Goal: Task Accomplishment & Management: Manage account settings

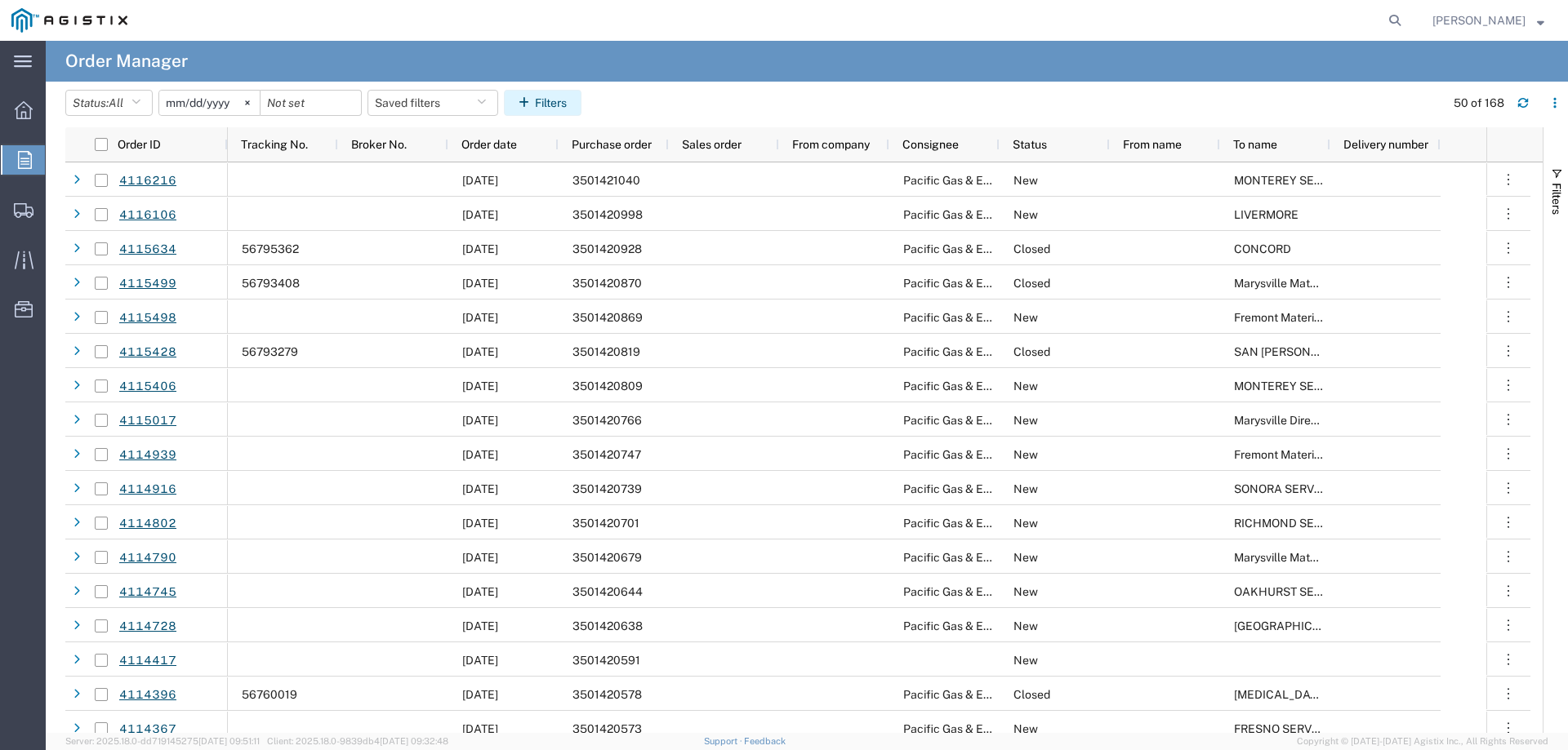
click at [550, 109] on button "Filters" at bounding box center [542, 103] width 78 height 26
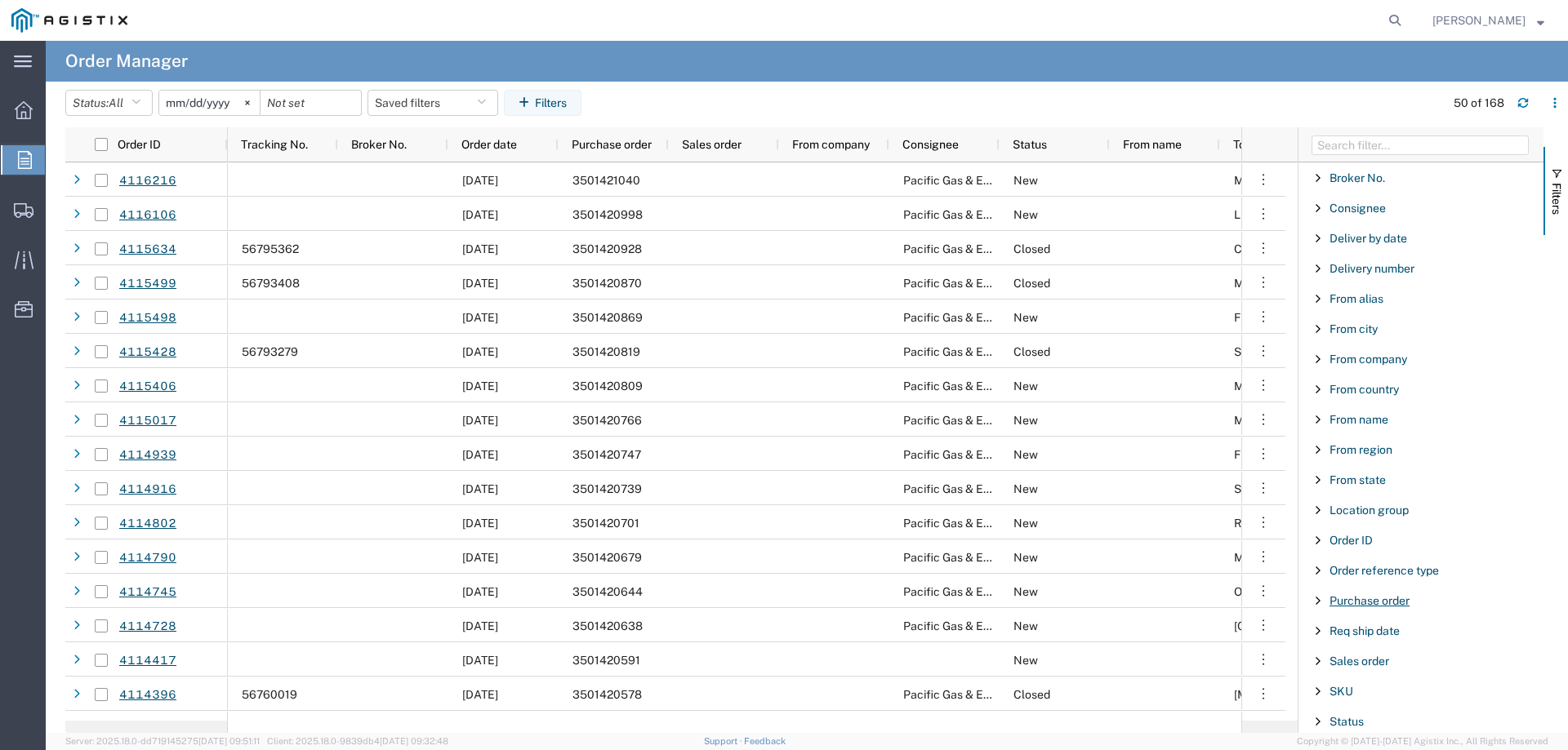
click at [1361, 602] on span "Purchase order" at bounding box center [1370, 600] width 80 height 13
click at [1384, 664] on input "Filter Value" at bounding box center [1427, 669] width 214 height 20
type input "3501418188"
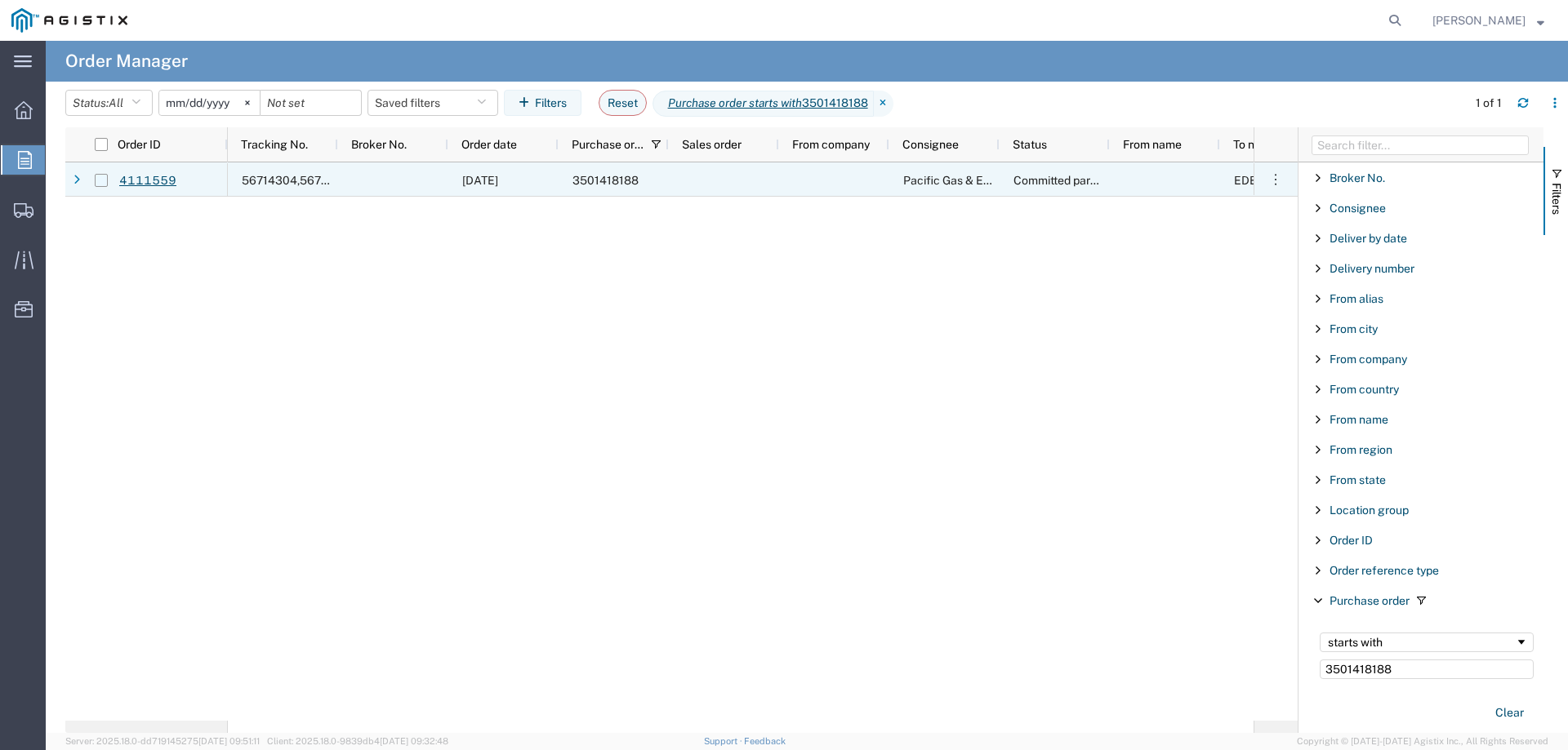
click at [103, 178] on input "Press Space to toggle row selection (unchecked)" at bounding box center [101, 180] width 13 height 13
checkbox input "true"
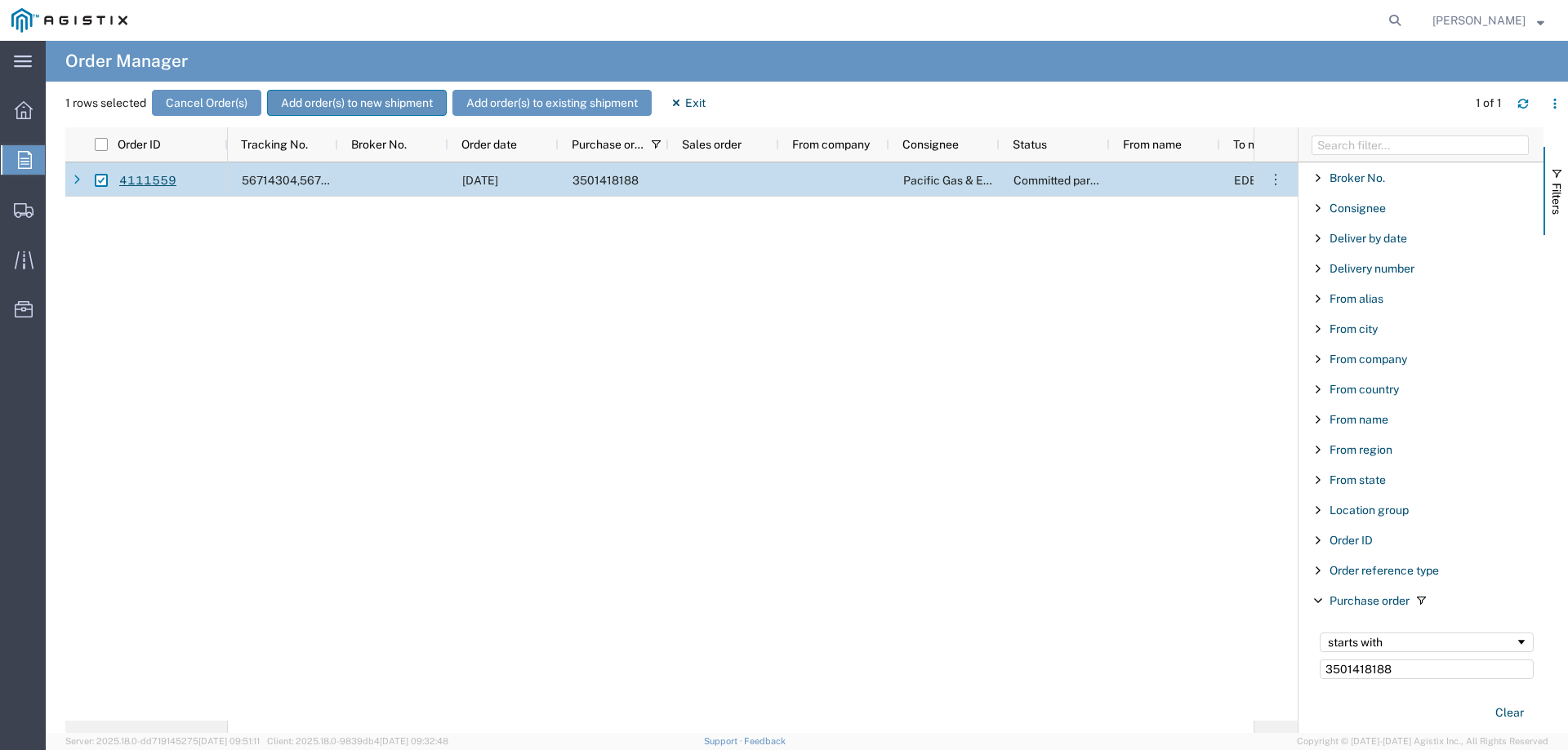
click at [313, 102] on button "Add order(s) to new shipment" at bounding box center [357, 103] width 180 height 26
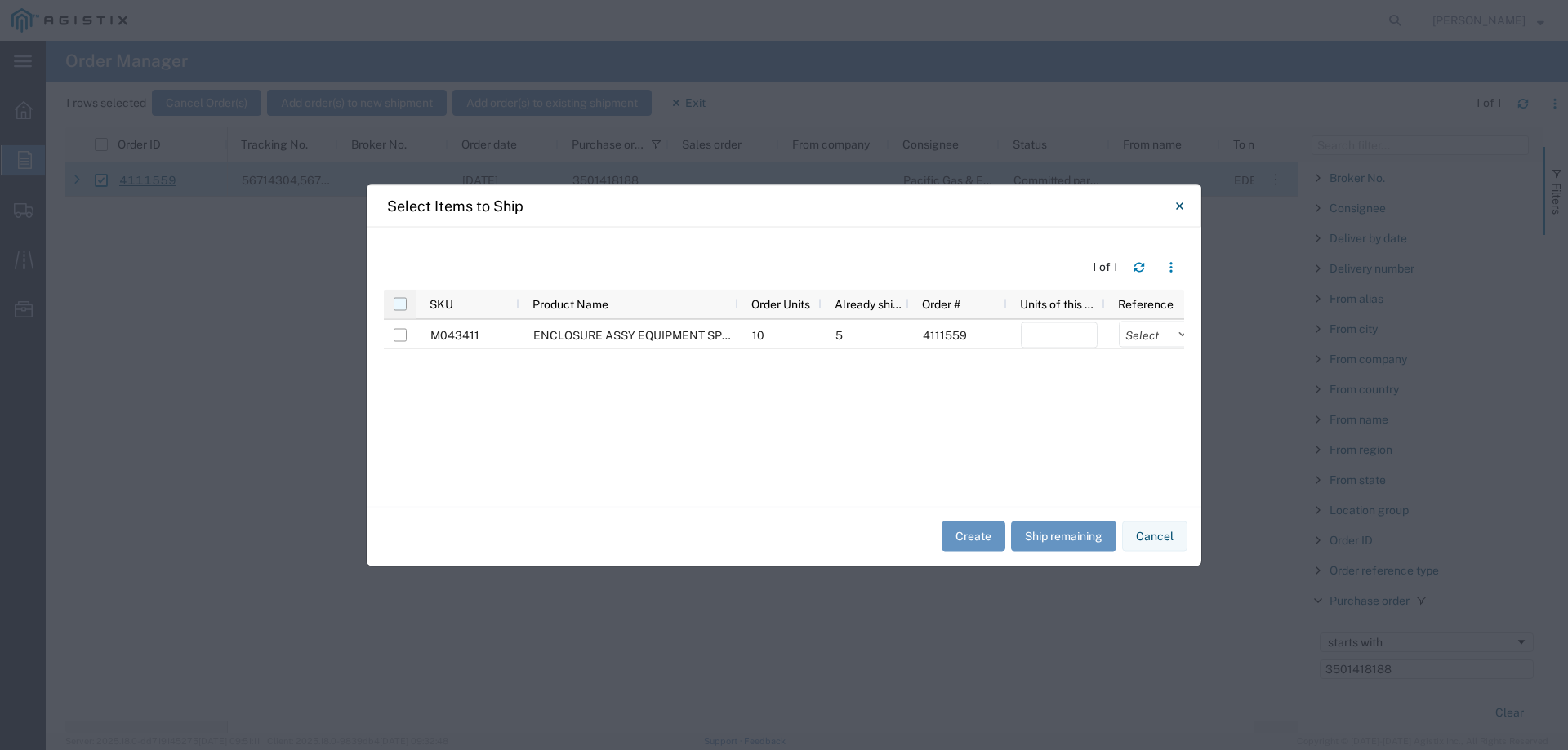
click at [401, 305] on input "checkbox" at bounding box center [400, 303] width 13 height 13
checkbox input "true"
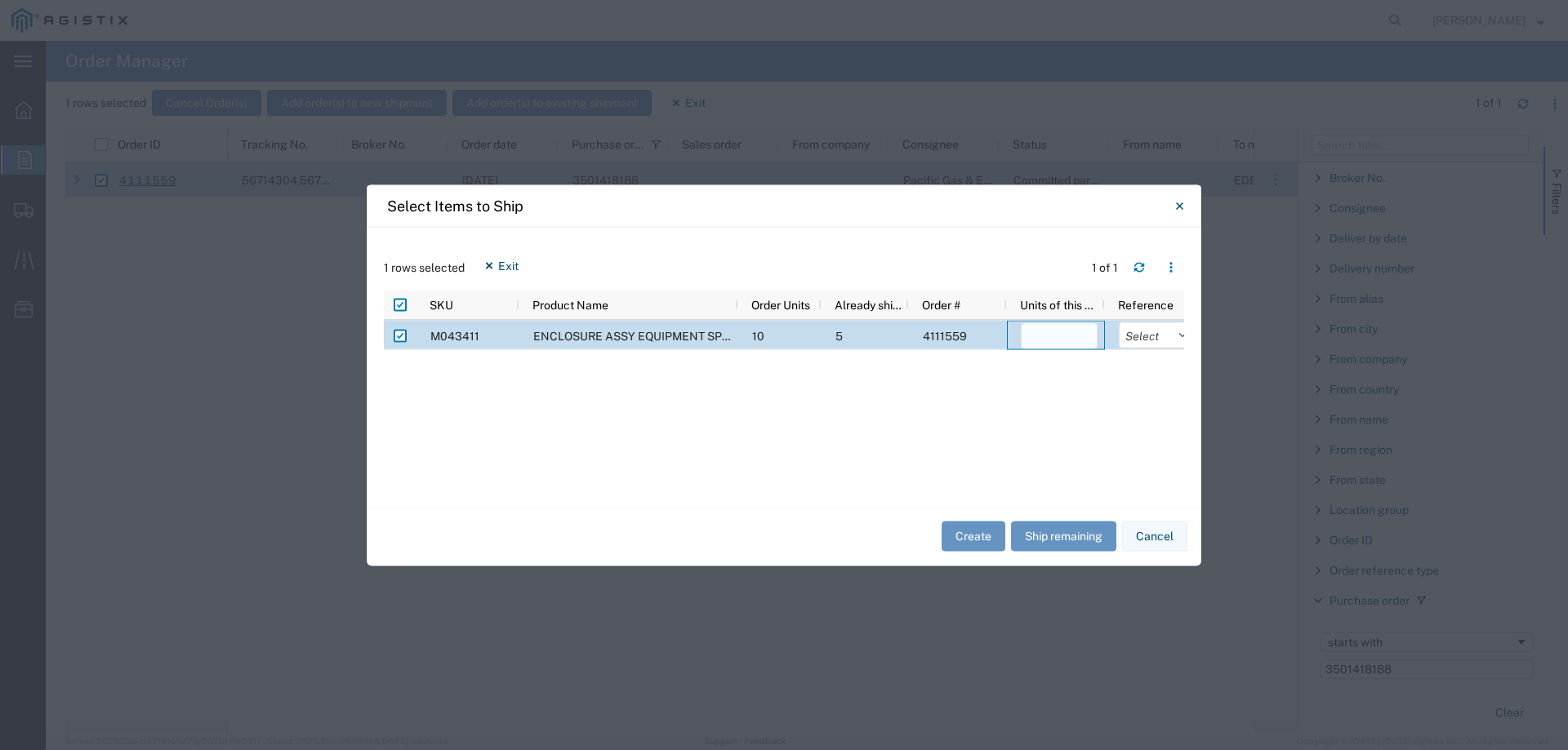
click at [1040, 340] on input "number" at bounding box center [1059, 336] width 77 height 26
type input "1"
click at [1128, 334] on select "Select Purchase Order Delivery Number" at bounding box center [1138, 335] width 77 height 26
select select "PURCHORD"
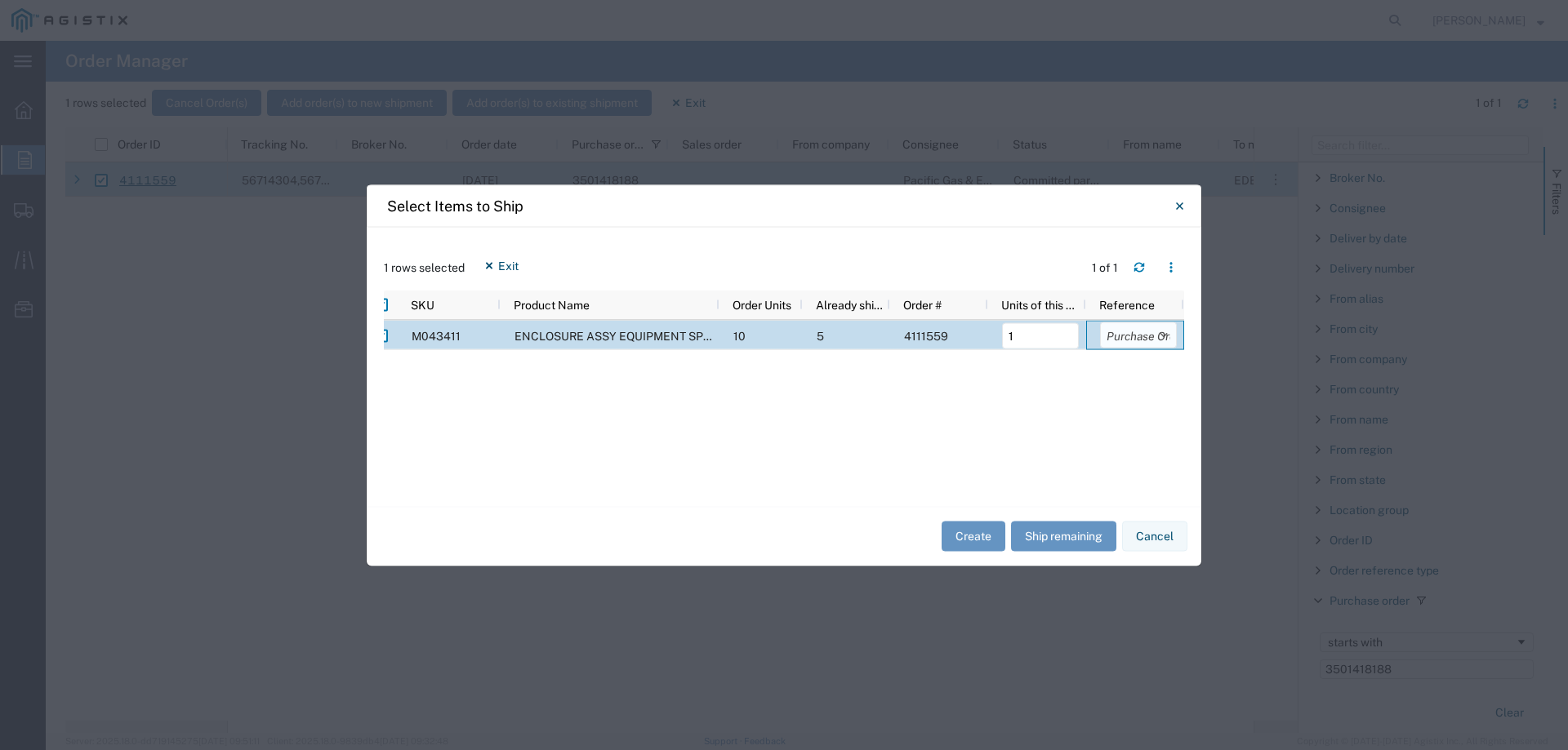
click at [1100, 322] on select "Select Purchase Order Delivery Number" at bounding box center [1138, 335] width 77 height 26
click at [980, 534] on button "Create" at bounding box center [974, 537] width 64 height 31
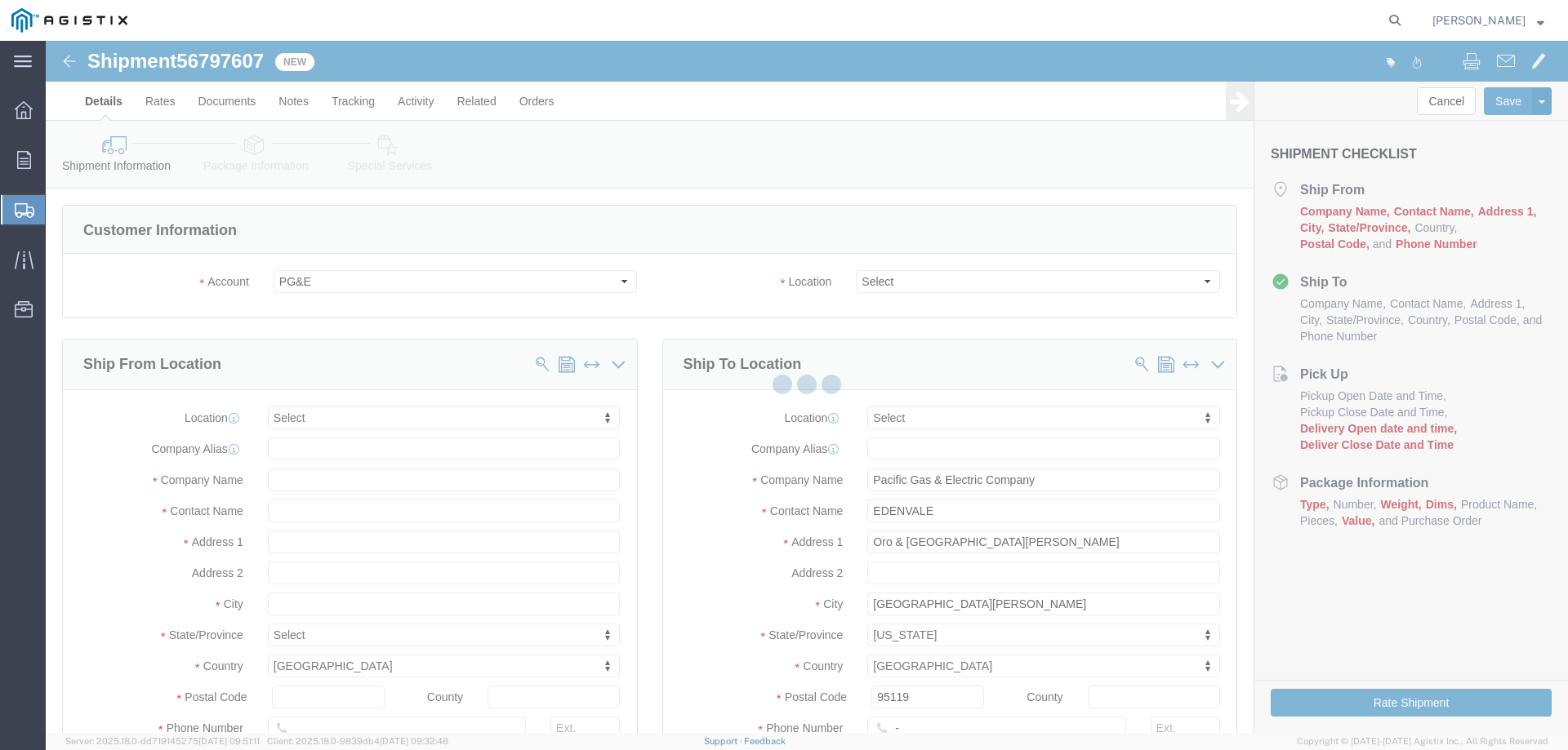
select select
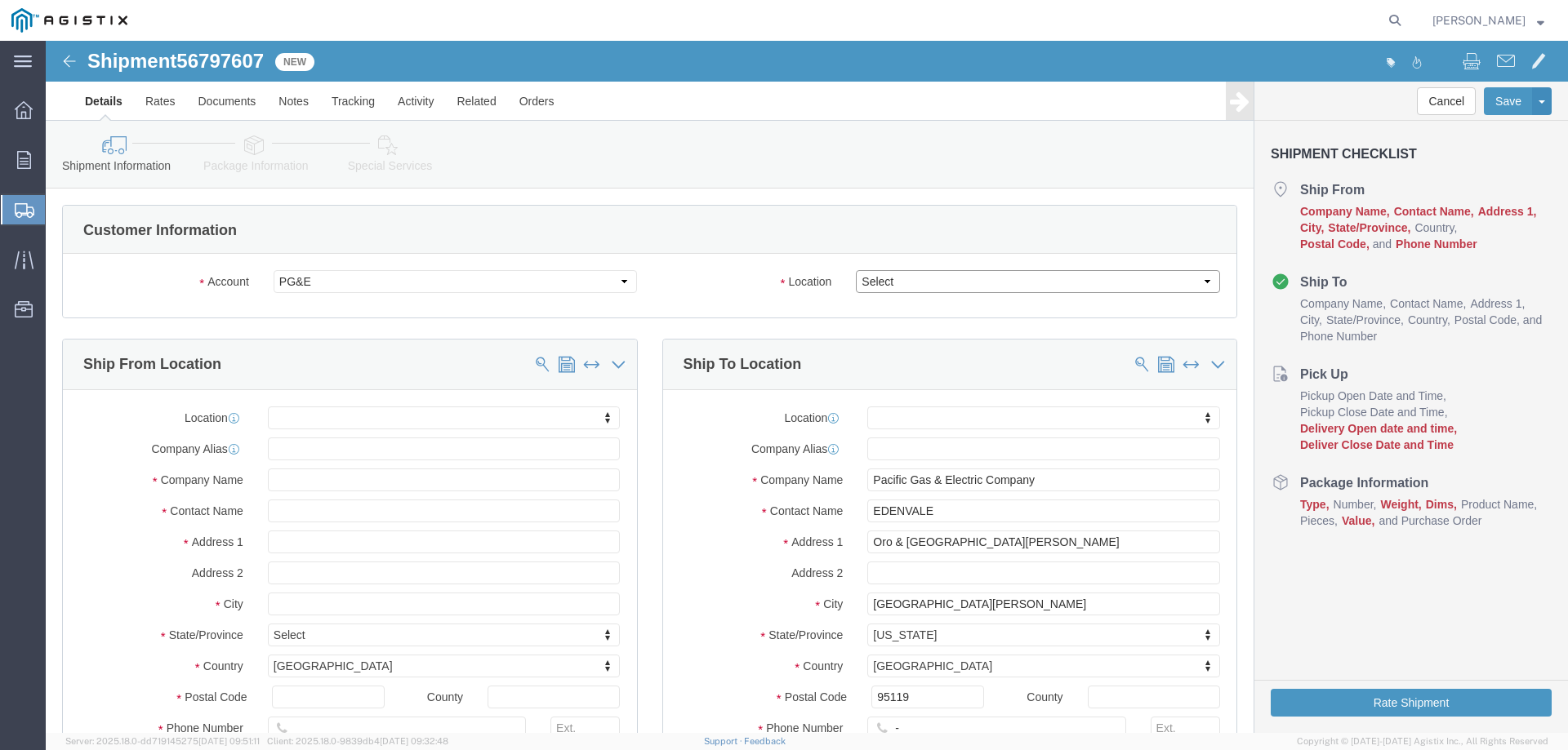
click select "Select All Others [GEOGRAPHIC_DATA] [GEOGRAPHIC_DATA] [GEOGRAPHIC_DATA] [GEOGRA…"
select select "23082"
click select "Select All Others [GEOGRAPHIC_DATA] [GEOGRAPHIC_DATA] [GEOGRAPHIC_DATA] [GEOGRA…"
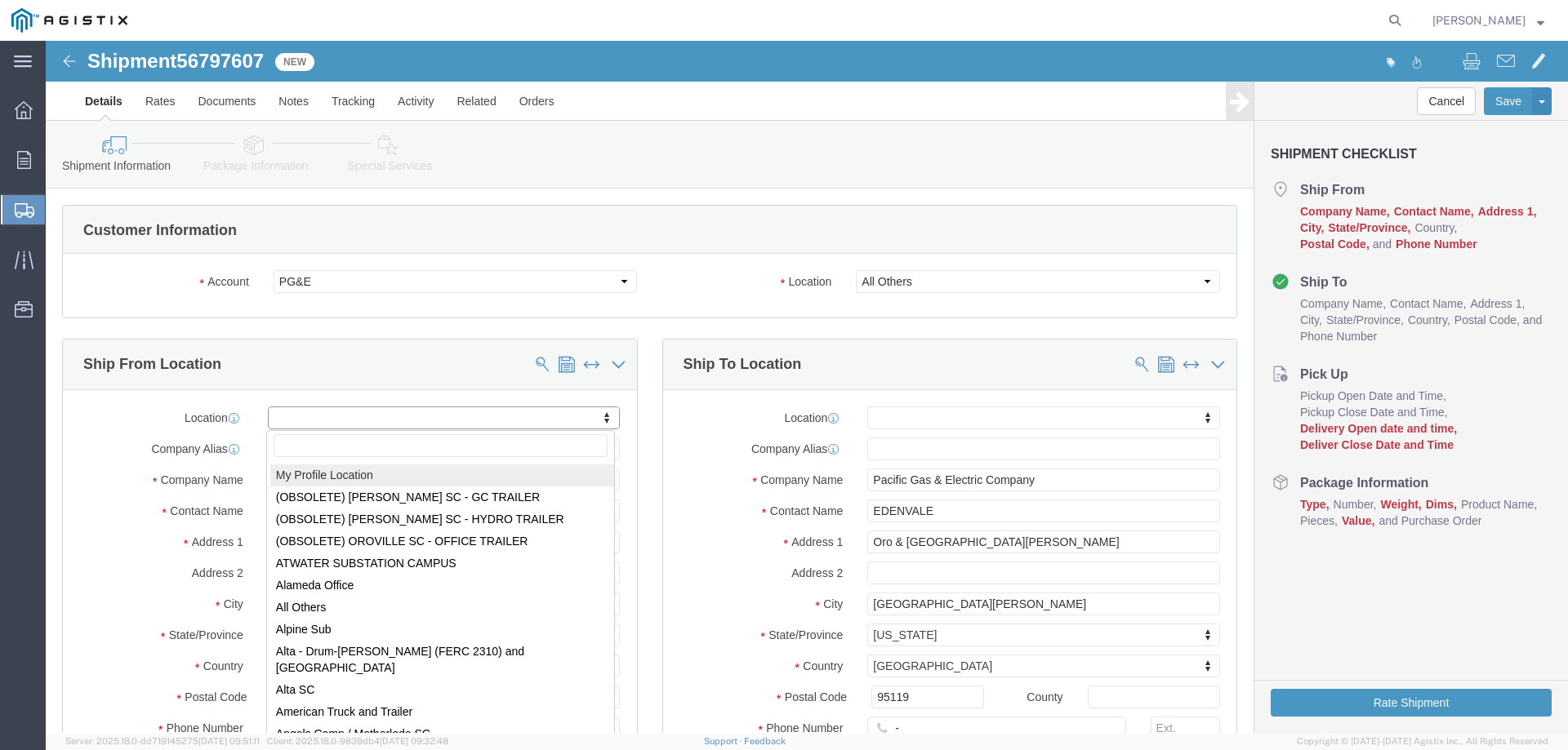
select select "MYPROFILE"
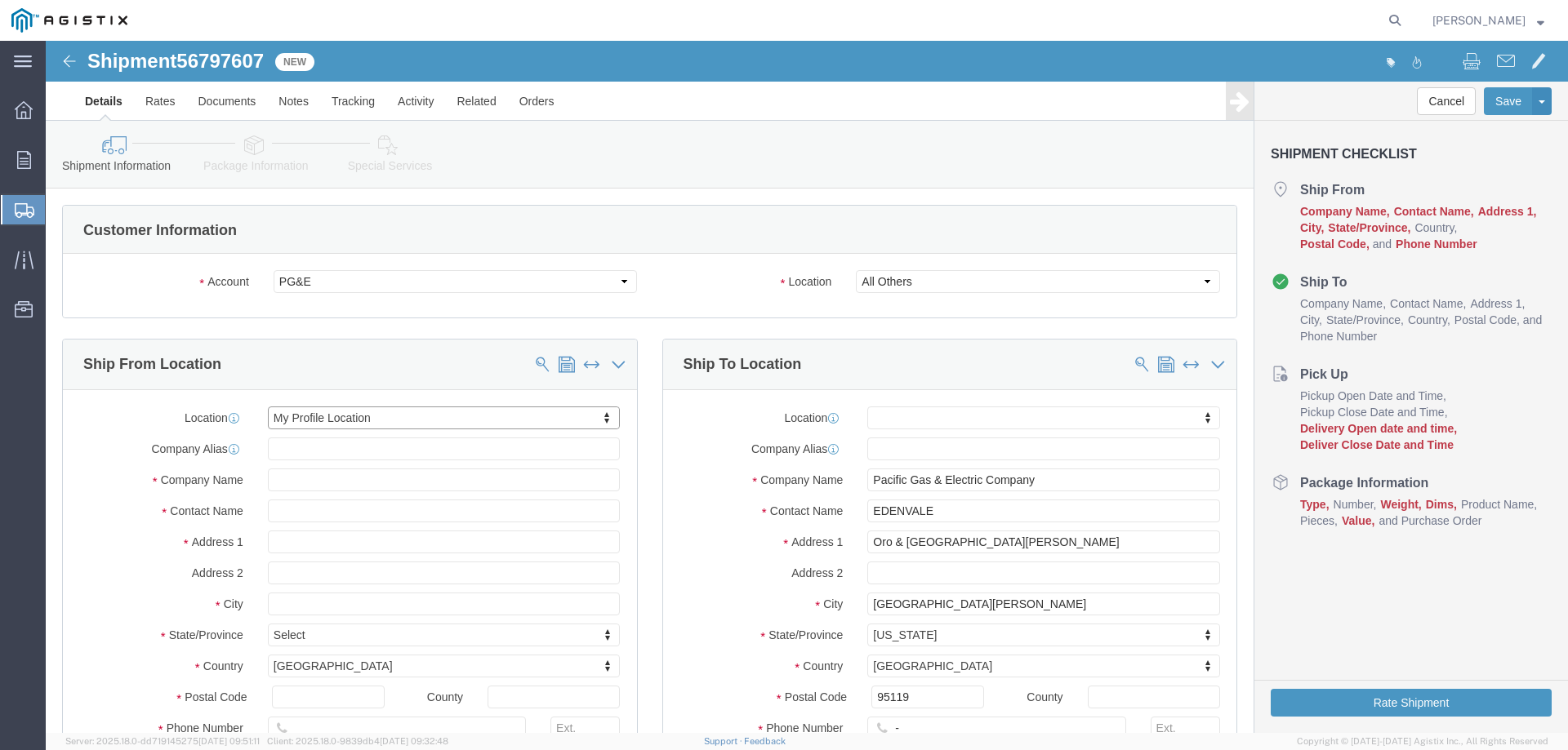
select select "CA"
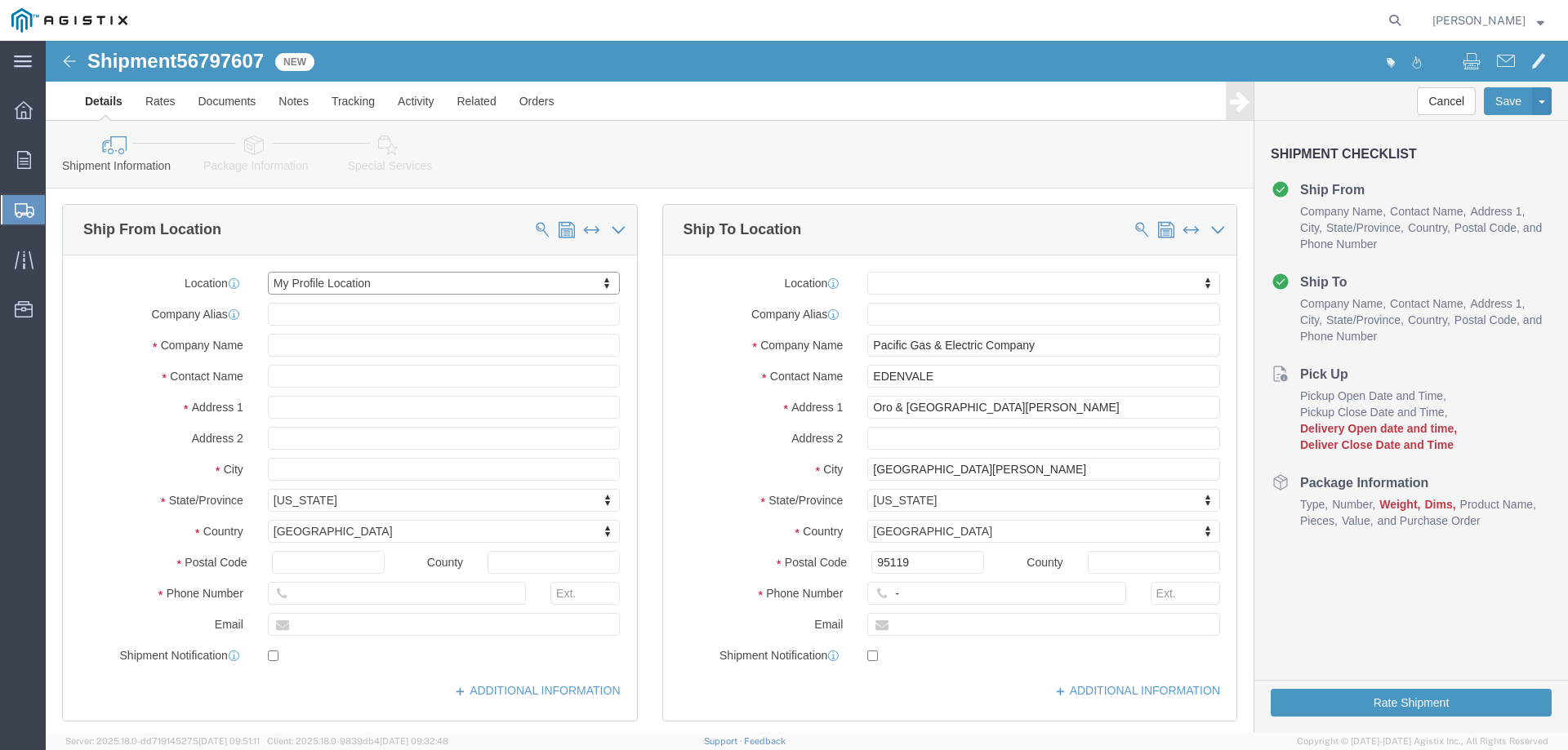
scroll to position [163, 0]
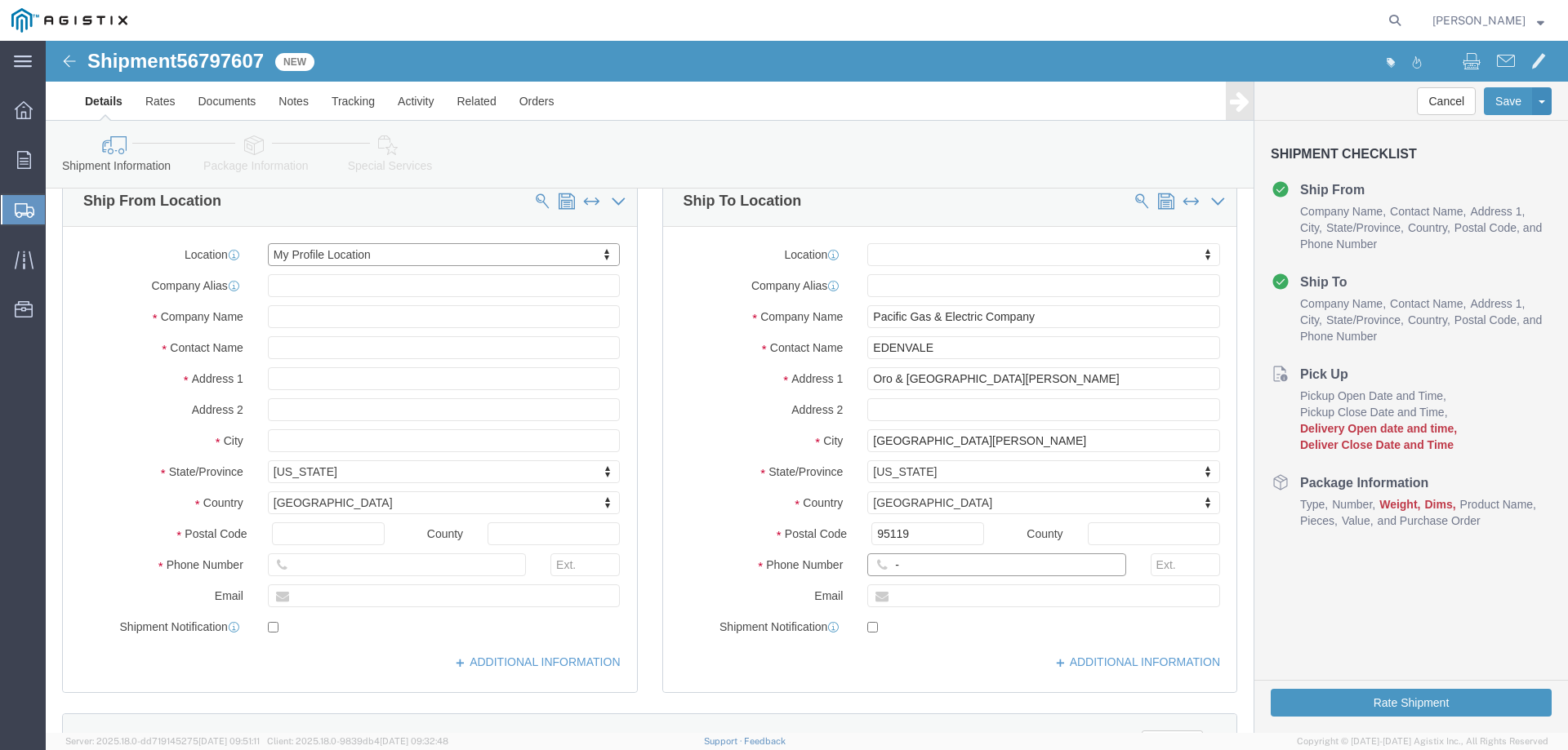
click input "-"
type input "123-456-7891"
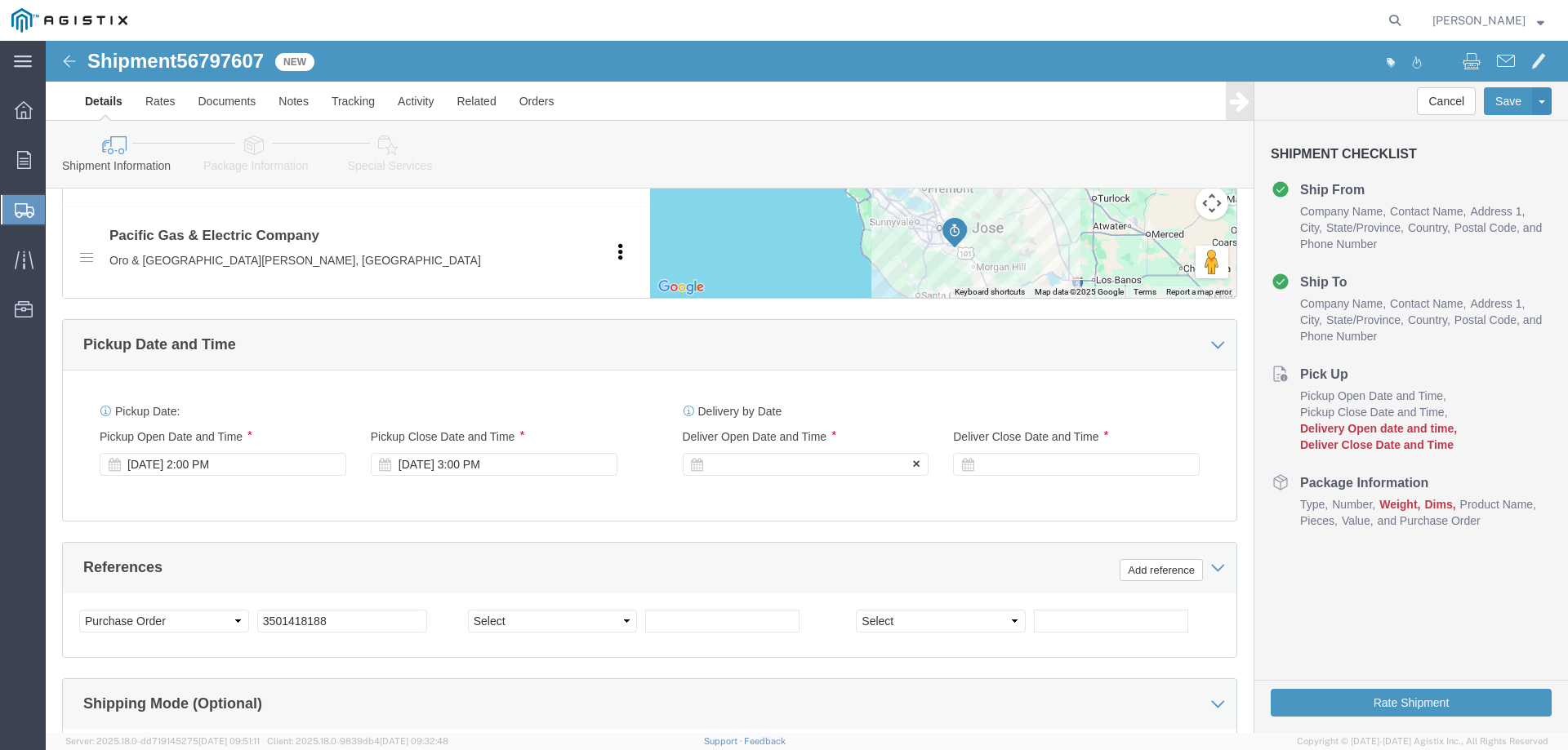
click div
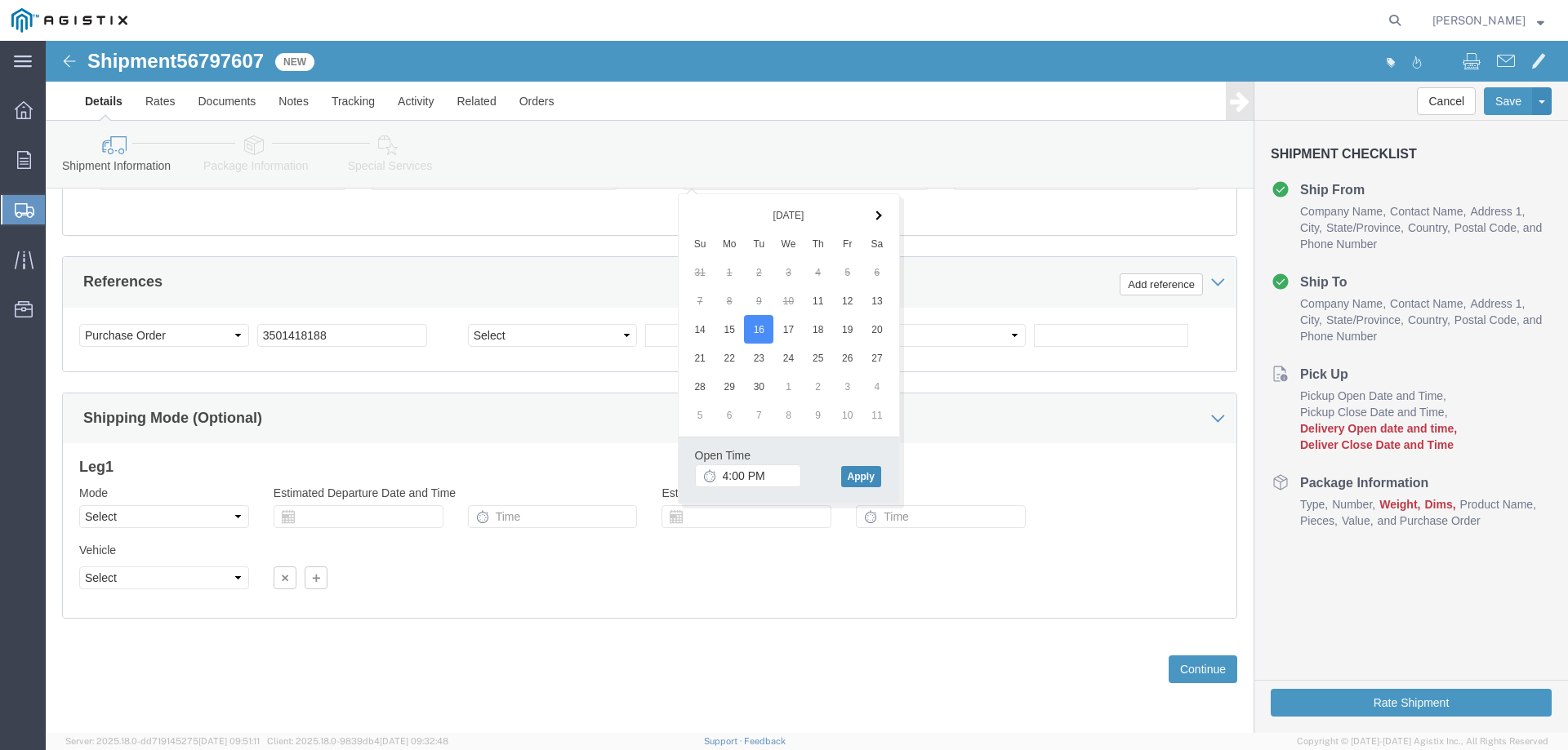
click button "Apply"
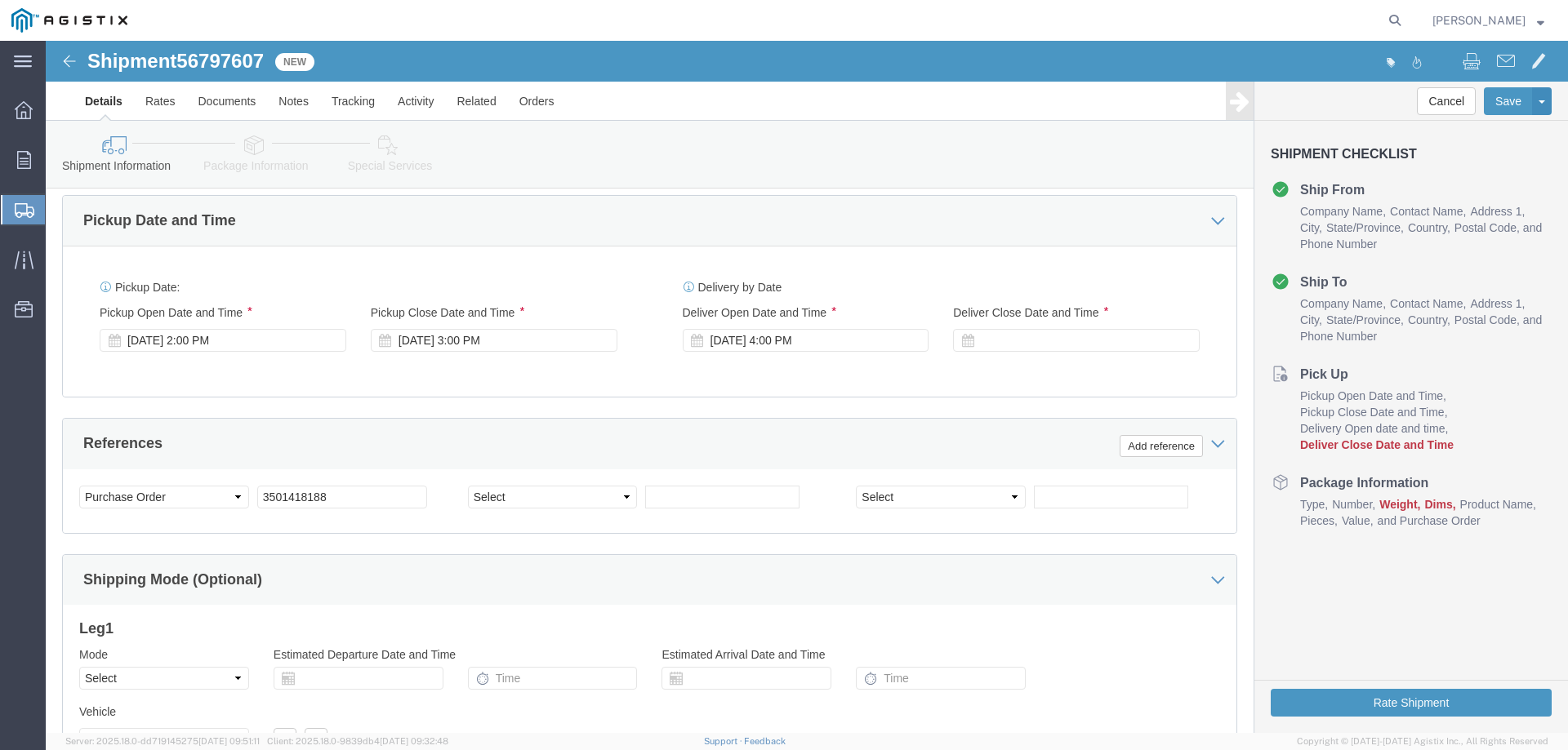
scroll to position [938, 0]
click div
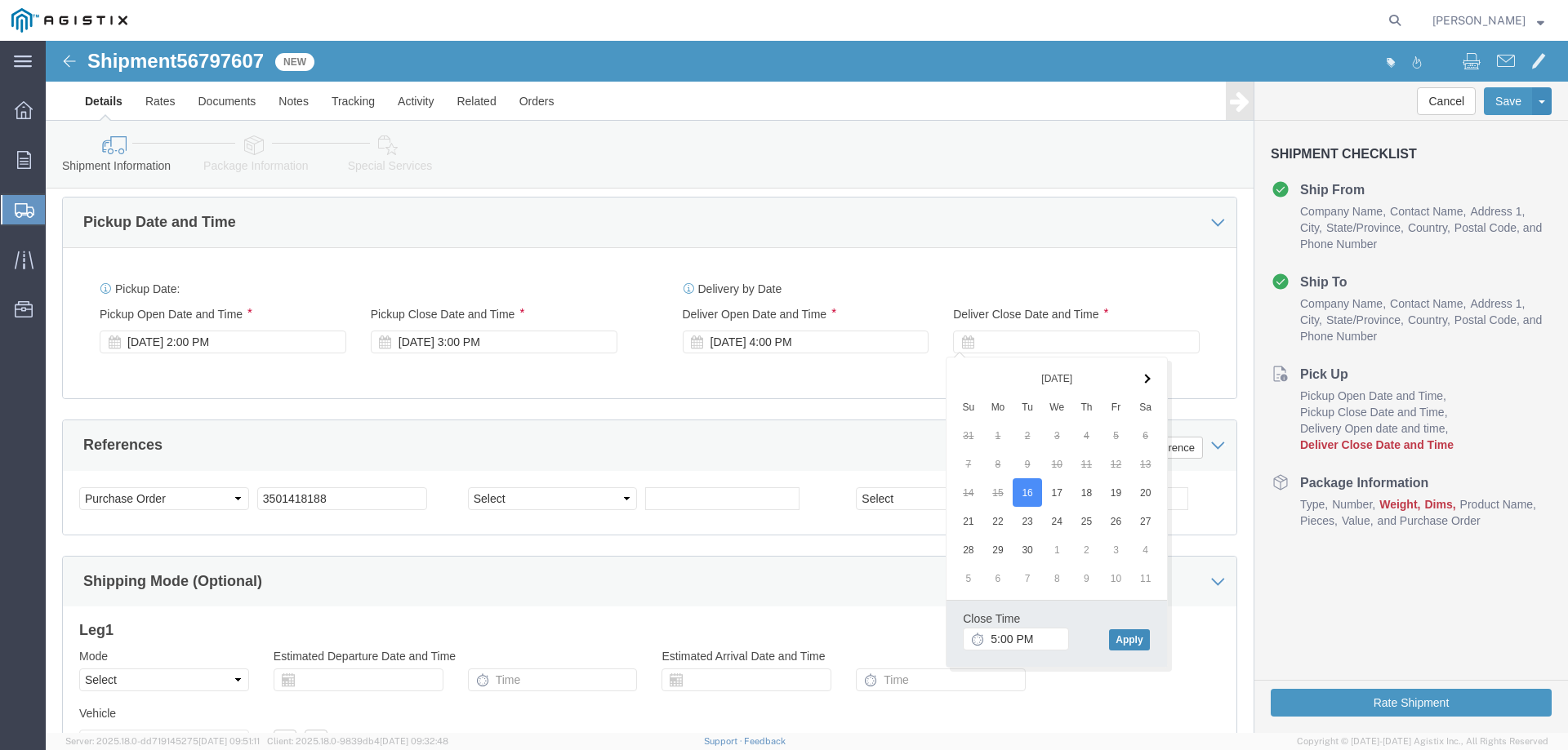
click button "Apply"
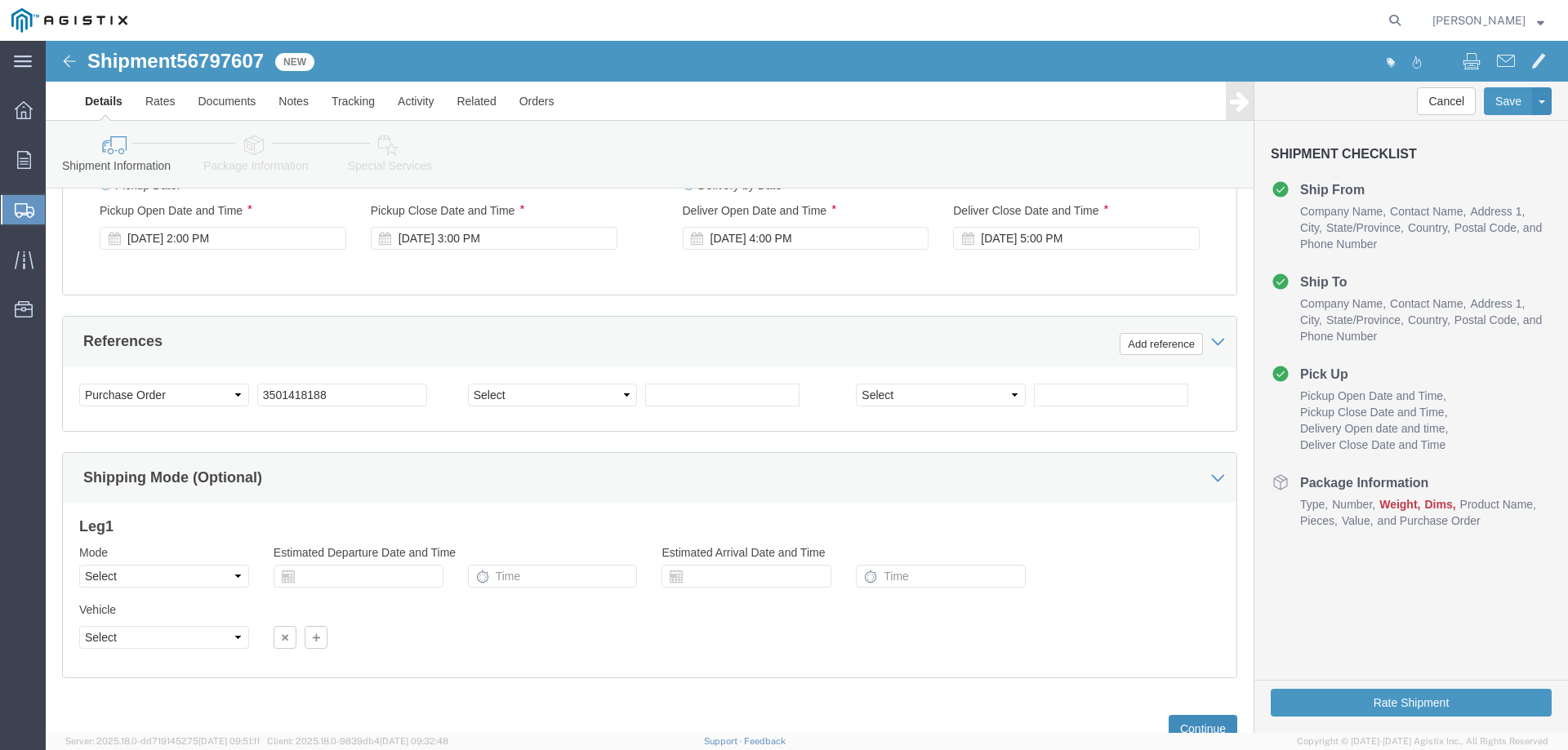
scroll to position [1102, 0]
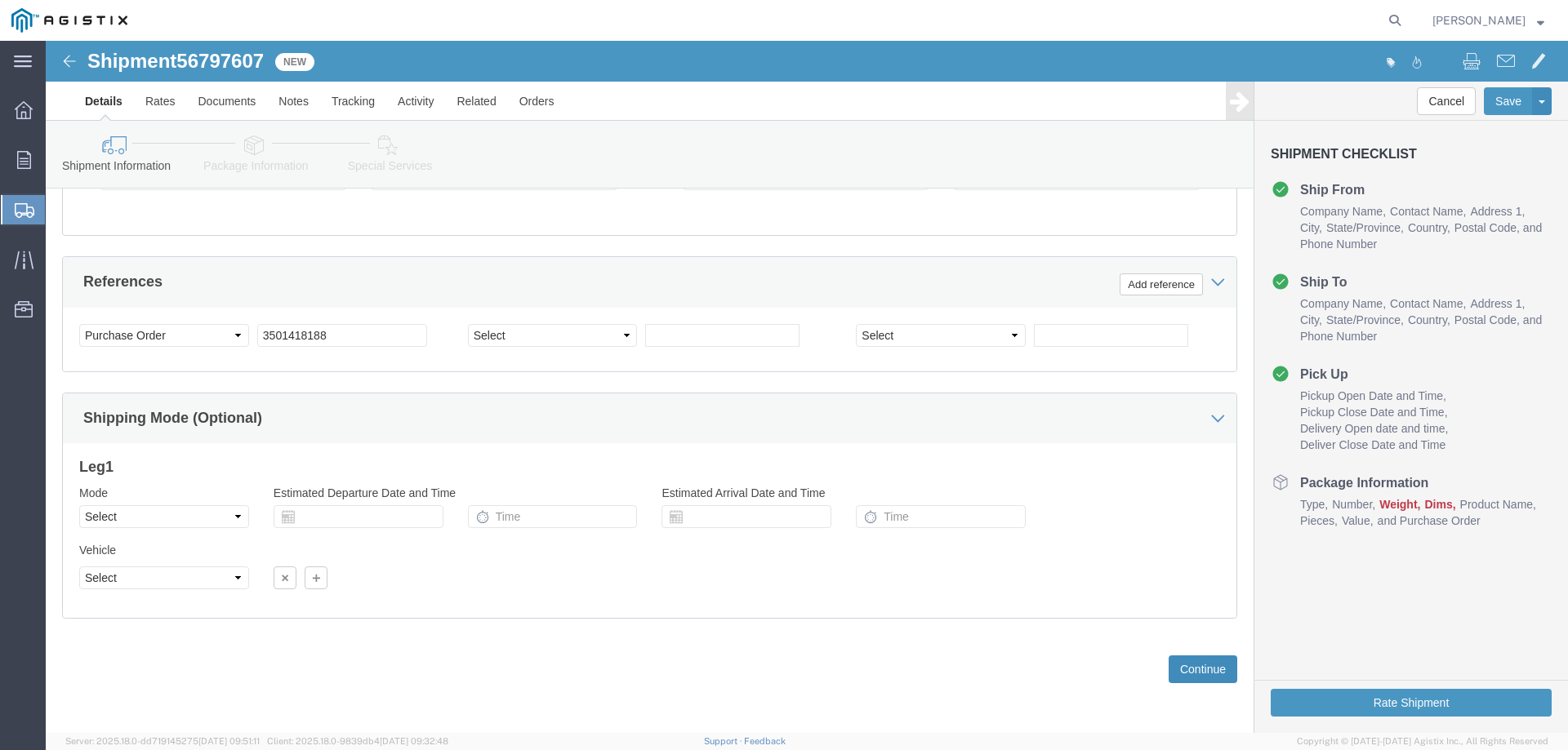
click button "Continue"
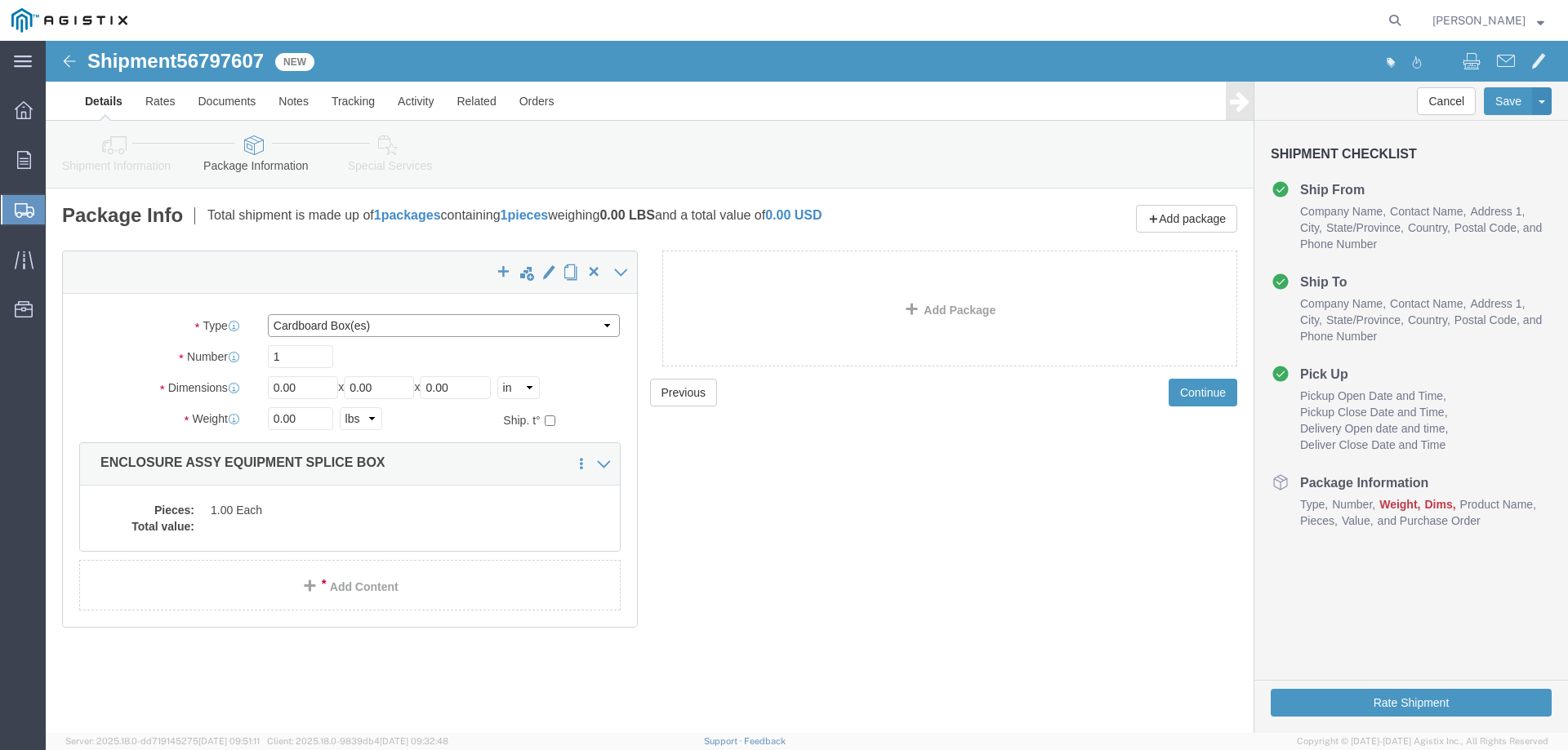
click select "Select Bulk Bundle(s) Cardboard Box(es) Carton(s) Crate(s) Drum(s) (Fiberboard)…"
select select "YRPK"
click select "Select Bulk Bundle(s) Cardboard Box(es) Carton(s) Crate(s) Drum(s) (Fiberboard)…"
drag, startPoint x: 259, startPoint y: 348, endPoint x: 190, endPoint y: 348, distance: 69.0
click div "Dimensions Length 0.00 x Width 0.00 x Height 0.00 Select cm ft in"
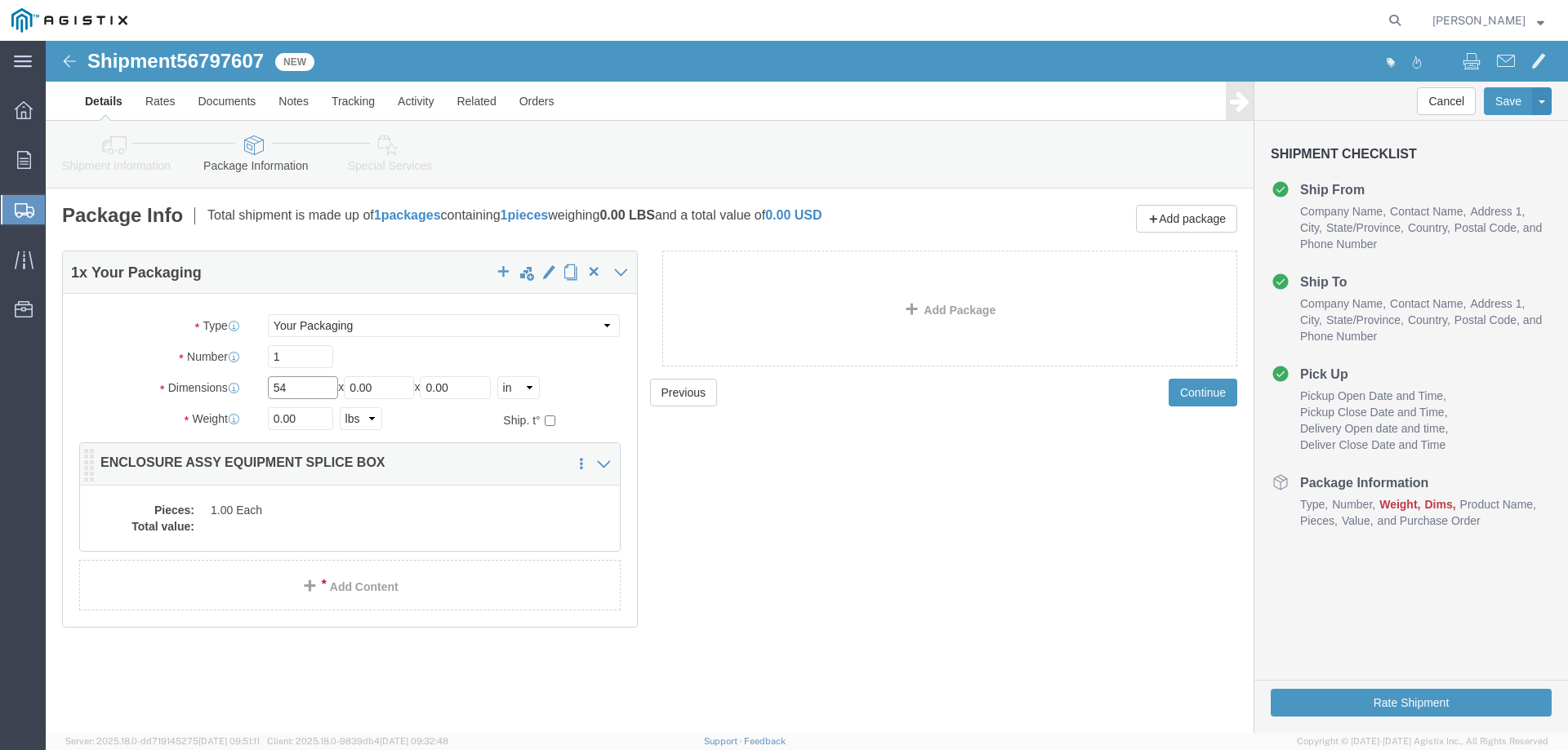
type input "54"
type input "102"
type input "72"
type input "17500"
click dd "1.00 Each"
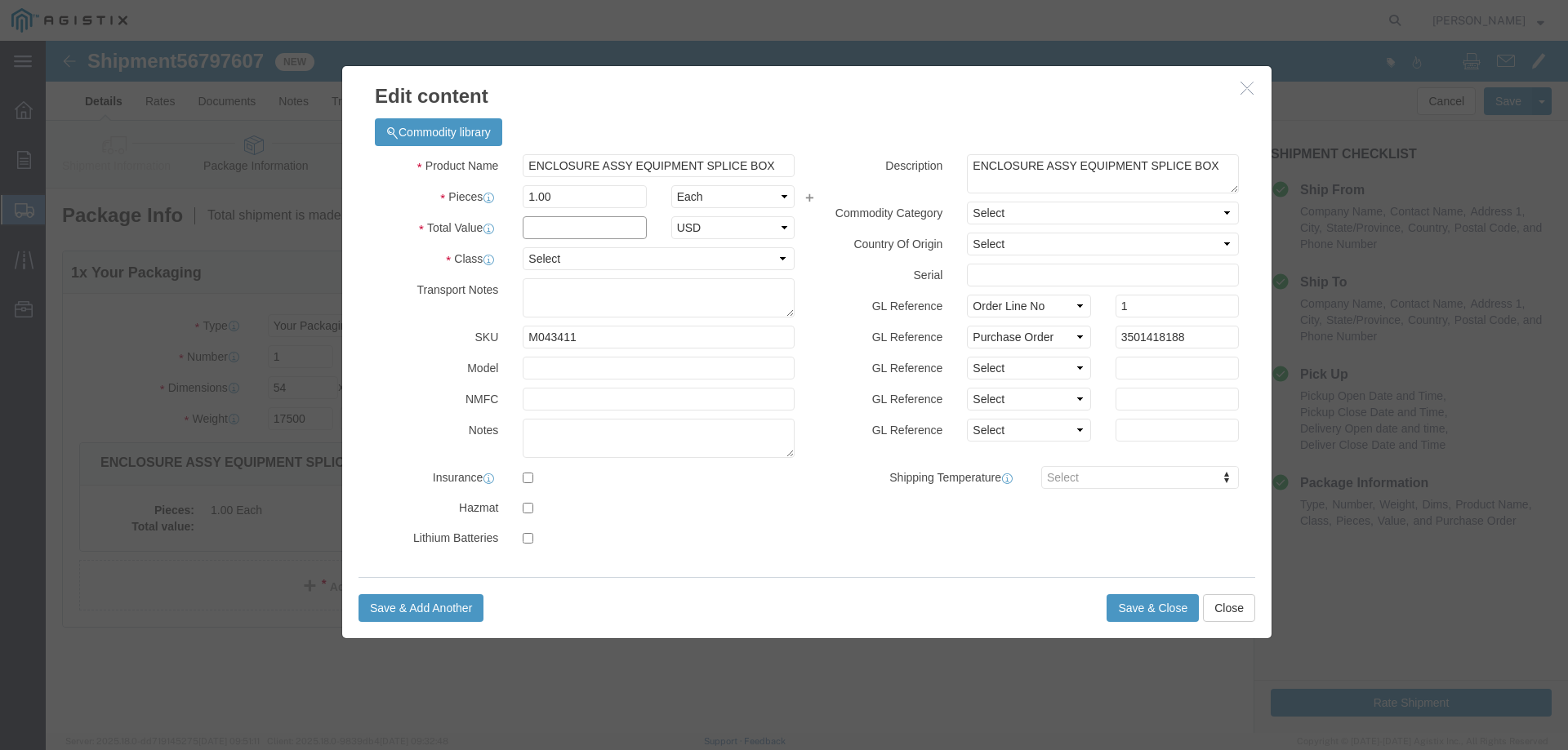
click input "text"
type input "1"
select select "USD"
type textarea "5"
click select "Select 50 55 60 65 70 85 92.5 100 125 175 250 300 400"
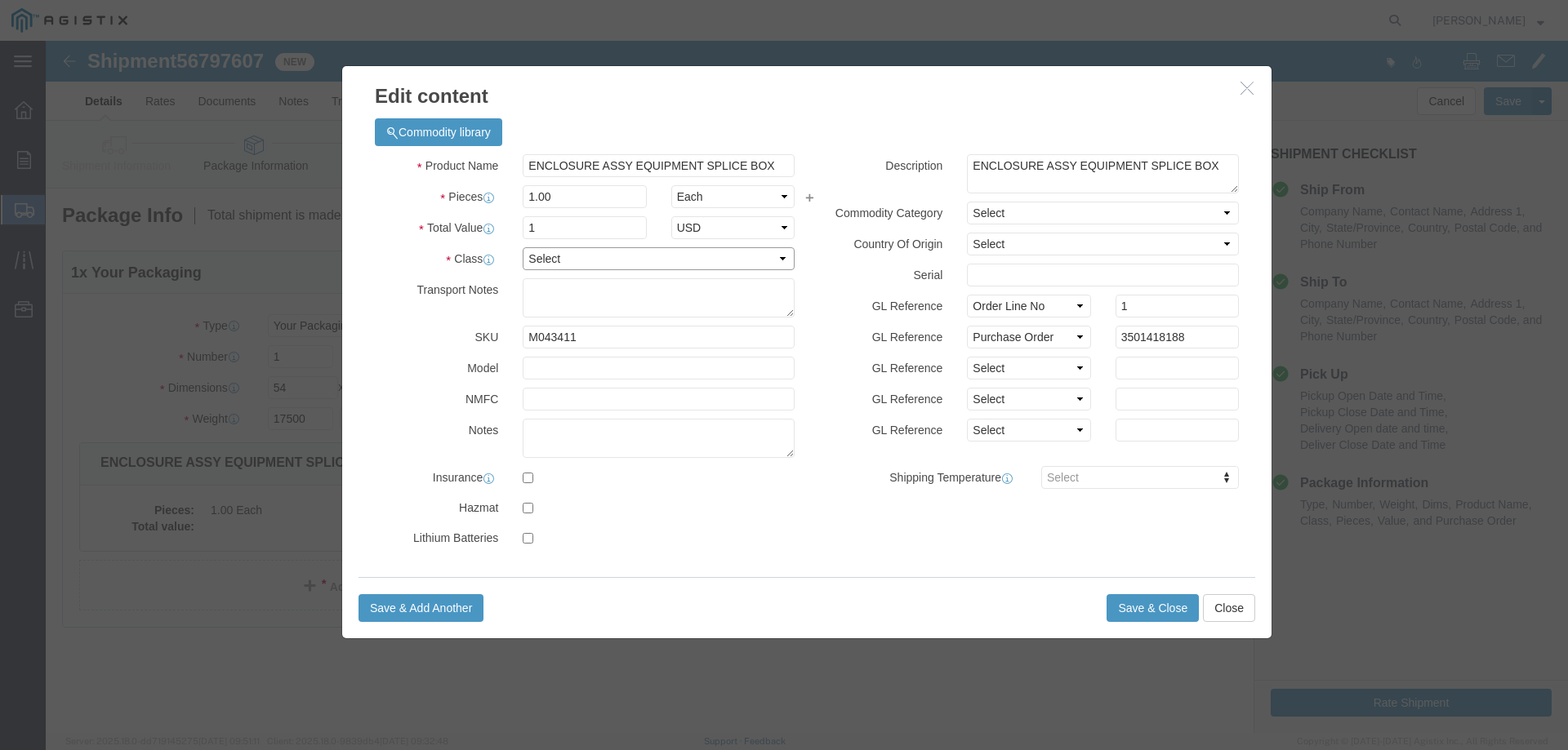
select select "55"
click select "Select 50 55 60 65 70 85 92.5 100 125 175 250 300 400"
click button "Save & Close"
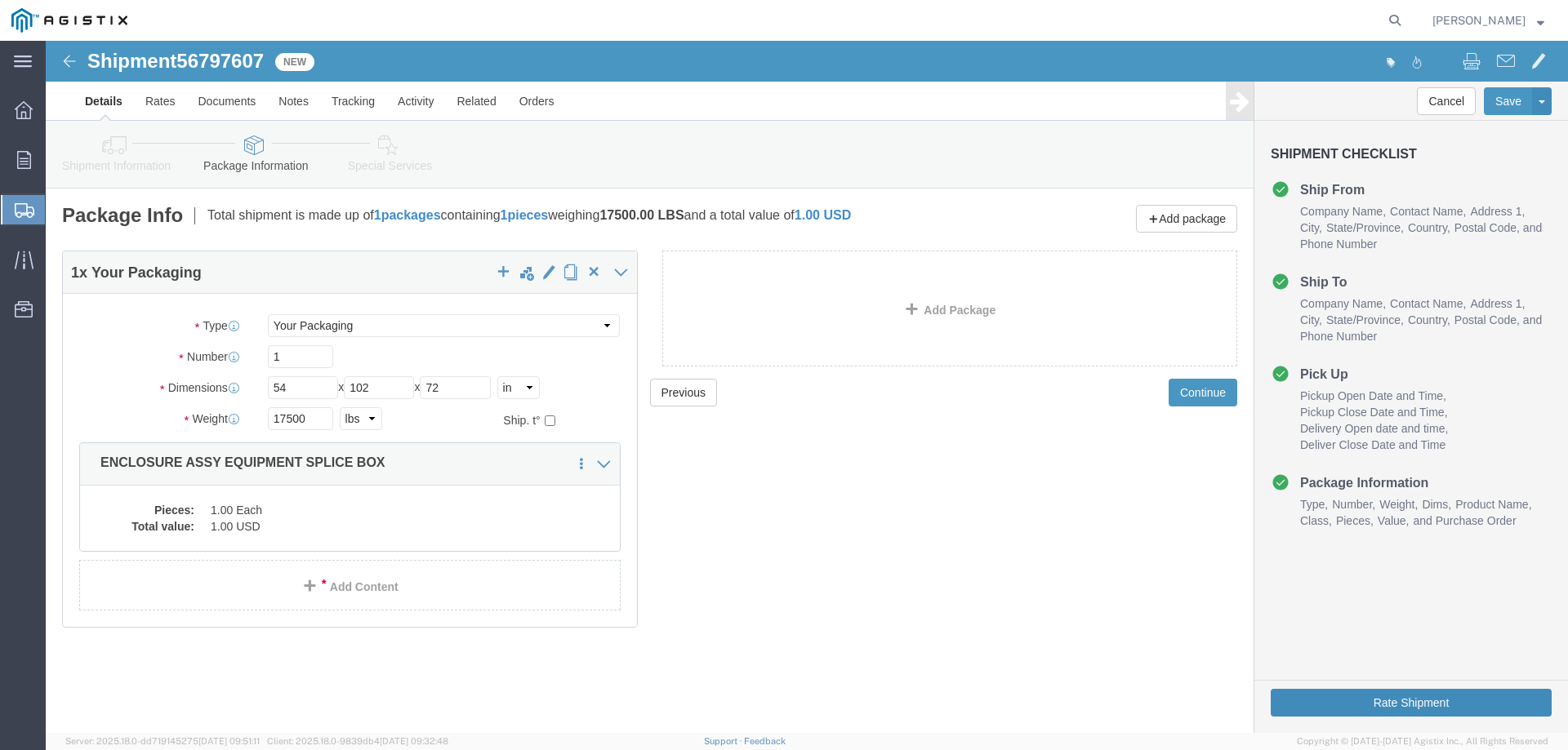
click button "Rate Shipment"
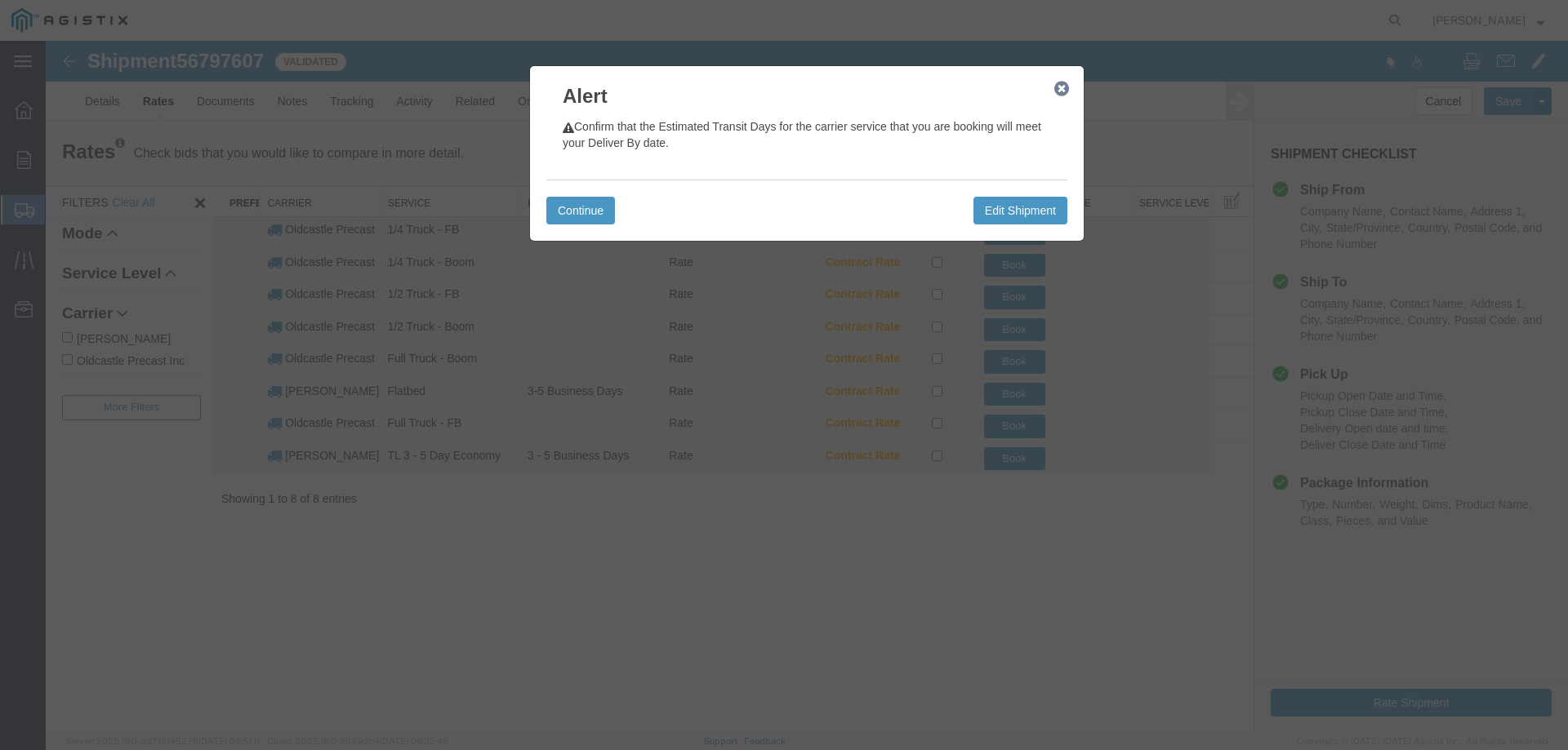
click at [1061, 88] on icon "button" at bounding box center [1061, 89] width 15 height 13
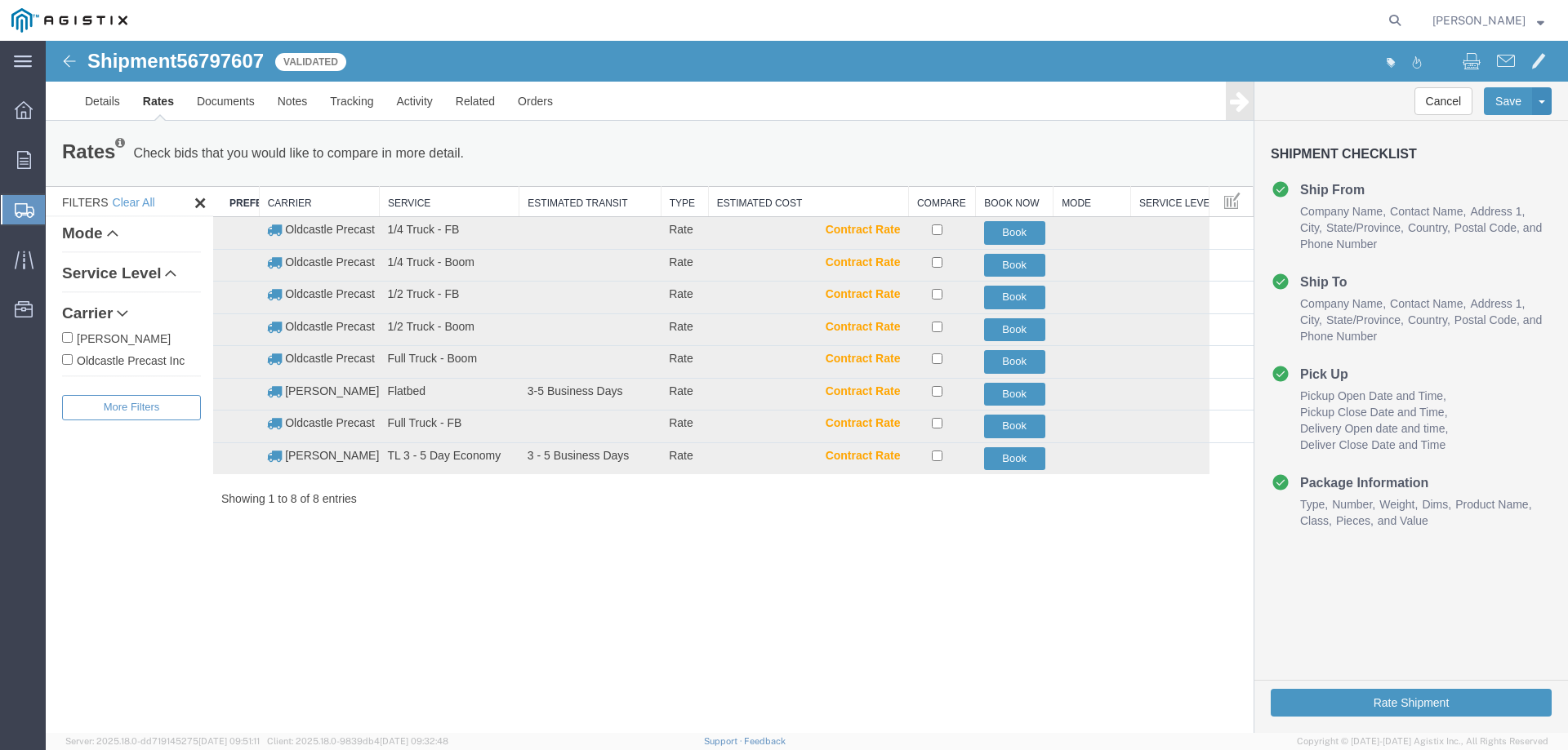
click at [146, 359] on label "Oldcastle Precast Inc" at bounding box center [131, 360] width 139 height 18
click at [73, 359] on input "Oldcastle Precast Inc" at bounding box center [67, 359] width 11 height 11
checkbox input "true"
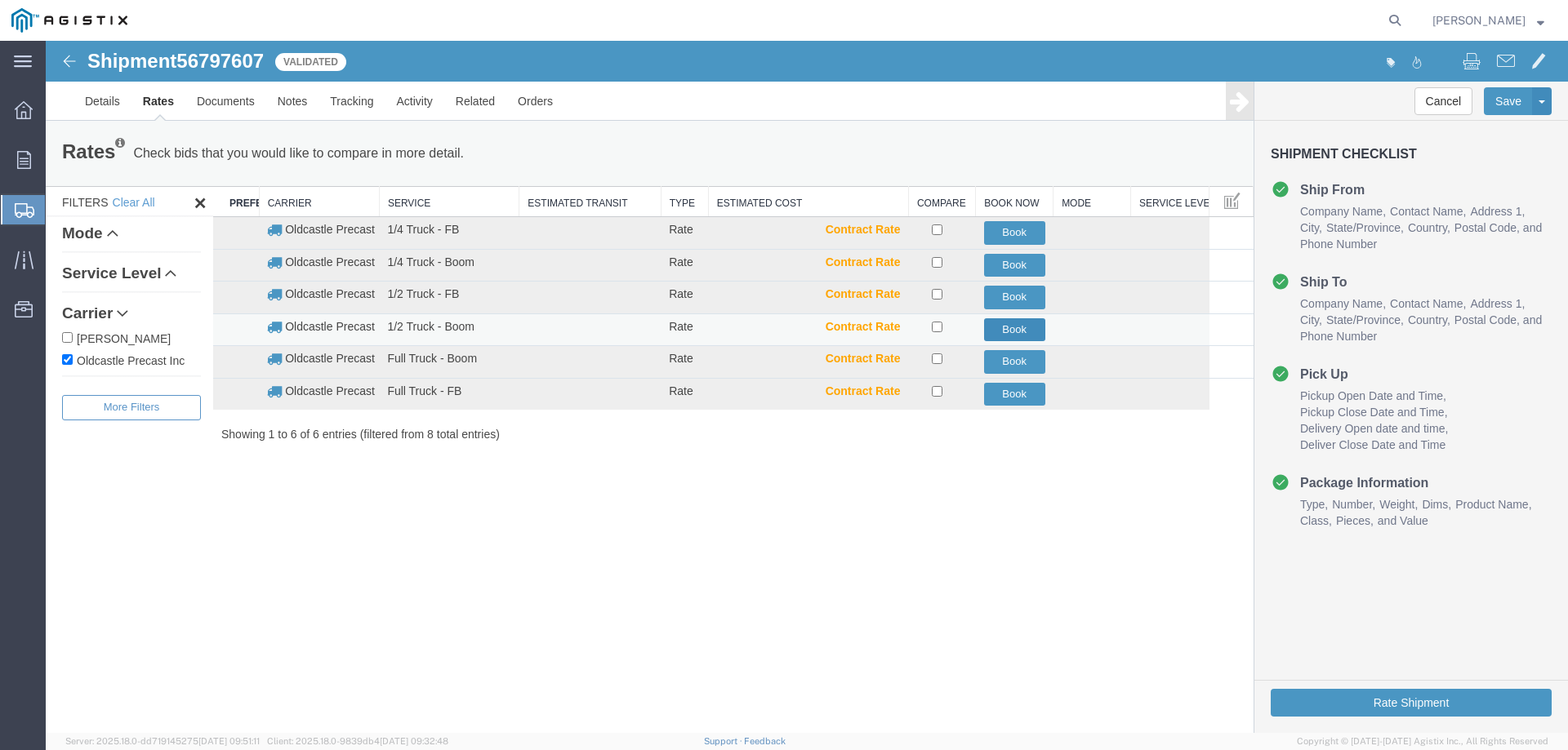
click at [1024, 332] on button "Book" at bounding box center [1015, 331] width 61 height 24
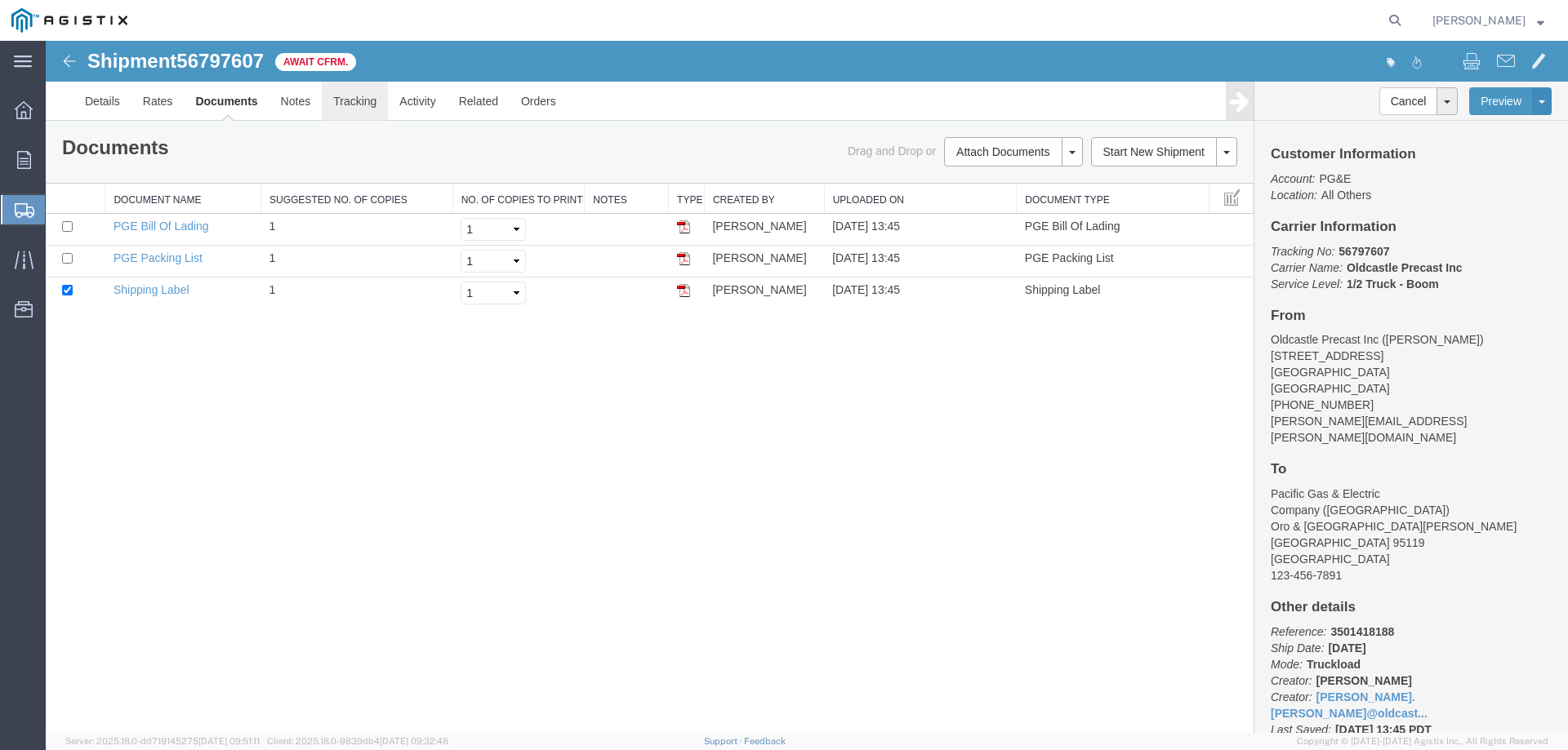
click at [362, 103] on link "Tracking" at bounding box center [354, 102] width 66 height 39
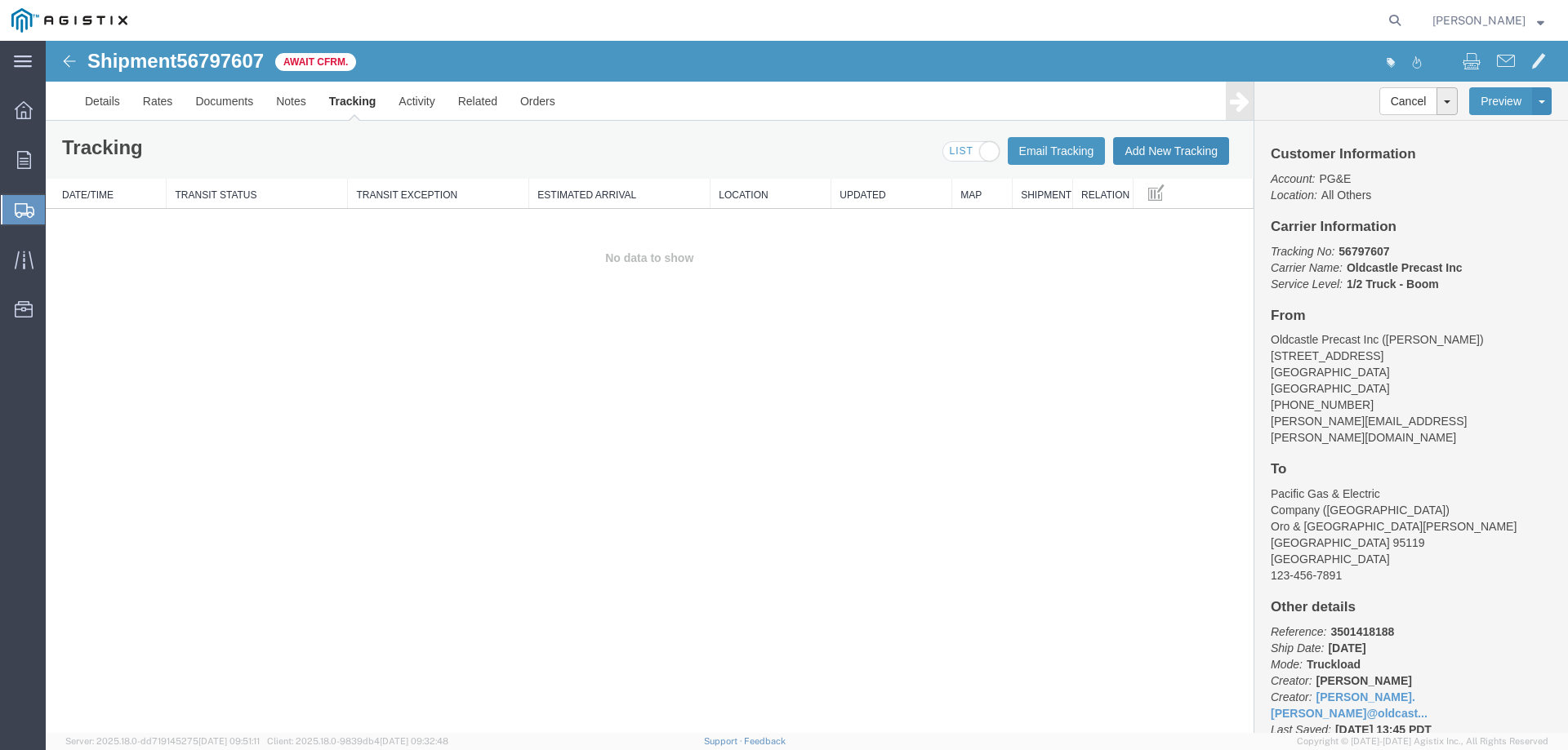
click at [1148, 153] on button "Add New Tracking" at bounding box center [1171, 151] width 116 height 28
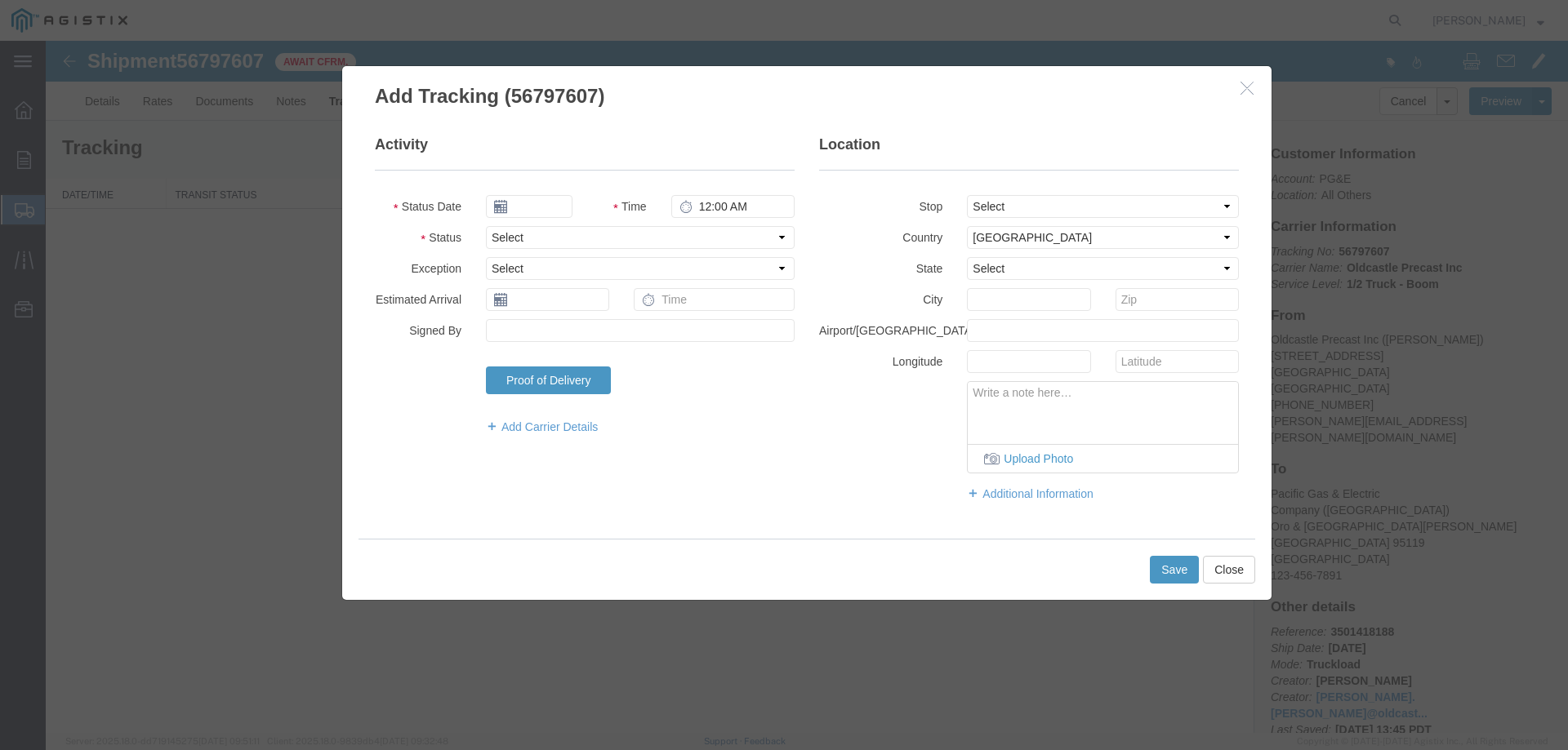
type input "[DATE]"
type input "2:00 PM"
click at [508, 229] on select "Select Arrival Notice Available Arrival Notice Imported Arrive at Delivery Loca…" at bounding box center [640, 237] width 309 height 23
select select "DELIVRED"
click at [486, 226] on select "Select Arrival Notice Available Arrival Notice Imported Arrive at Delivery Loca…" at bounding box center [640, 237] width 309 height 23
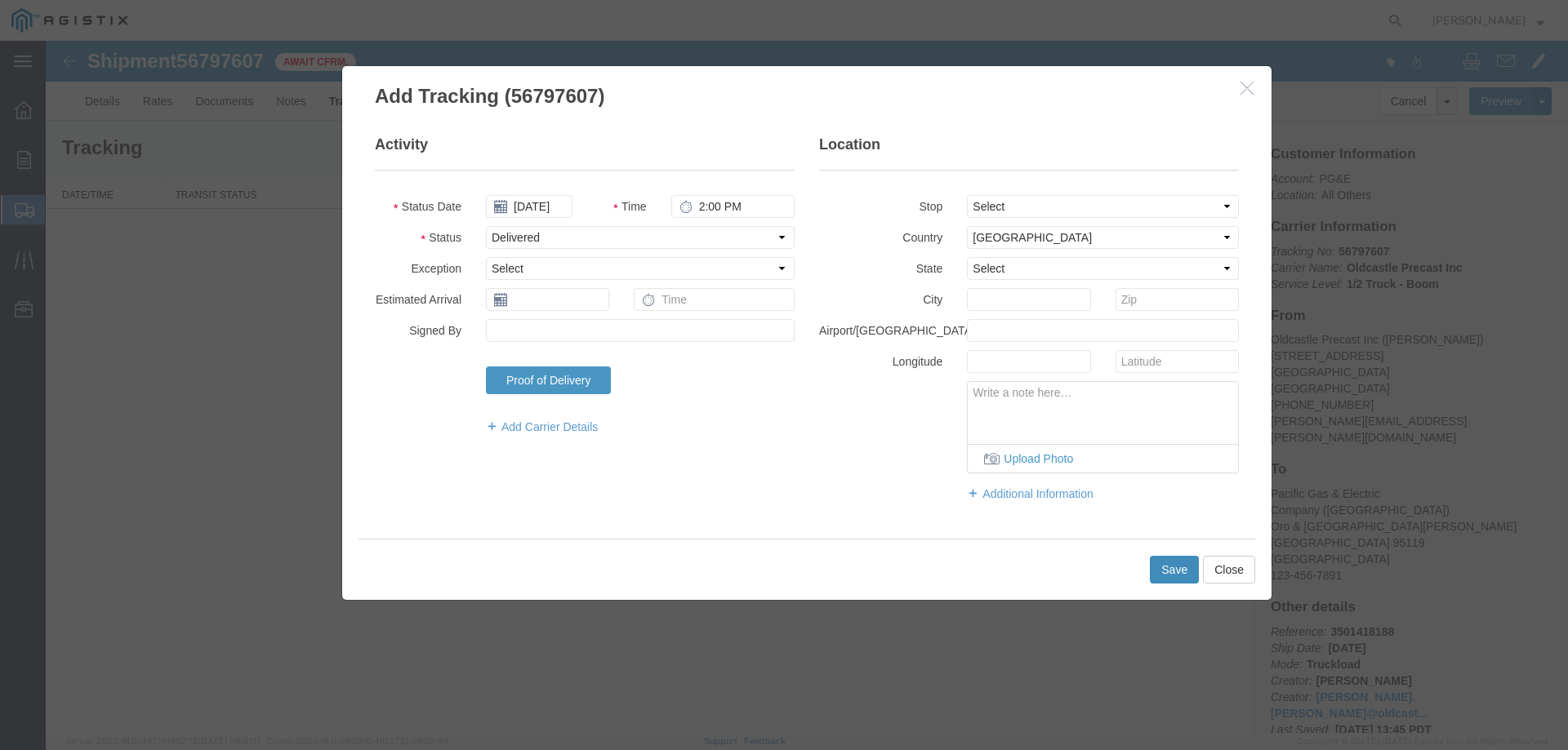
click at [1162, 573] on button "Save" at bounding box center [1175, 569] width 49 height 28
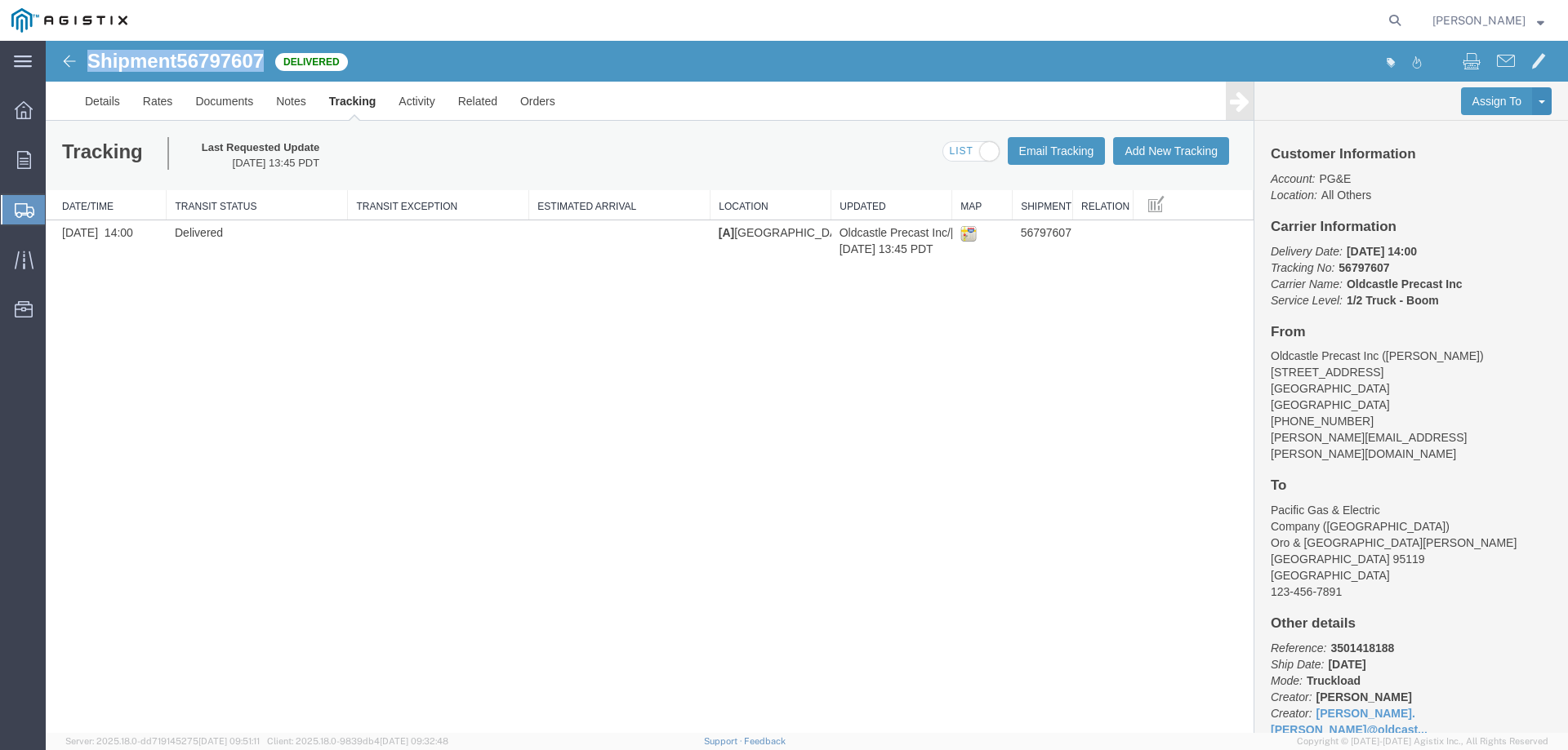
drag, startPoint x: 91, startPoint y: 59, endPoint x: 267, endPoint y: 63, distance: 176.0
click at [264, 63] on h1 "Shipment 56797607" at bounding box center [176, 61] width 177 height 22
copy h1 "Shipment 56797607"
click at [31, 164] on icon at bounding box center [24, 160] width 14 height 18
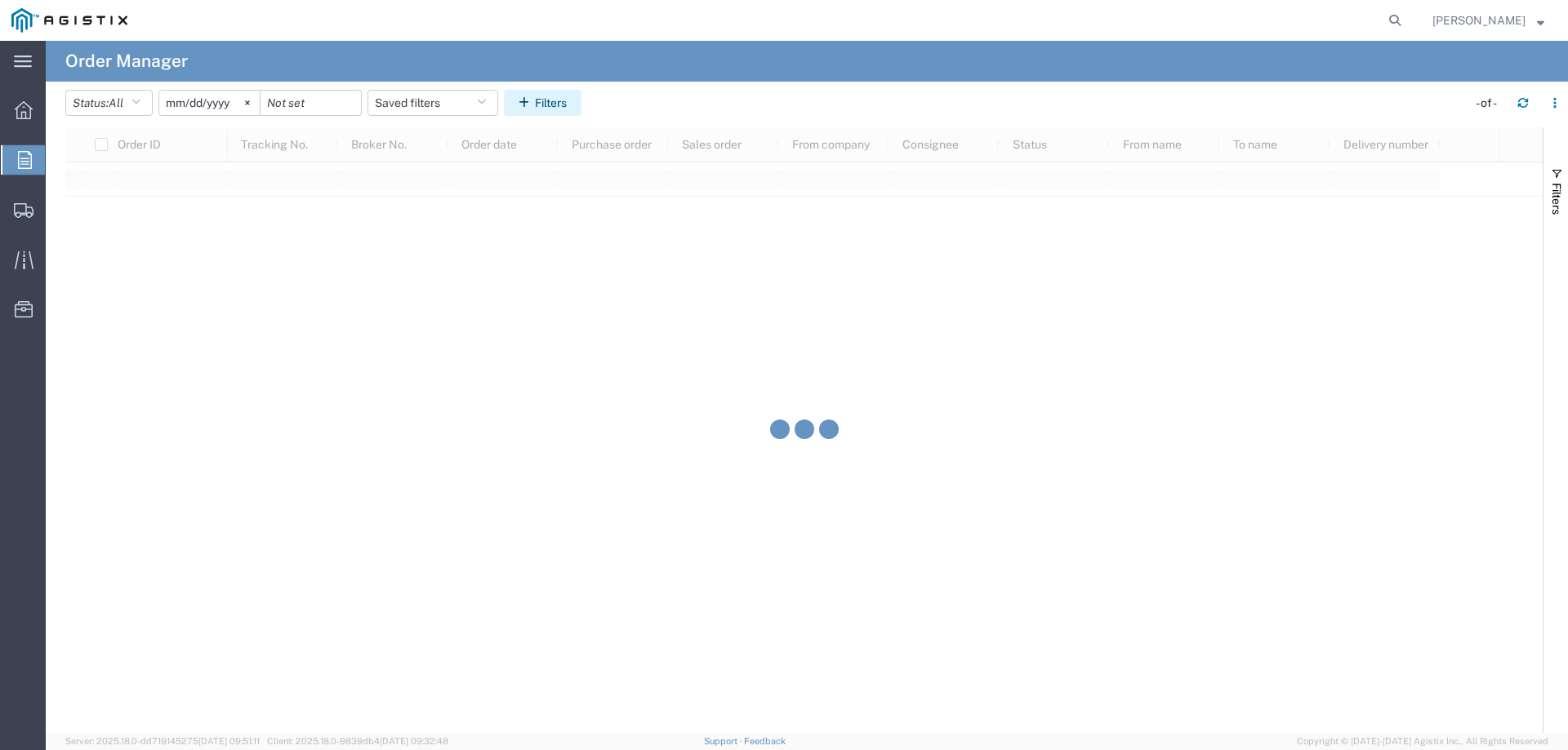
click at [535, 106] on icon "button" at bounding box center [526, 103] width 17 height 12
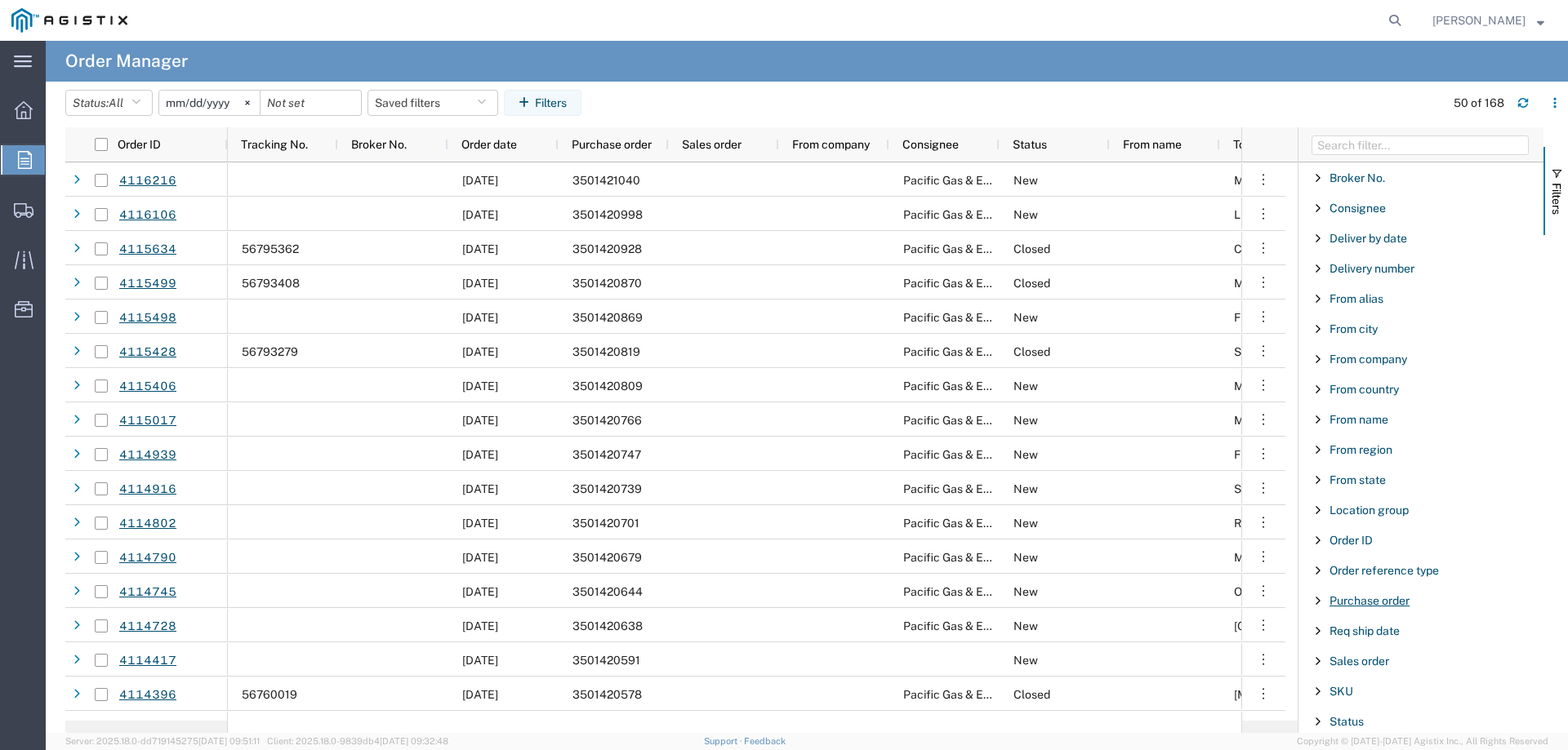
click at [1382, 597] on span "Purchase order" at bounding box center [1370, 600] width 80 height 13
click at [1369, 669] on input "Filter Value" at bounding box center [1427, 669] width 214 height 20
type input "3501402936"
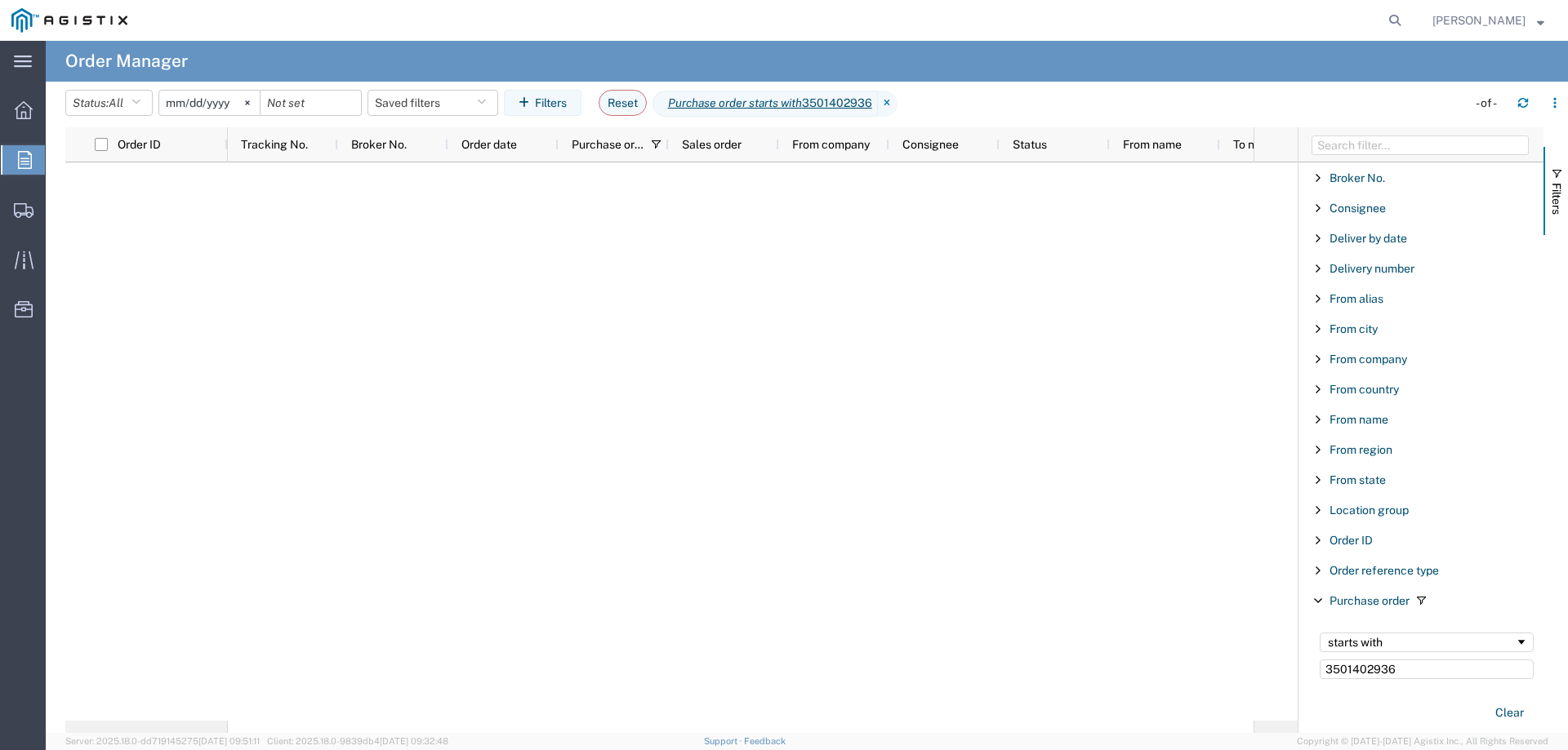
click at [206, 107] on input "[DATE]" at bounding box center [209, 103] width 101 height 25
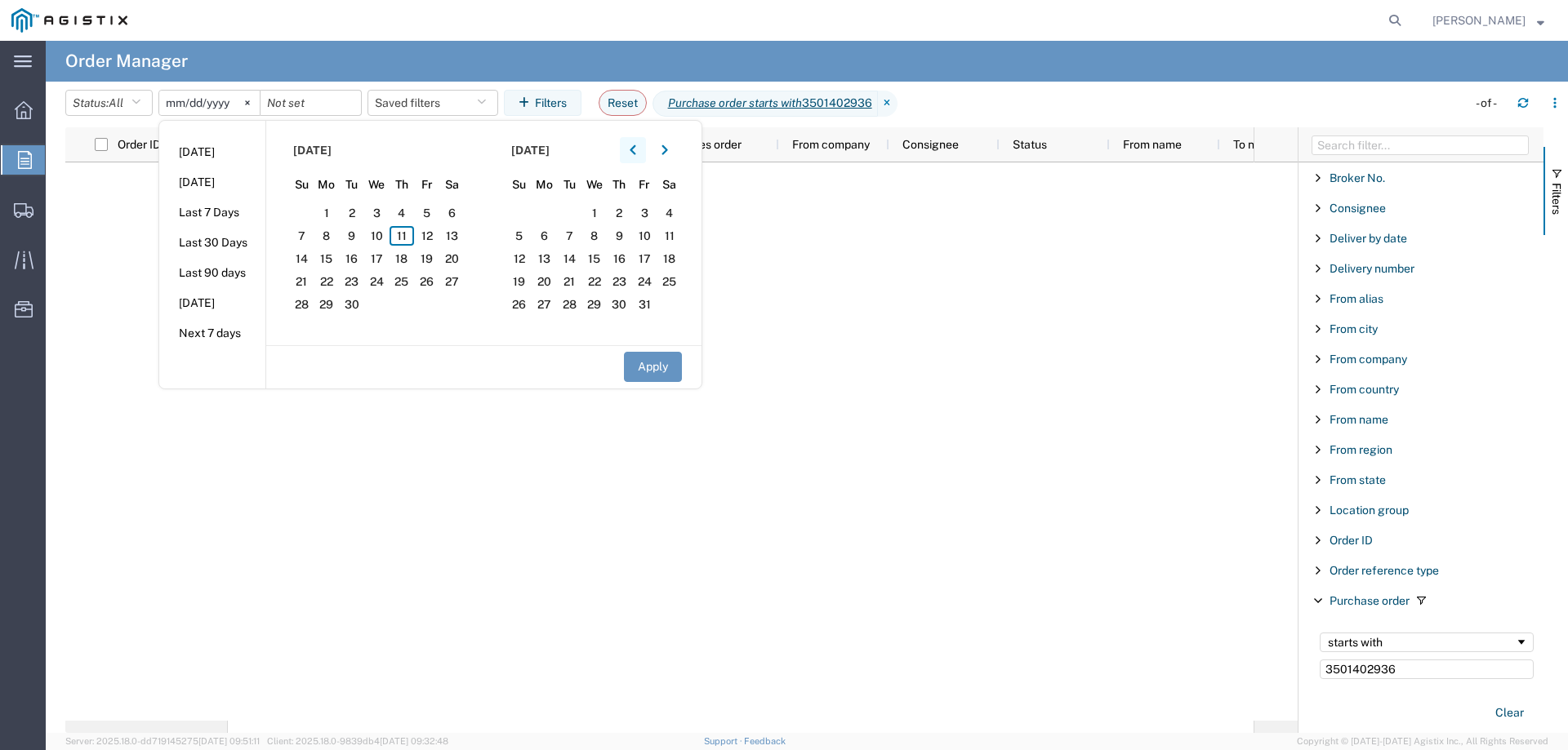
click at [641, 140] on button "button" at bounding box center [633, 150] width 26 height 26
click at [636, 144] on icon "button" at bounding box center [633, 150] width 7 height 12
click at [356, 209] on span "1" at bounding box center [352, 213] width 26 height 20
click at [655, 366] on button "Apply" at bounding box center [653, 367] width 58 height 31
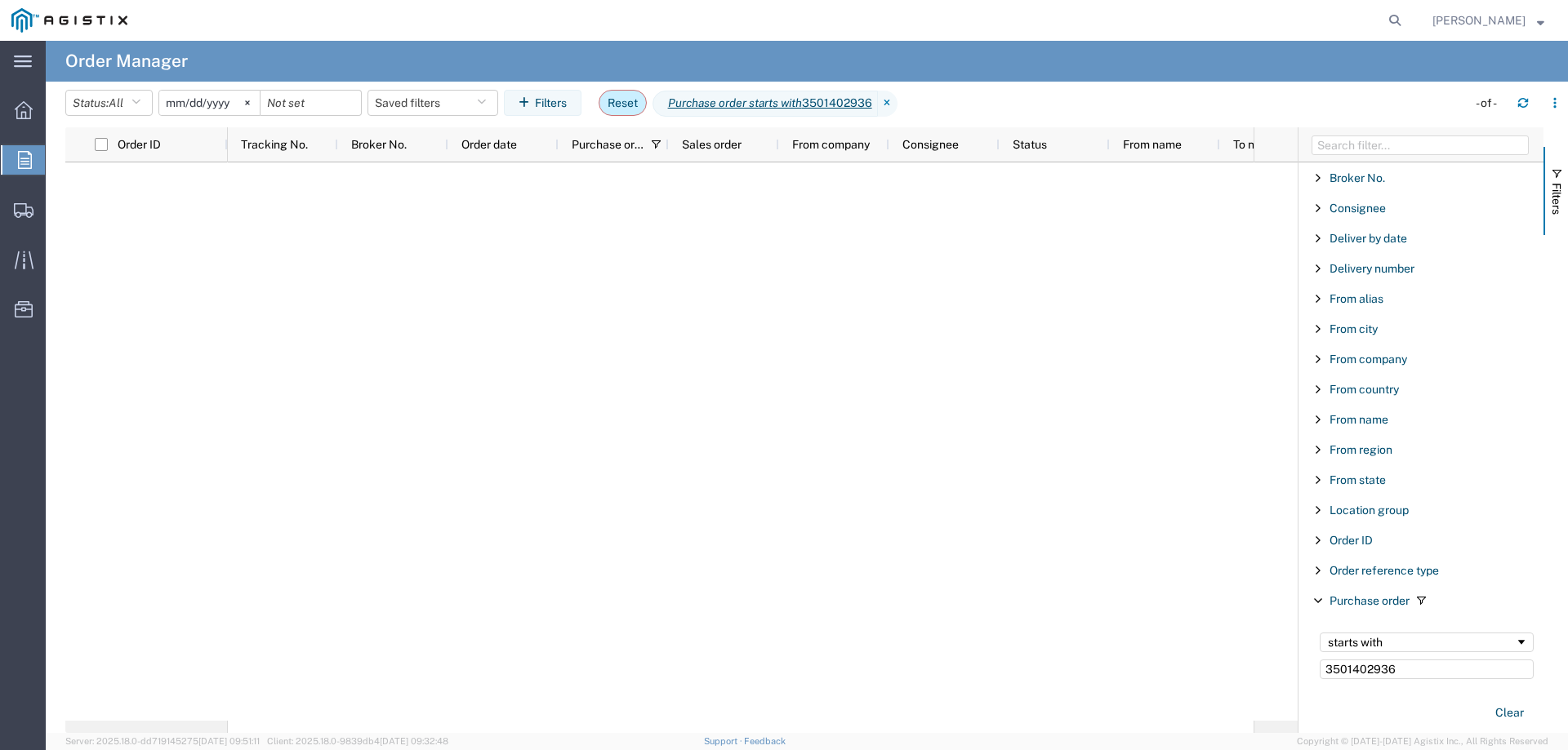
click at [634, 102] on button "Reset" at bounding box center [622, 103] width 48 height 26
type input "[DATE]"
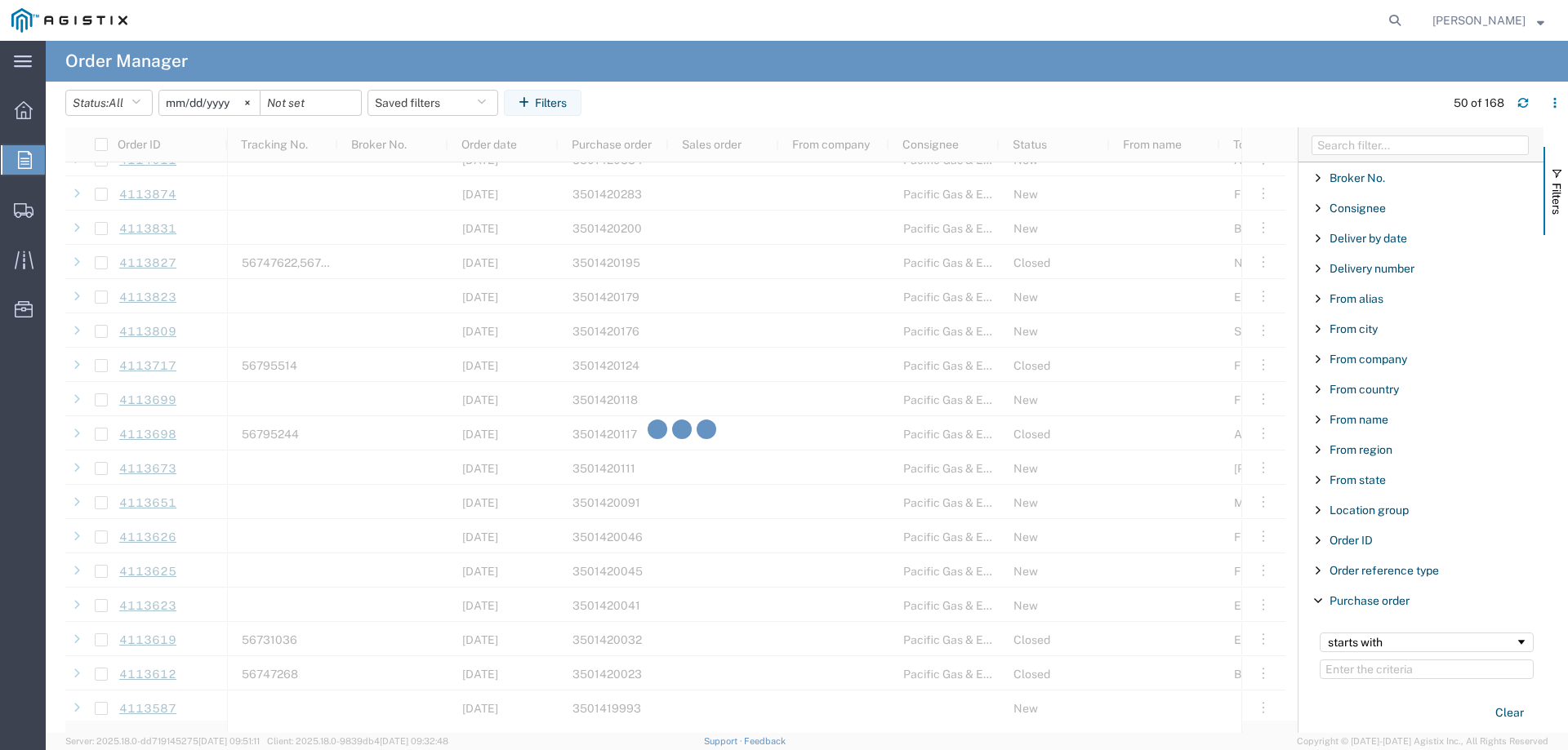
scroll to position [980, 0]
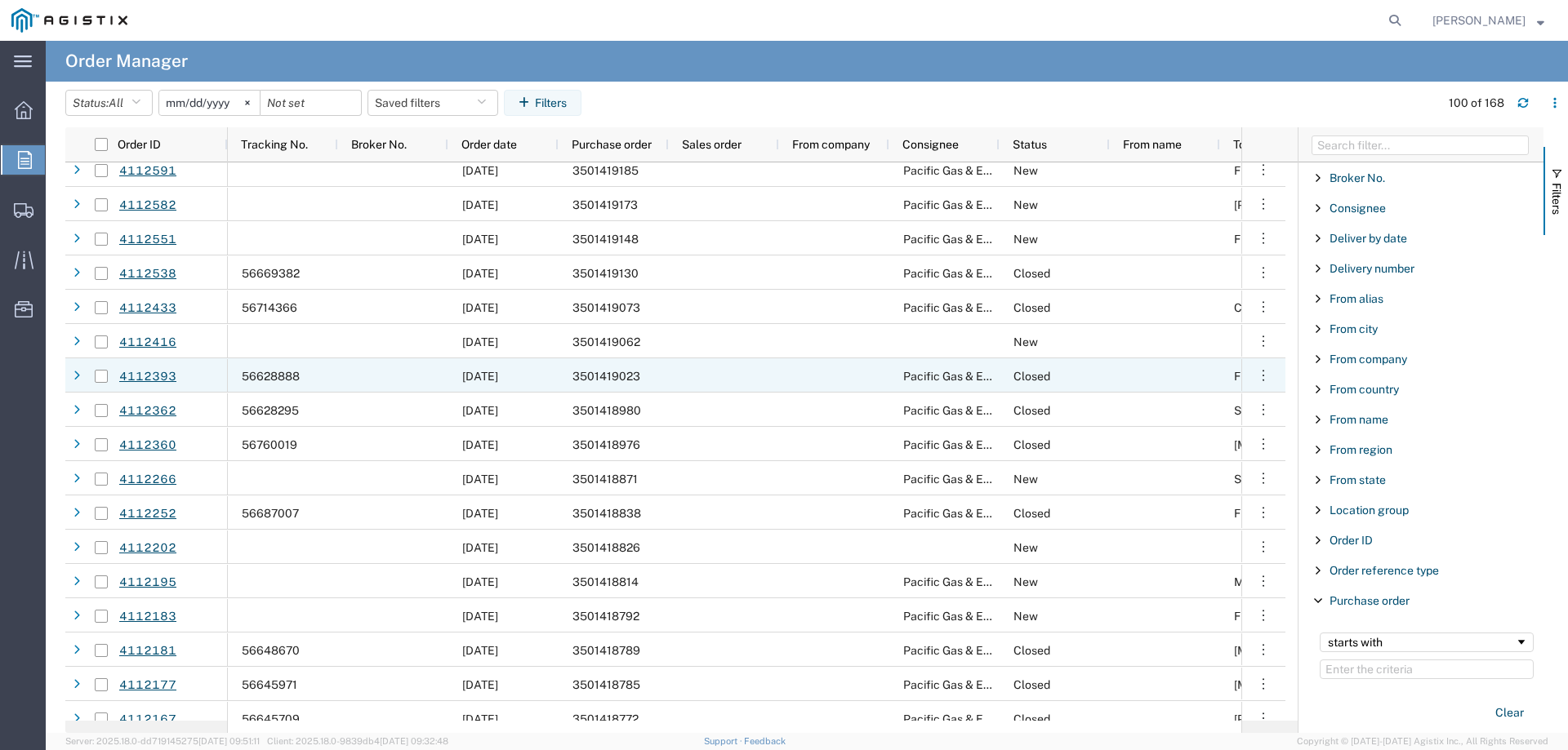
scroll to position [2776, 0]
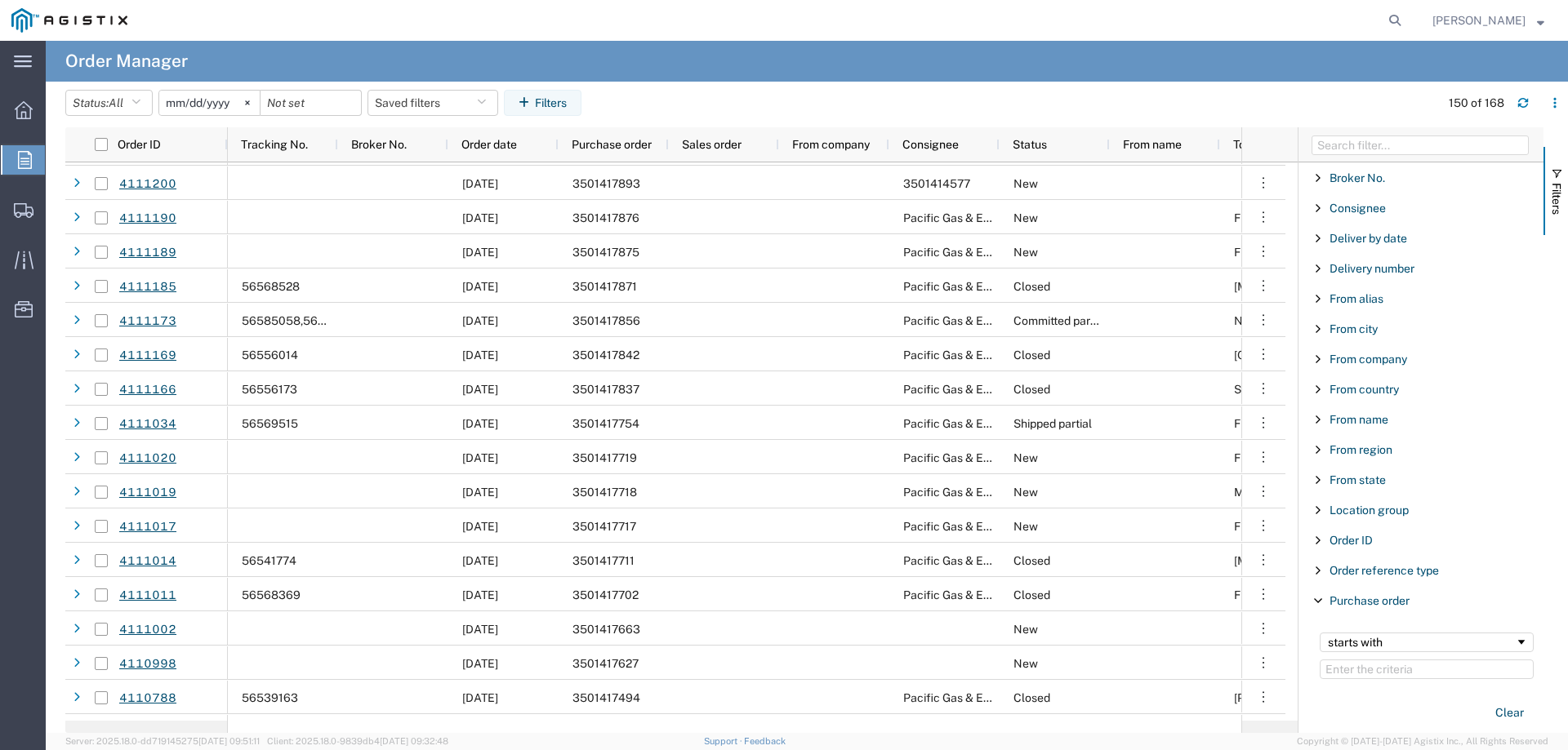
scroll to position [4327, 0]
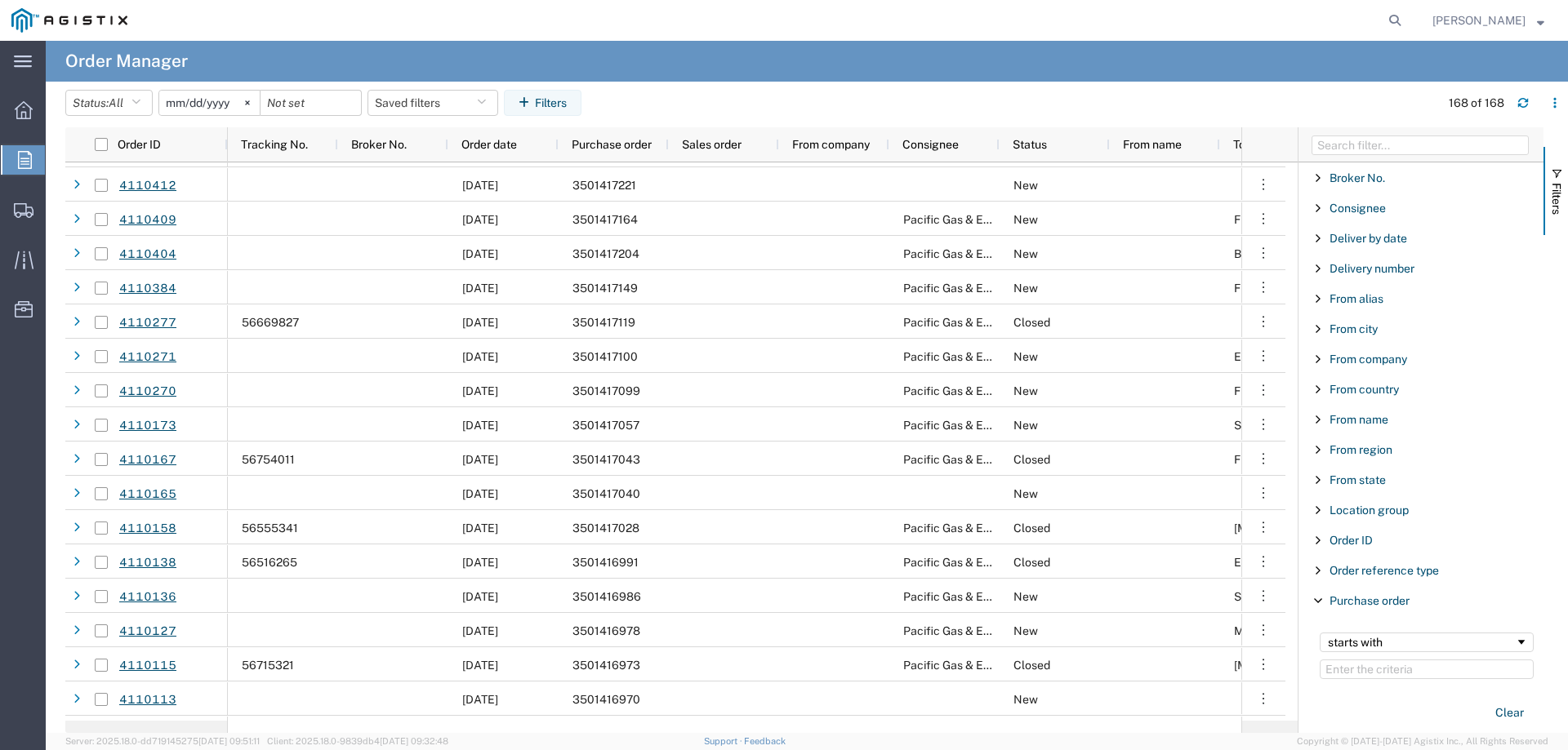
scroll to position [5203, 0]
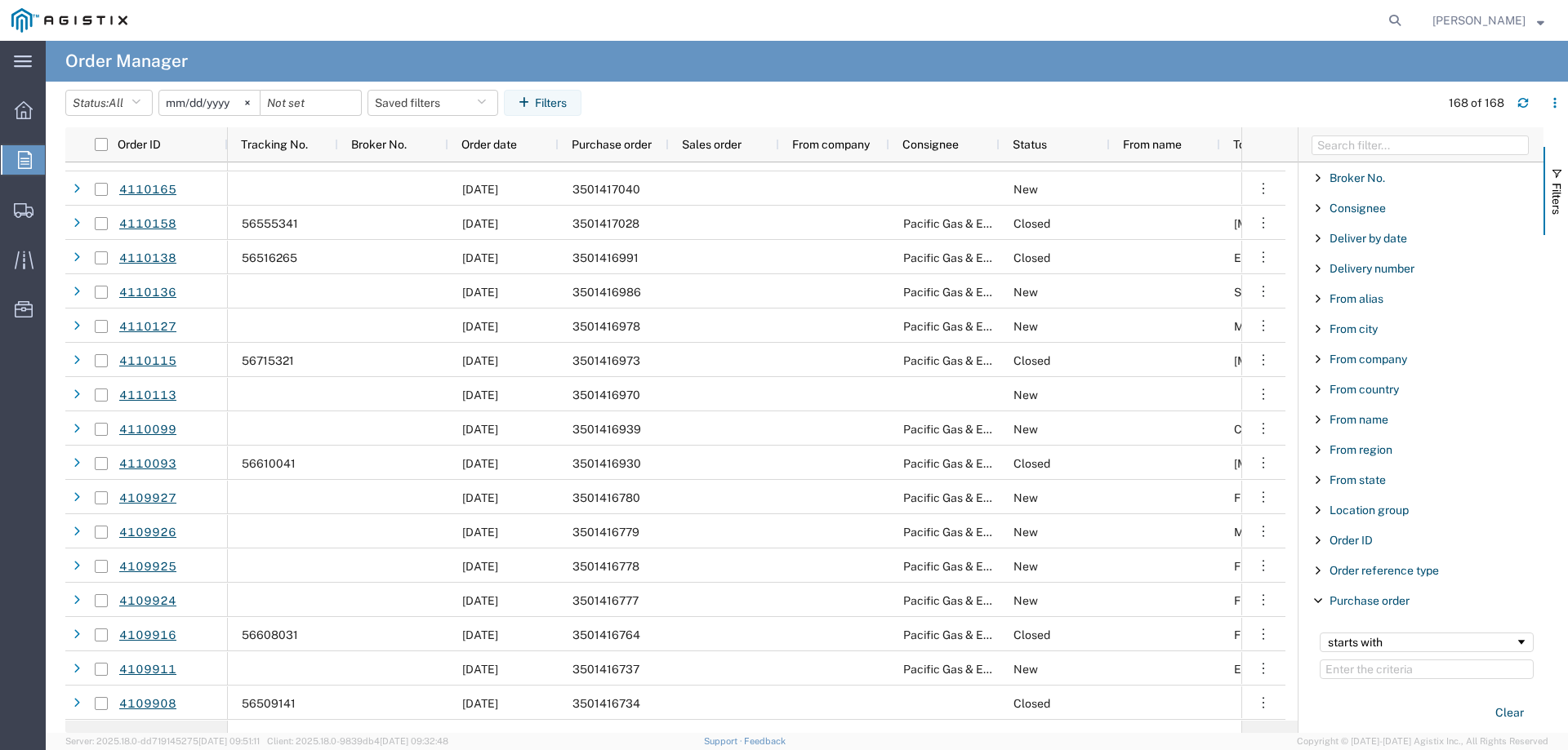
click at [209, 104] on input "[DATE]" at bounding box center [209, 103] width 101 height 25
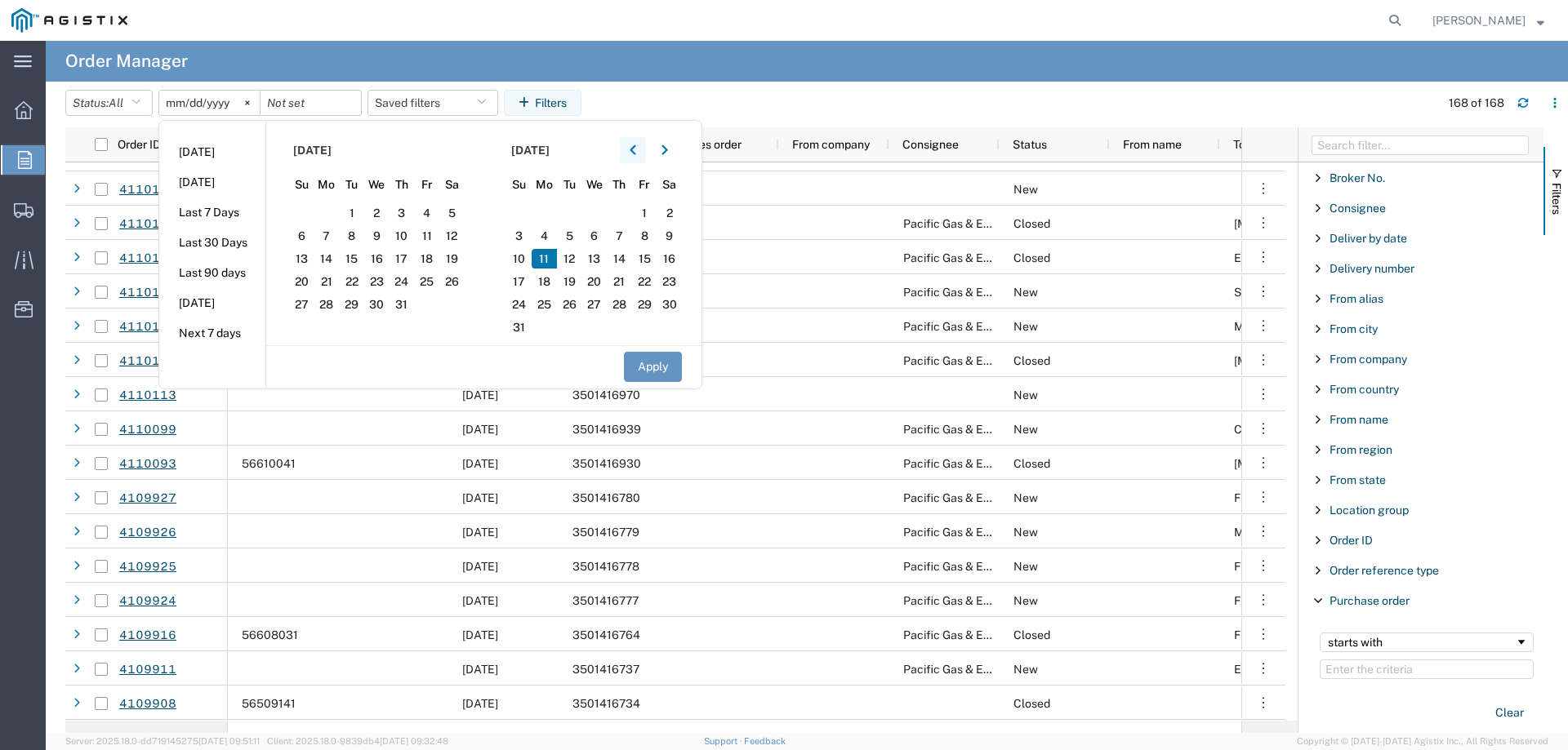
click at [632, 149] on button "button" at bounding box center [633, 150] width 26 height 26
click at [407, 210] on span "1" at bounding box center [403, 213] width 26 height 20
drag, startPoint x: 1404, startPoint y: 674, endPoint x: 1396, endPoint y: 668, distance: 10.0
click at [1403, 674] on input "Filter Value" at bounding box center [1427, 669] width 214 height 20
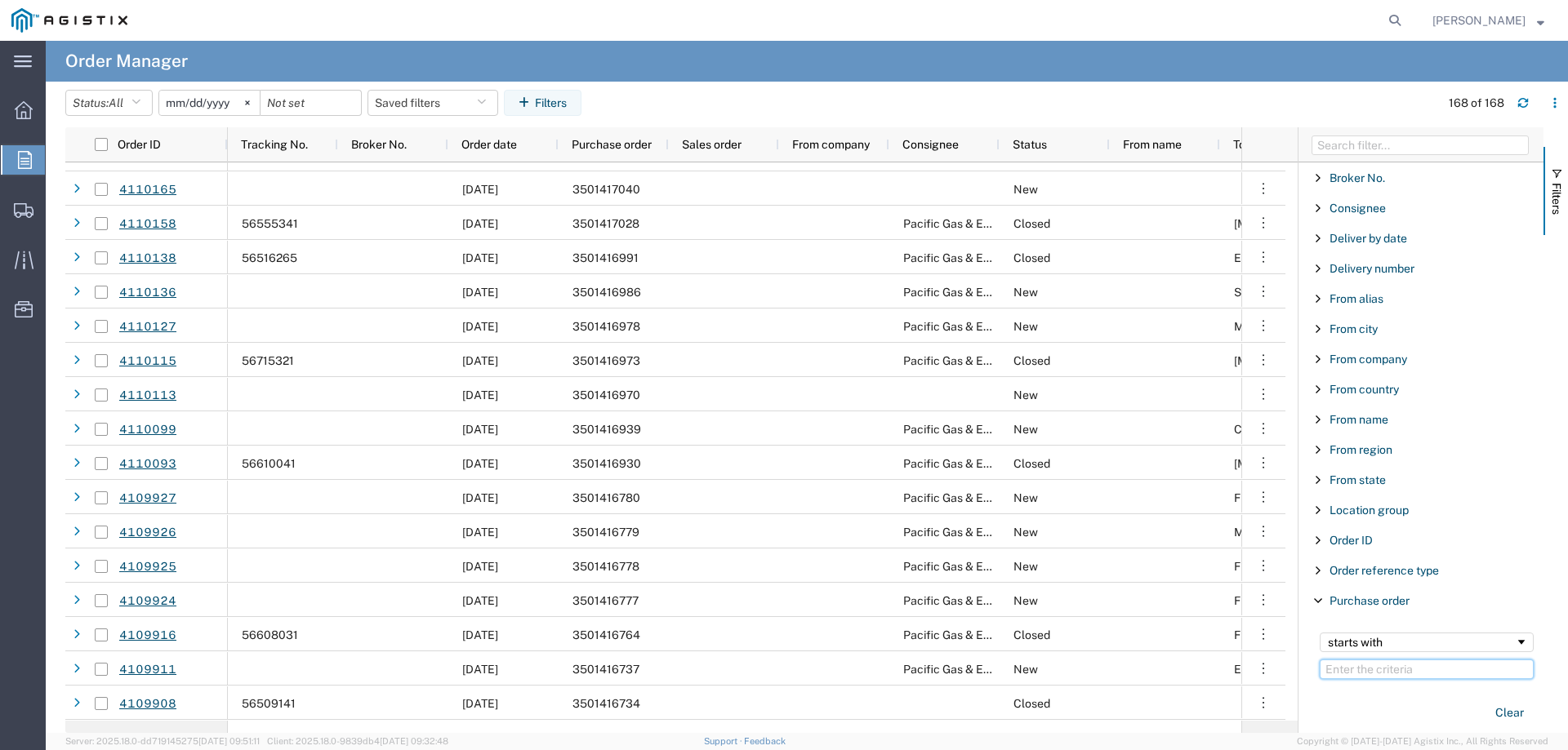
paste input "3501402936"
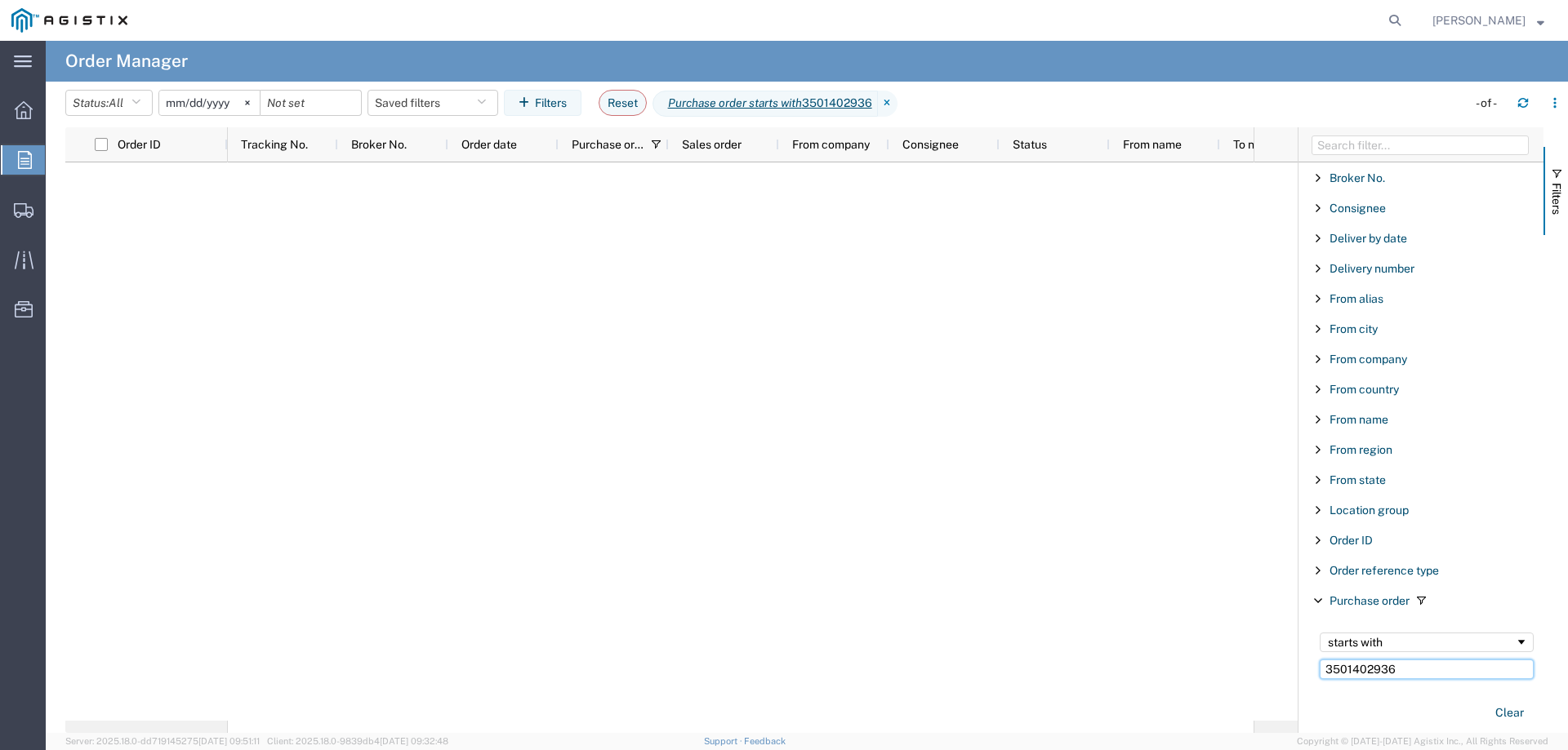
click at [1442, 667] on input "3501402936" at bounding box center [1427, 669] width 214 height 20
click at [1392, 671] on input "3501402" at bounding box center [1427, 669] width 214 height 20
type input "35014"
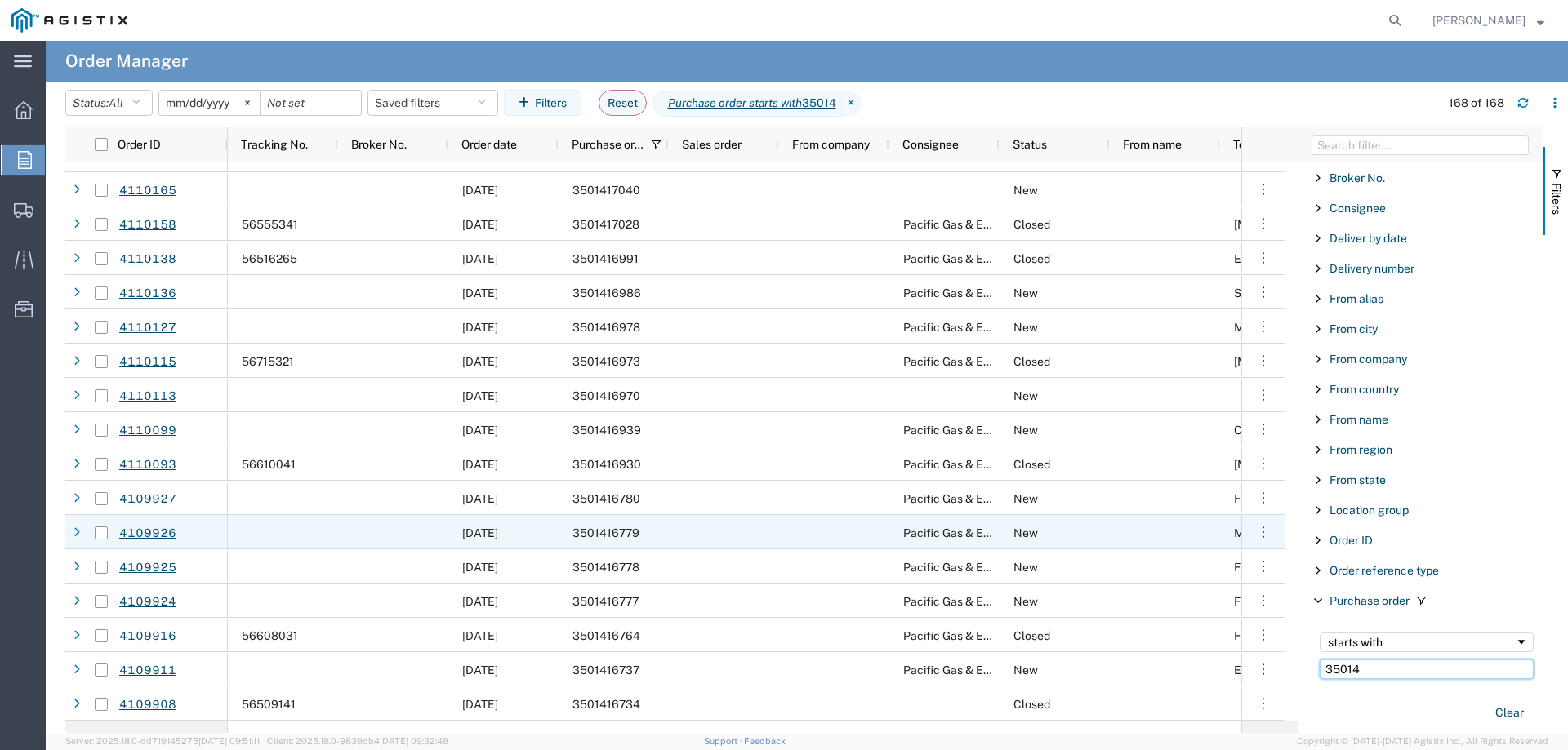
scroll to position [5203, 0]
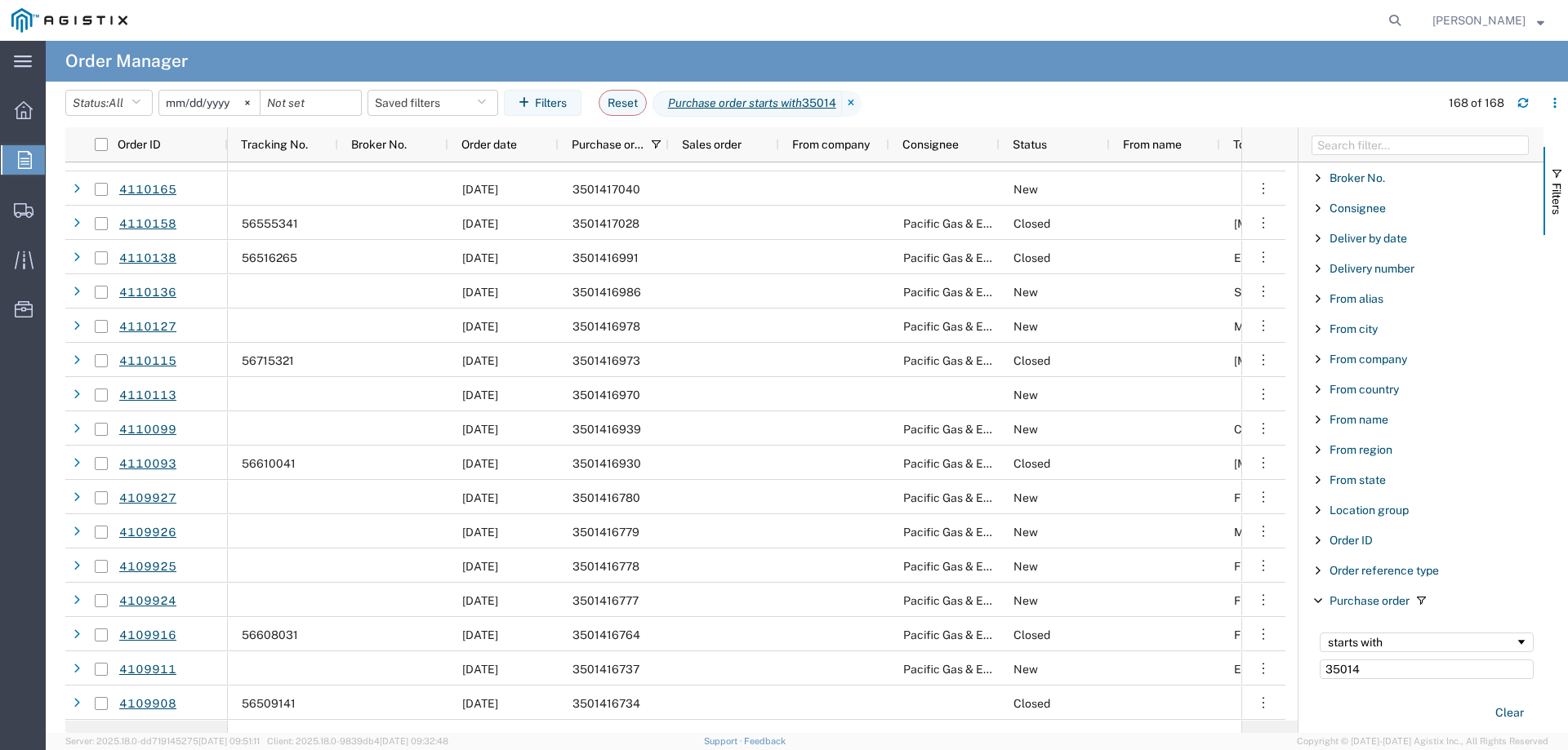
click at [200, 98] on input "[DATE]" at bounding box center [209, 103] width 101 height 25
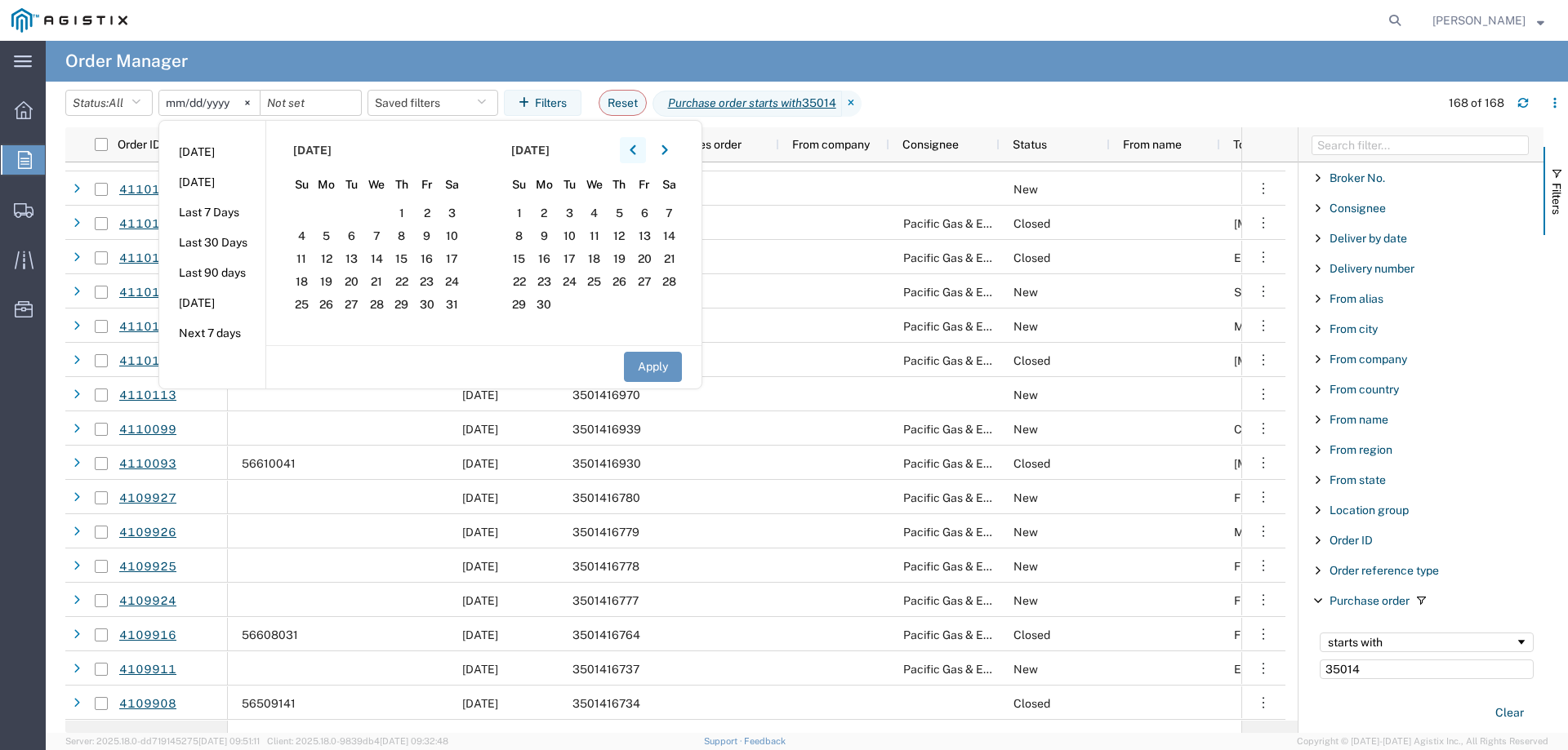
click at [628, 148] on button "button" at bounding box center [633, 150] width 26 height 26
click at [636, 148] on icon "button" at bounding box center [633, 150] width 7 height 12
click at [456, 210] on span "1" at bounding box center [452, 213] width 26 height 20
click at [664, 361] on button "Apply" at bounding box center [653, 367] width 58 height 31
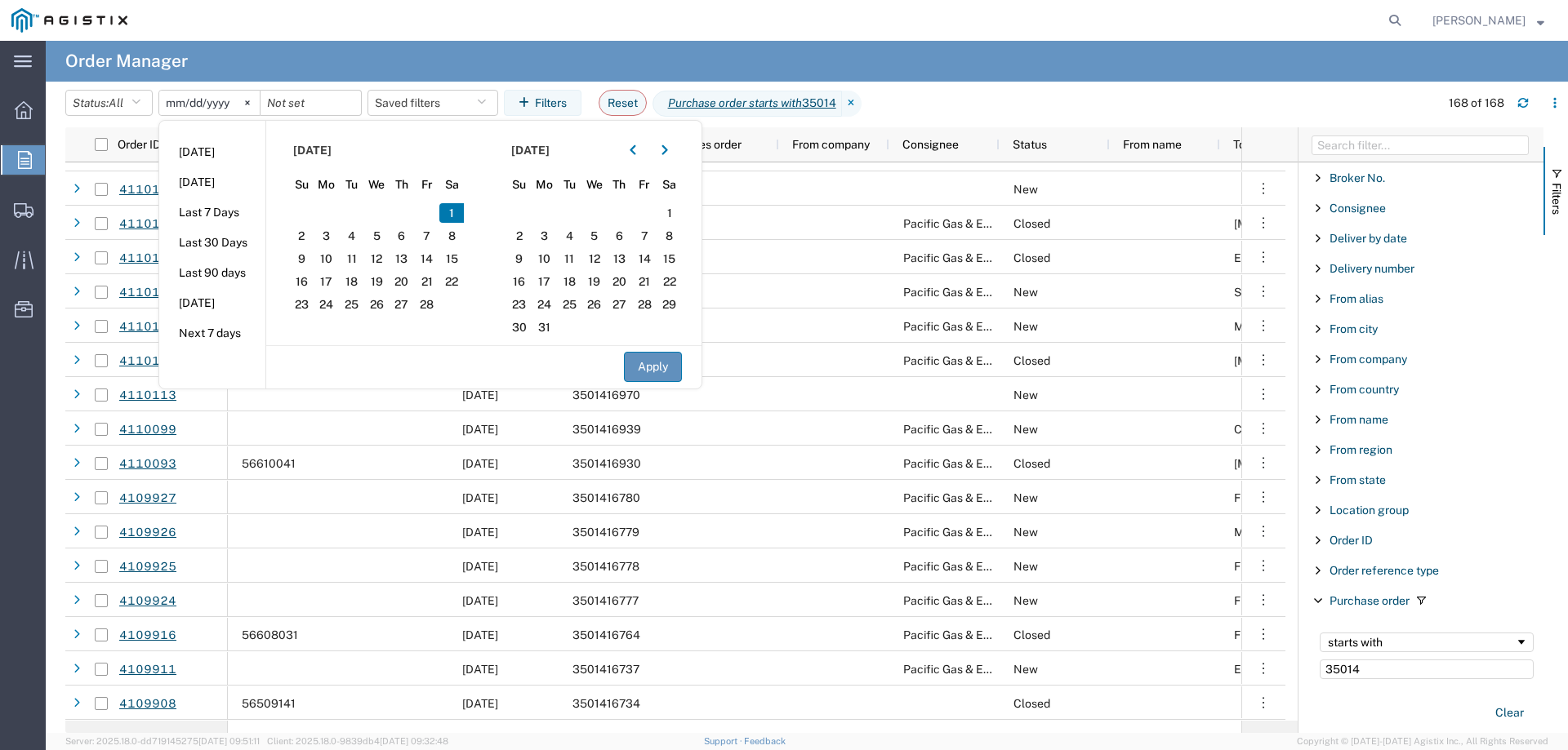
type input "[DATE]"
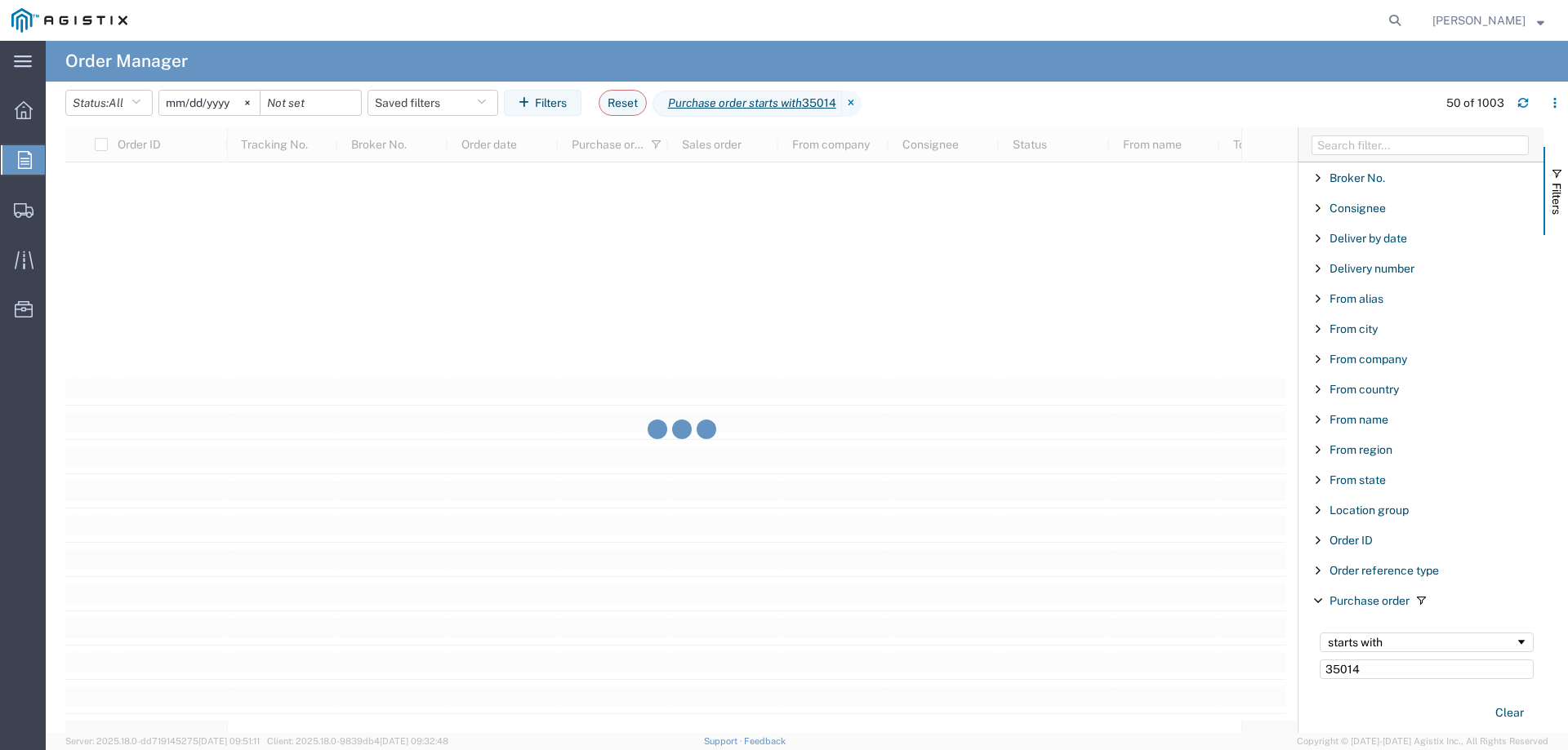
scroll to position [2694, 0]
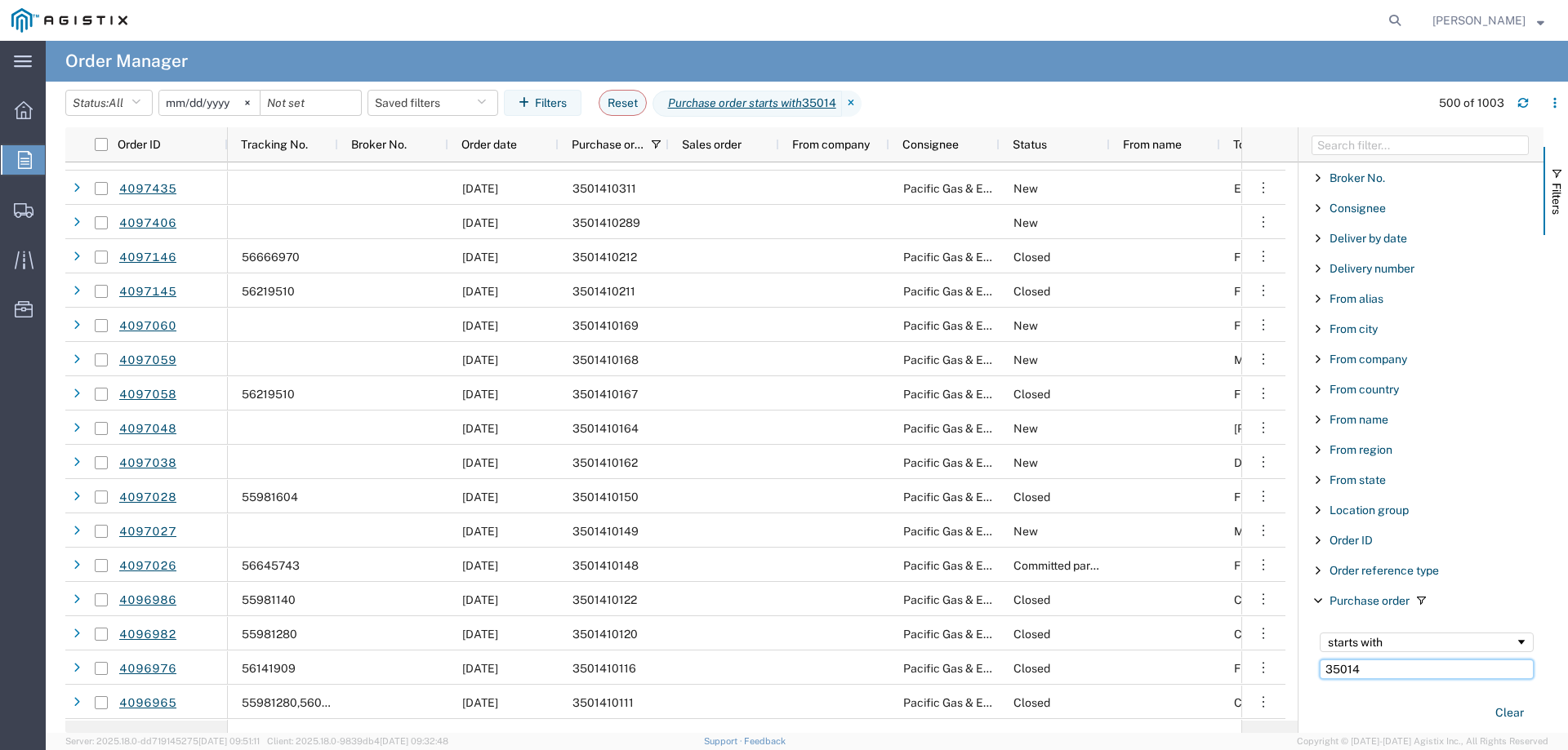
click at [1374, 667] on input "35014" at bounding box center [1427, 669] width 214 height 20
type input "3501402"
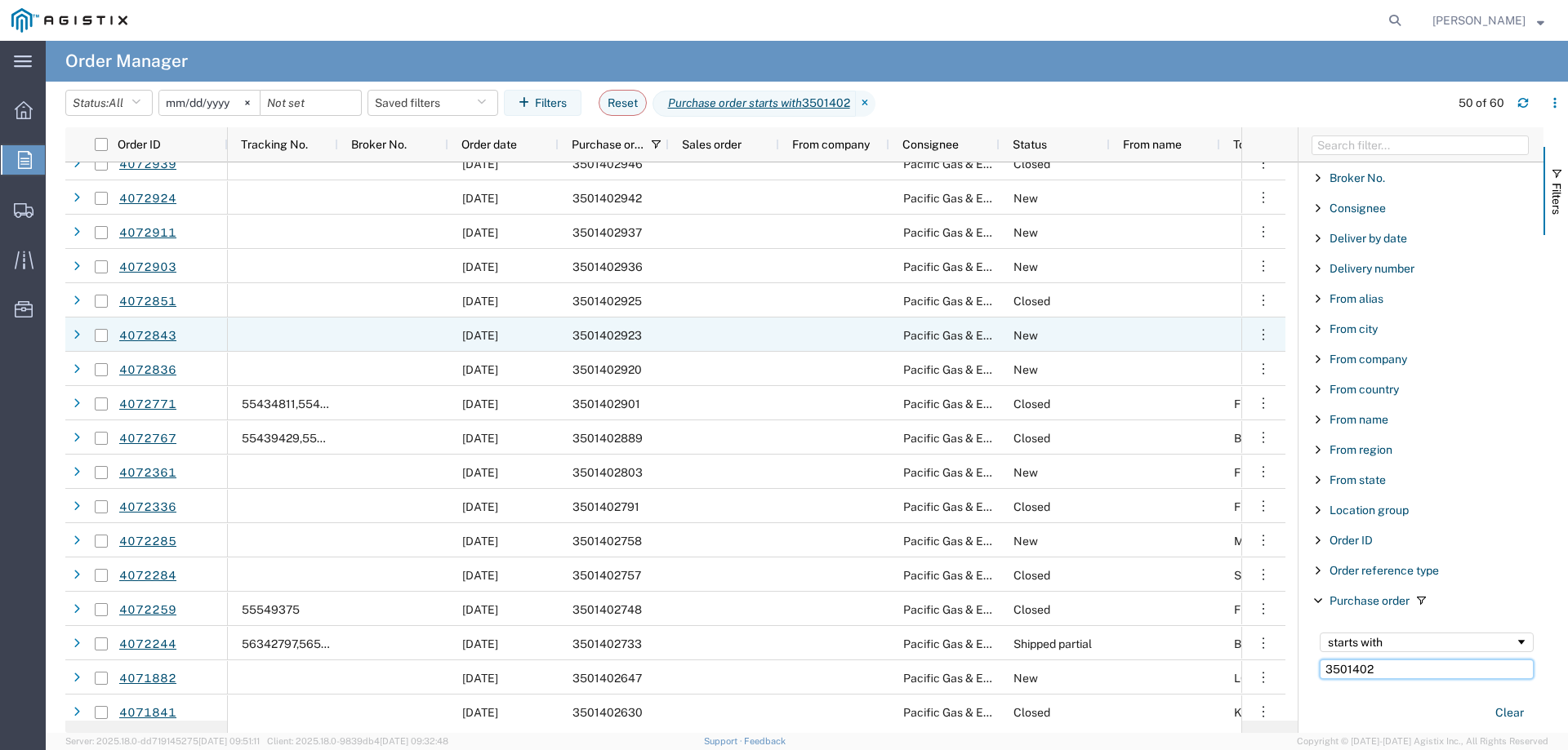
scroll to position [163, 0]
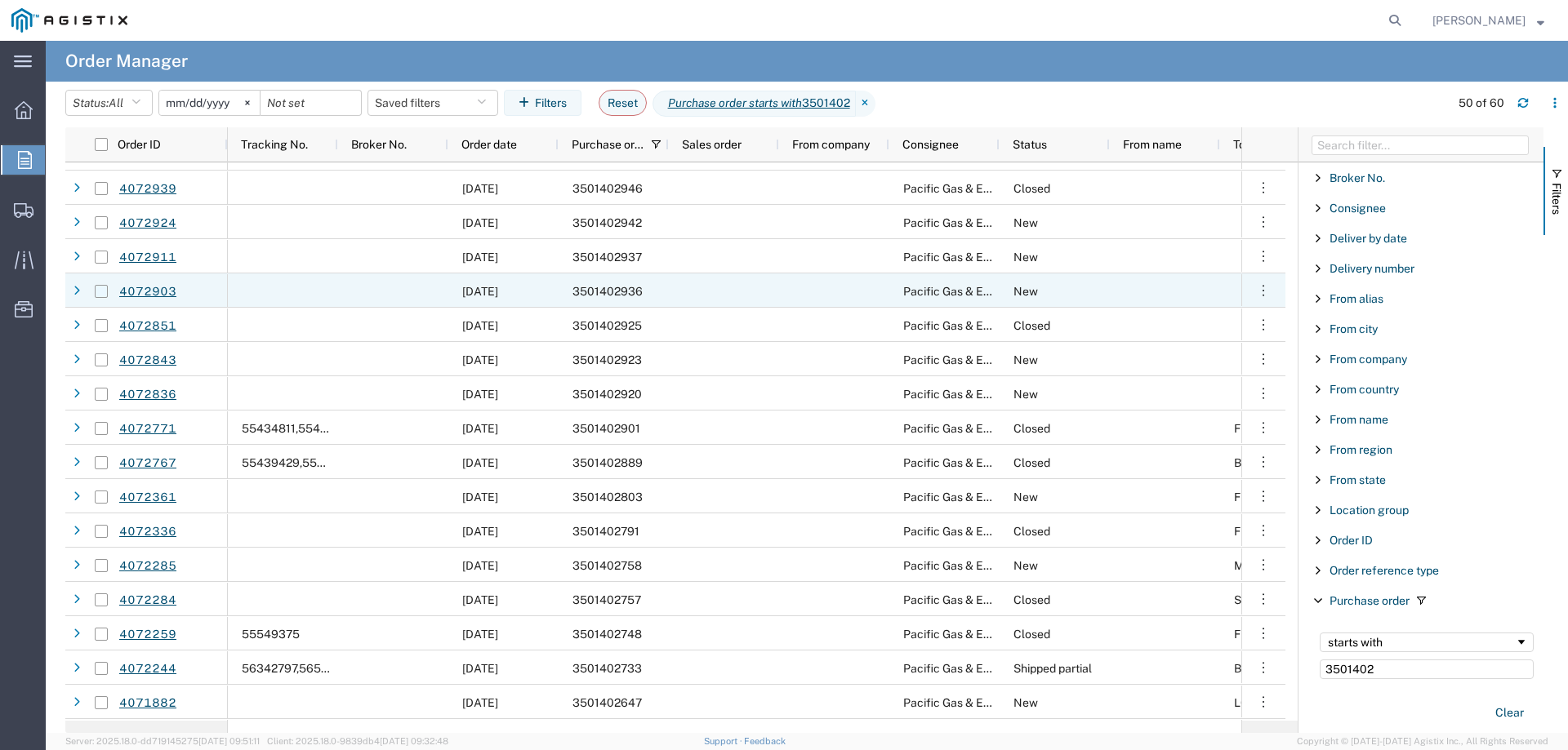
click at [102, 291] on input "Press Space to toggle row selection (unchecked)" at bounding box center [101, 291] width 13 height 13
checkbox input "true"
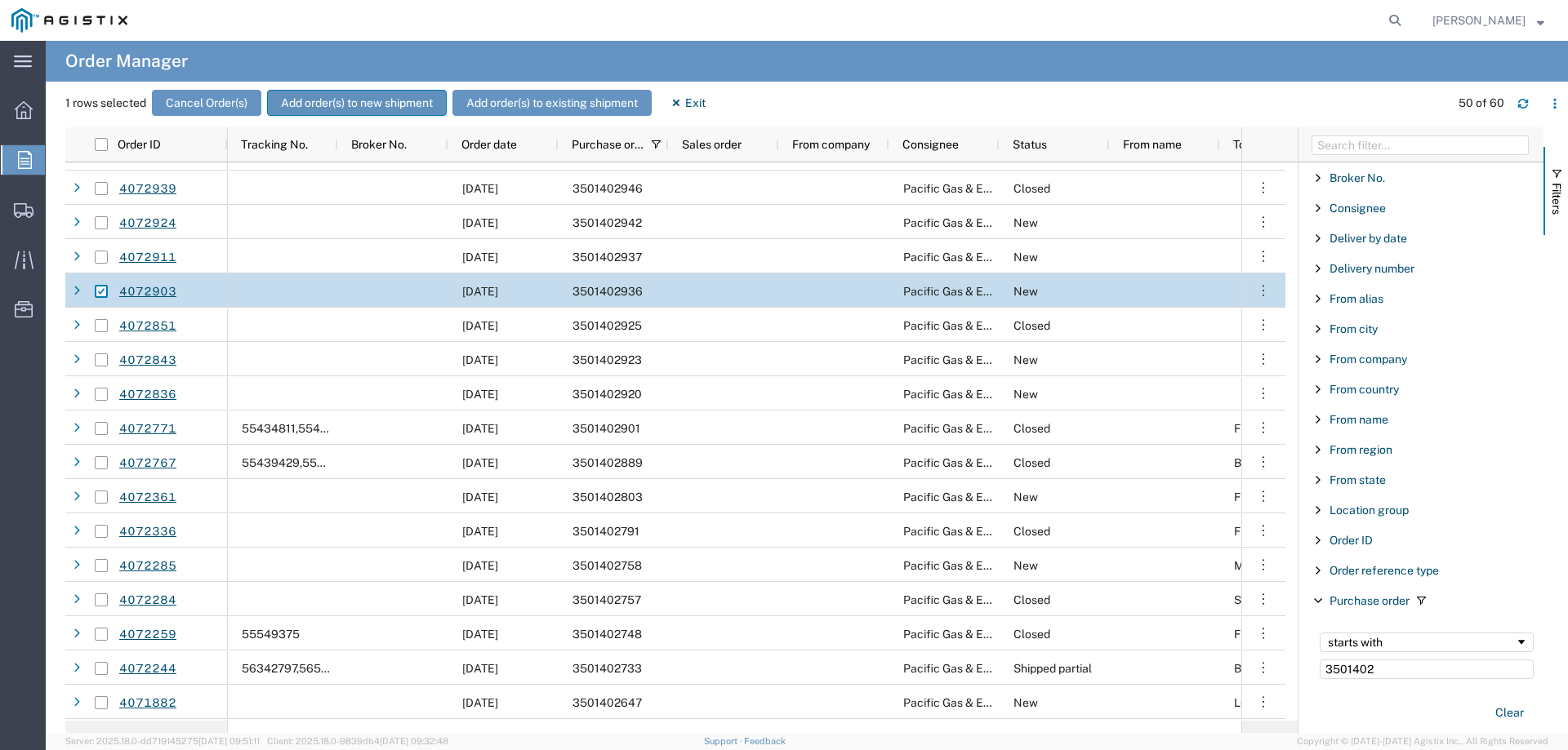
click at [350, 102] on button "Add order(s) to new shipment" at bounding box center [357, 103] width 180 height 26
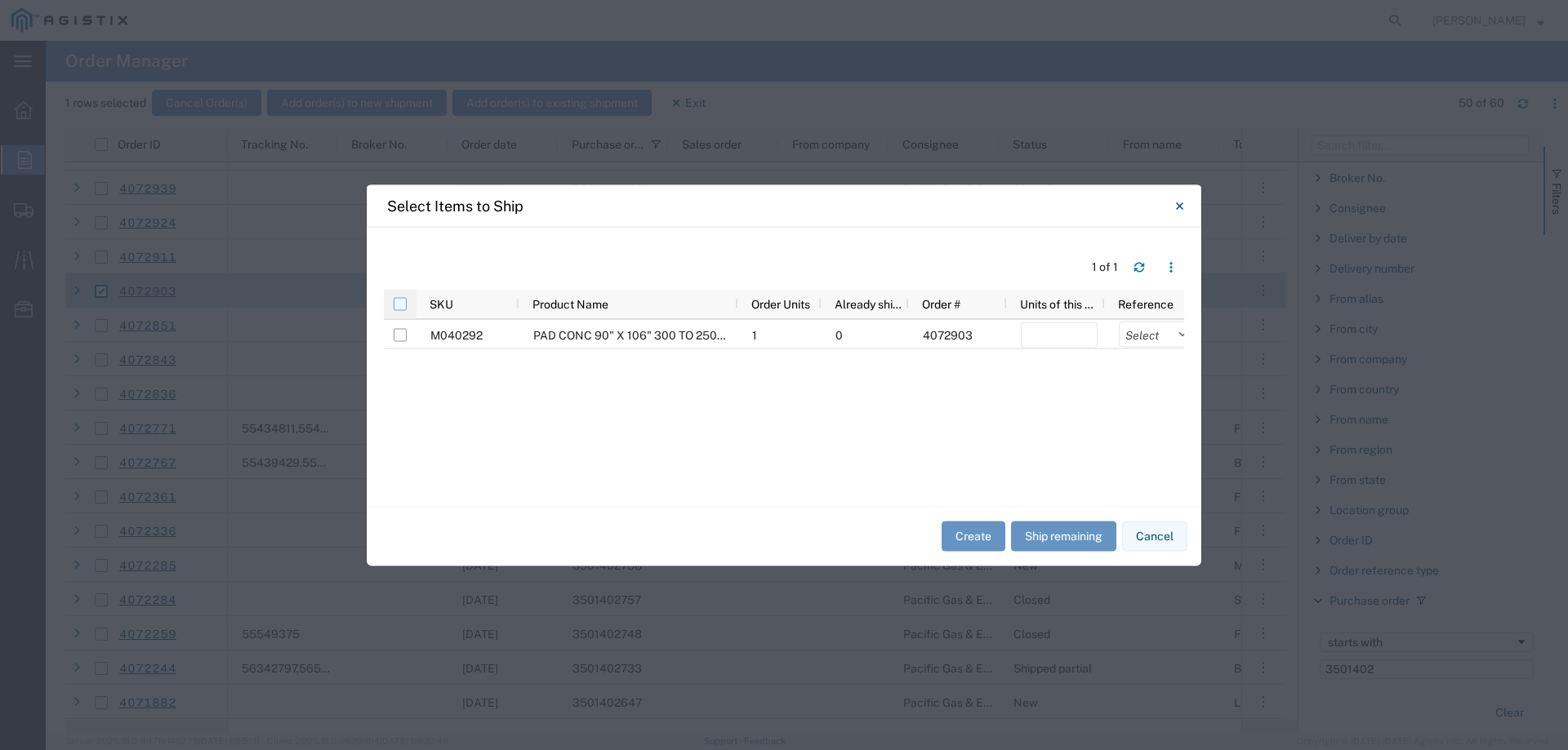
click at [401, 301] on input "checkbox" at bounding box center [400, 303] width 13 height 13
checkbox input "true"
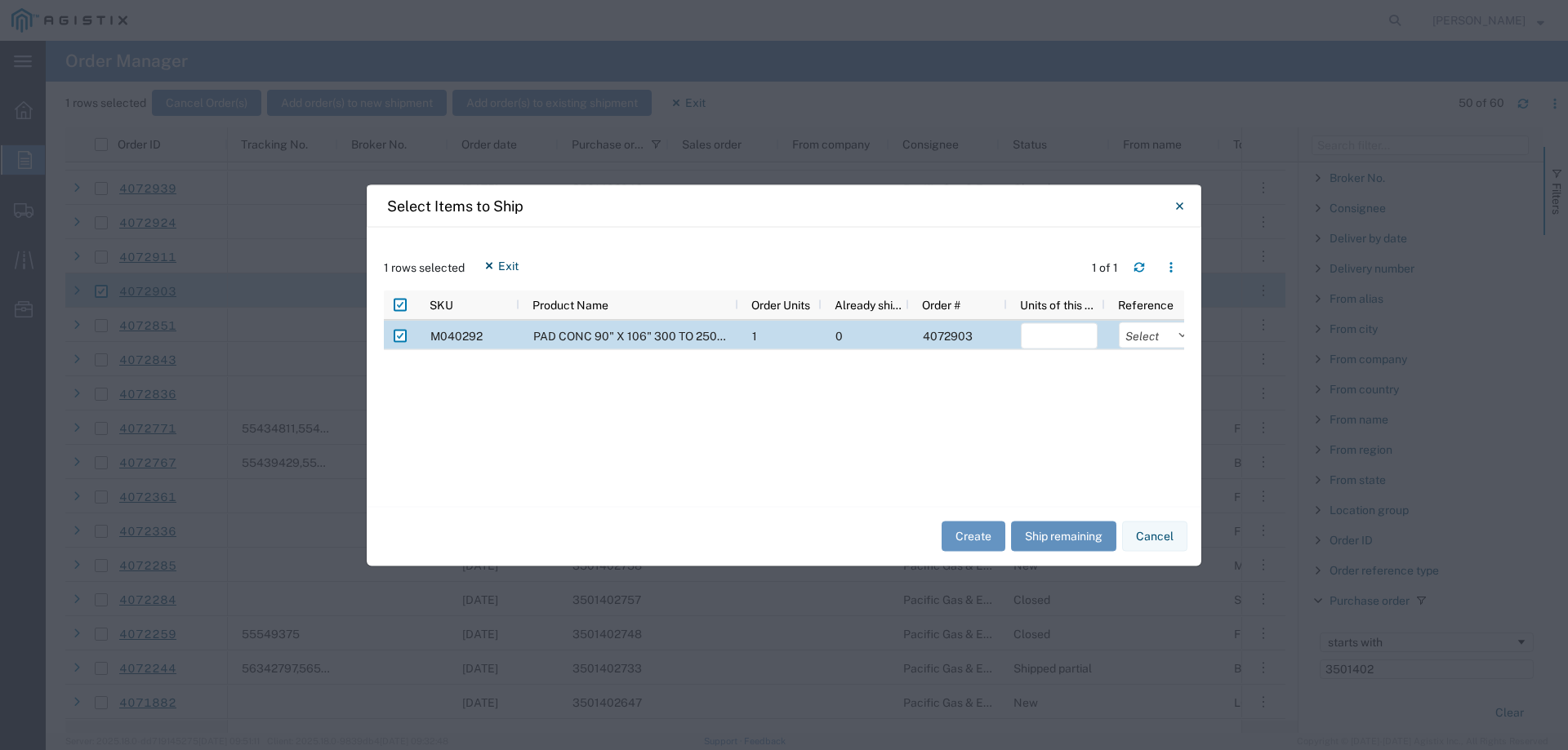
click at [1049, 532] on button "Ship remaining" at bounding box center [1063, 537] width 106 height 31
type input "1"
click at [1149, 338] on select "Select Purchase Order Delivery Number" at bounding box center [1157, 335] width 77 height 26
select select "PURCHORD"
click at [1119, 322] on select "Select Purchase Order Delivery Number" at bounding box center [1157, 335] width 77 height 26
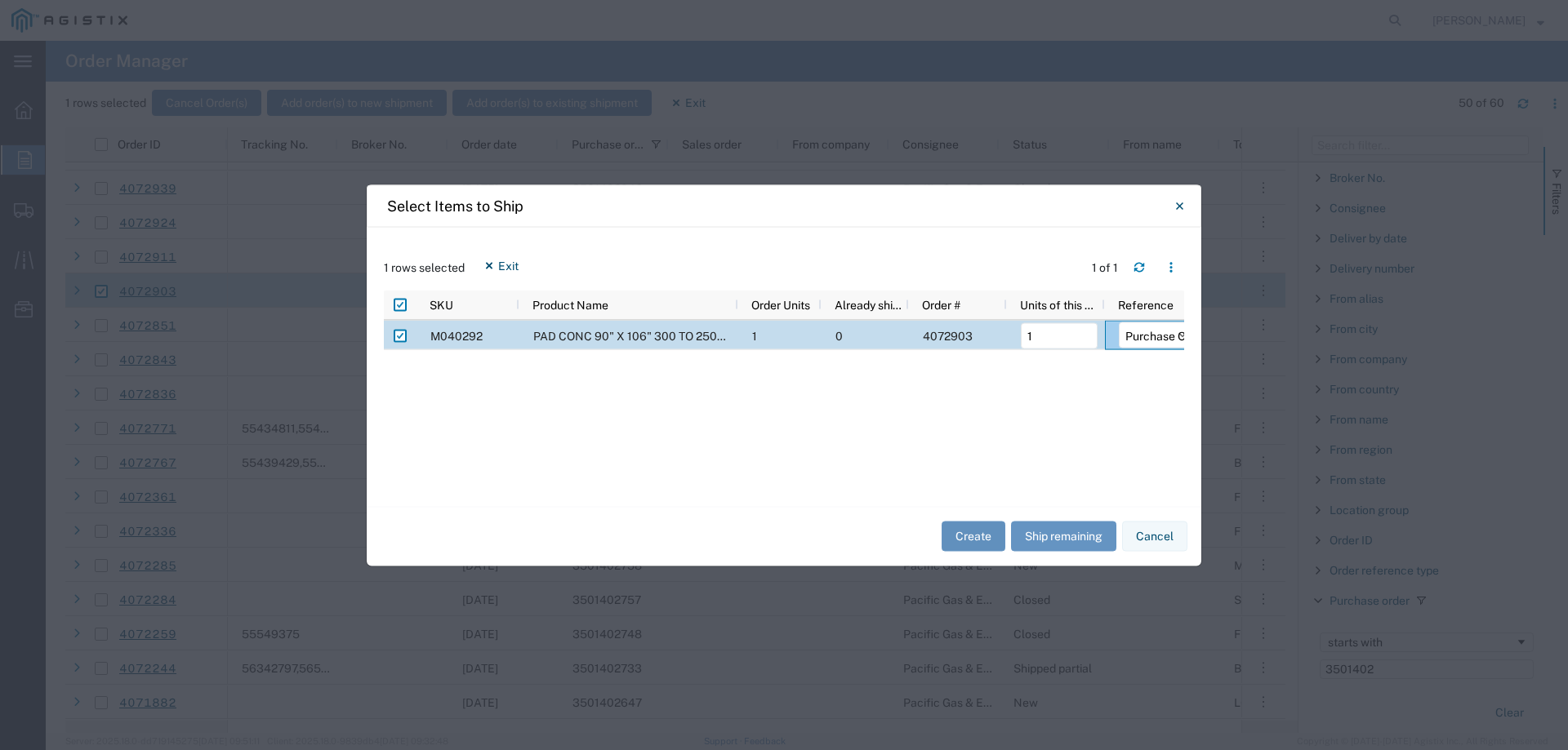
click at [968, 529] on button "Create" at bounding box center [974, 537] width 64 height 31
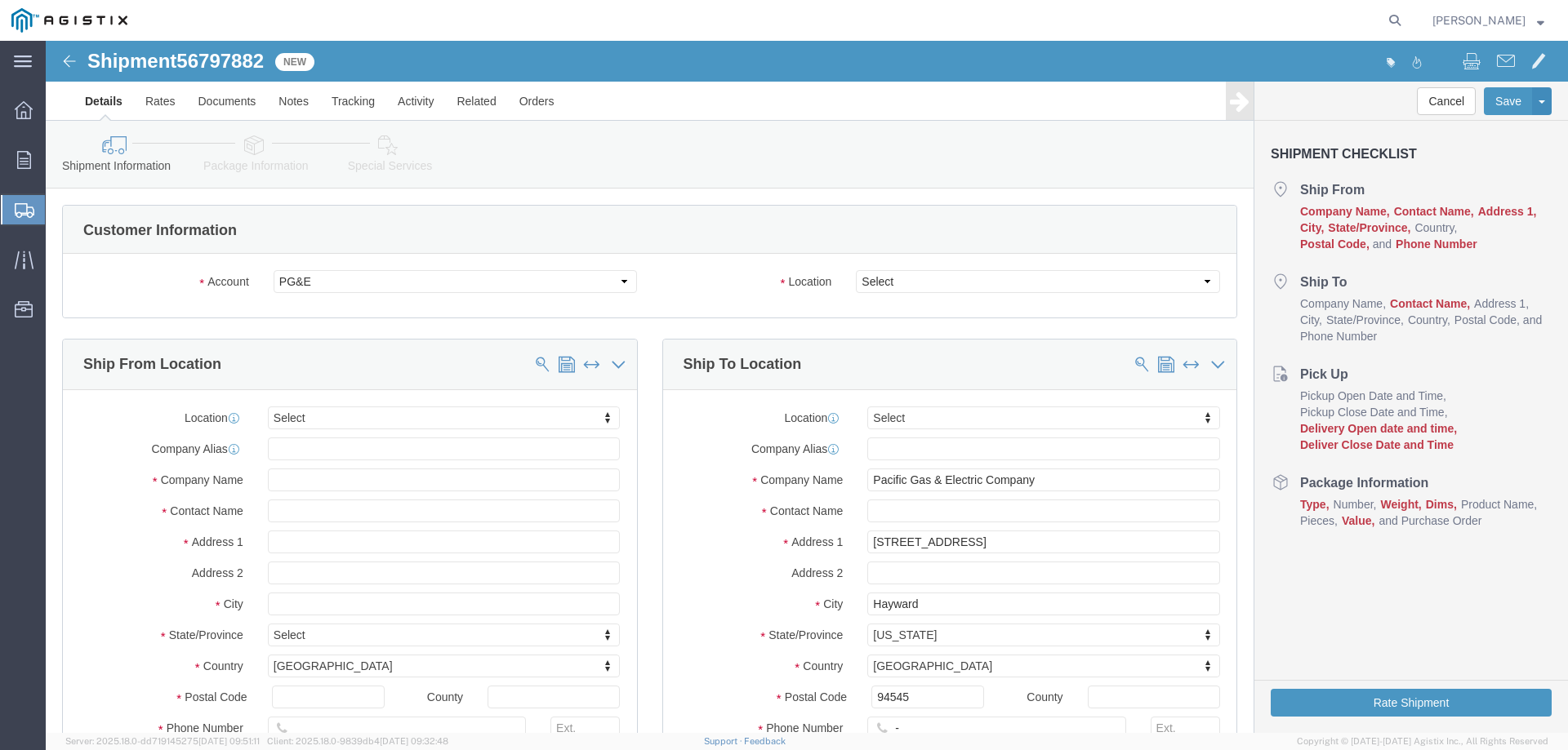
select select
drag, startPoint x: 40, startPoint y: 20, endPoint x: 221, endPoint y: 22, distance: 181.0
click div "Shipment 56797882 New"
copy h1 "Shipment 56797882"
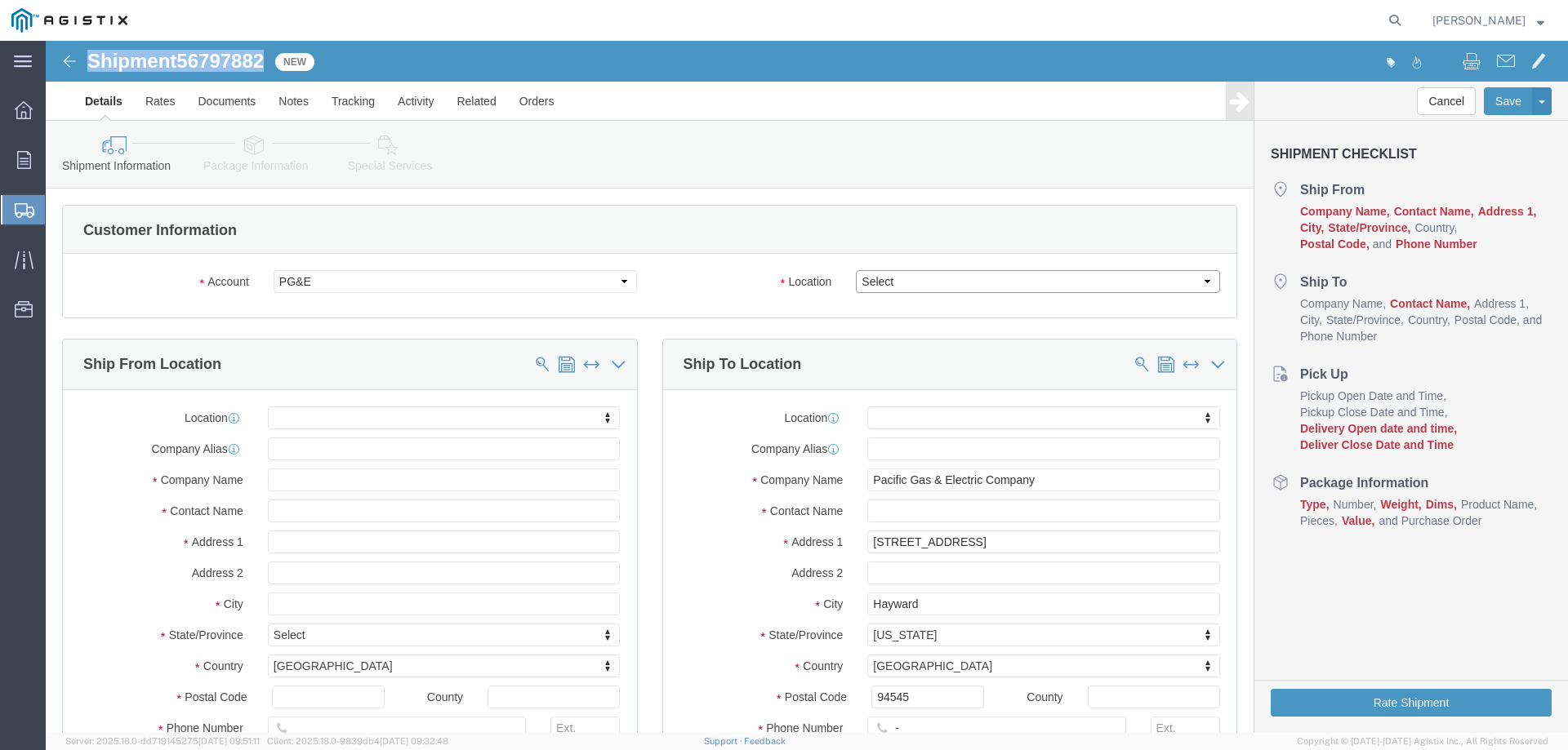
click select "Select All Others [GEOGRAPHIC_DATA] [GEOGRAPHIC_DATA] [GEOGRAPHIC_DATA] [GEOGRA…"
select select "23082"
click select "Select All Others [GEOGRAPHIC_DATA] [GEOGRAPHIC_DATA] [GEOGRAPHIC_DATA] [GEOGRA…"
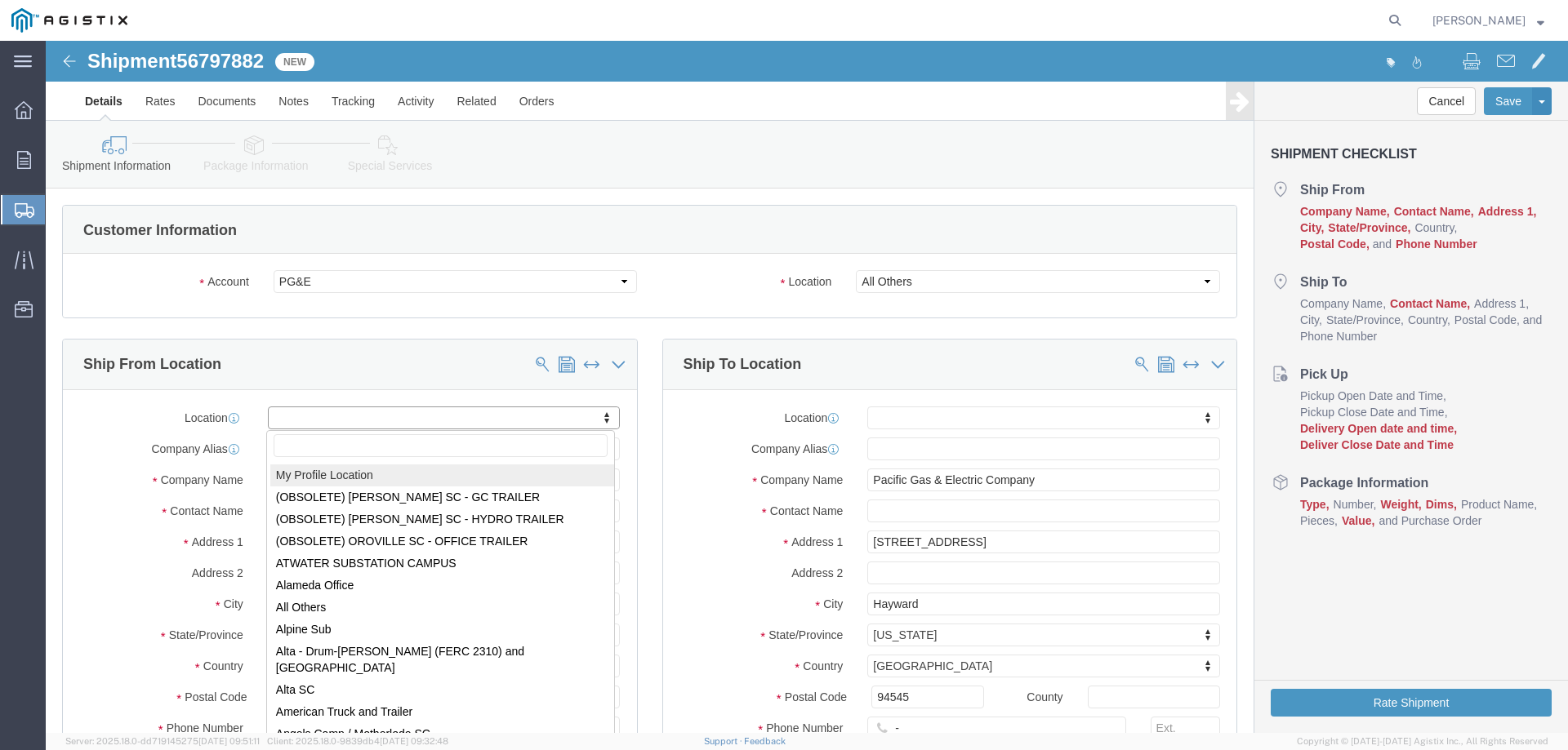
select select "MYPROFILE"
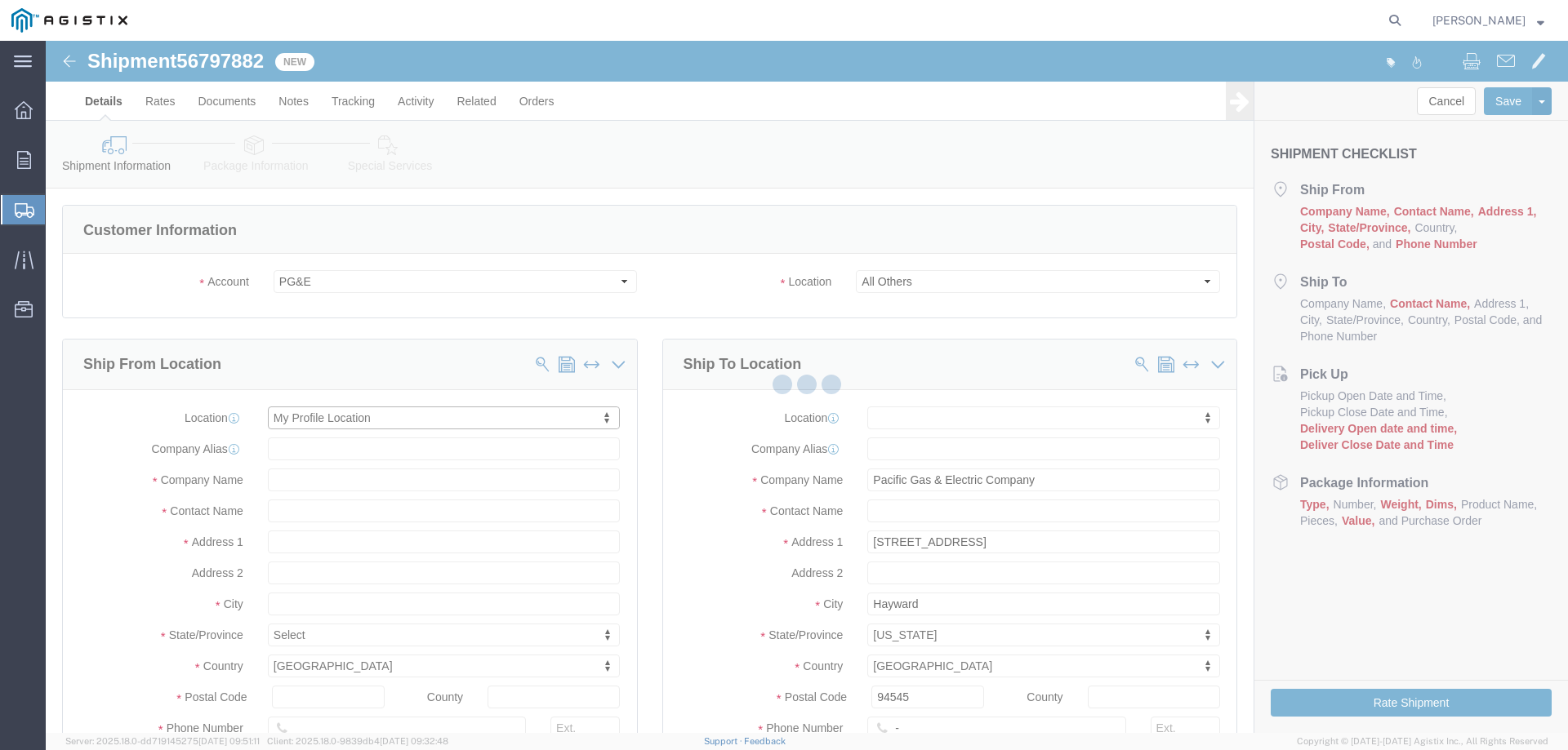
select select "CA"
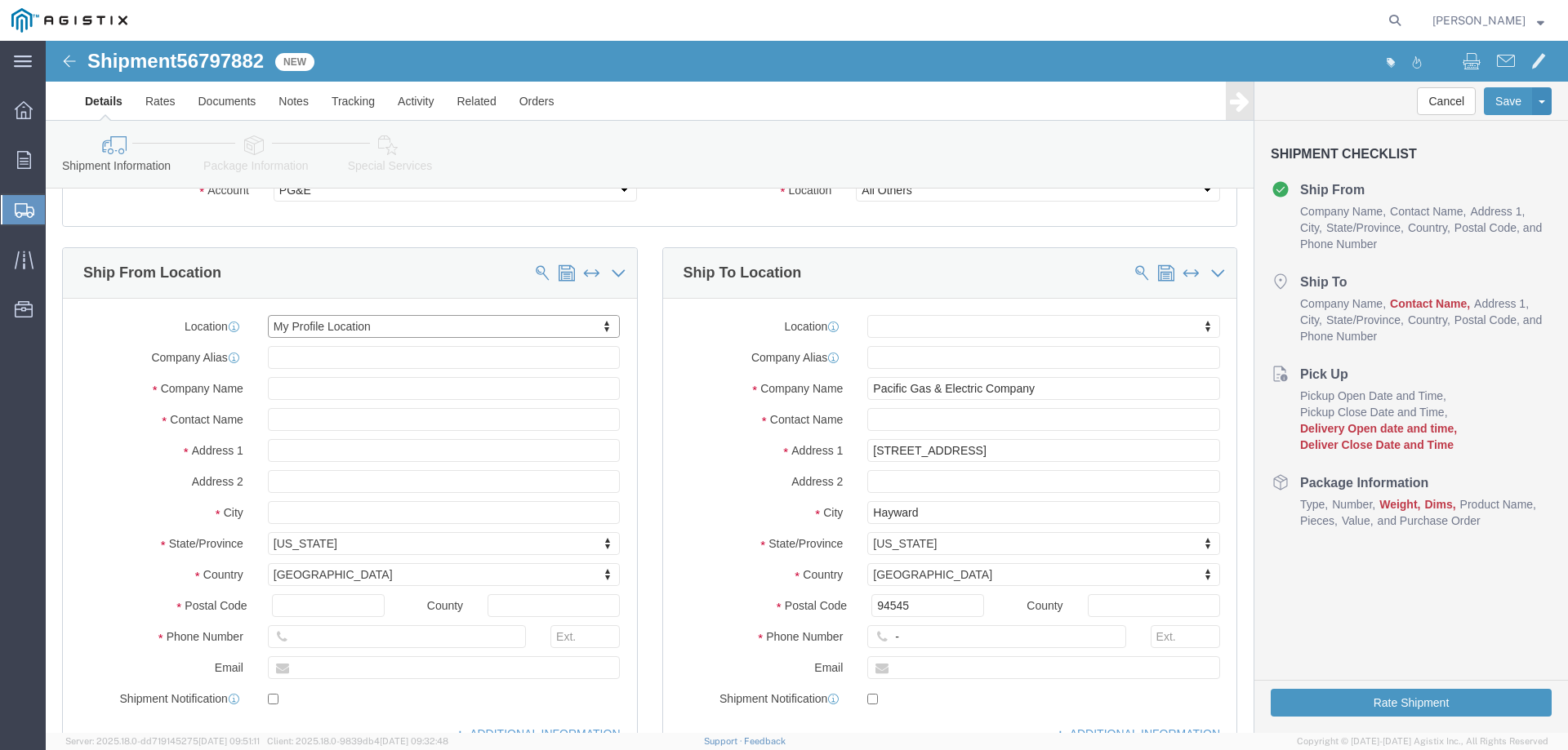
scroll to position [245, 0]
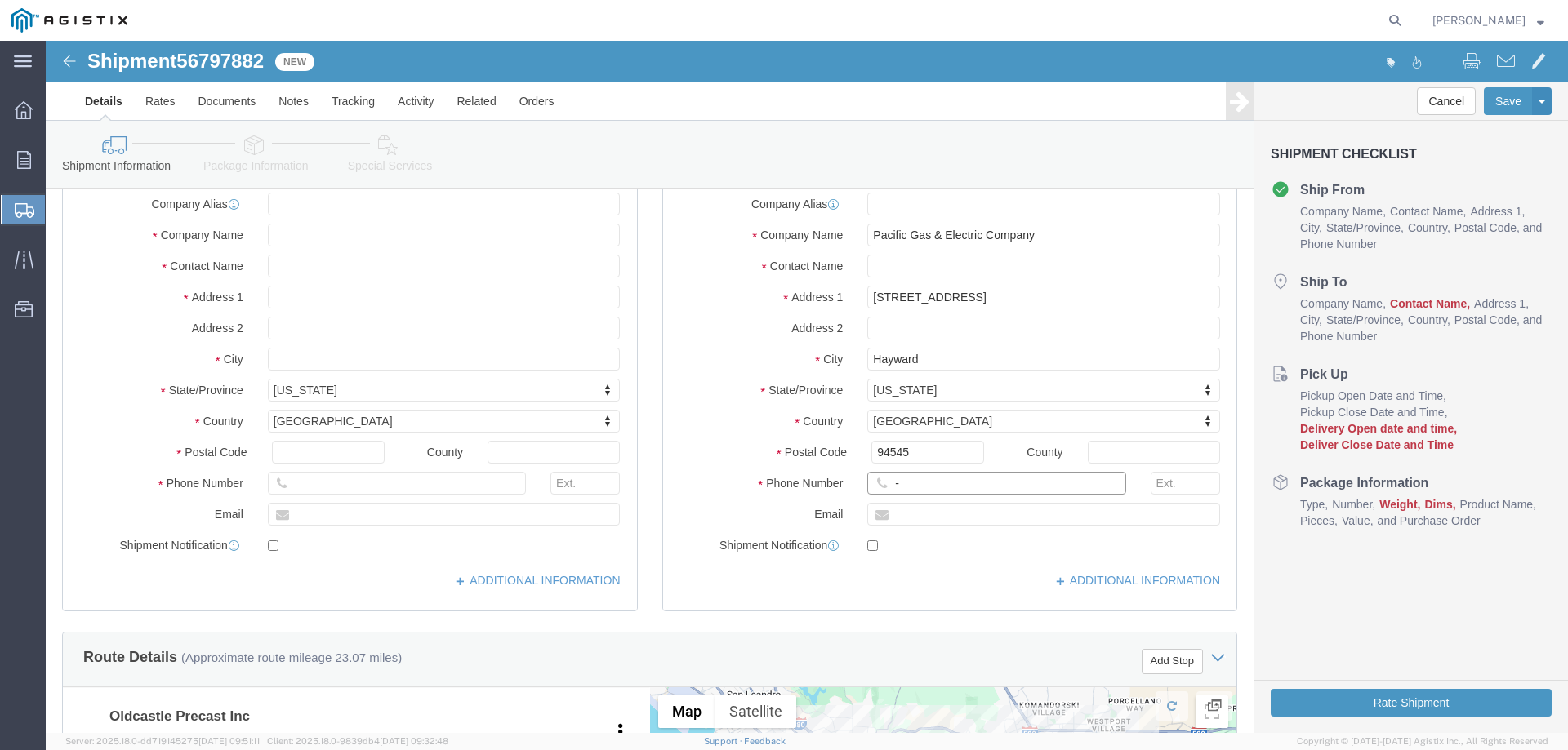
click input "-"
type input "123-456-7891"
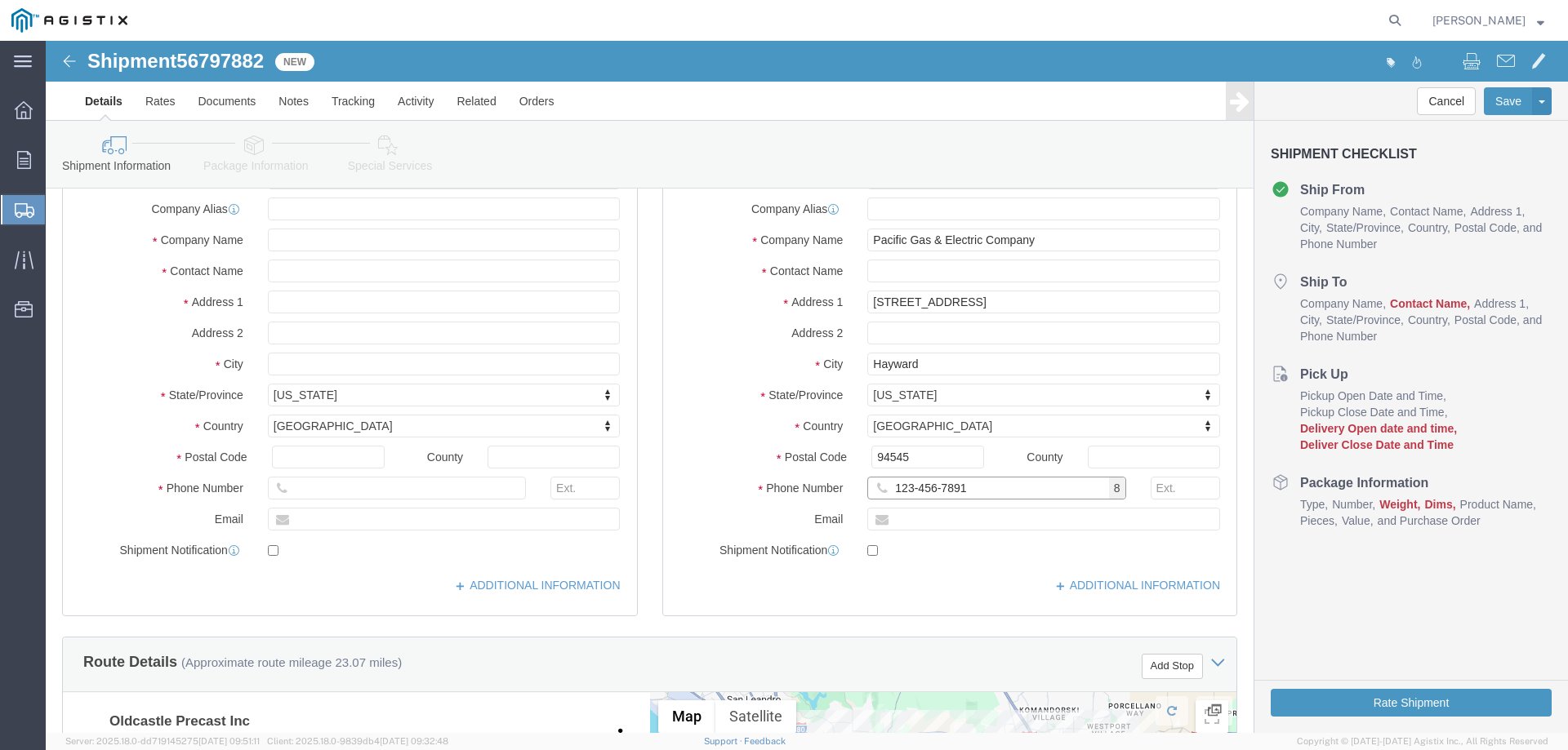
scroll to position [82, 0]
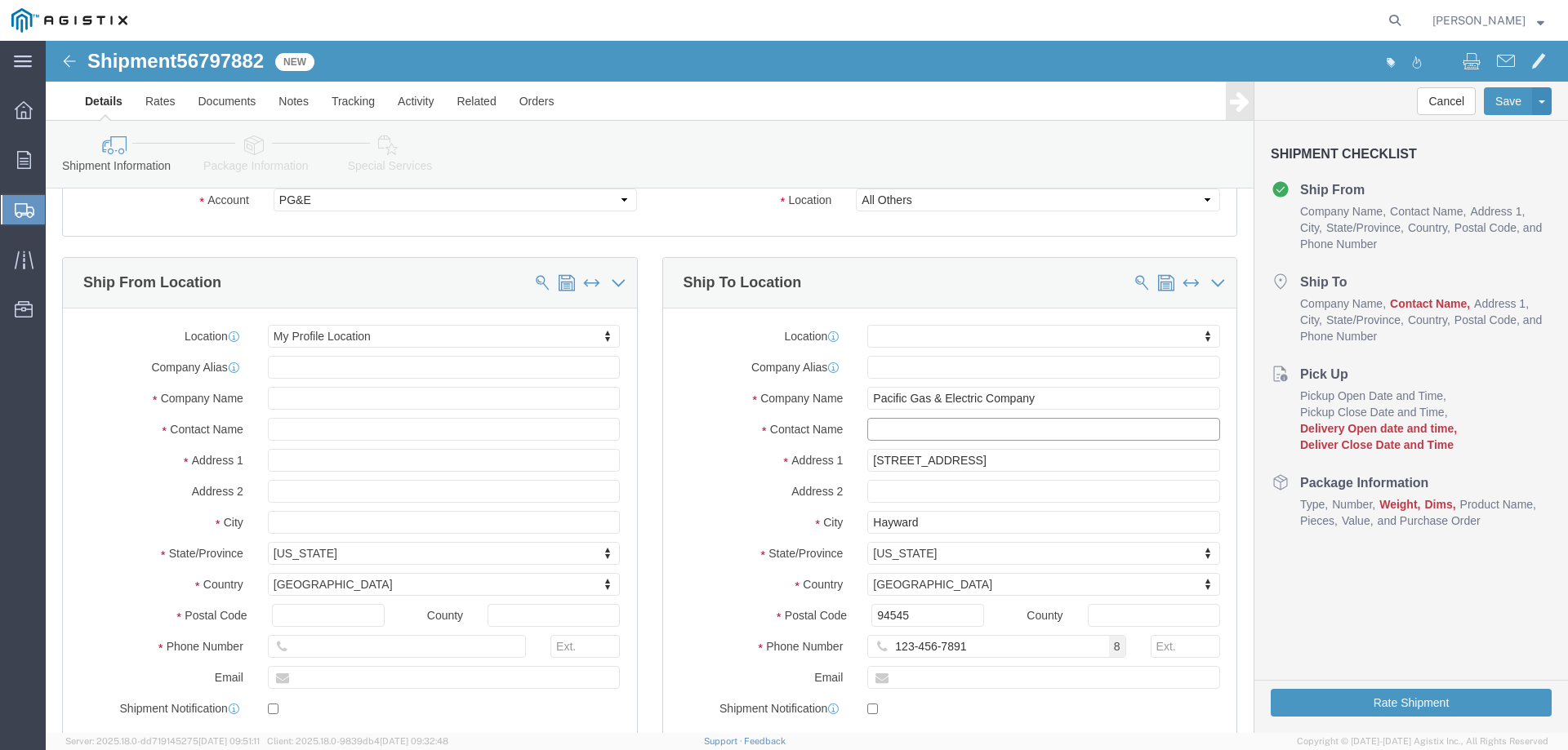
click input "text"
type input "Hayward Job"
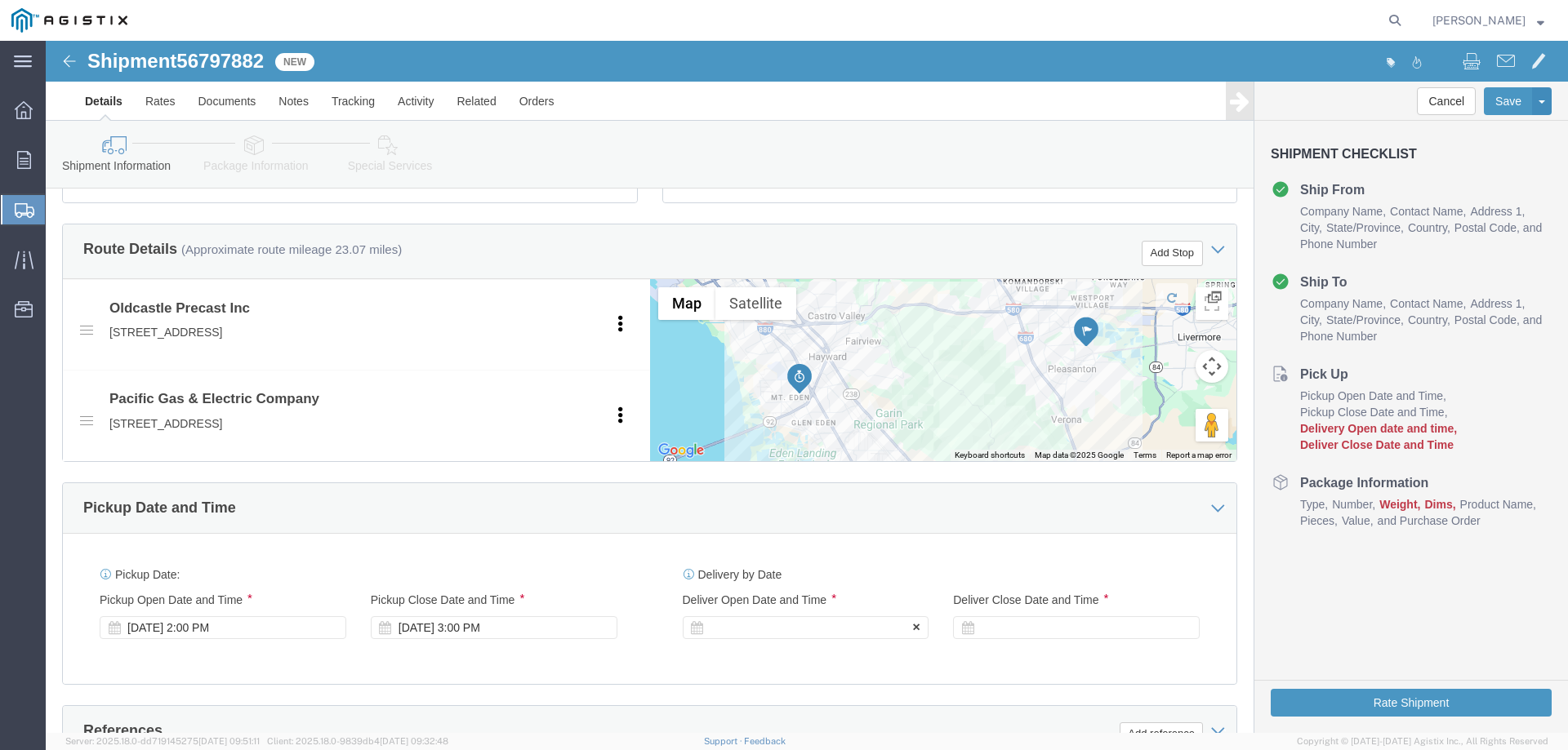
click div
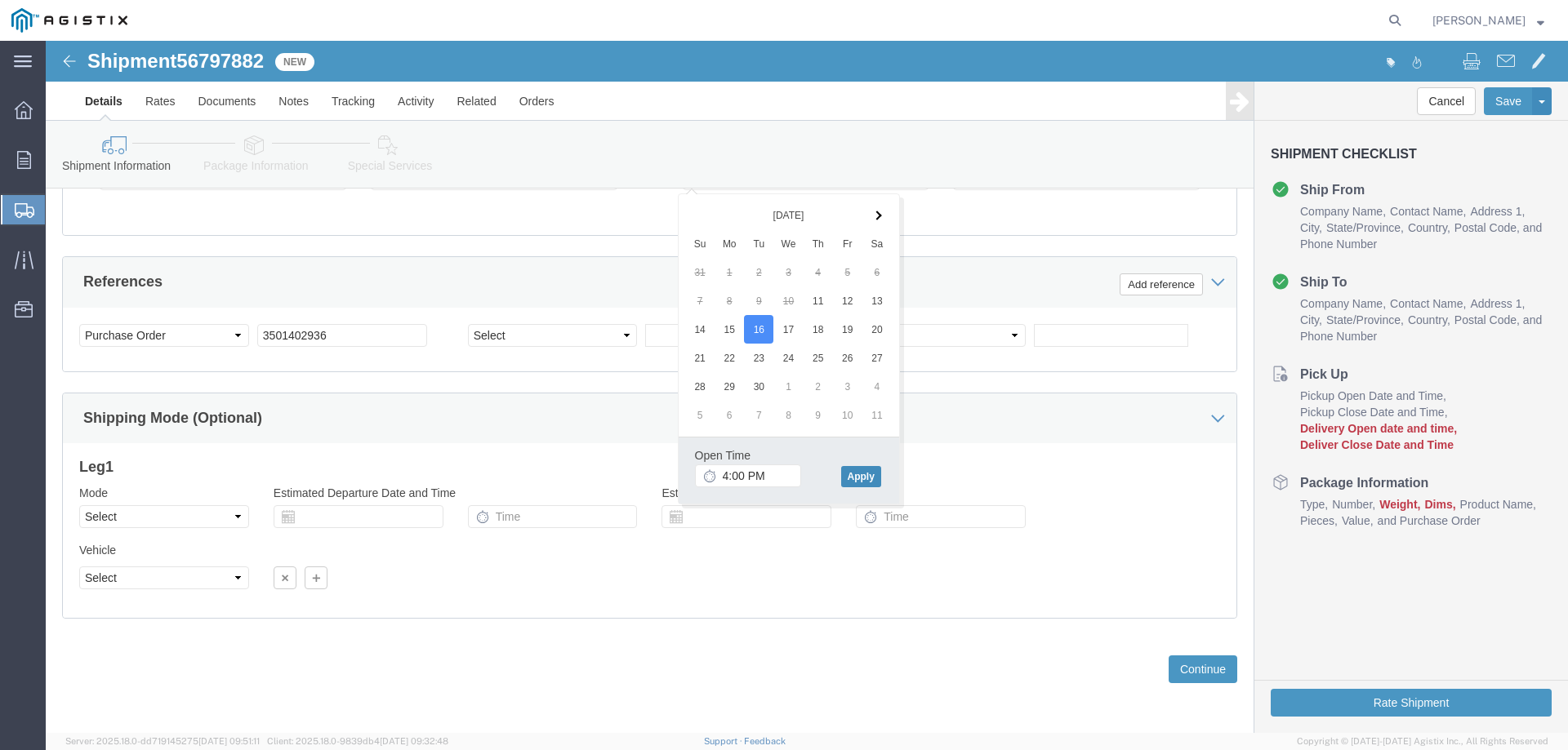
click button "Apply"
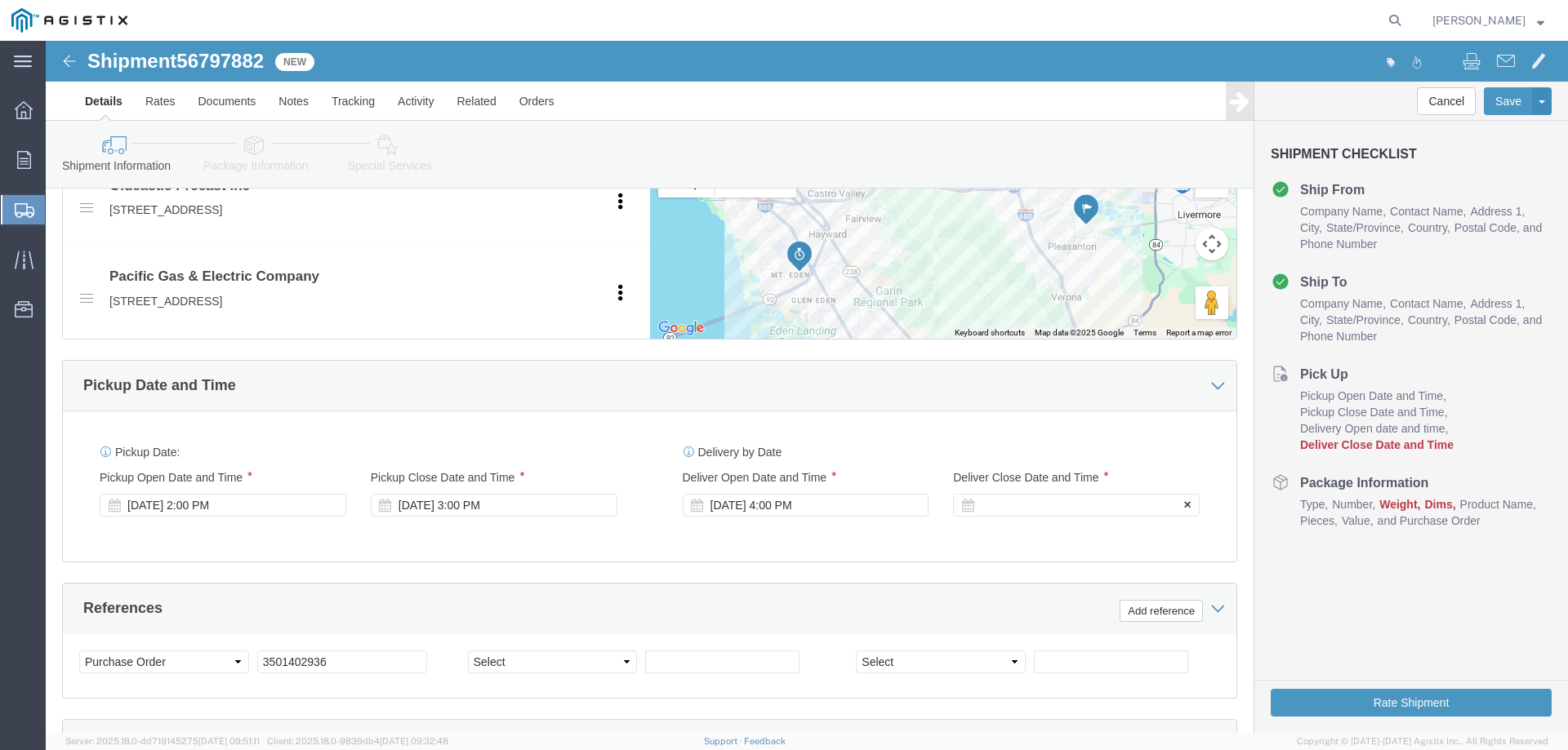
click div
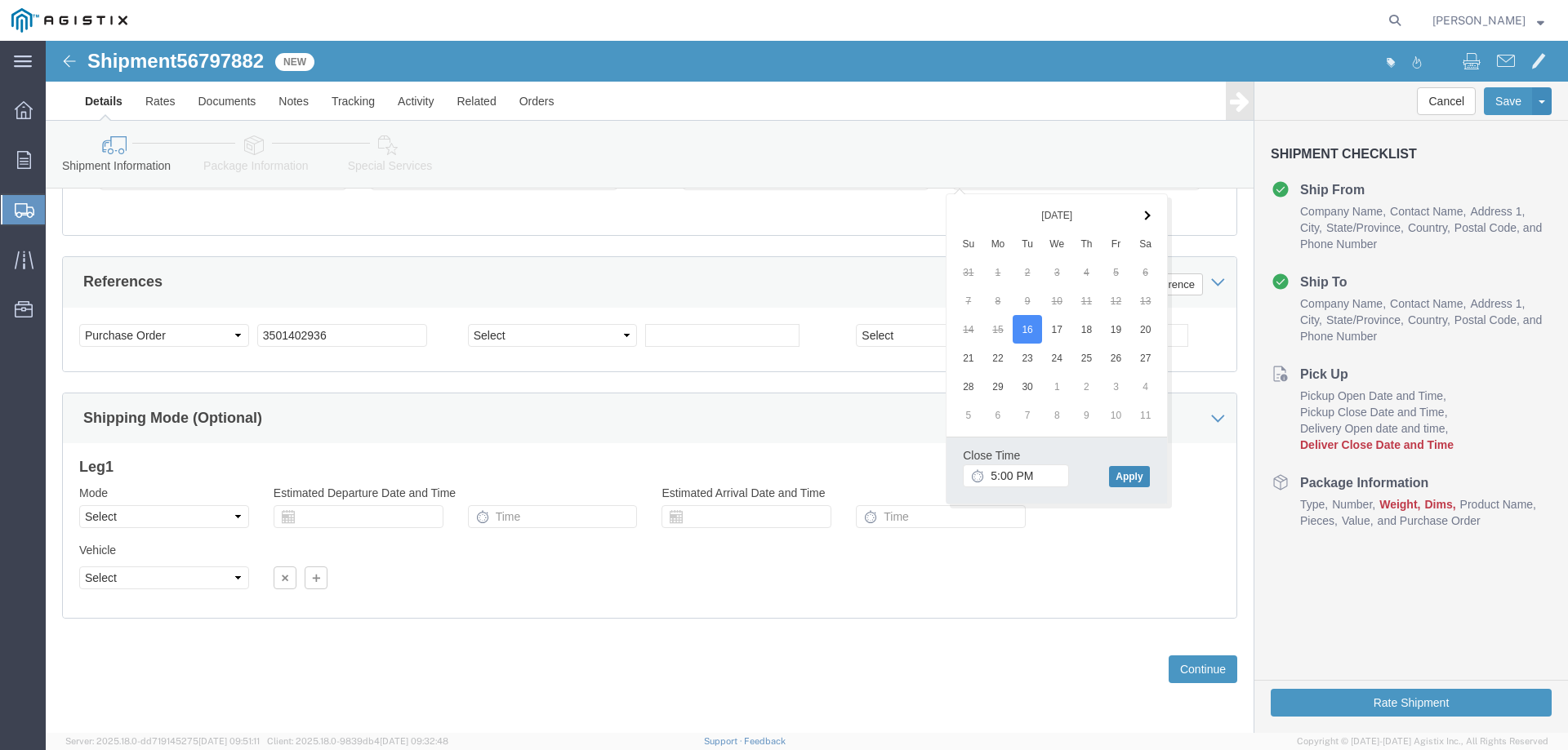
click button "Apply"
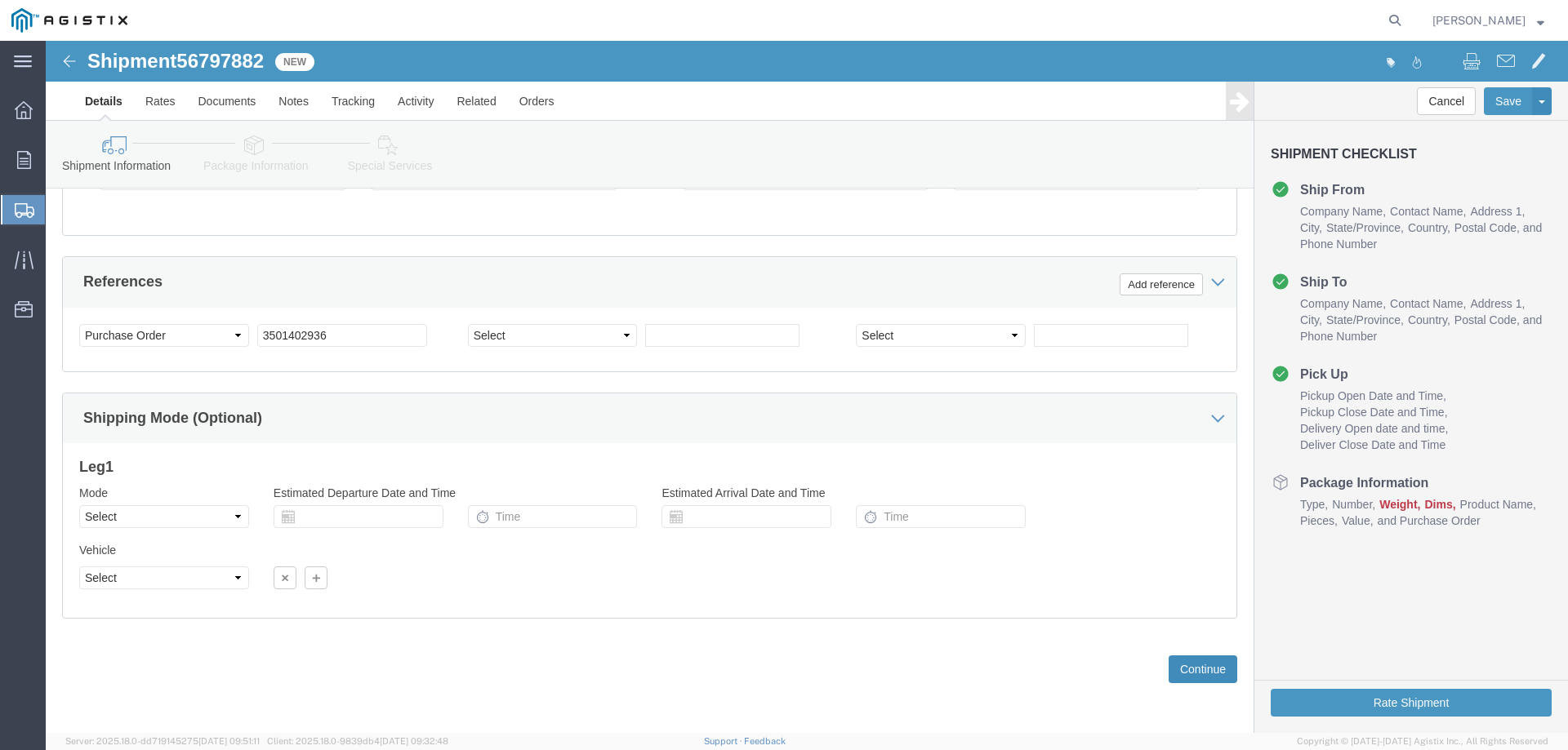
click button "Continue"
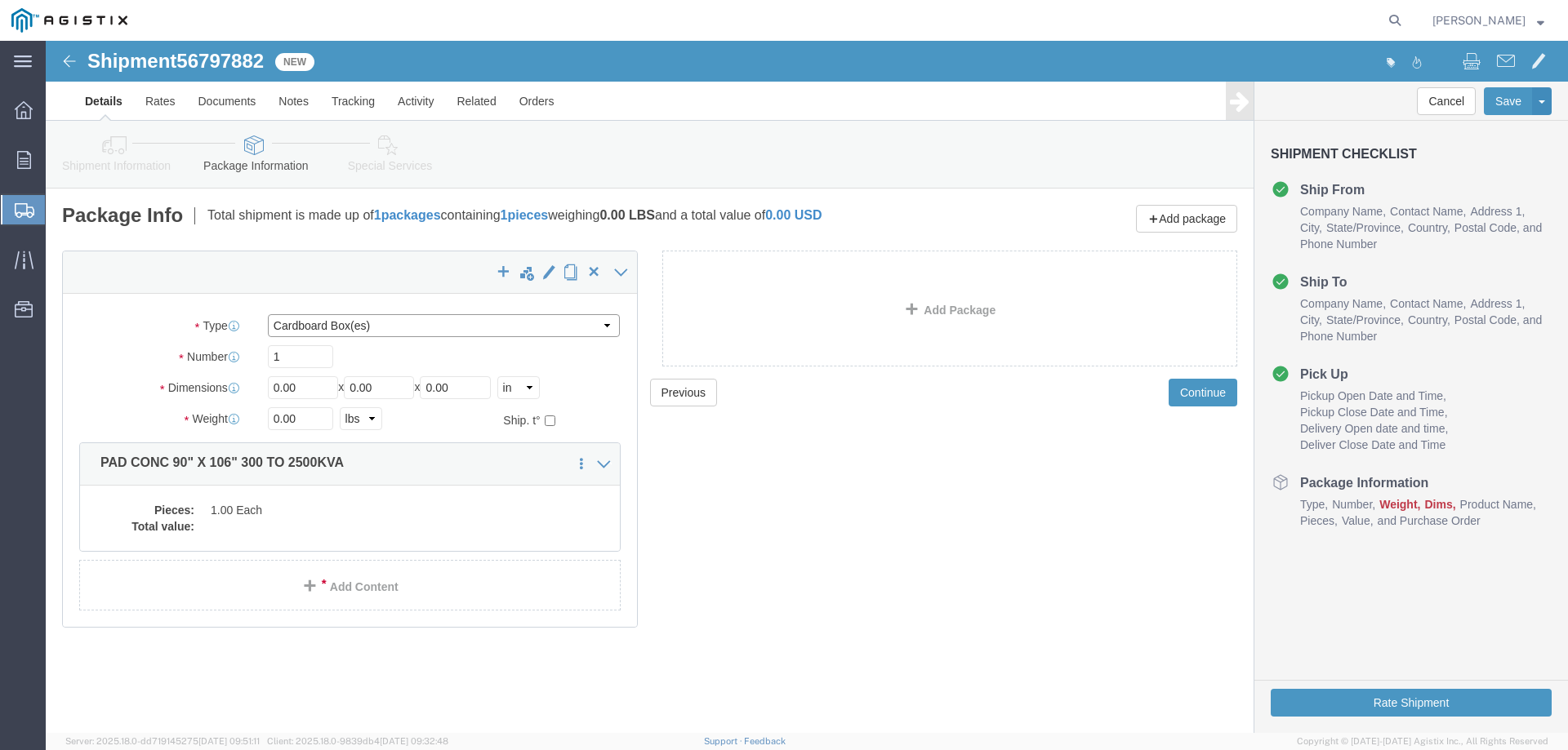
click select "Select Bulk Bundle(s) Cardboard Box(es) Carton(s) Crate(s) Drum(s) (Fiberboard)…"
select select "YRPK"
click select "Select Bulk Bundle(s) Cardboard Box(es) Carton(s) Crate(s) Drum(s) (Fiberboard)…"
click input "0.00"
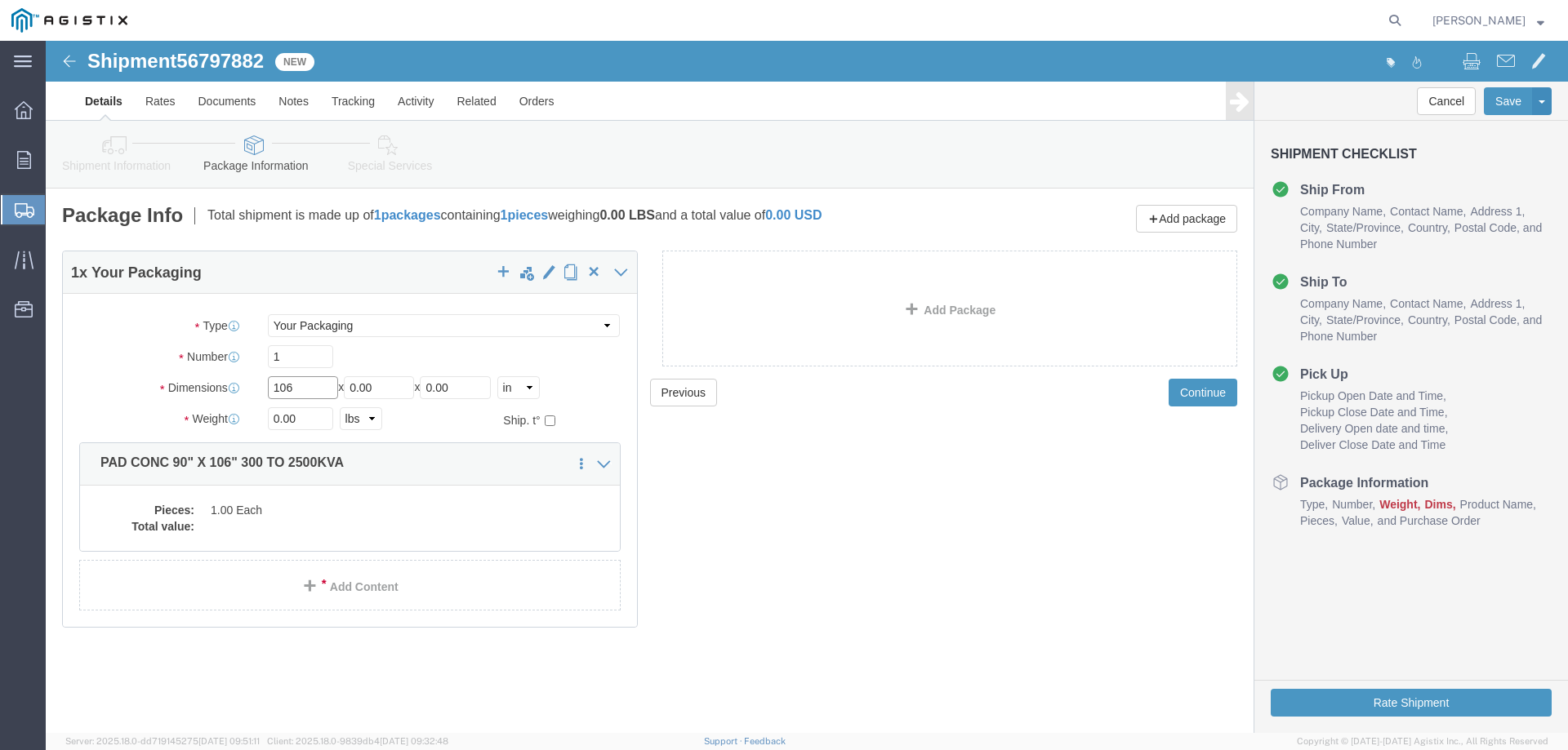
type input "106"
type input "90"
type input "6"
type input "4600"
click dd
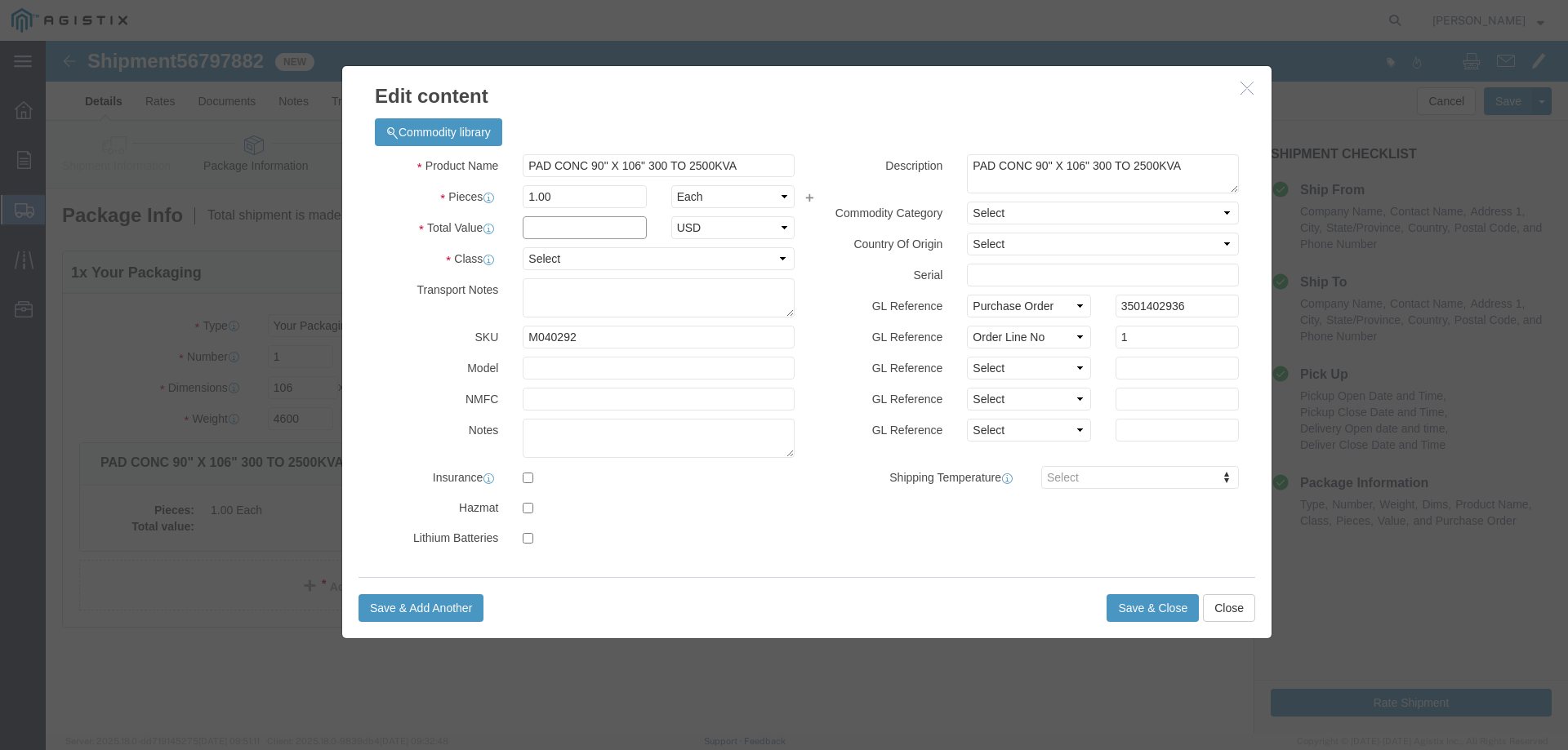
click input "text"
type input "1"
click select "Select 50 55 60 65 70 85 92.5 100 125 175 250 300 400"
select select "55"
click select "Select 50 55 60 65 70 85 92.5 100 125 175 250 300 400"
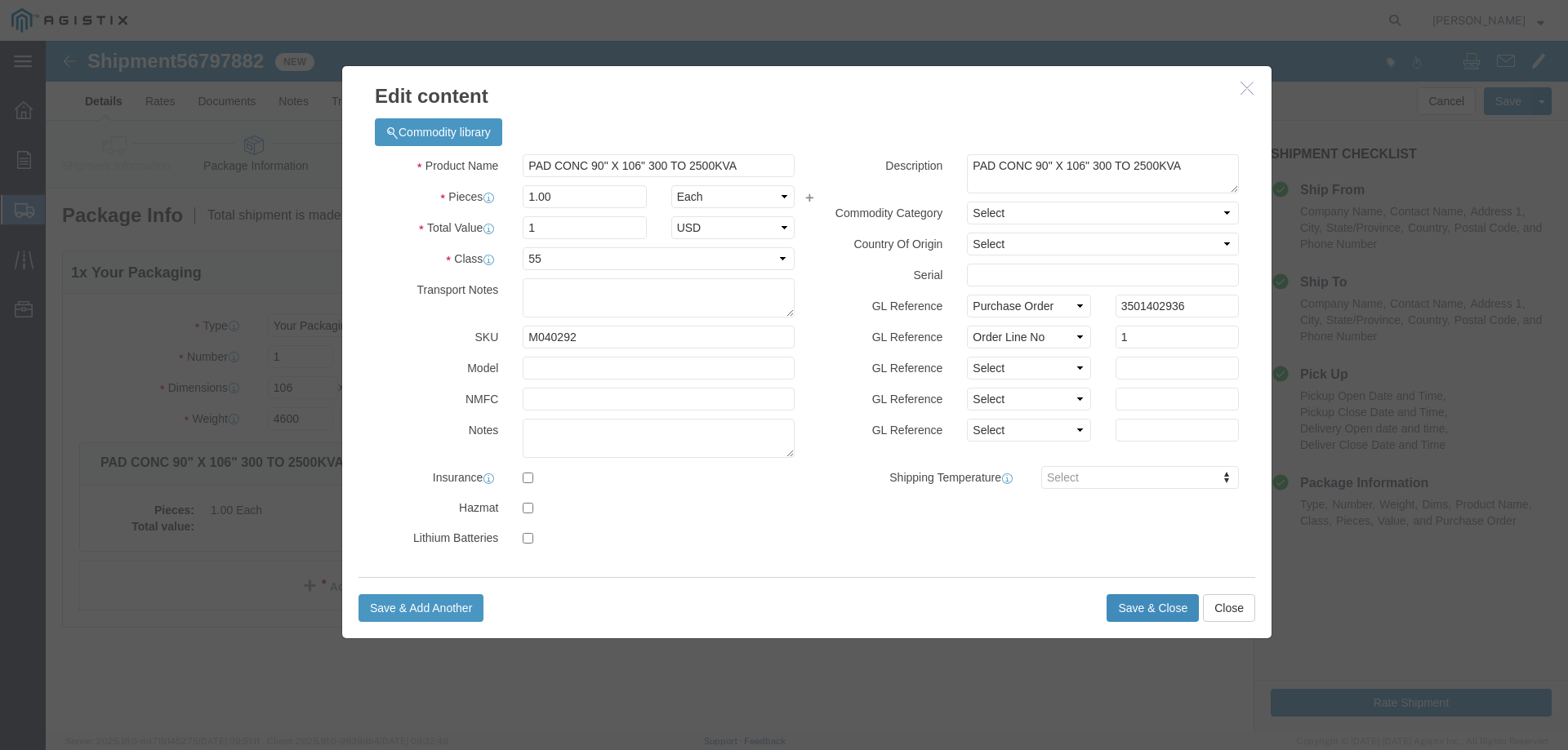
click button "Save & Close"
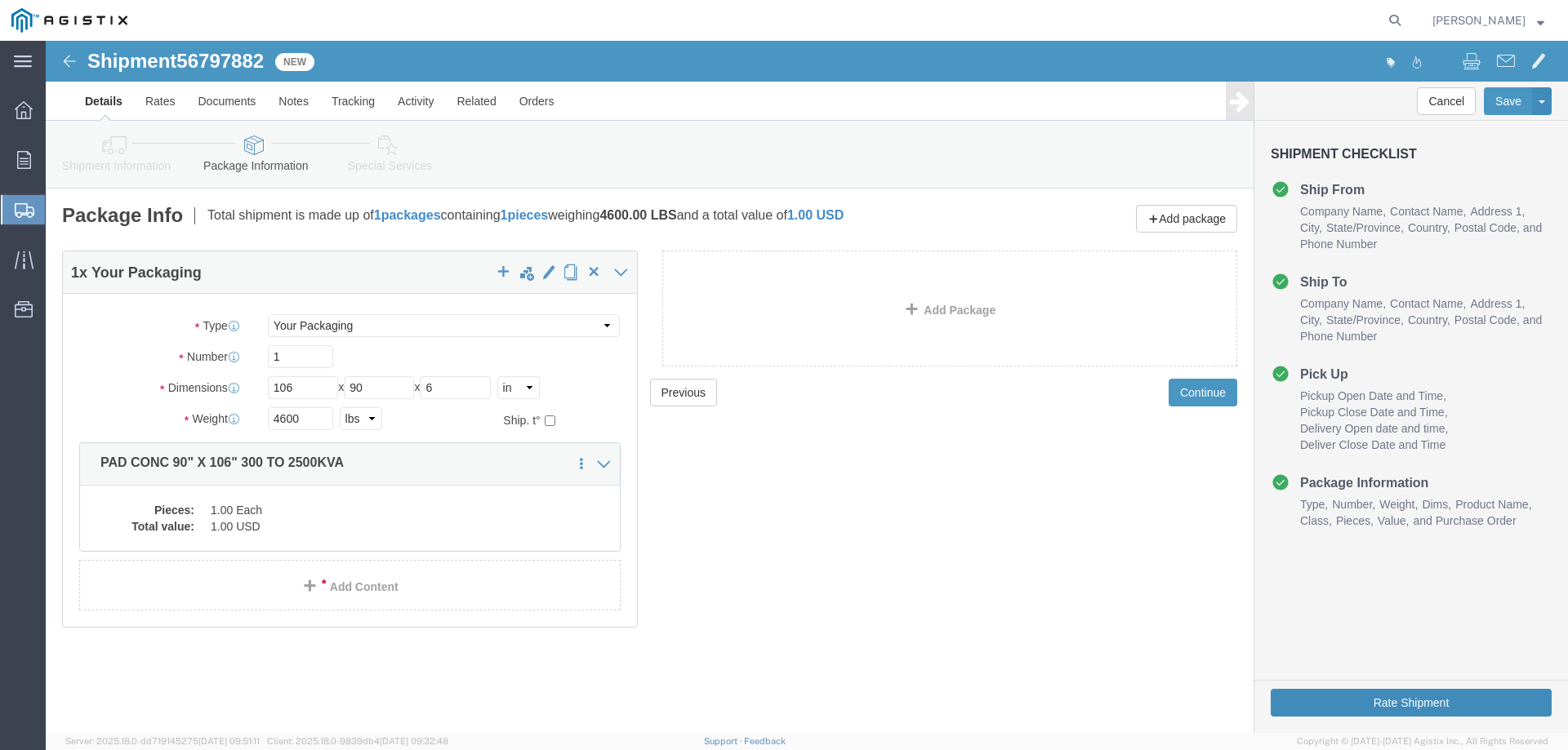
click button "Rate Shipment"
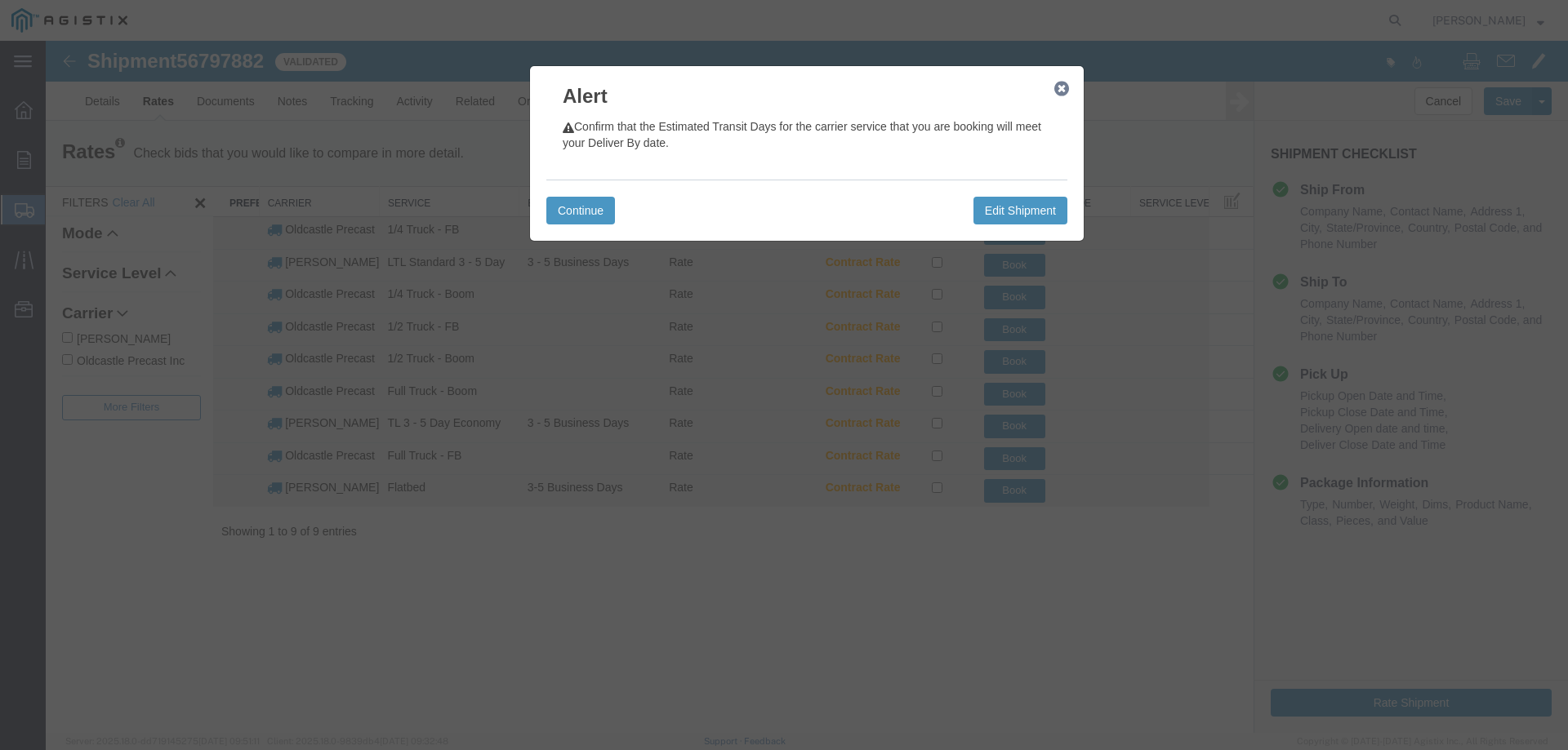
click at [1060, 83] on icon "button" at bounding box center [1061, 89] width 15 height 13
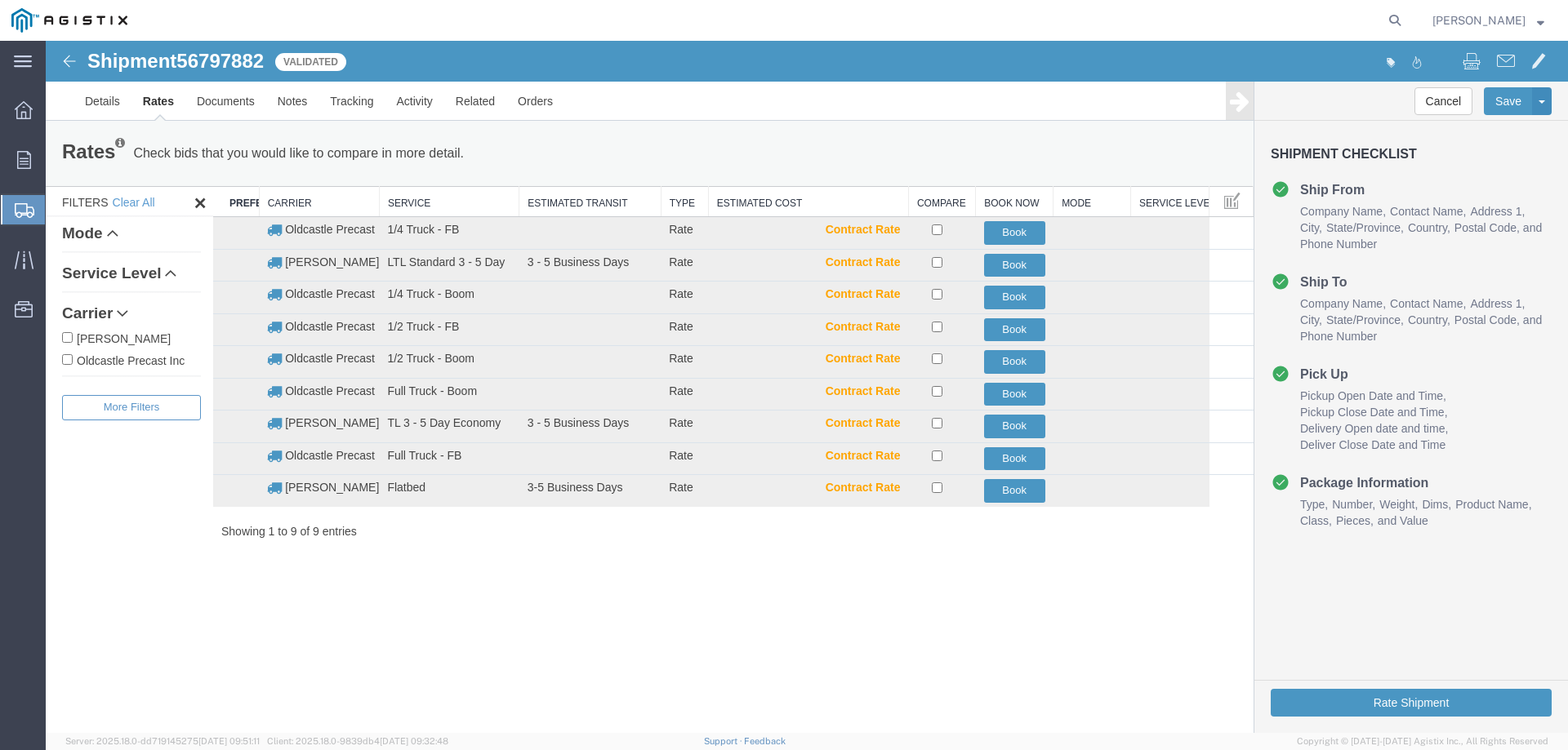
click at [145, 360] on label "Oldcastle Precast Inc" at bounding box center [131, 360] width 139 height 18
click at [73, 360] on input "Oldcastle Precast Inc" at bounding box center [67, 359] width 11 height 11
checkbox input "true"
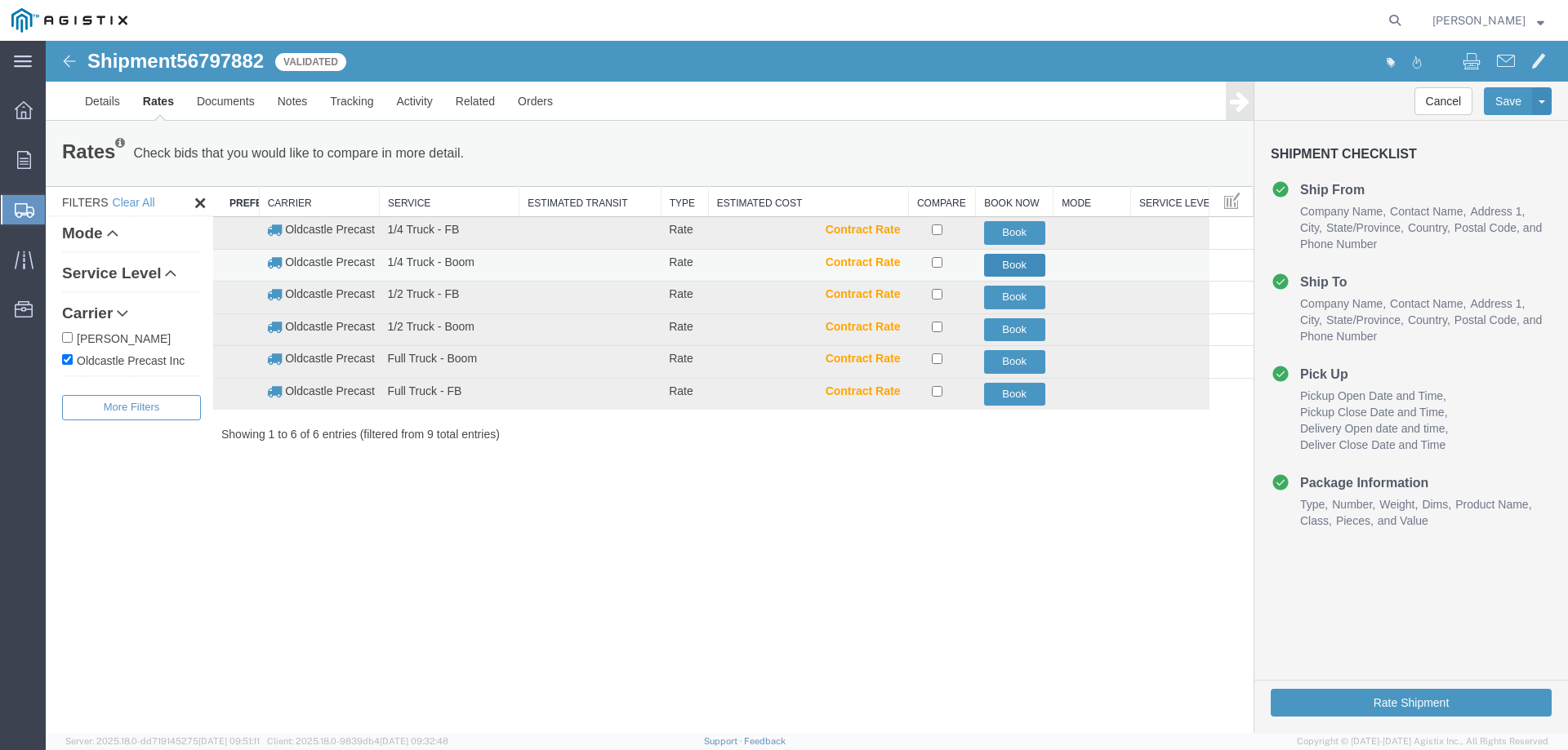
click at [1007, 266] on button "Book" at bounding box center [1015, 265] width 61 height 24
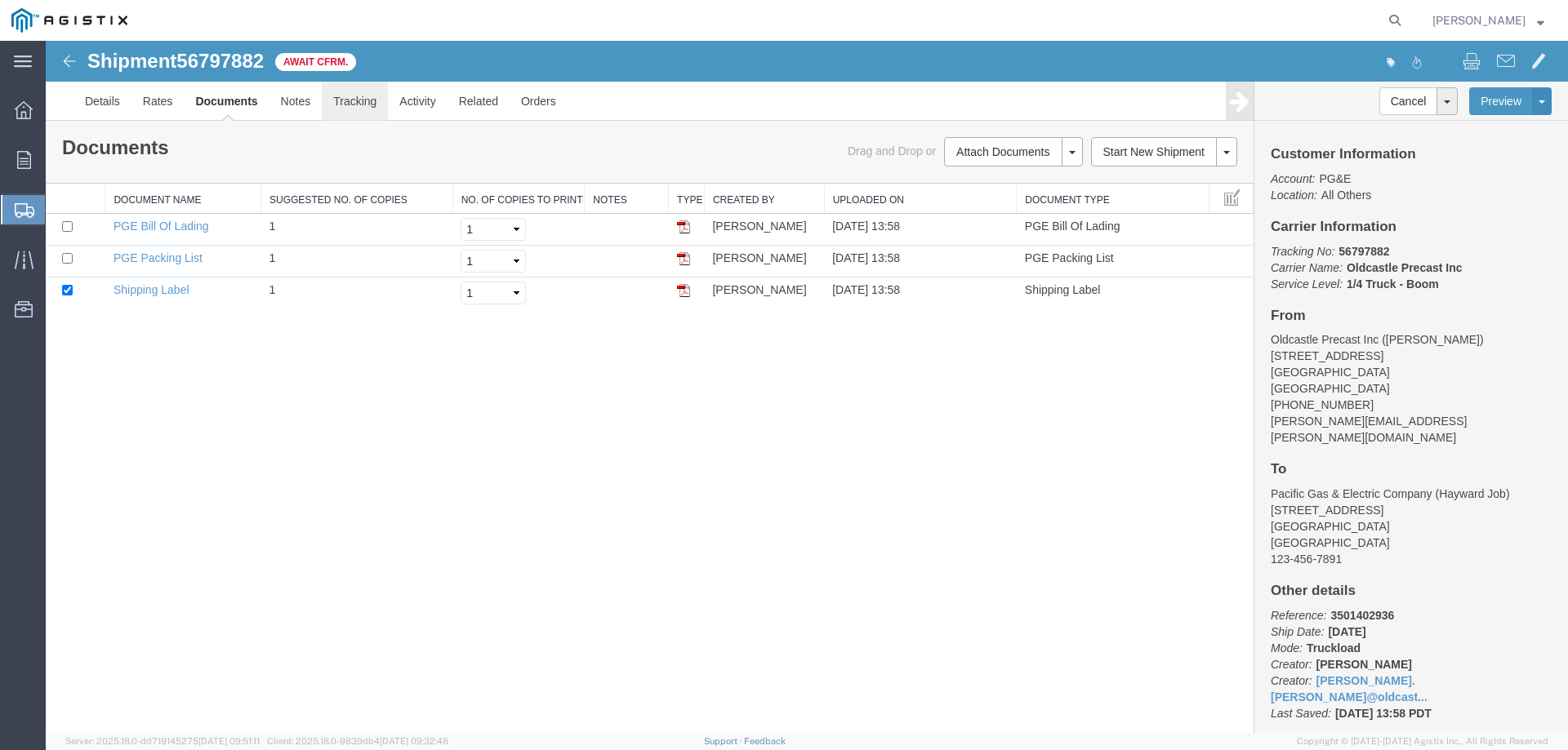
click at [357, 107] on link "Tracking" at bounding box center [354, 102] width 66 height 39
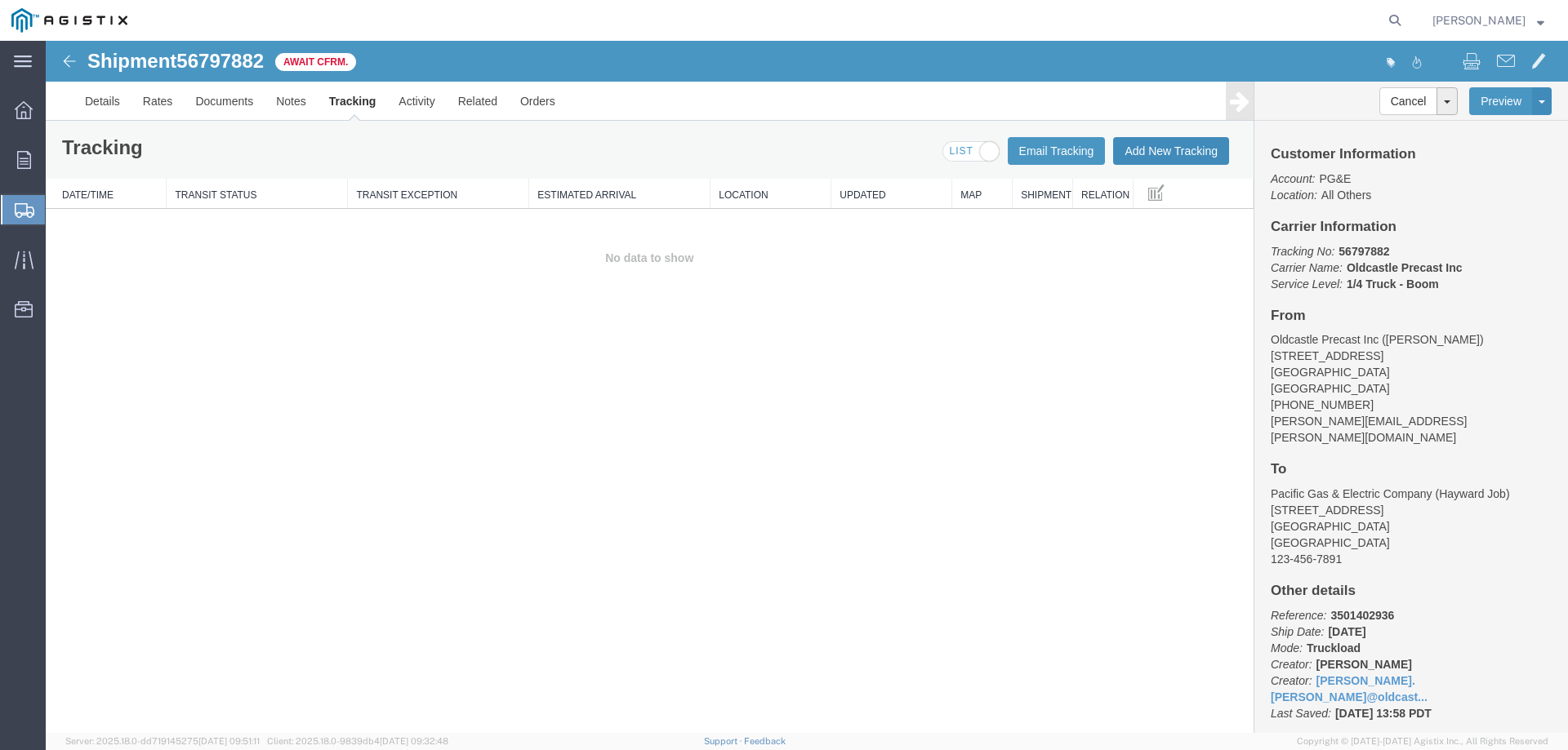
click at [1178, 143] on button "Add New Tracking" at bounding box center [1171, 151] width 116 height 28
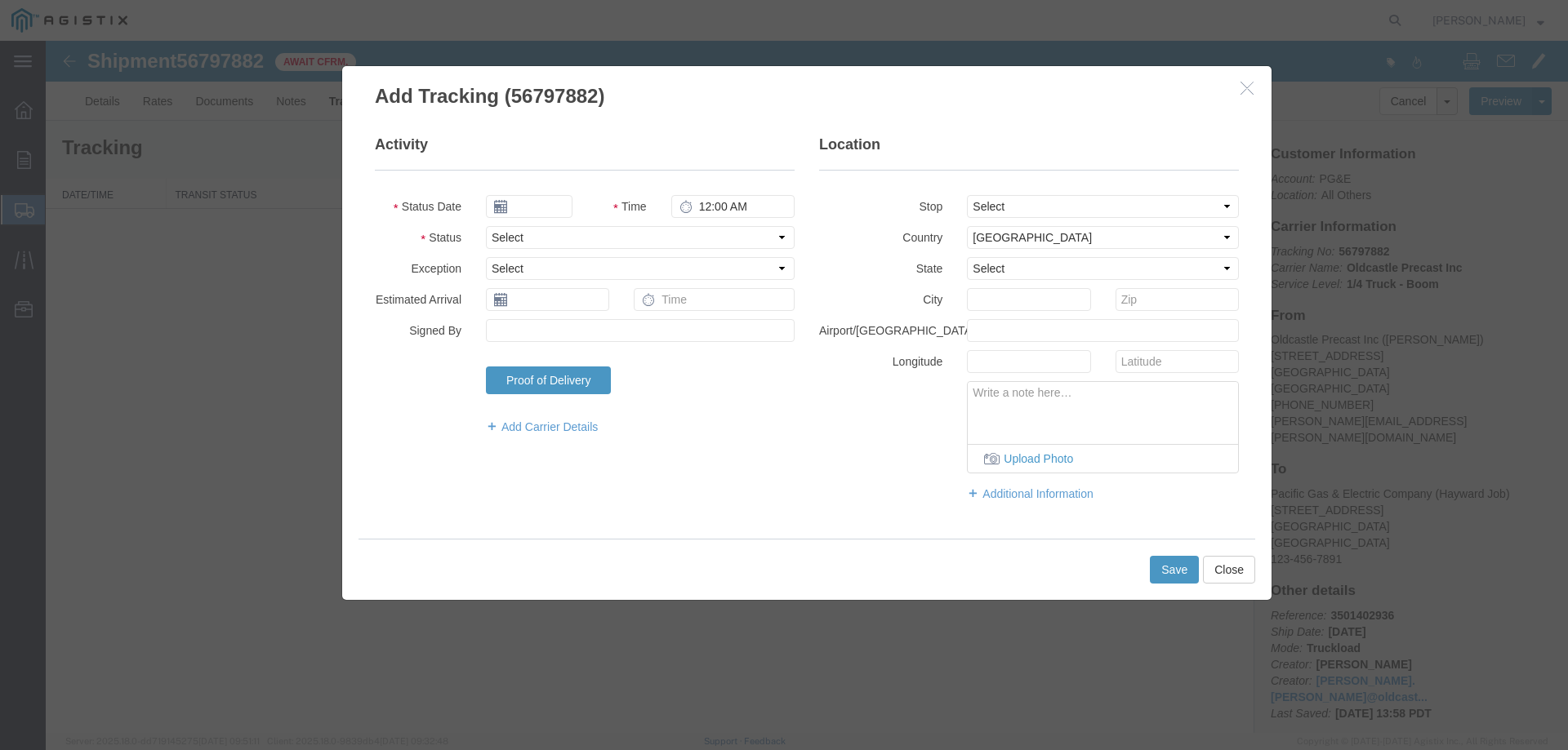
type input "[DATE]"
type input "2:00 PM"
click at [533, 232] on select "Select Arrival Notice Available Arrival Notice Imported Arrive at Delivery Loca…" at bounding box center [640, 237] width 309 height 23
select select "DELIVRED"
click at [486, 226] on select "Select Arrival Notice Available Arrival Notice Imported Arrive at Delivery Loca…" at bounding box center [640, 237] width 309 height 23
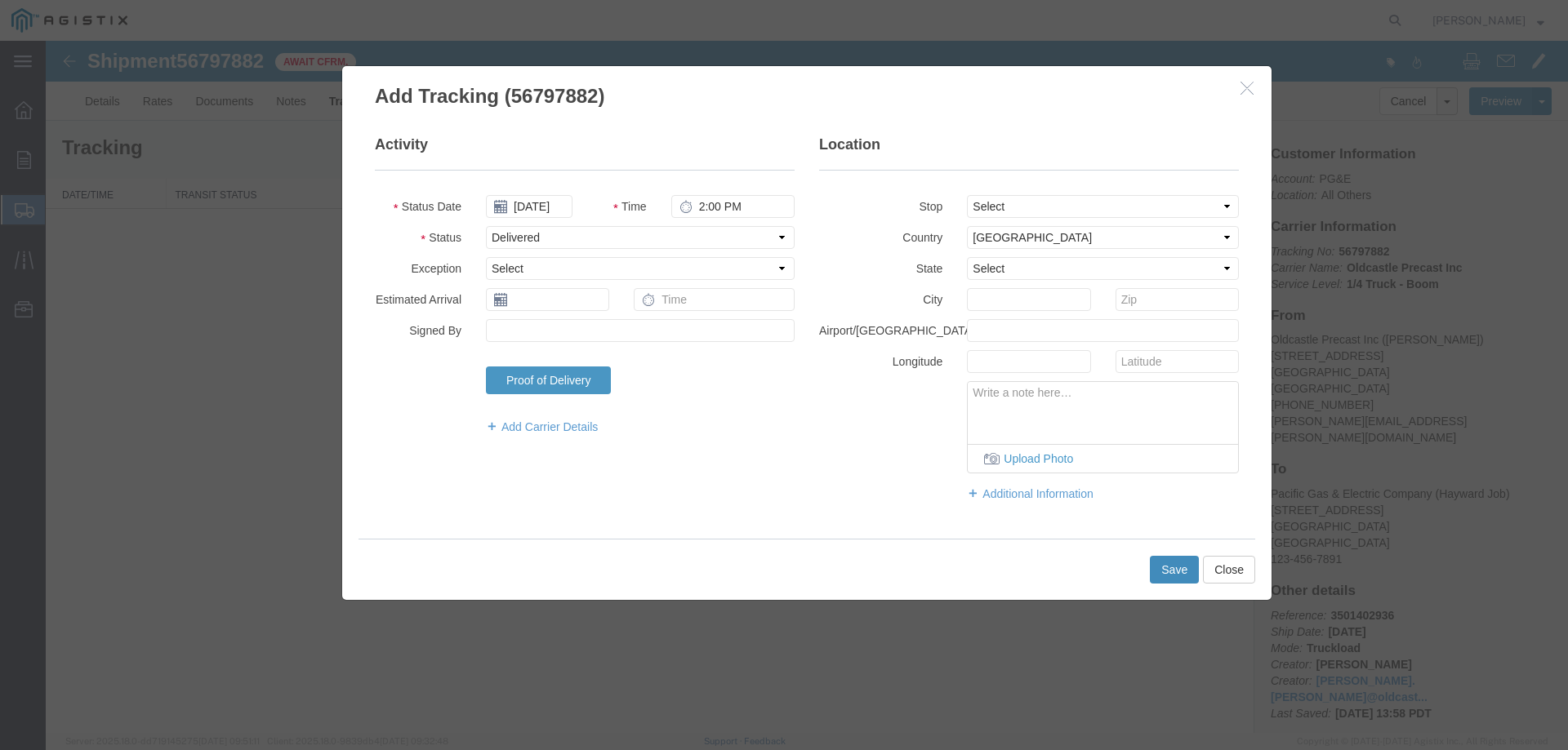
click at [1162, 573] on button "Save" at bounding box center [1175, 569] width 49 height 28
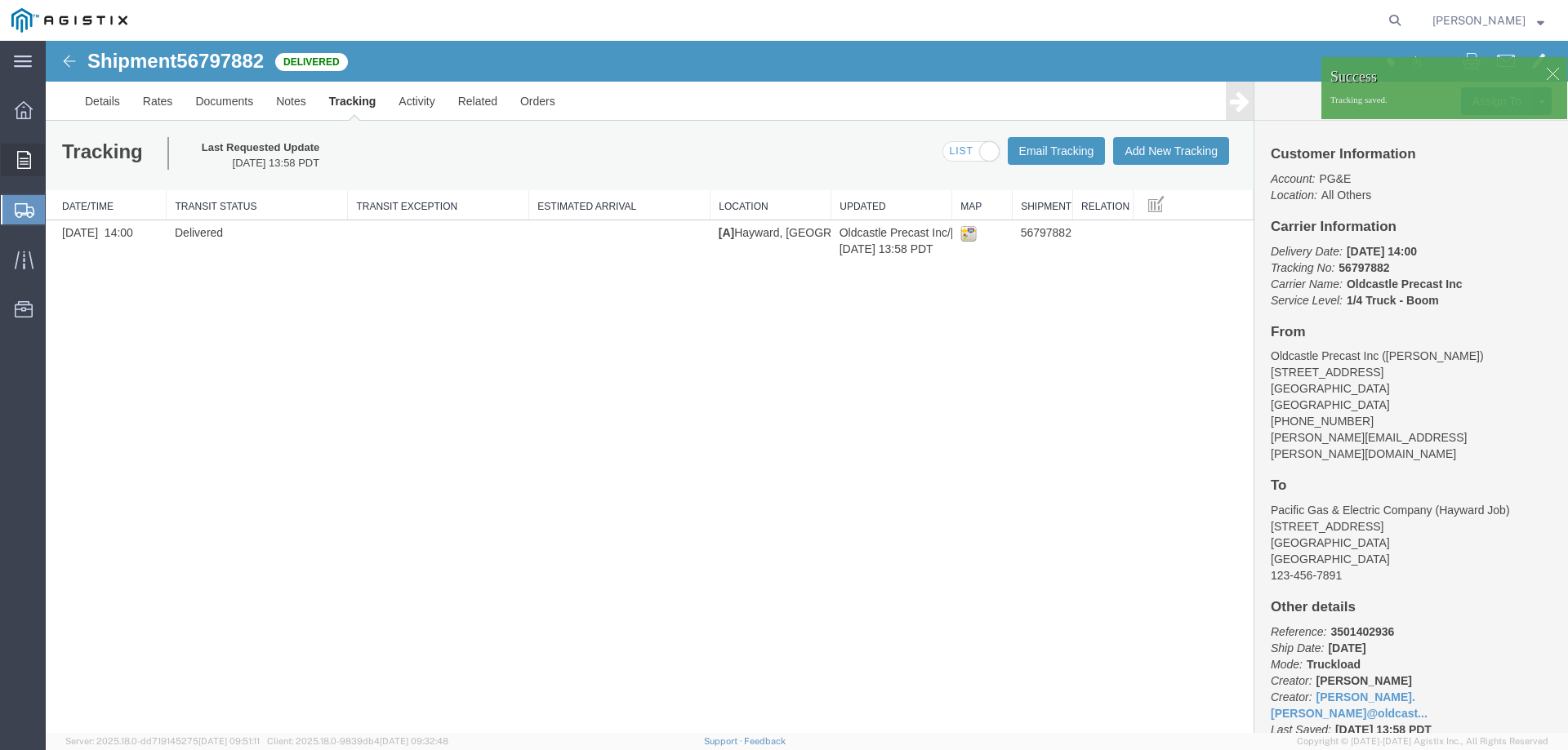
click at [30, 165] on icon at bounding box center [24, 160] width 14 height 18
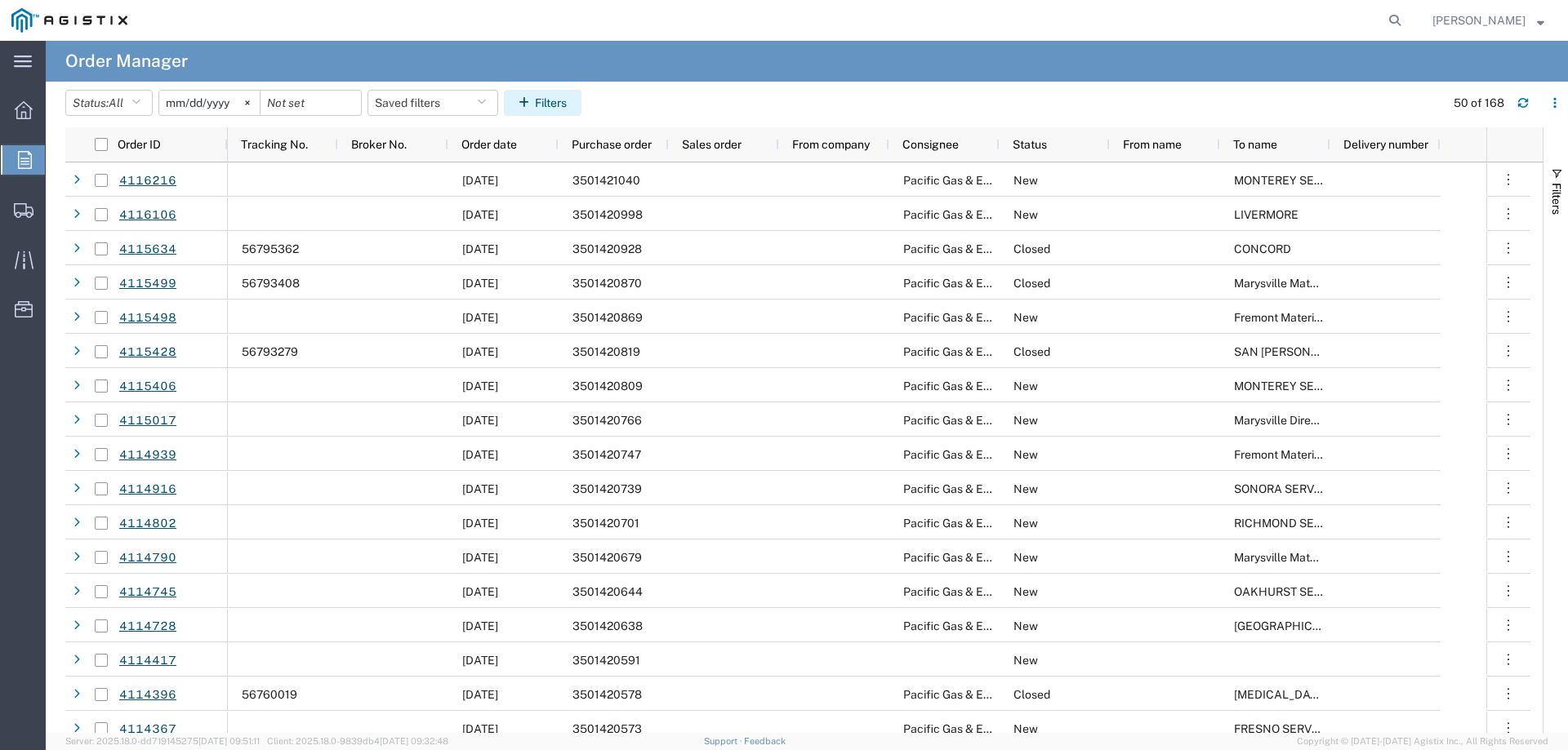
click at [559, 102] on button "Filters" at bounding box center [542, 103] width 78 height 26
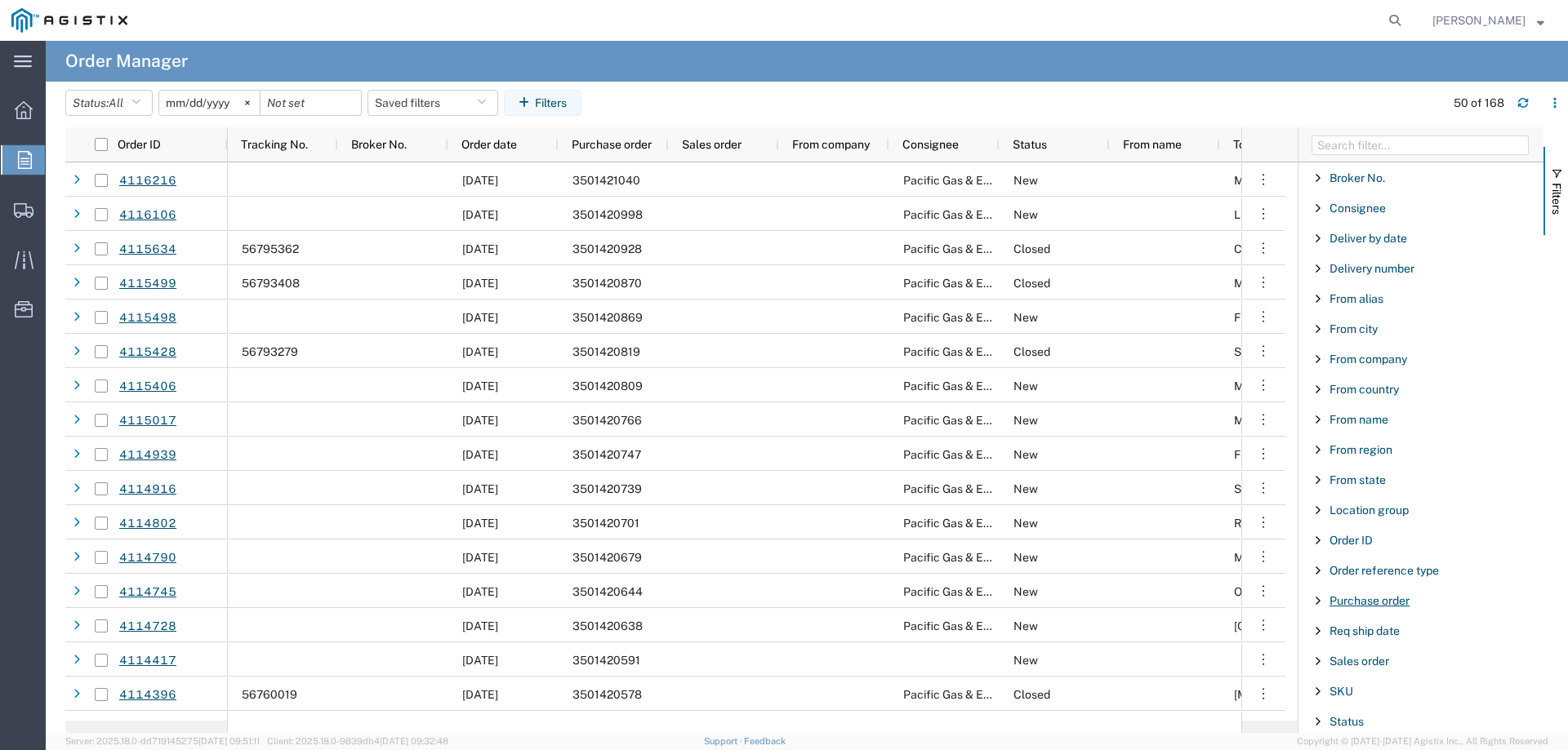
click at [1387, 601] on span "Purchase order" at bounding box center [1370, 600] width 80 height 13
click at [1374, 671] on input "Filter Value" at bounding box center [1427, 669] width 214 height 20
paste input "3501420111"
type input "3501420111"
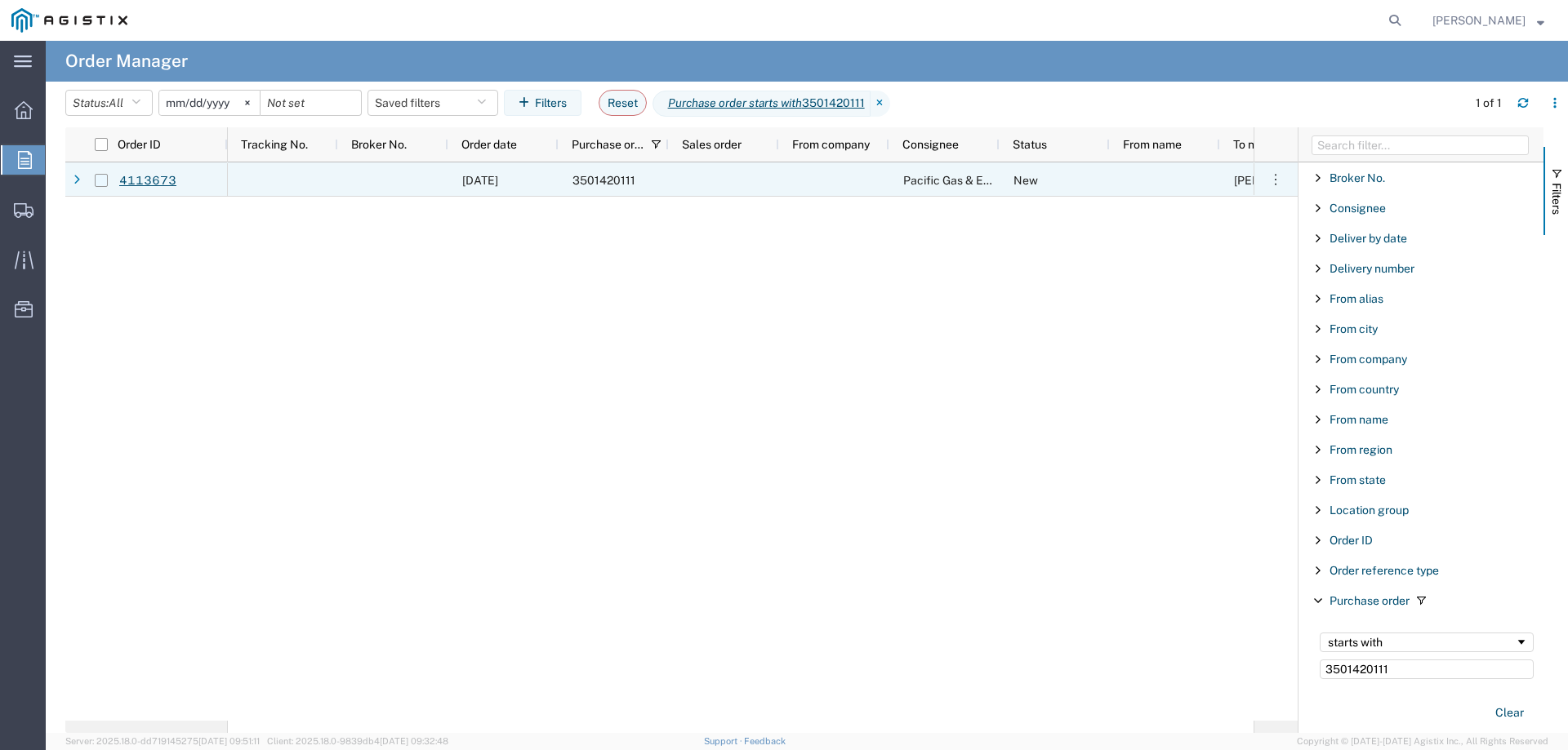
click at [99, 184] on input "Press Space to toggle row selection (unchecked)" at bounding box center [101, 180] width 13 height 13
checkbox input "true"
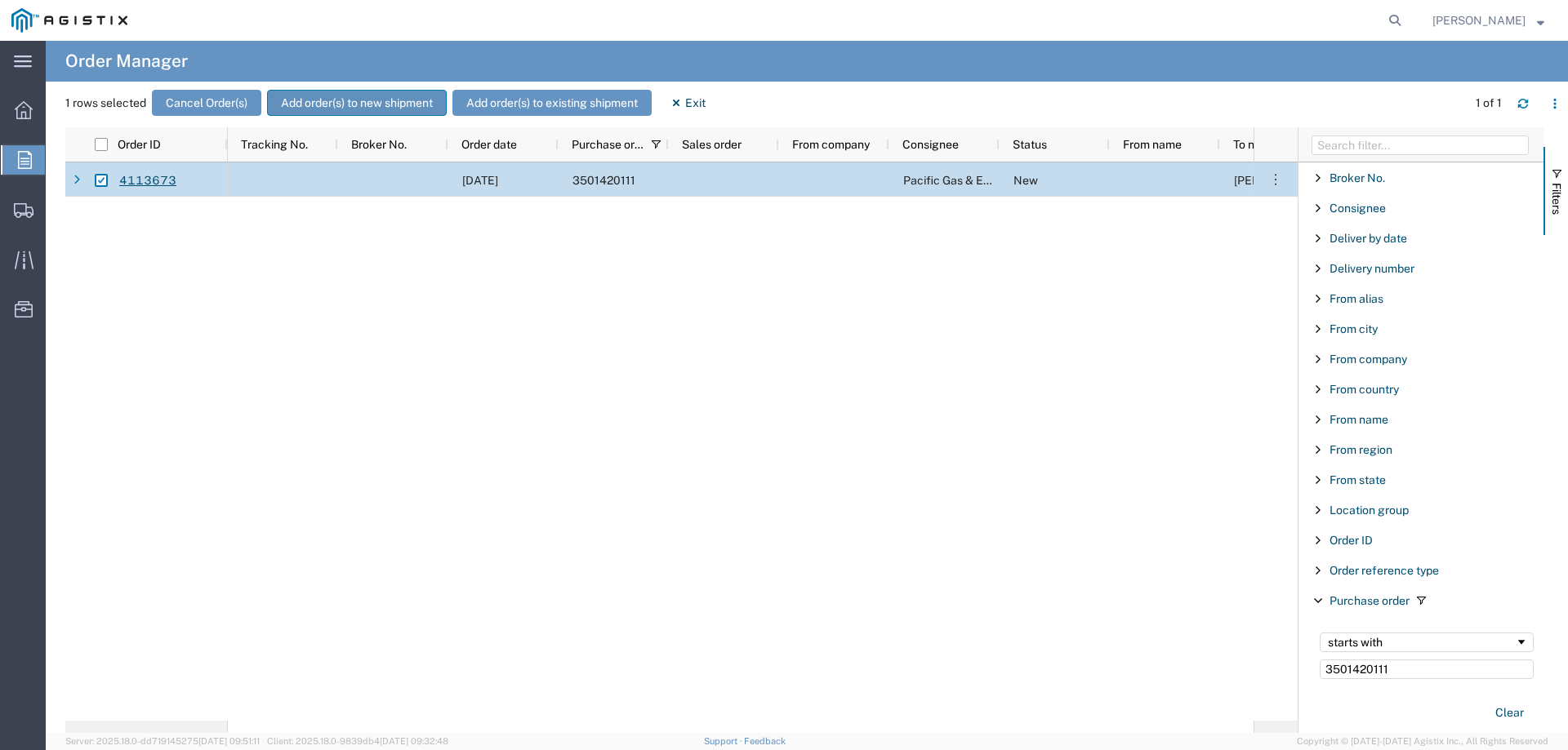
click at [297, 107] on button "Add order(s) to new shipment" at bounding box center [357, 103] width 180 height 26
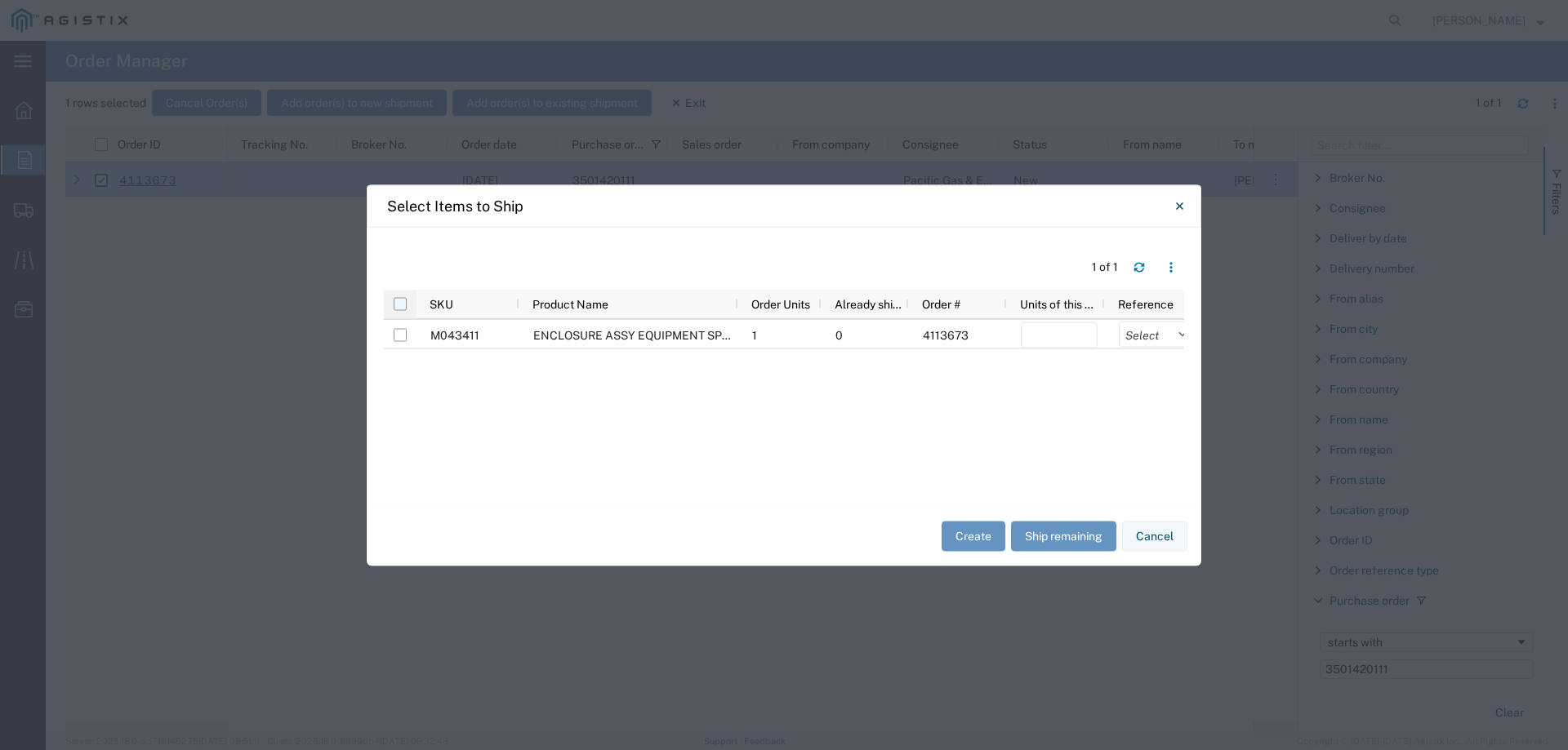
click at [400, 302] on input "checkbox" at bounding box center [400, 303] width 13 height 13
checkbox input "true"
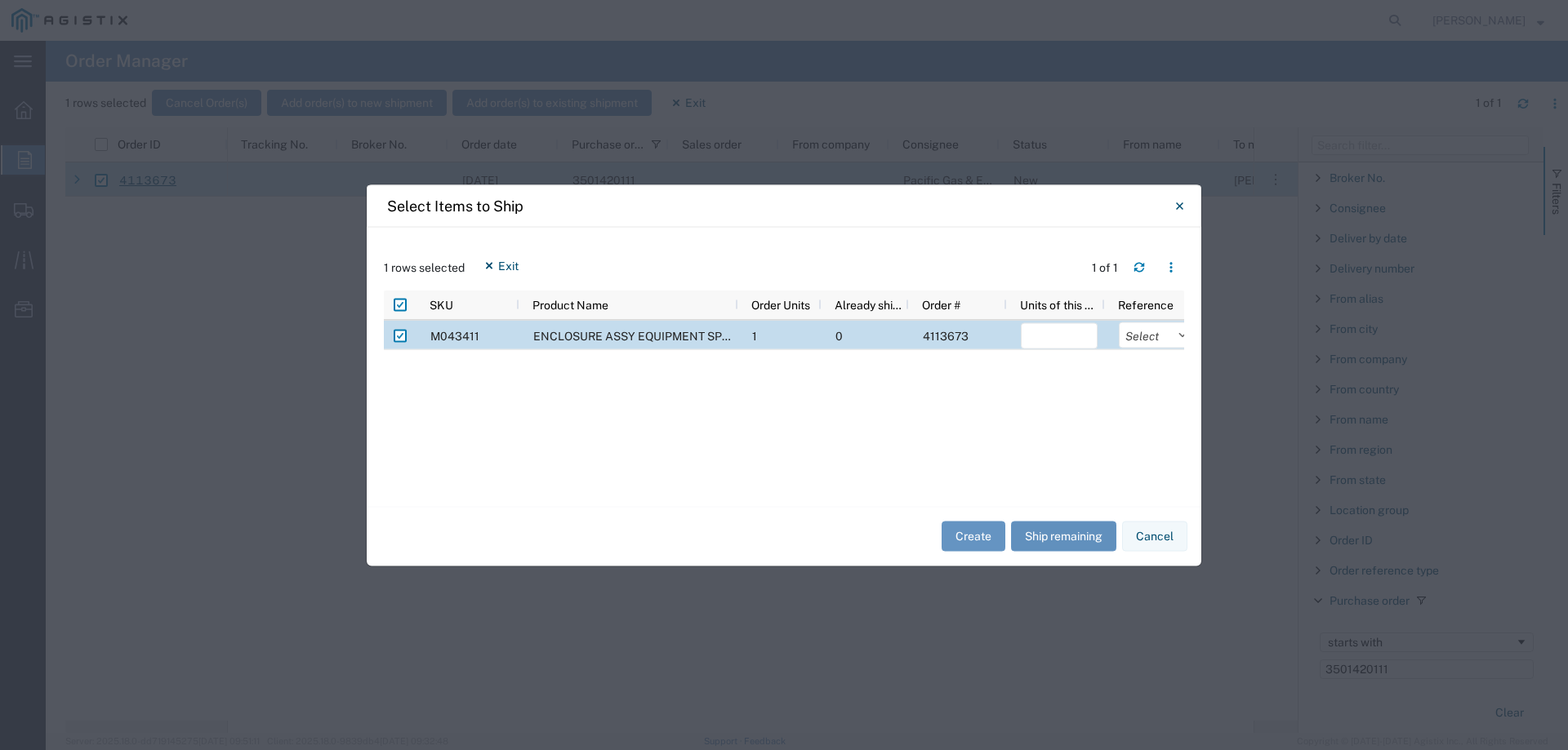
click at [1053, 543] on button "Ship remaining" at bounding box center [1063, 537] width 106 height 31
type input "1"
click at [1139, 340] on select "Select Purchase Order Delivery Number" at bounding box center [1157, 335] width 77 height 26
select select "PURCHORD"
click at [1119, 322] on select "Select Purchase Order Delivery Number" at bounding box center [1157, 335] width 77 height 26
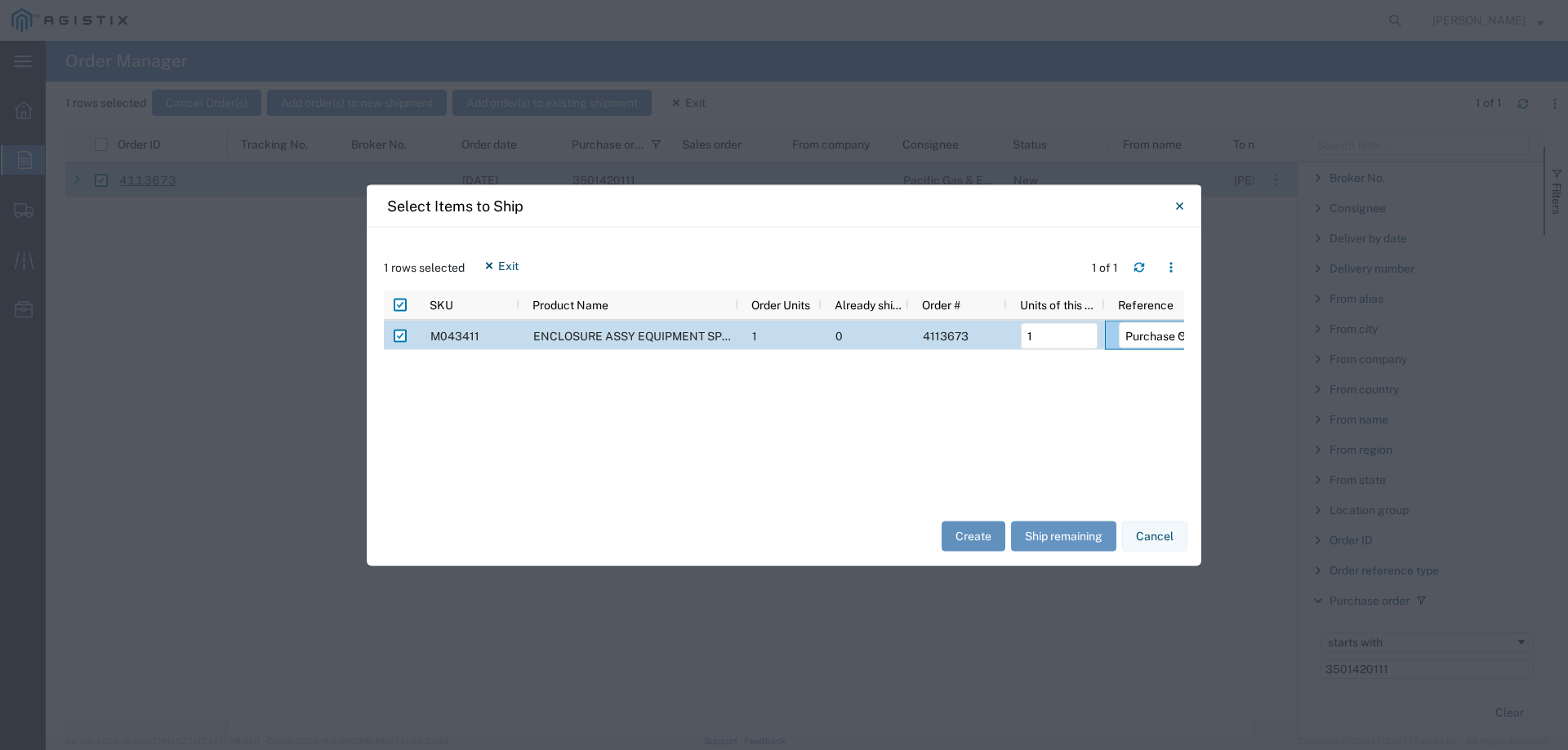
click at [968, 539] on button "Create" at bounding box center [974, 537] width 64 height 31
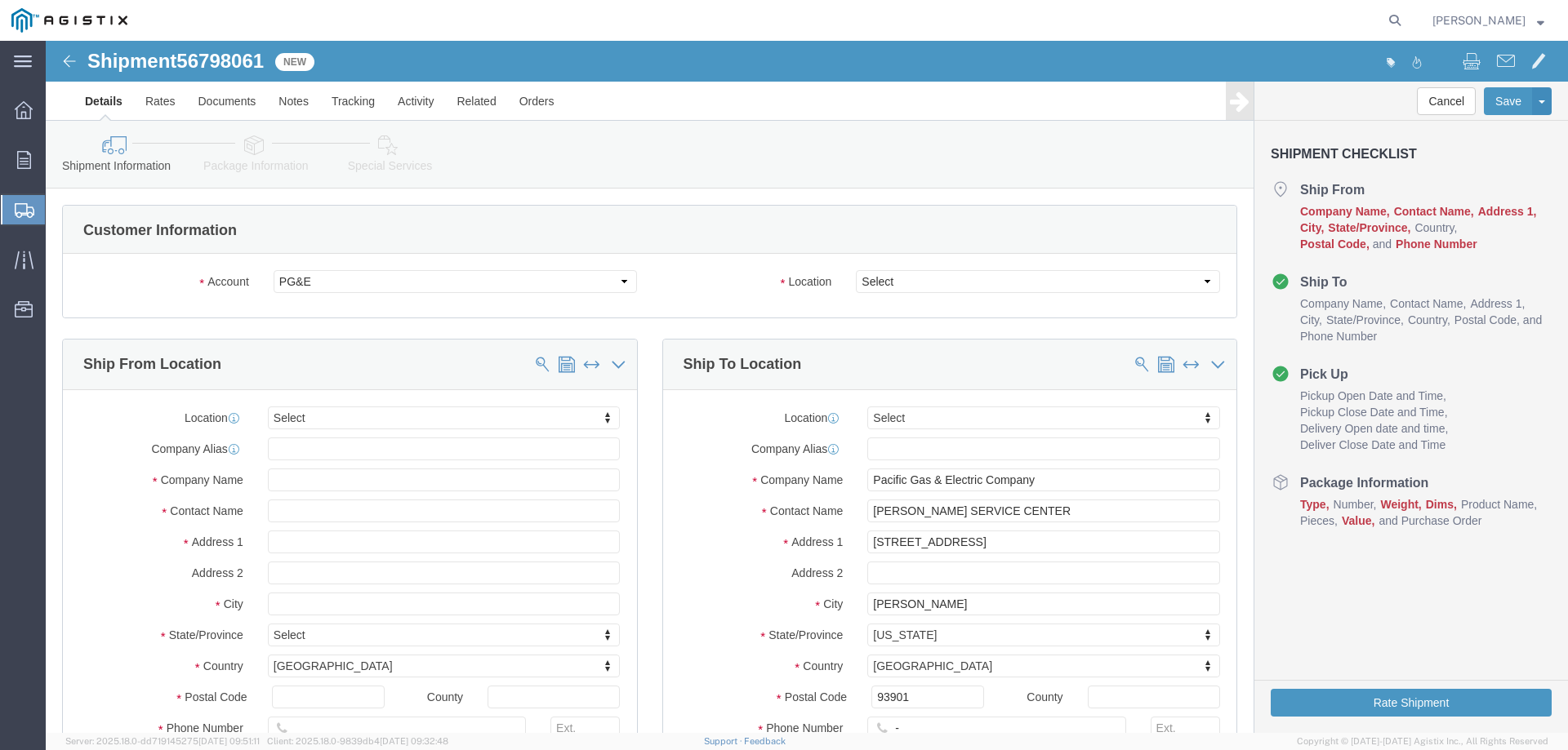
select select
click select "Select All Others [GEOGRAPHIC_DATA] [GEOGRAPHIC_DATA] [GEOGRAPHIC_DATA] [GEOGRA…"
select select "23082"
click select "Select All Others [GEOGRAPHIC_DATA] [GEOGRAPHIC_DATA] [GEOGRAPHIC_DATA] [GEOGRA…"
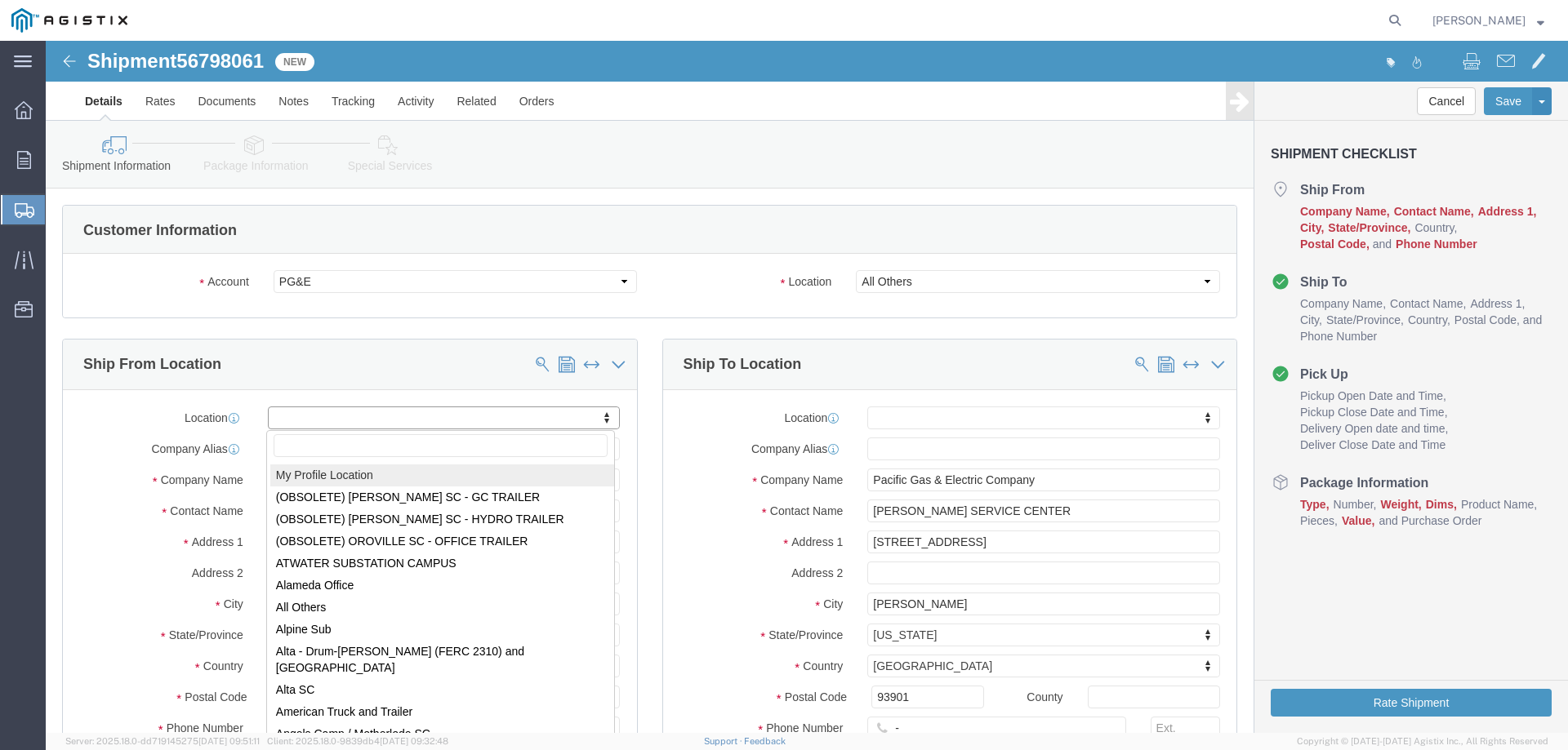
select select "MYPROFILE"
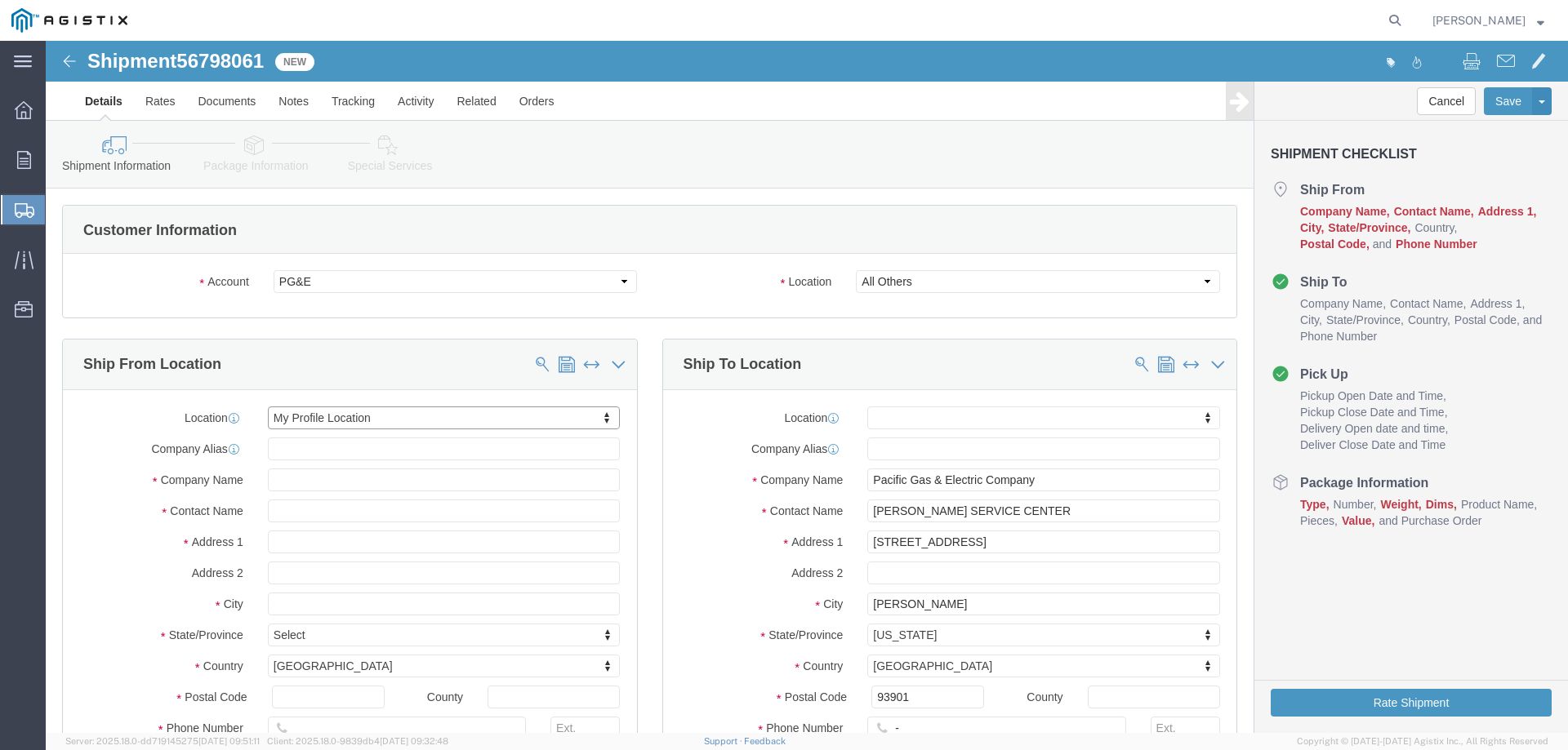
select select "CA"
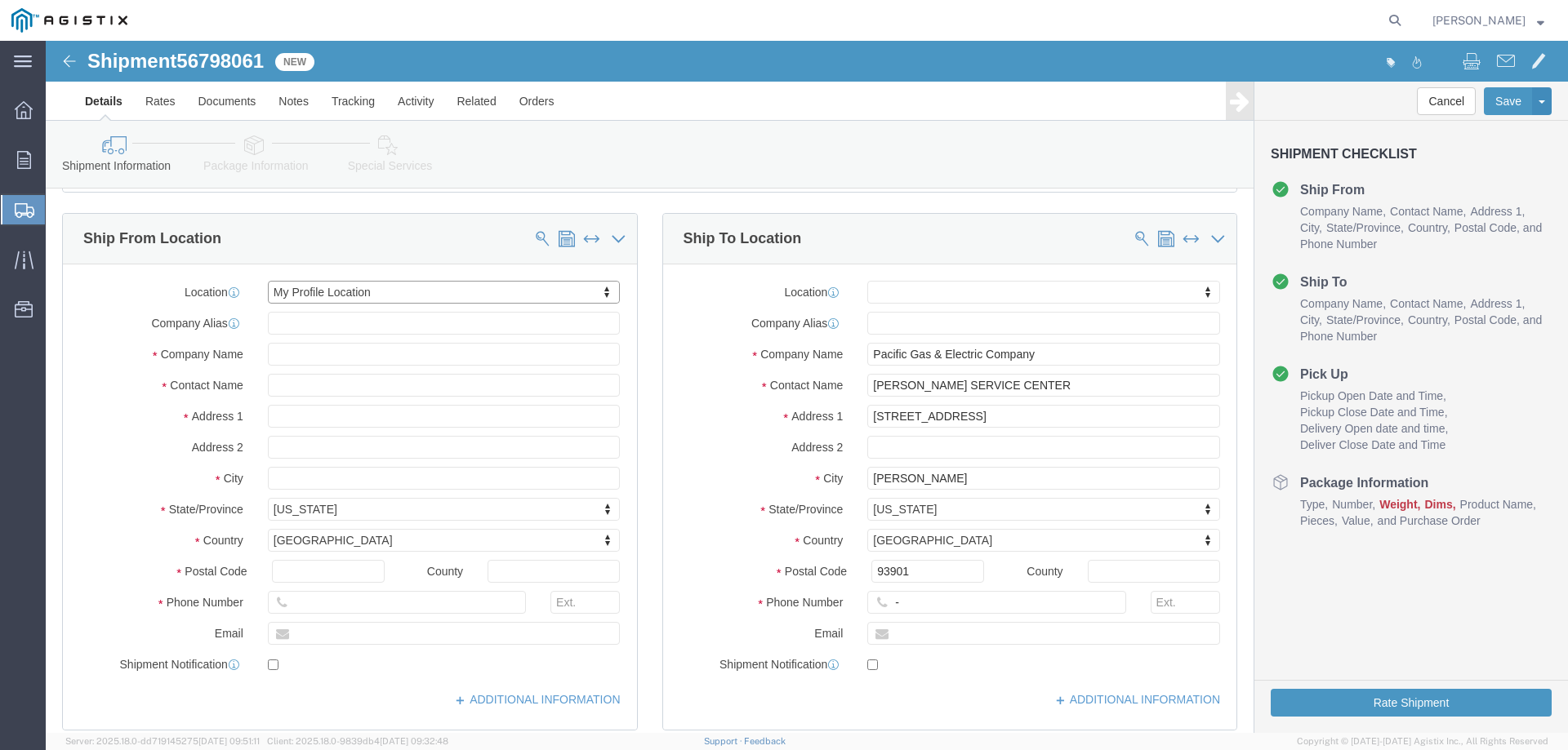
scroll to position [163, 0]
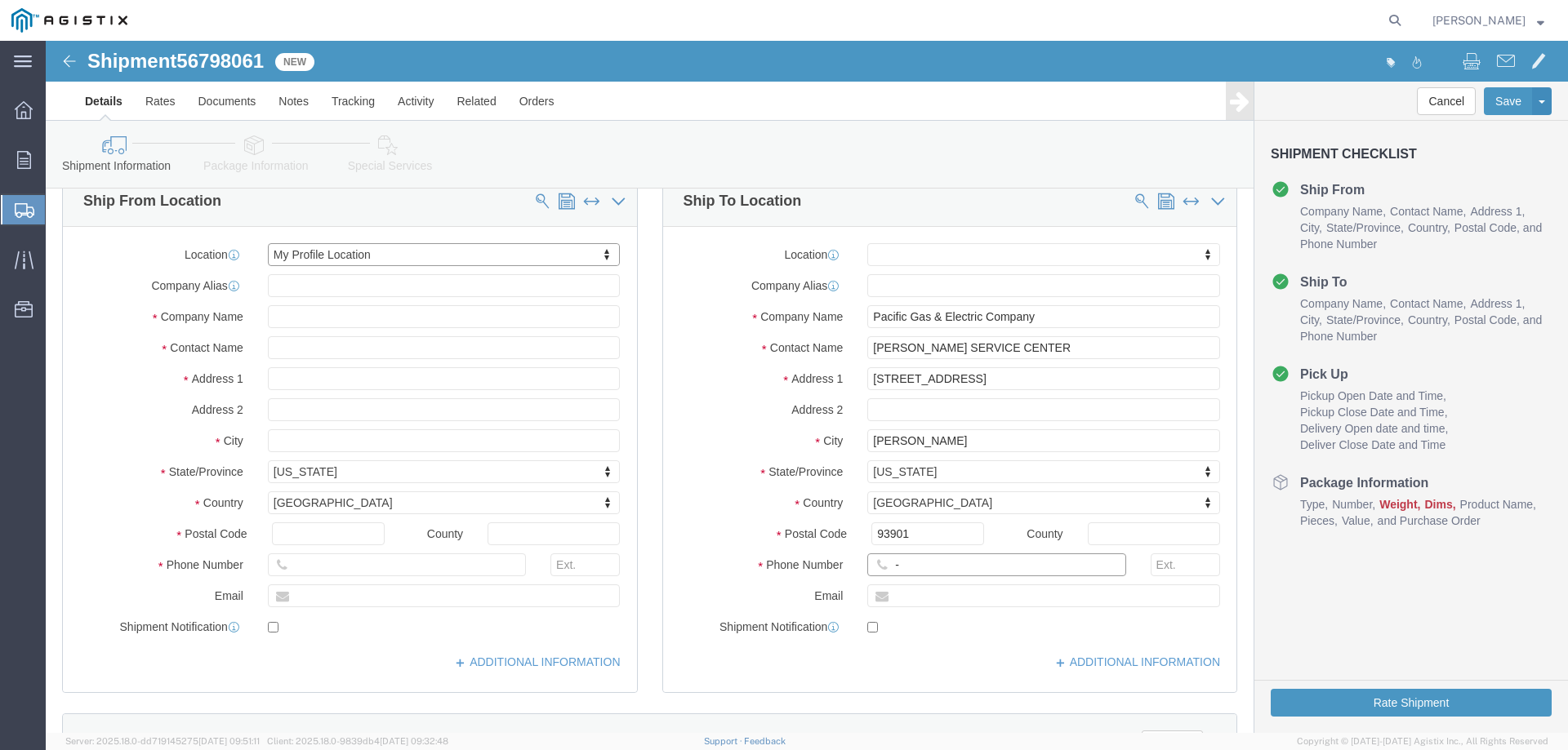
click input "-"
type input "123-456-7891"
click div "Address 2"
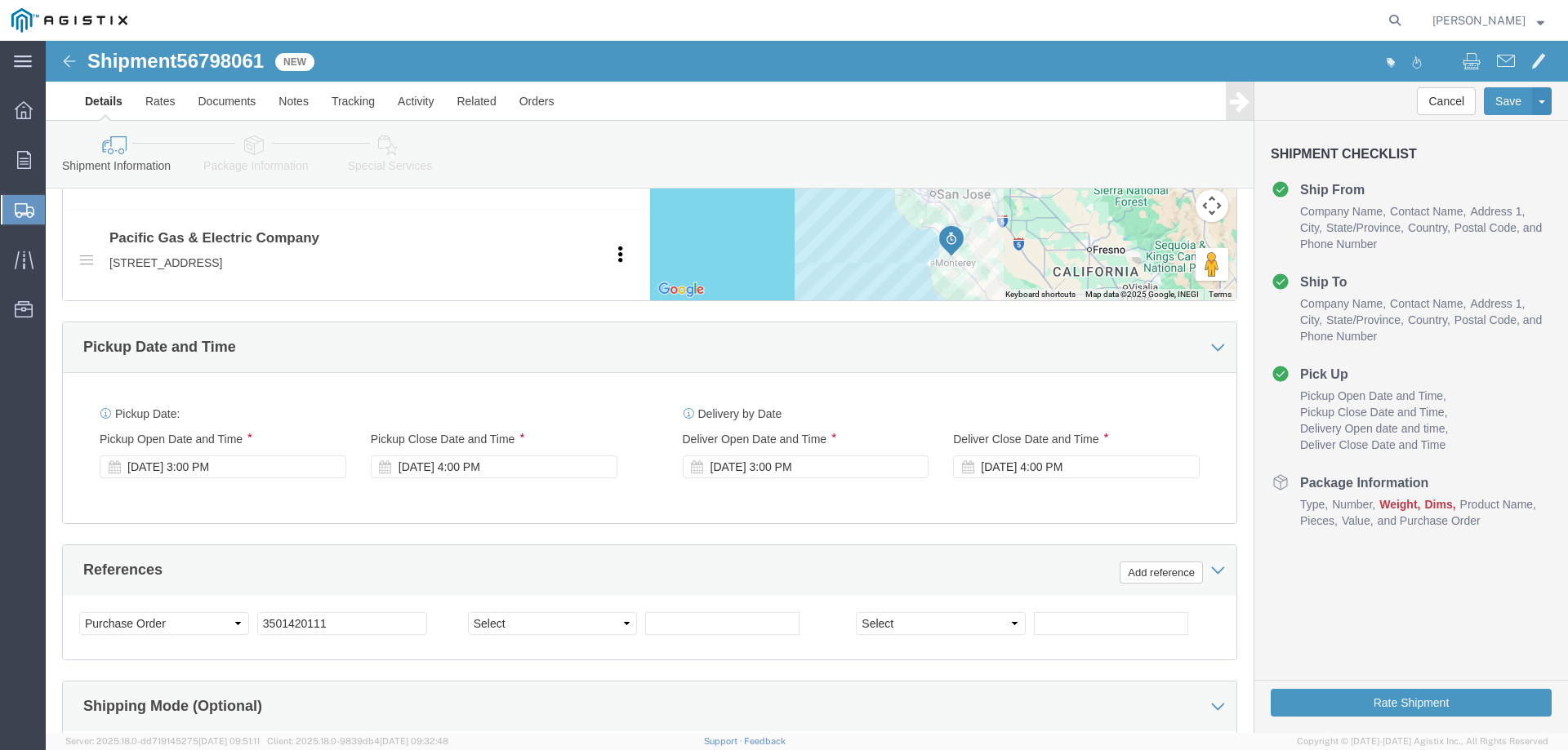
scroll to position [816, 0]
click div "[DATE] 3:00 PM"
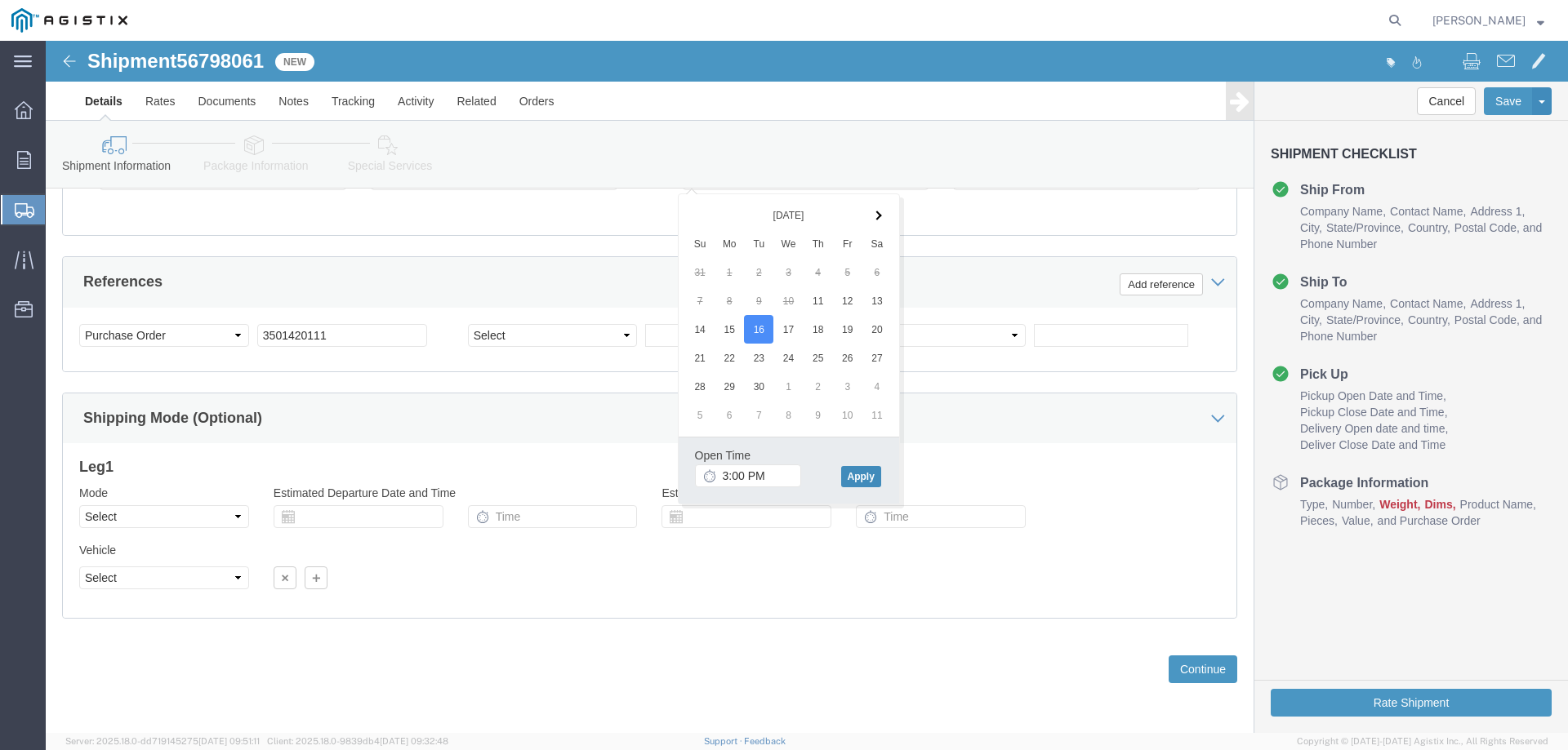
click button "Apply"
click button "Continue"
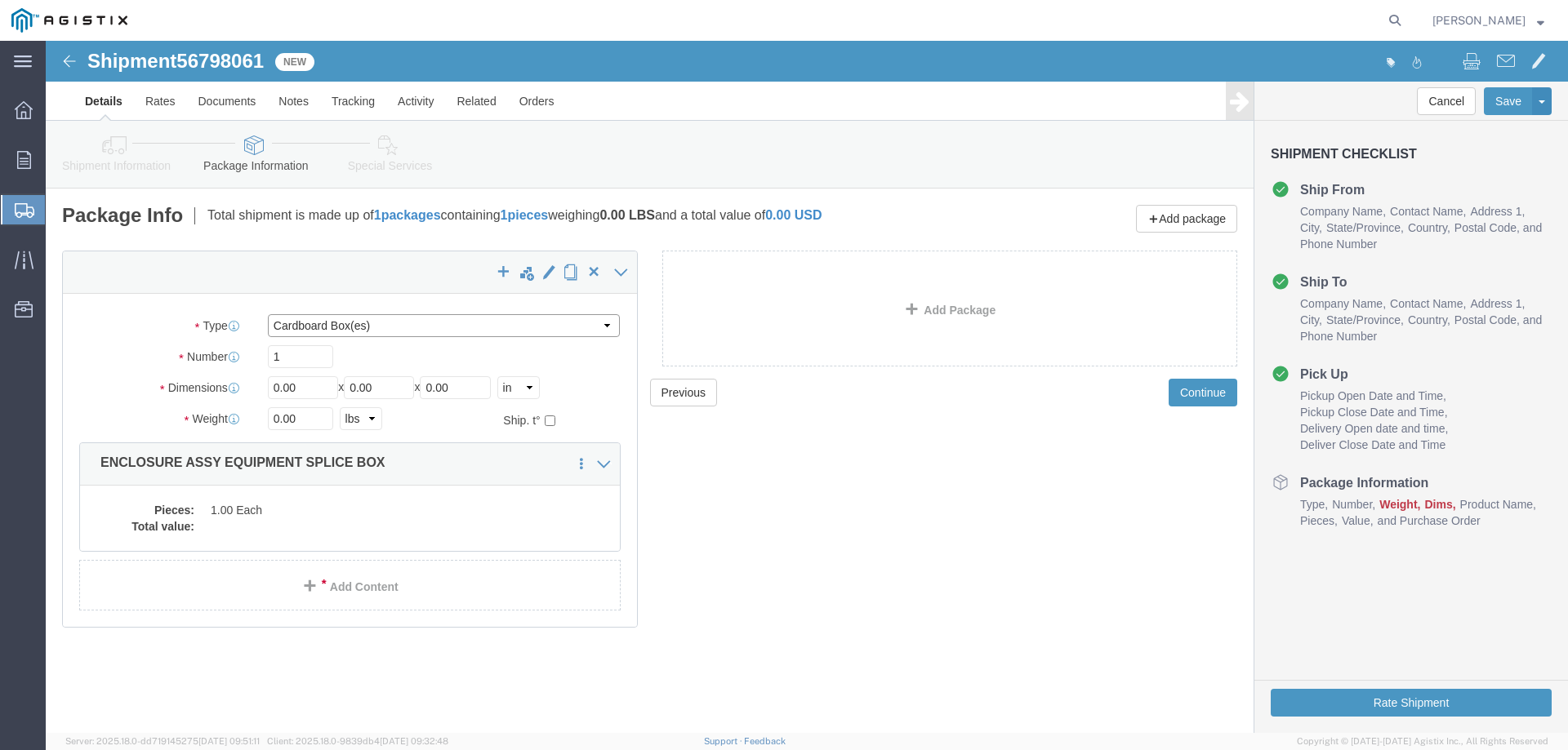
click select "Select Bulk Bundle(s) Cardboard Box(es) Carton(s) Crate(s) Drum(s) (Fiberboard)…"
select select "YRPK"
click select "Select Bulk Bundle(s) Cardboard Box(es) Carton(s) Crate(s) Drum(s) (Fiberboard)…"
click input "0.00"
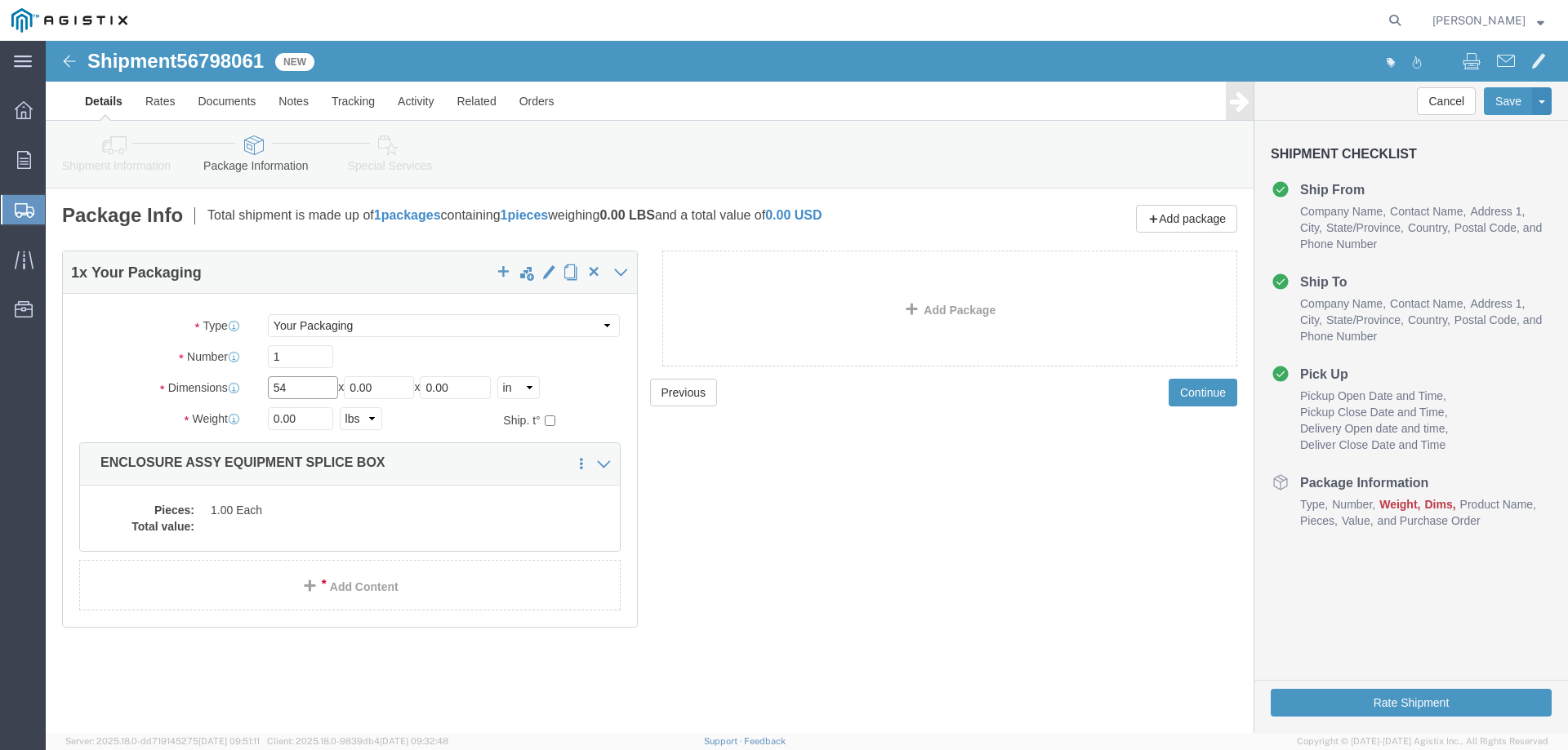
type input "54"
type input "102"
type input "72"
type input "17500"
click dd "1.00 Each"
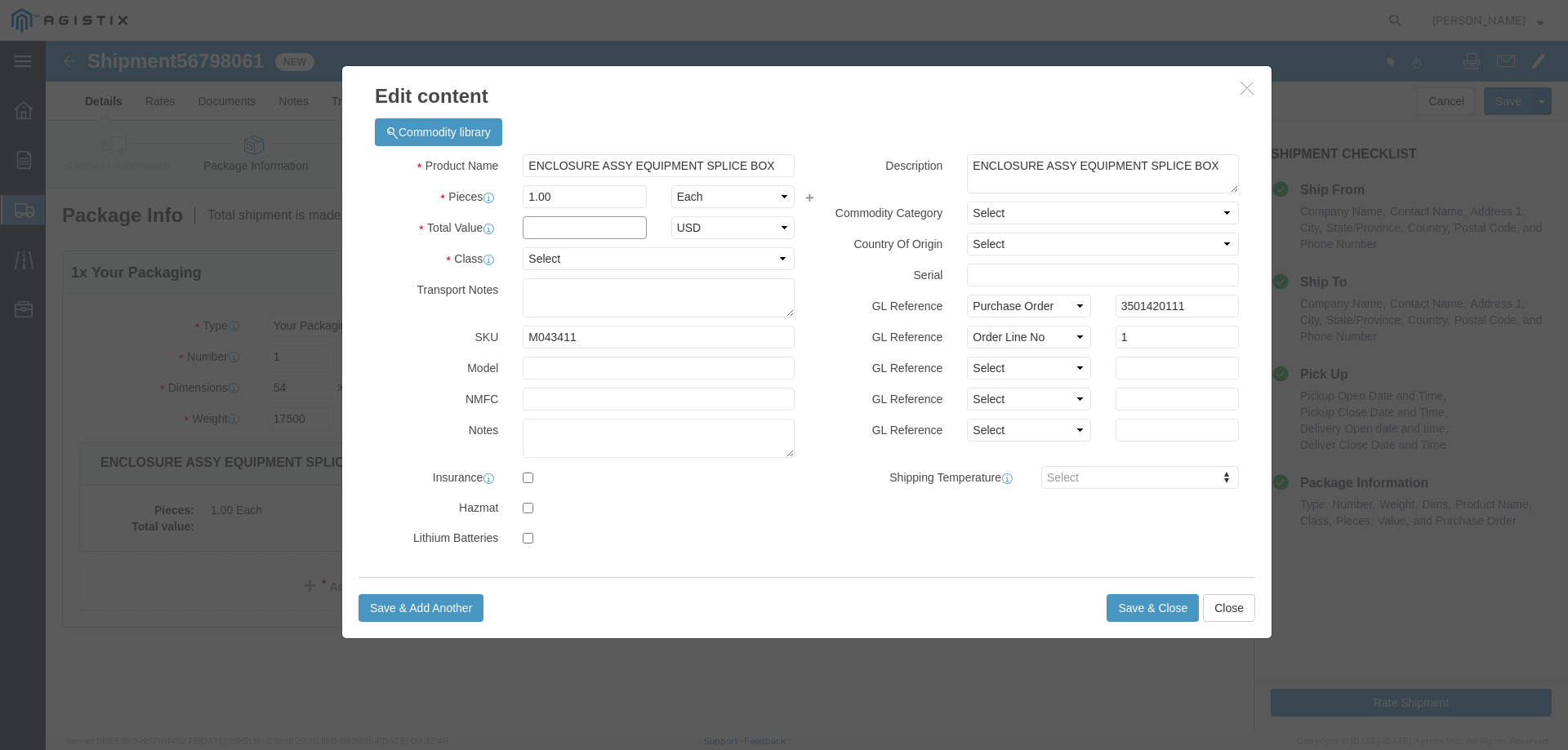
click input "text"
type input "1"
select select "USD"
select select "55"
click button "Save & Close"
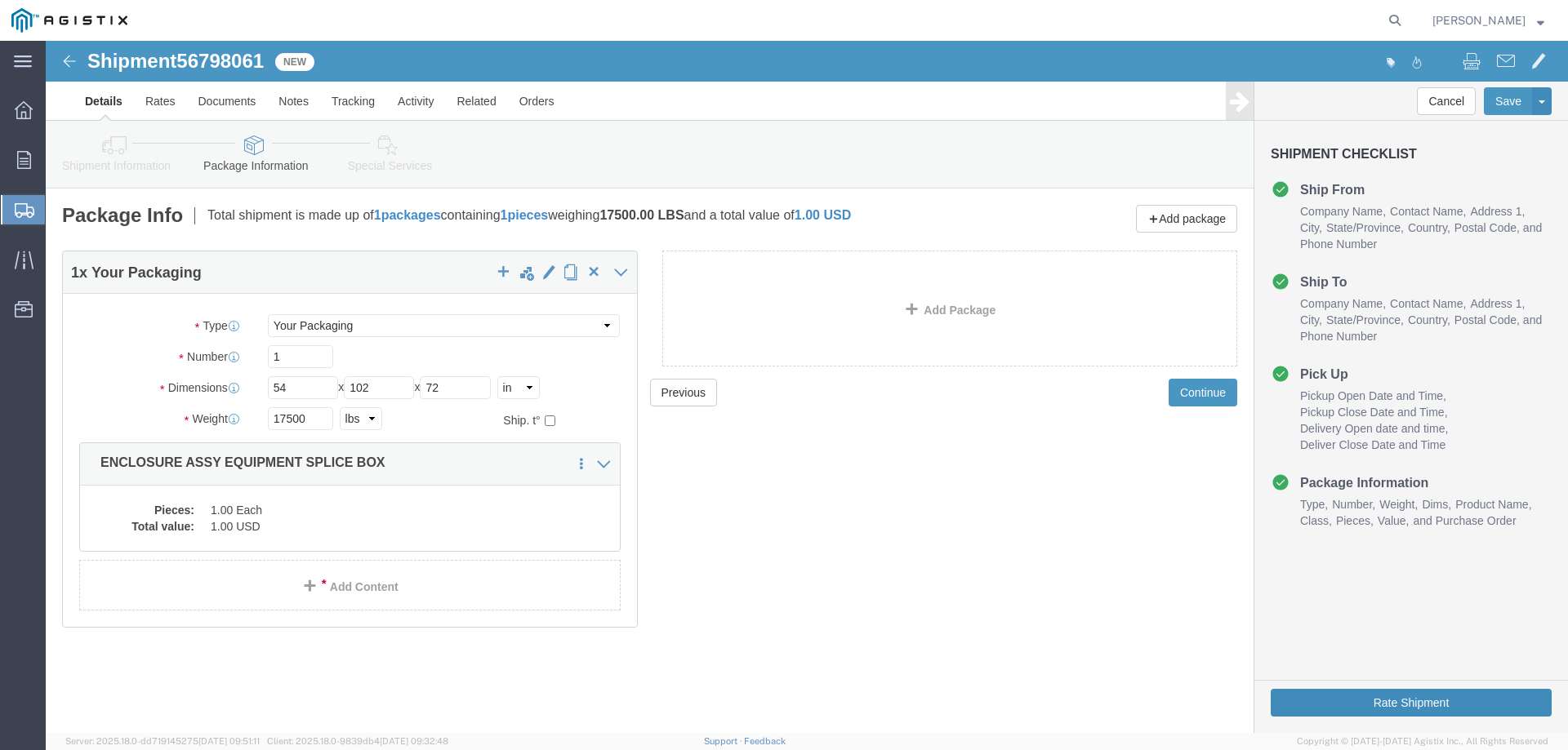
click button "Rate Shipment"
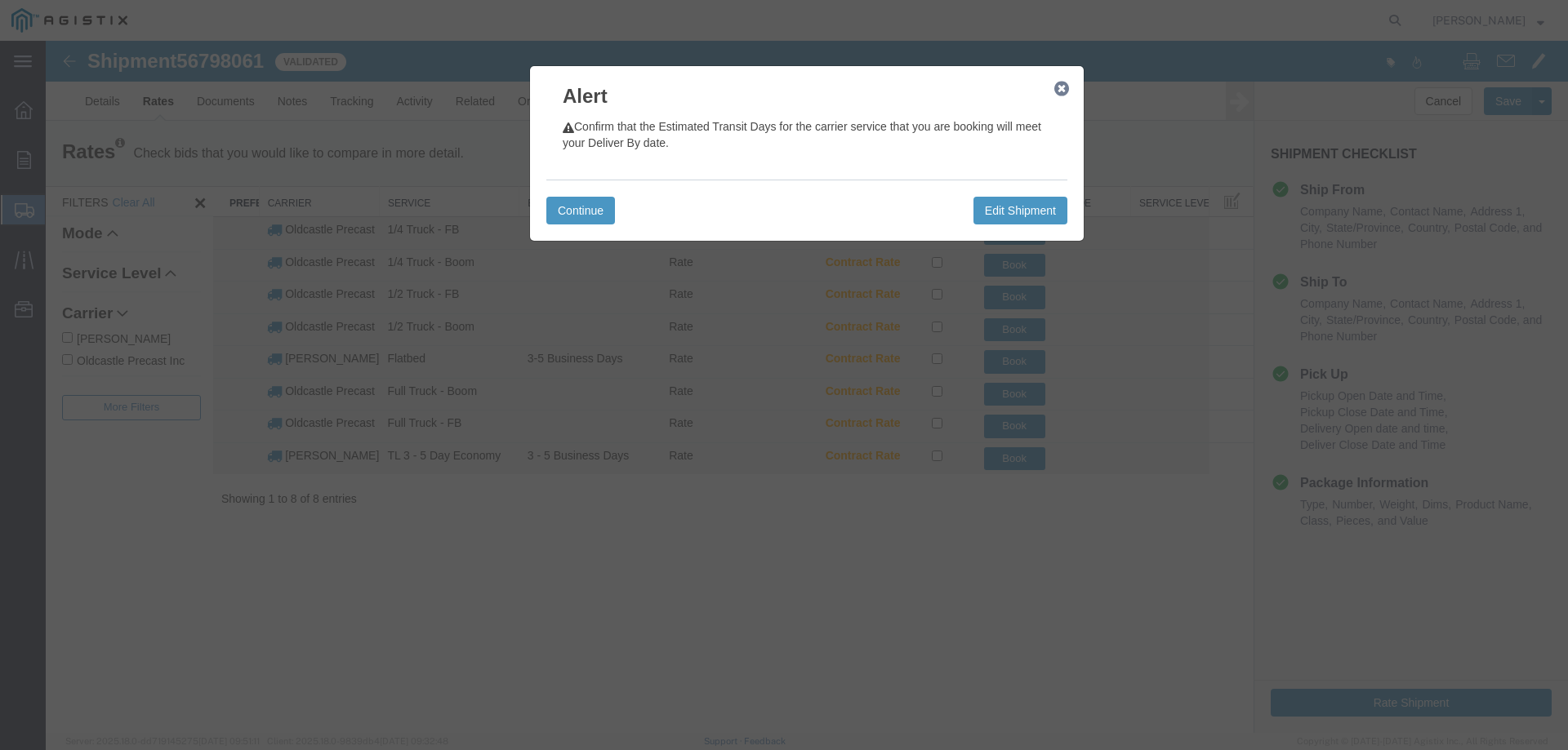
click at [1059, 86] on icon "button" at bounding box center [1061, 89] width 15 height 13
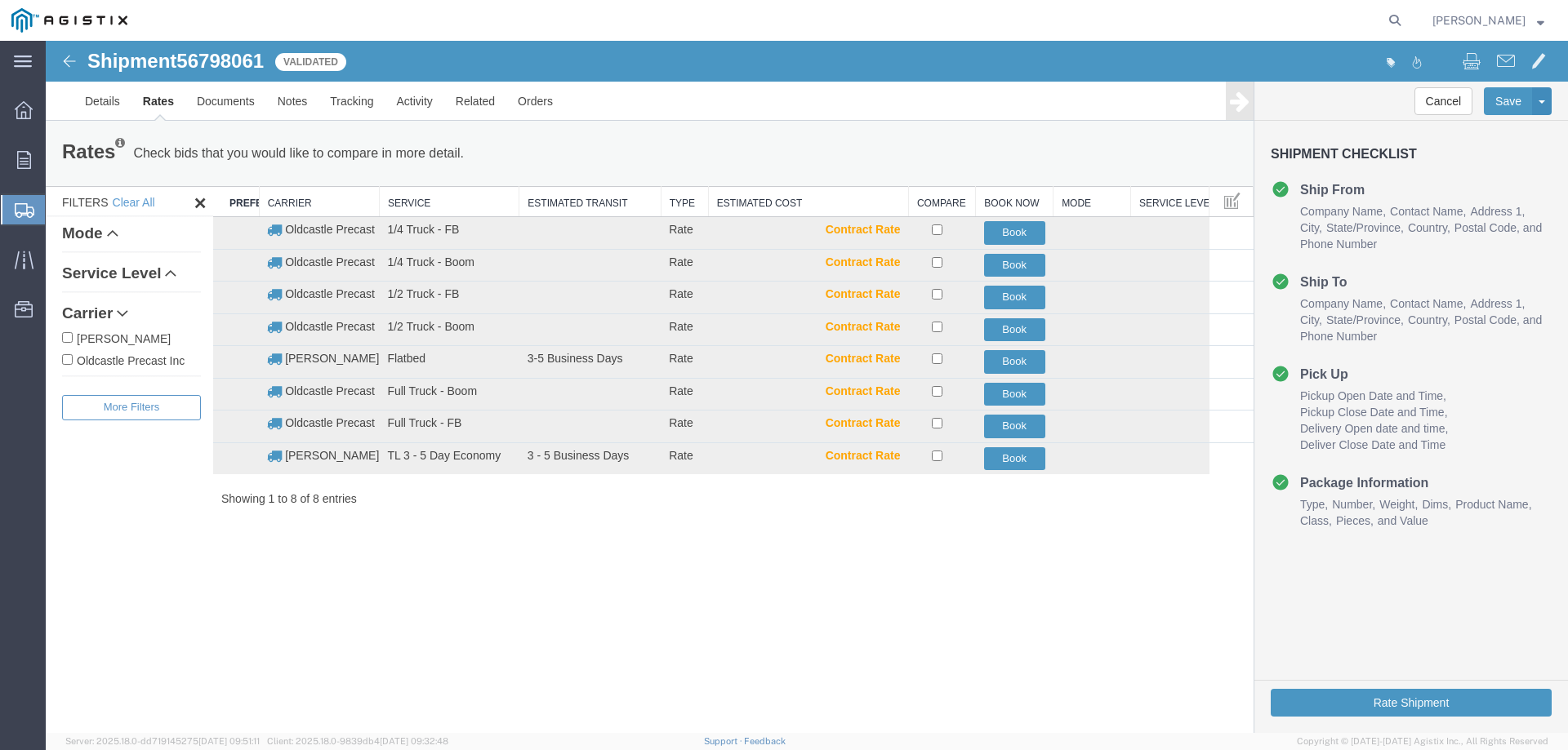
click at [149, 363] on label "Oldcastle Precast Inc" at bounding box center [131, 360] width 139 height 18
click at [73, 363] on input "Oldcastle Precast Inc" at bounding box center [67, 359] width 11 height 11
checkbox input "true"
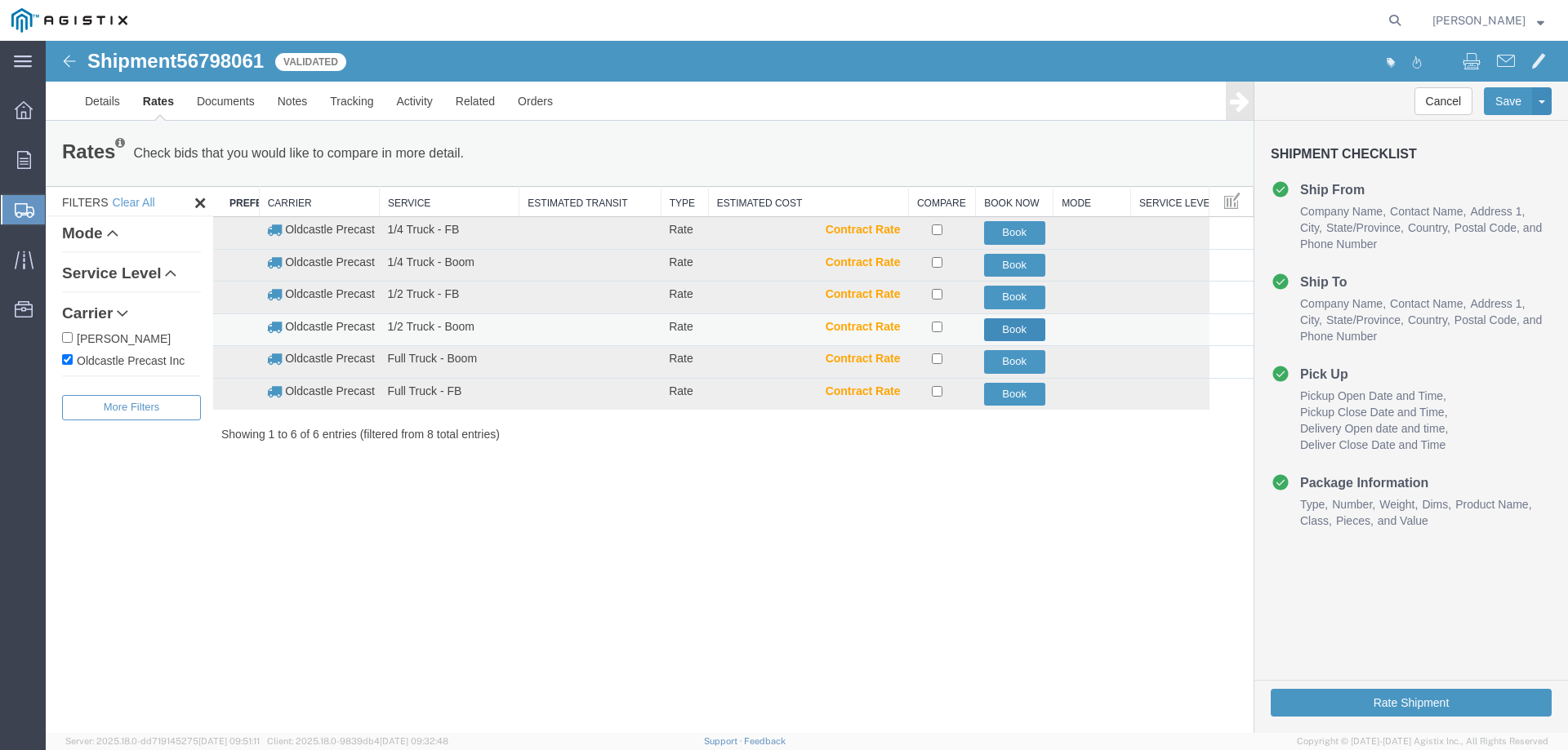
click at [1006, 328] on button "Book" at bounding box center [1015, 331] width 61 height 24
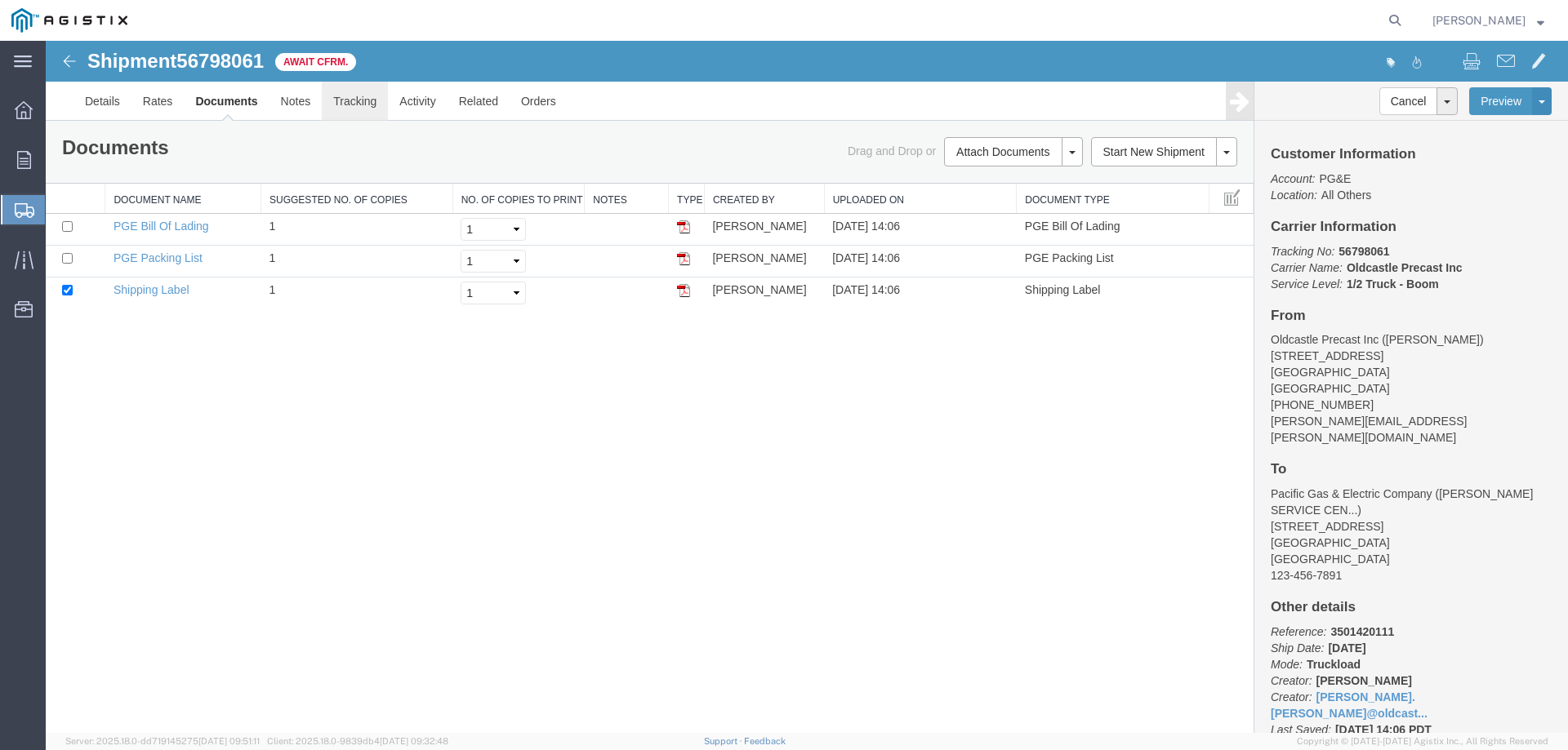
click at [355, 108] on link "Tracking" at bounding box center [354, 102] width 66 height 39
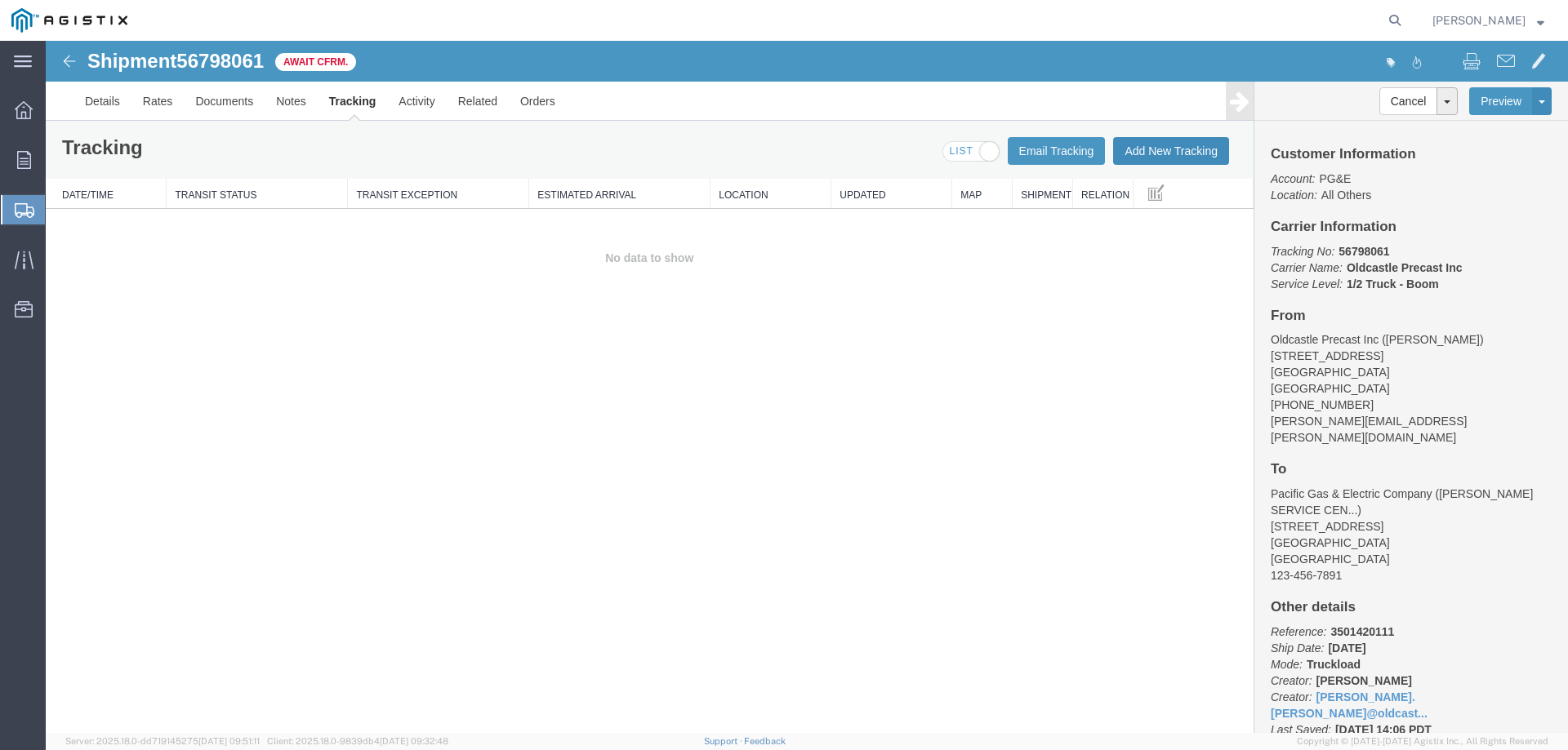
click at [1186, 148] on button "Add New Tracking" at bounding box center [1171, 151] width 116 height 28
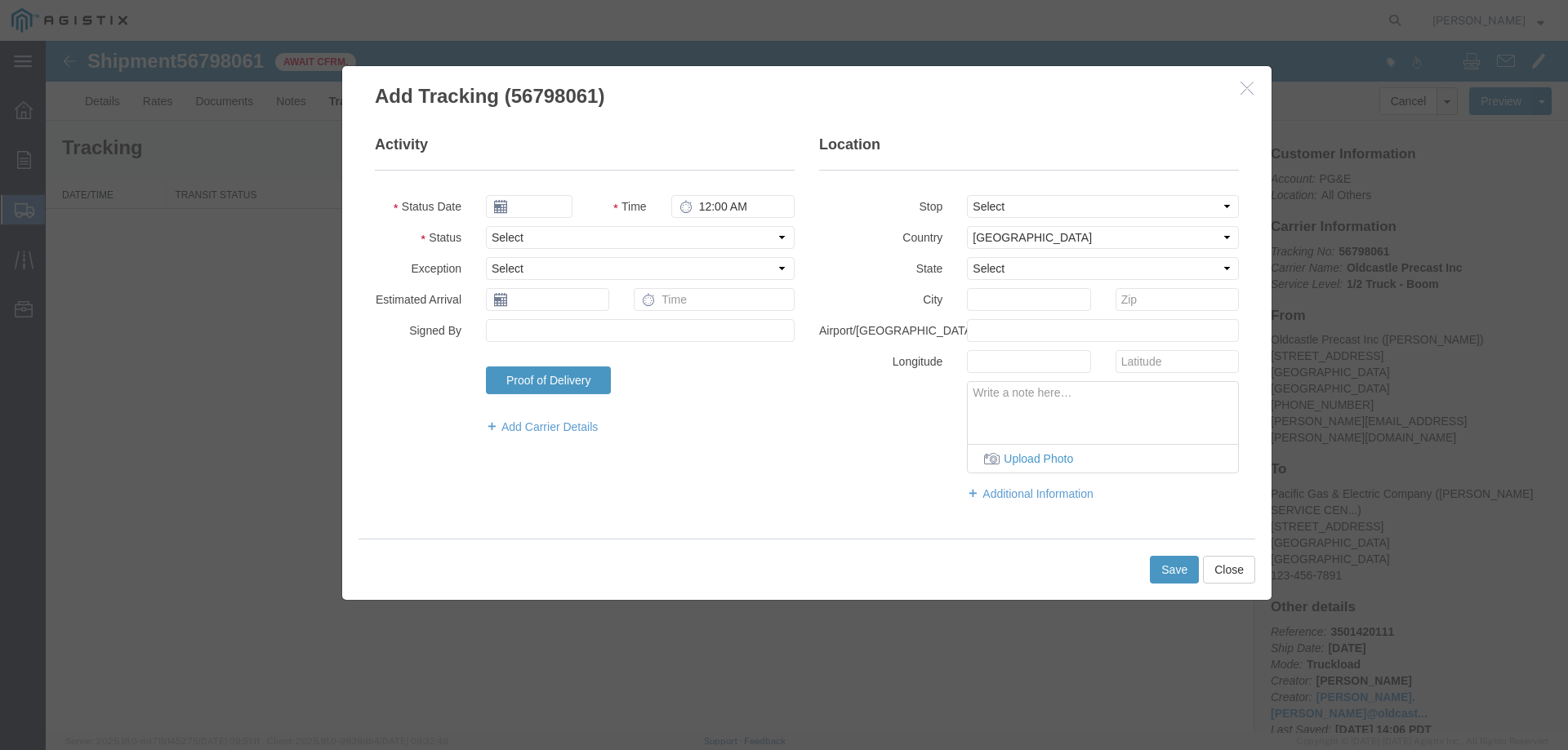
type input "[DATE]"
type input "3:00 PM"
click at [526, 241] on select "Select Arrival Notice Available Arrival Notice Imported Arrive at Delivery Loca…" at bounding box center [640, 237] width 309 height 23
select select "DELIVRED"
click at [486, 226] on select "Select Arrival Notice Available Arrival Notice Imported Arrive at Delivery Loca…" at bounding box center [640, 237] width 309 height 23
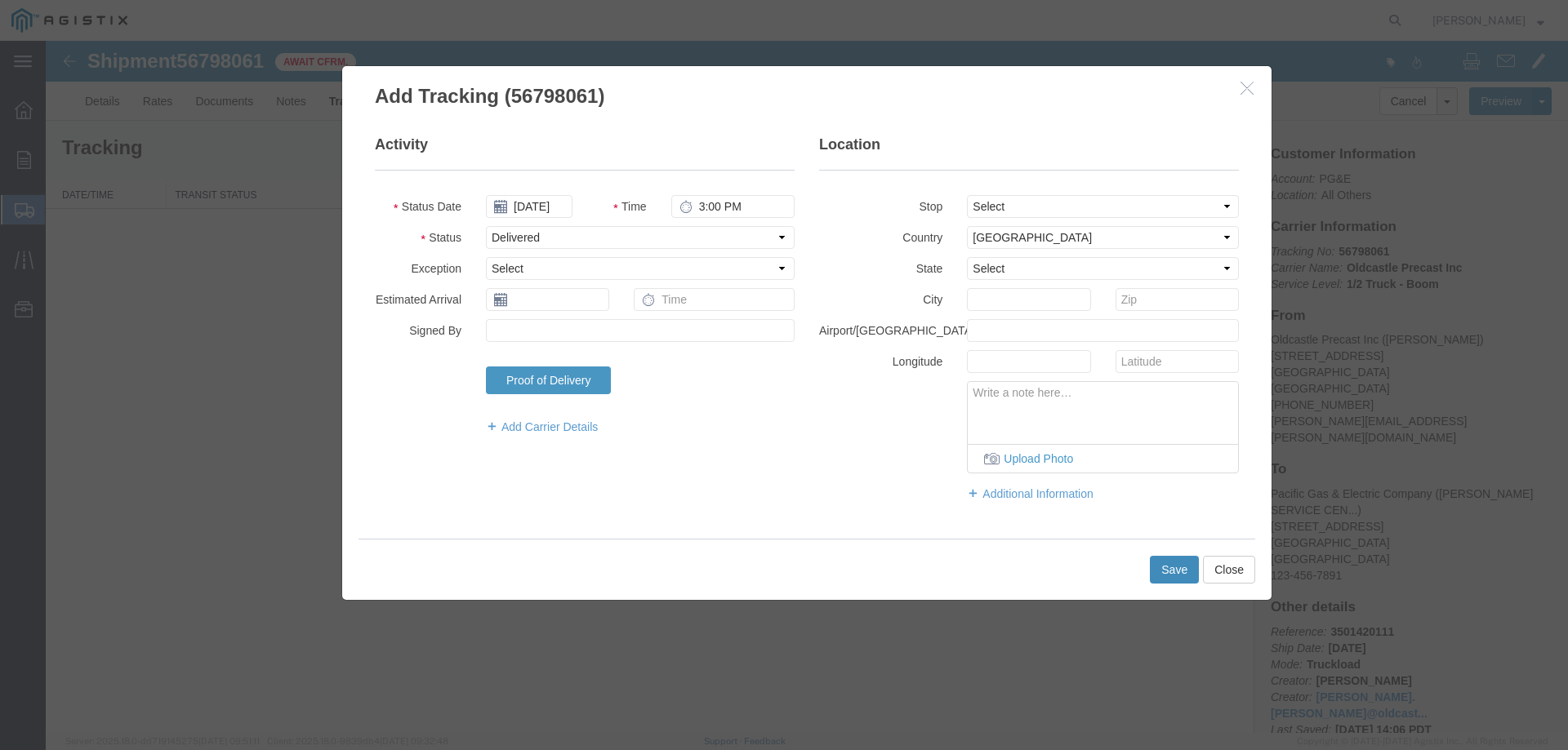
click at [1178, 567] on button "Save" at bounding box center [1175, 569] width 49 height 28
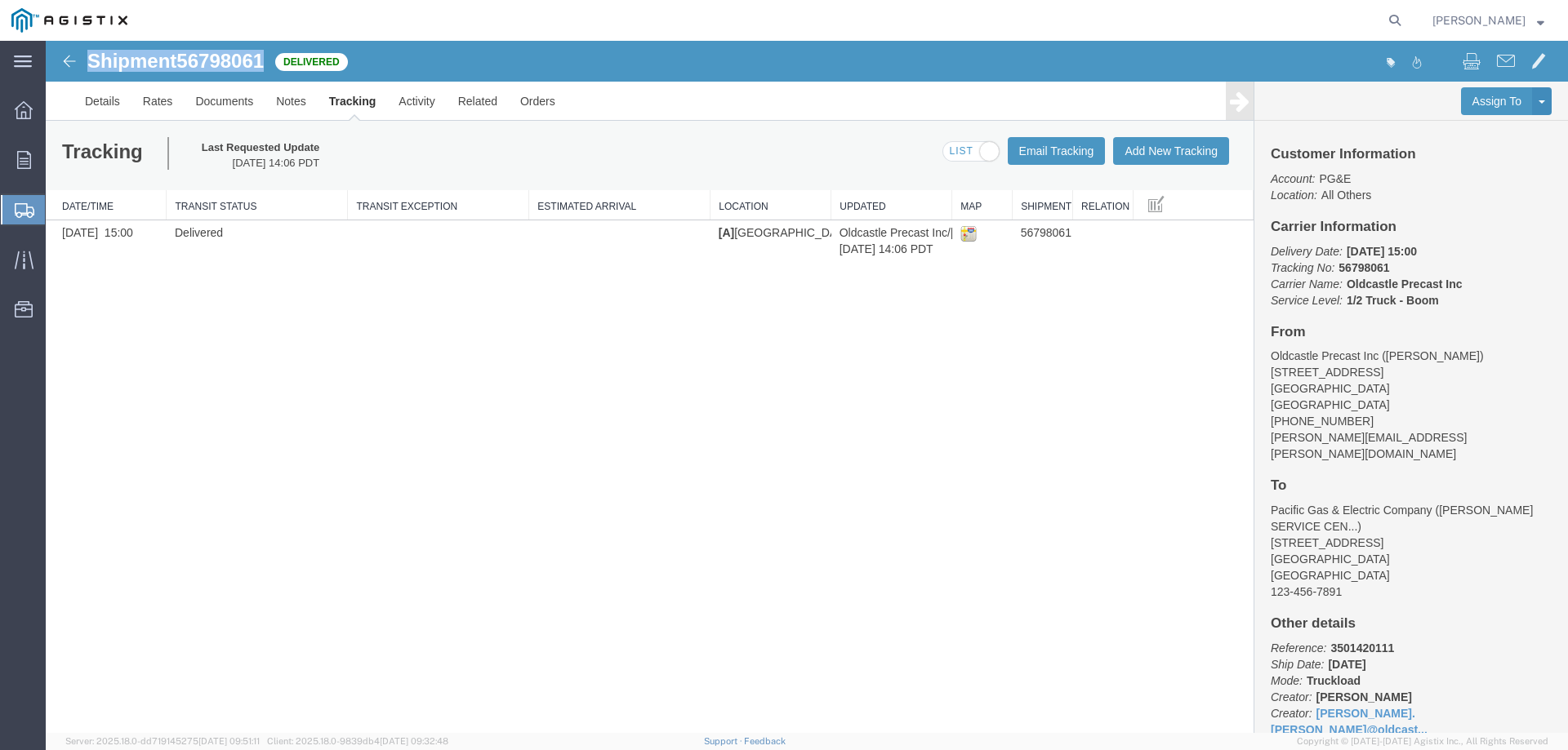
drag, startPoint x: 86, startPoint y: 60, endPoint x: 275, endPoint y: 64, distance: 189.0
click at [276, 64] on div "Shipment 56798061 1 of 1 Delivered" at bounding box center [427, 65] width 759 height 31
copy h1 "Shipment 56798061"
click at [22, 163] on icon at bounding box center [24, 160] width 14 height 18
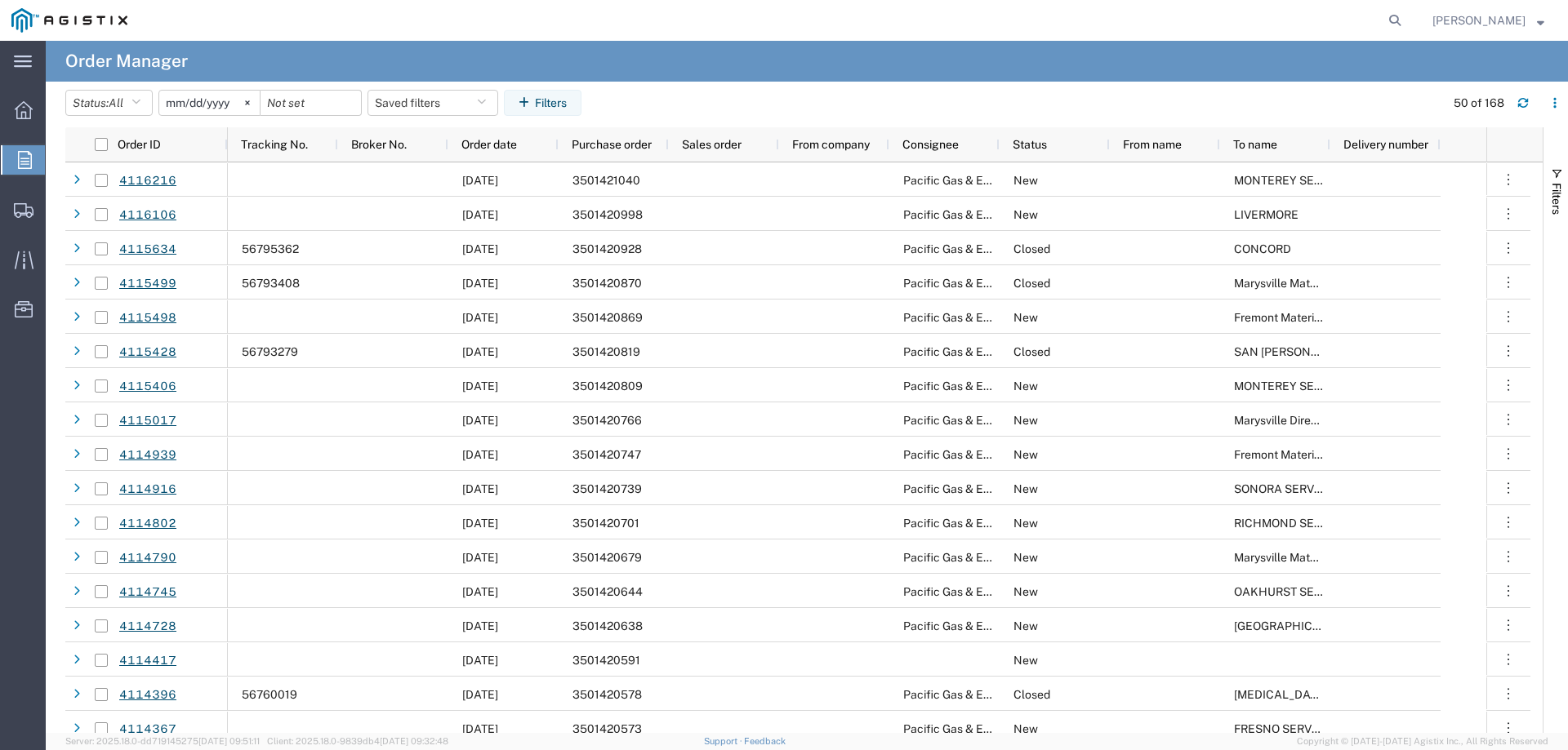
click at [195, 98] on input "[DATE]" at bounding box center [209, 103] width 101 height 25
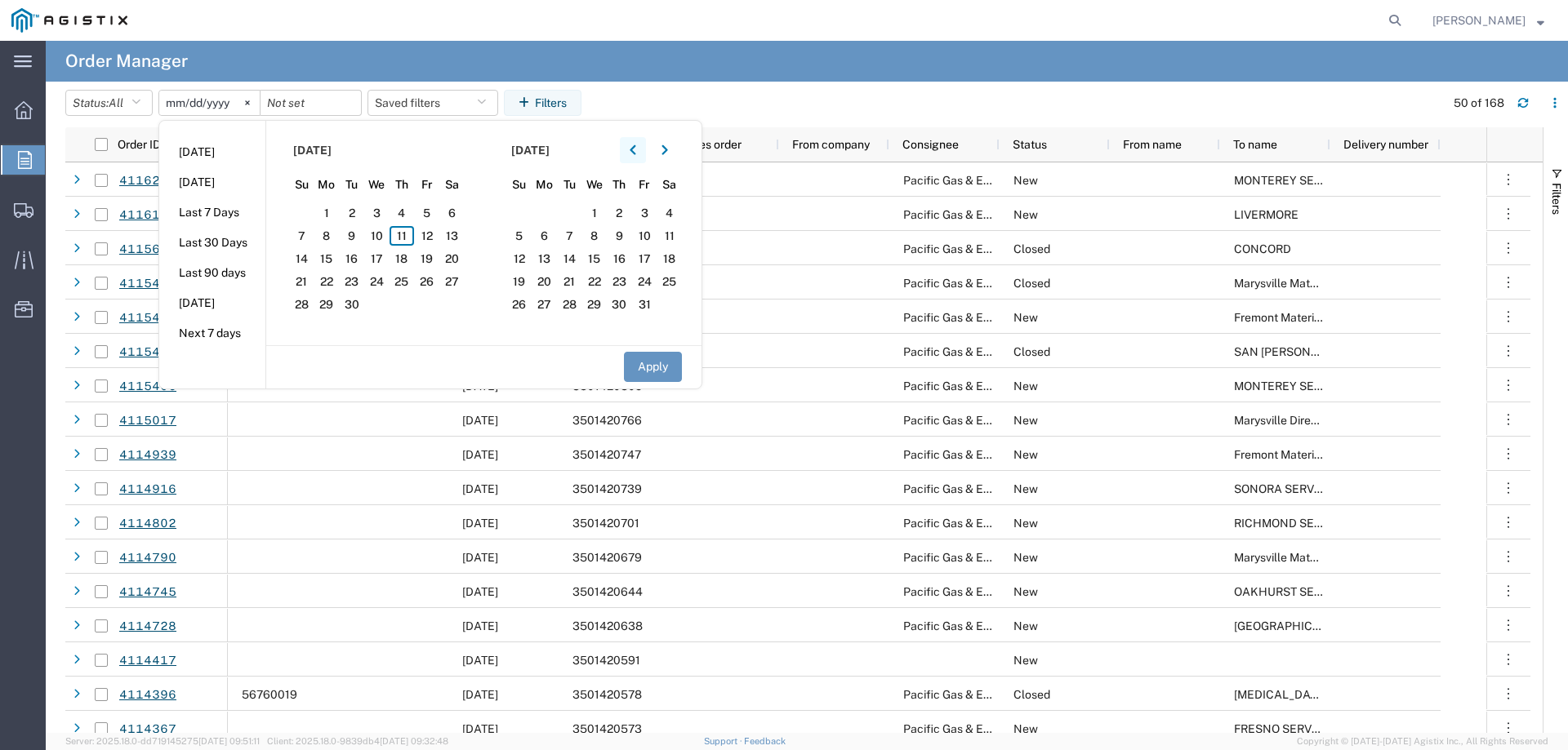
click at [646, 145] on button "button" at bounding box center [633, 150] width 26 height 26
click at [305, 211] on span "1" at bounding box center [302, 213] width 26 height 20
click at [651, 367] on button "Apply" at bounding box center [653, 367] width 58 height 31
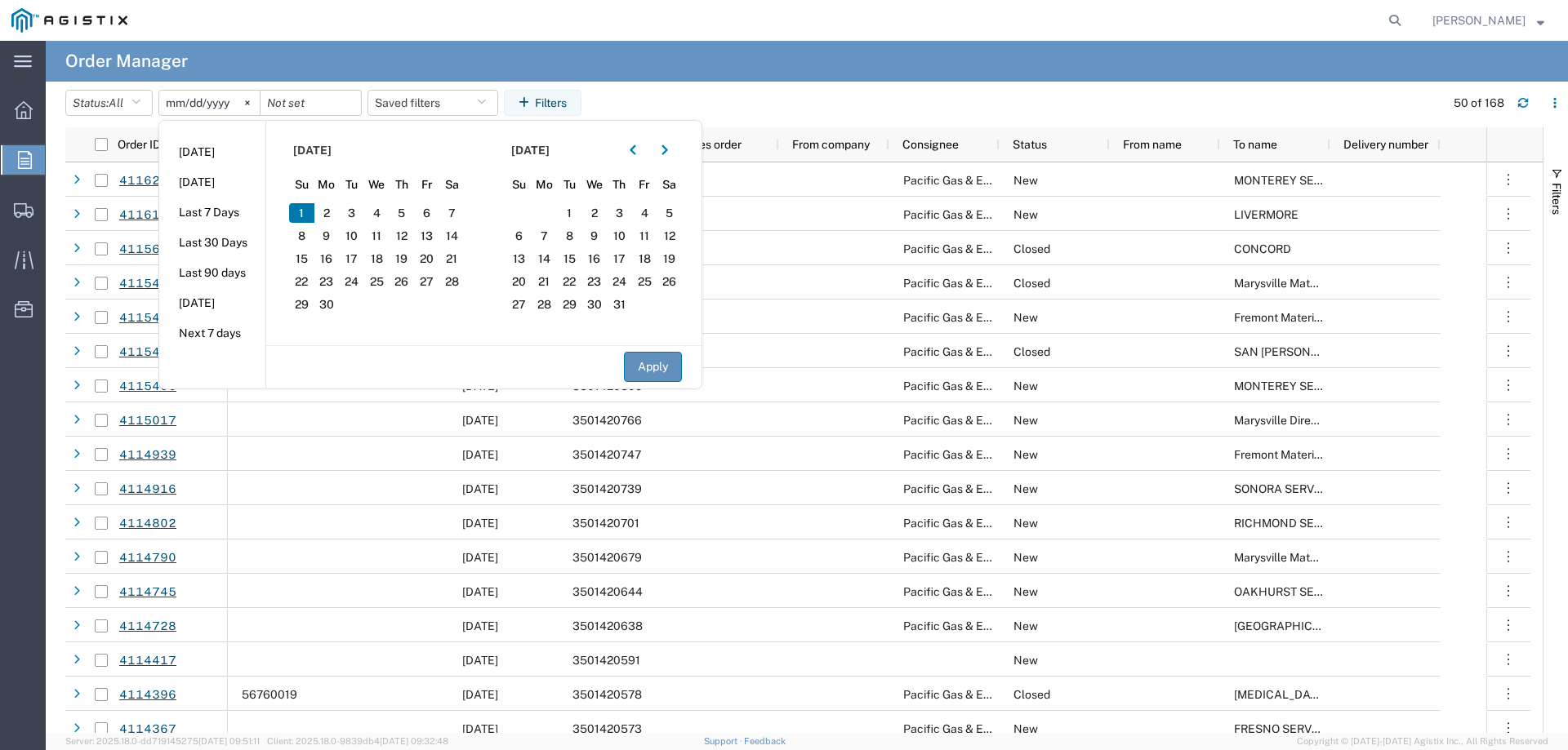
type input "[DATE]"
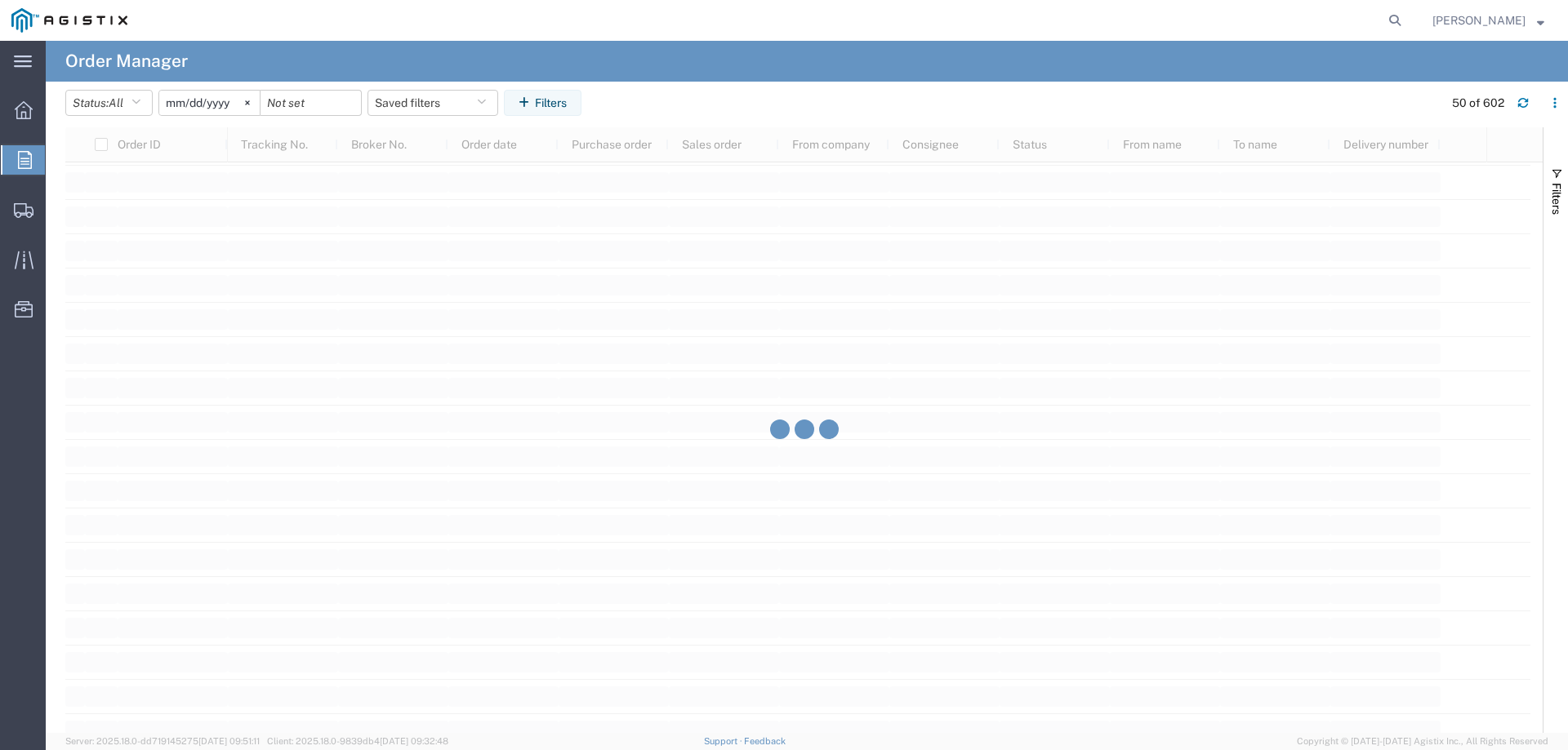
scroll to position [1796, 0]
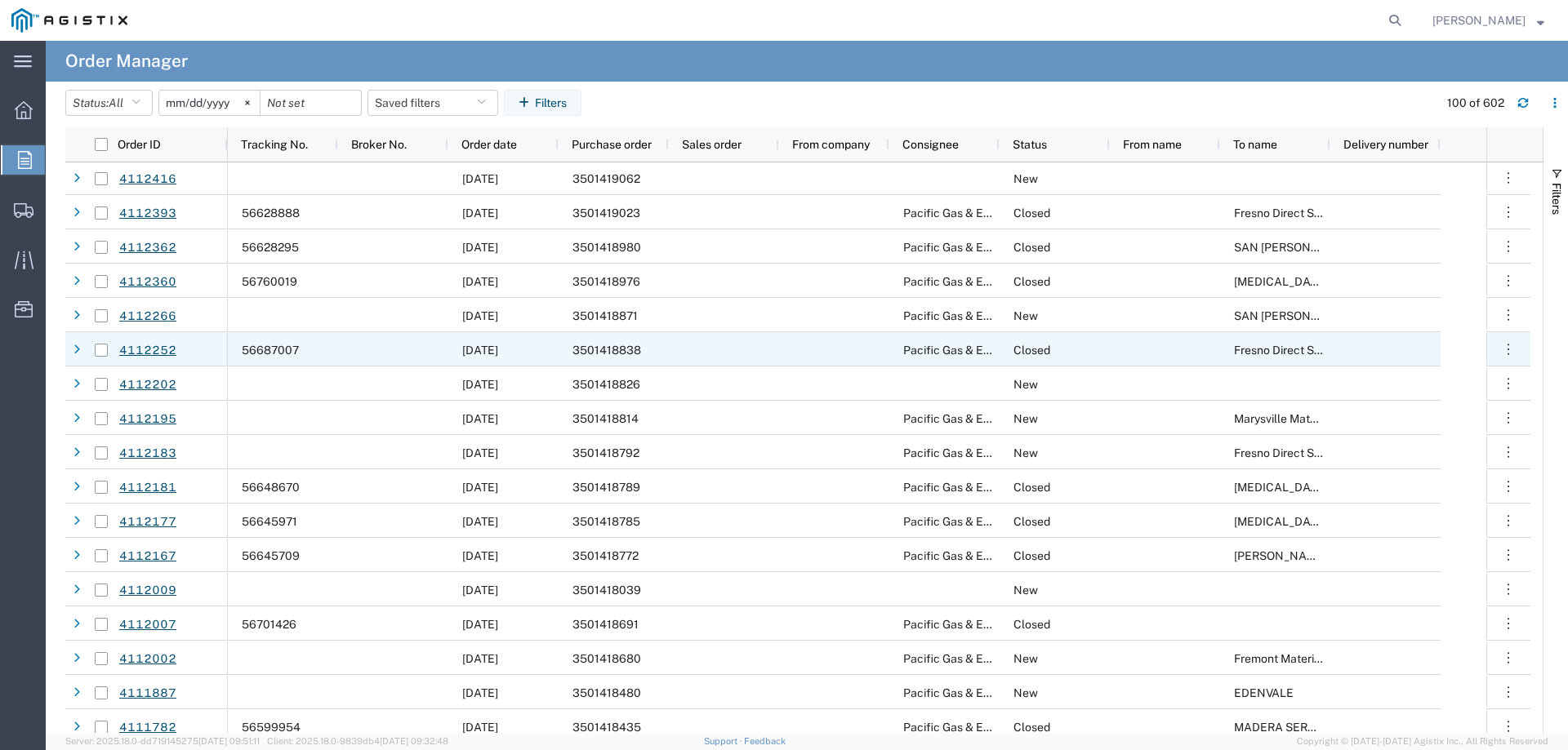
scroll to position [3021, 0]
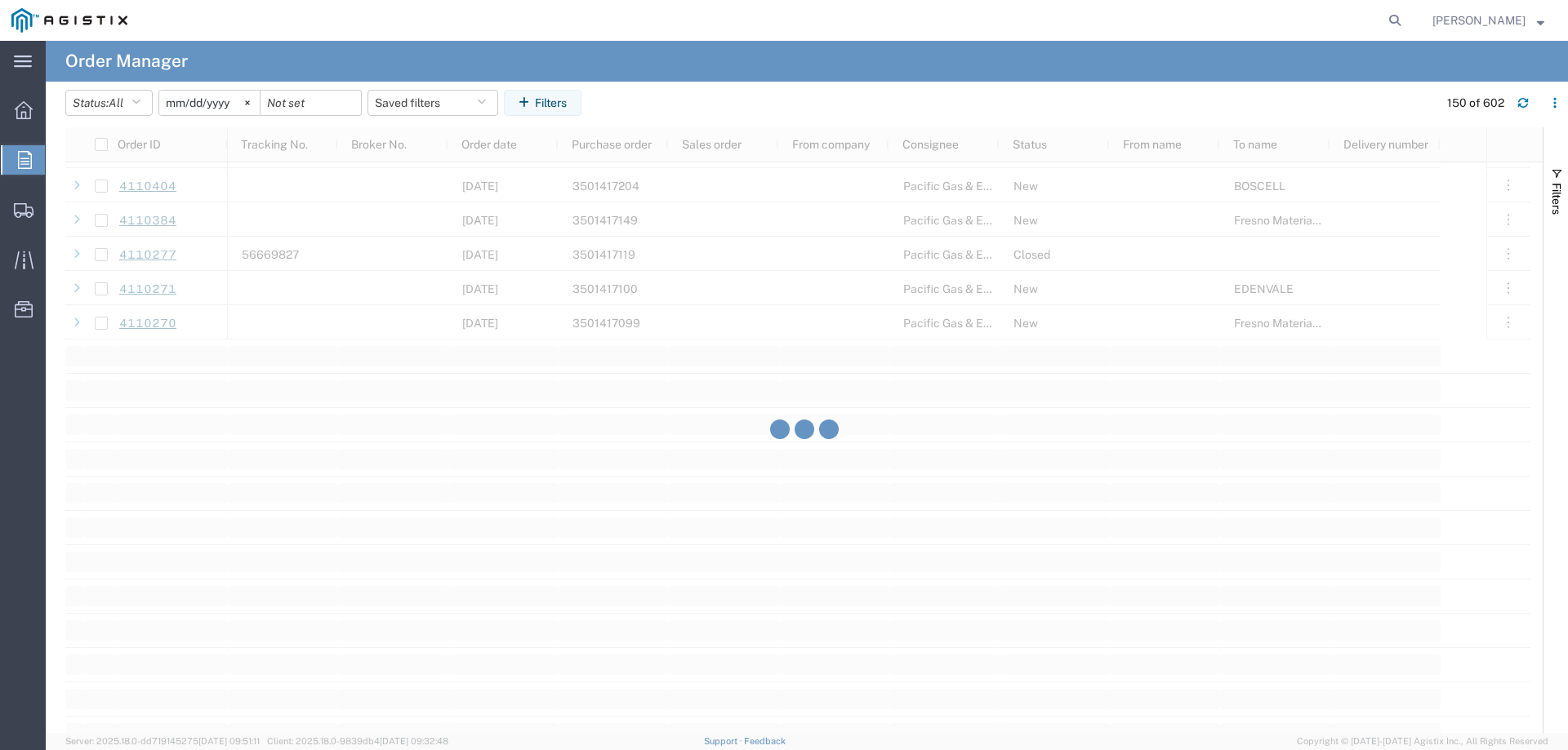
scroll to position [5143, 0]
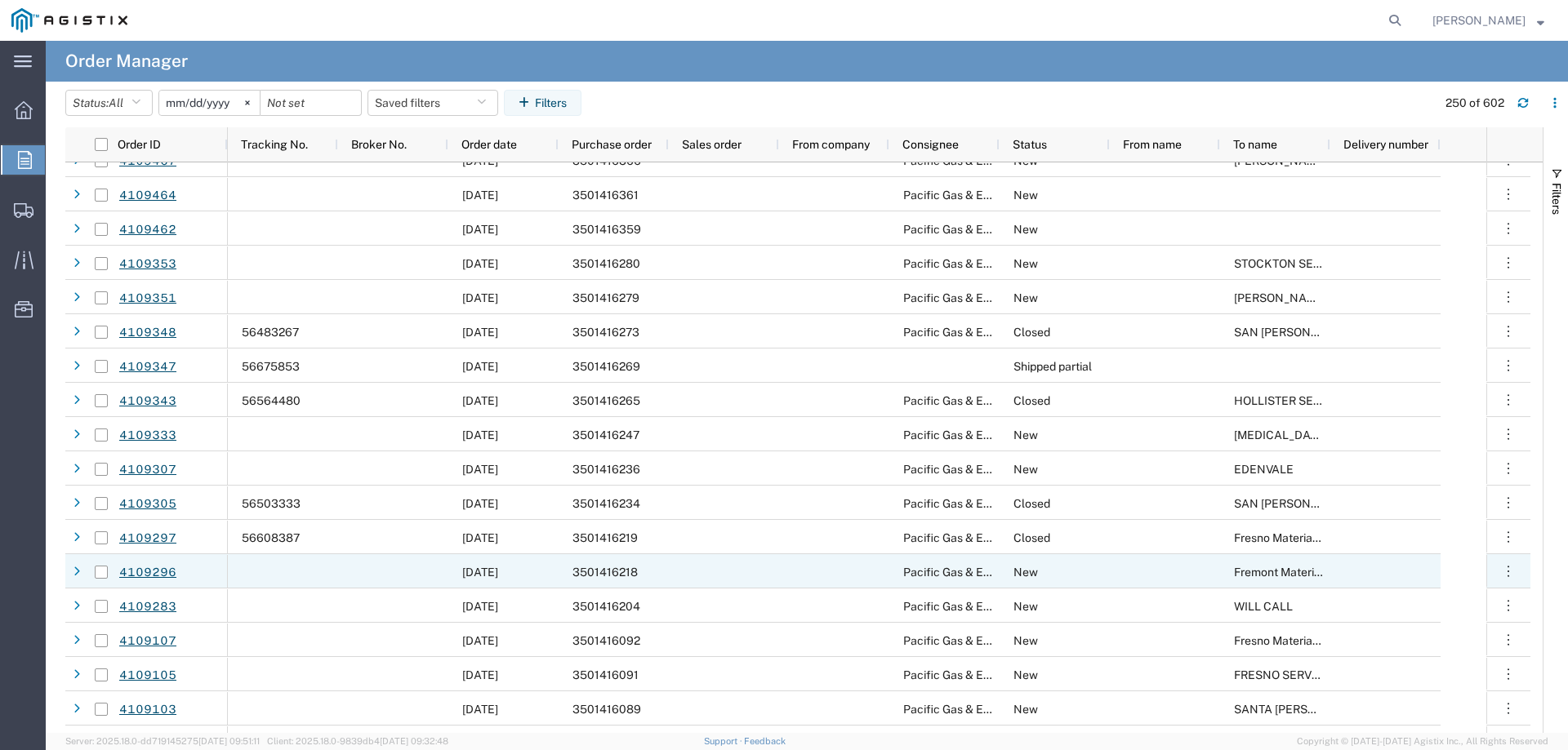
scroll to position [5715, 0]
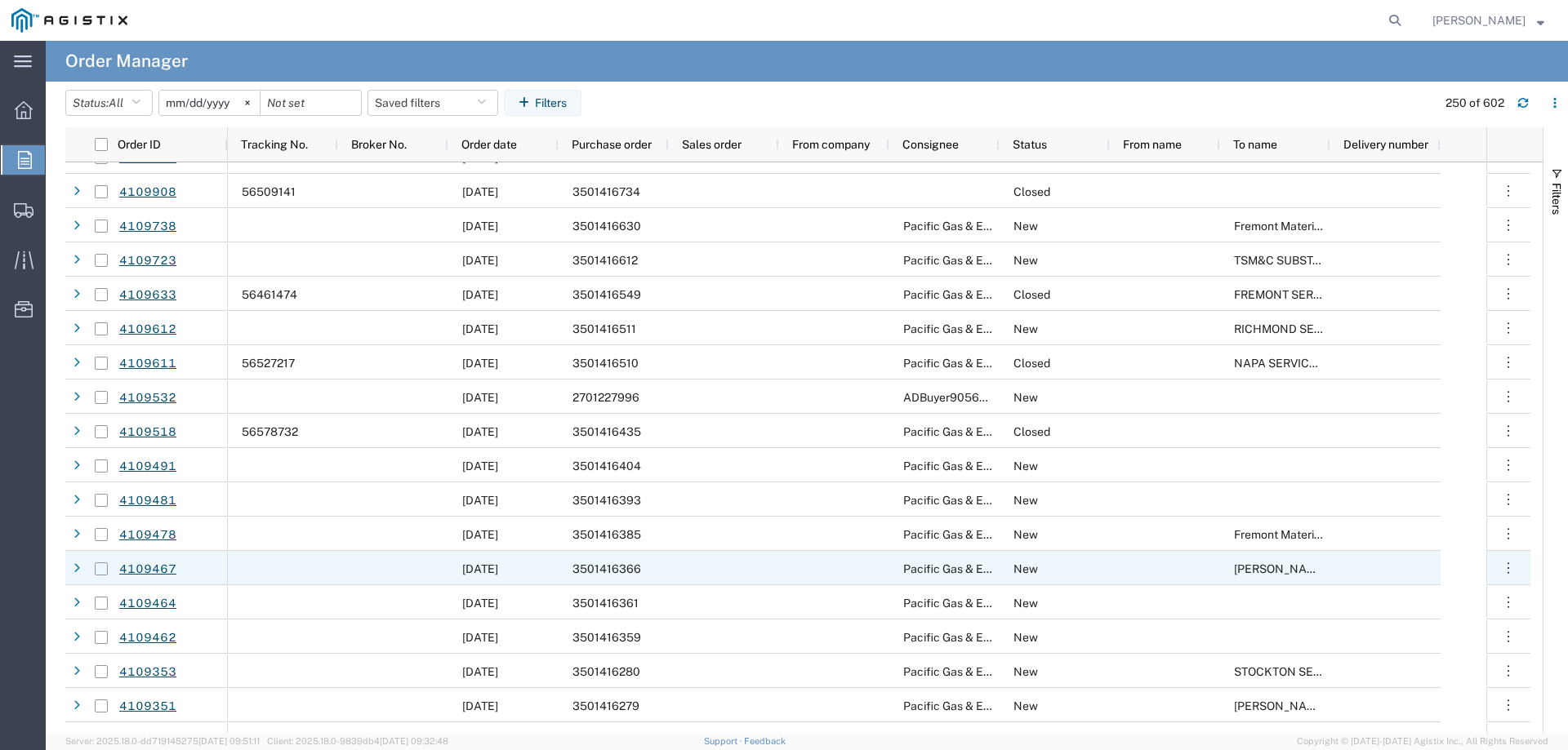
click at [101, 564] on input "Press Space to toggle row selection (unchecked)" at bounding box center [101, 568] width 13 height 13
checkbox input "true"
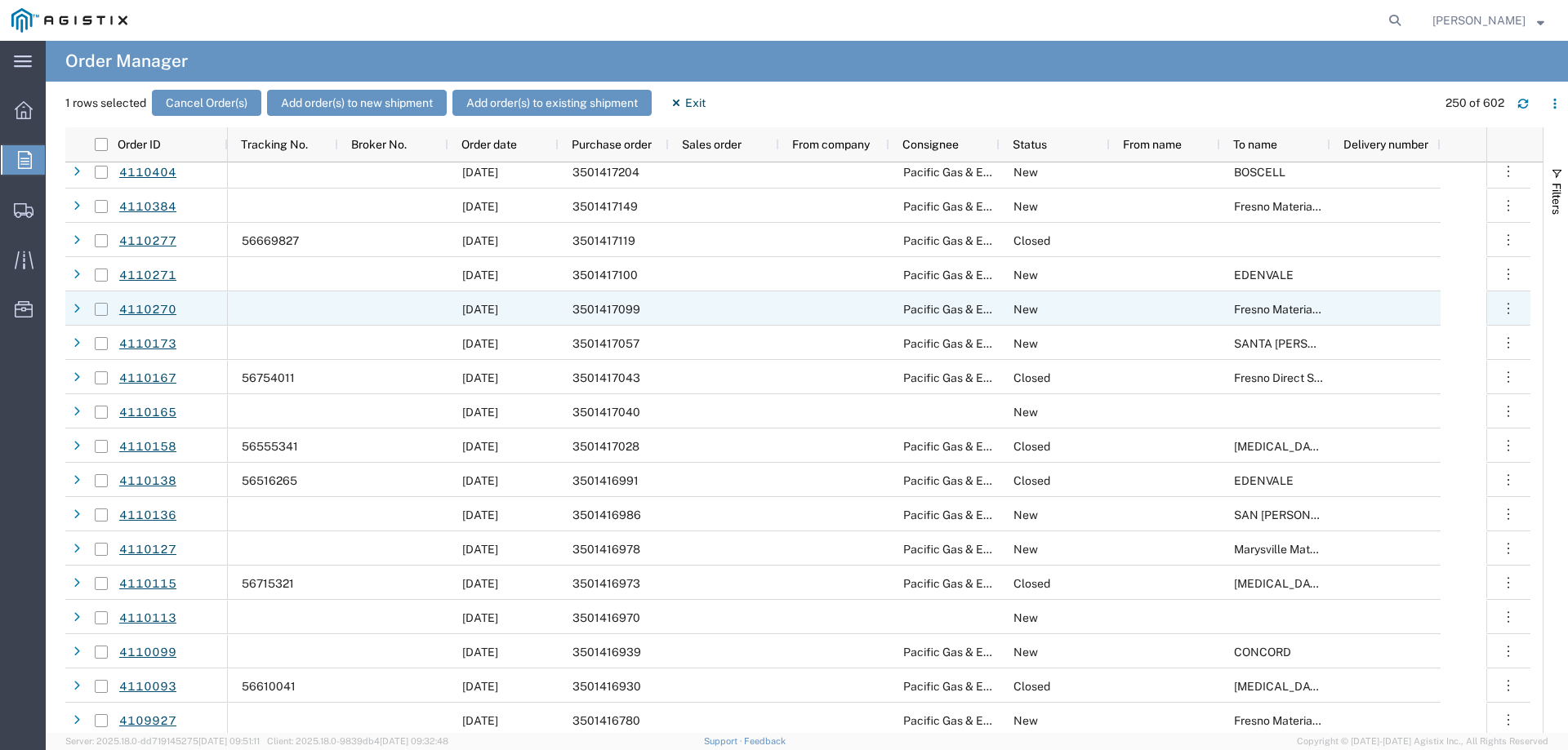
click at [102, 309] on input "Press Space to toggle row selection (unchecked)" at bounding box center [101, 309] width 13 height 13
checkbox input "true"
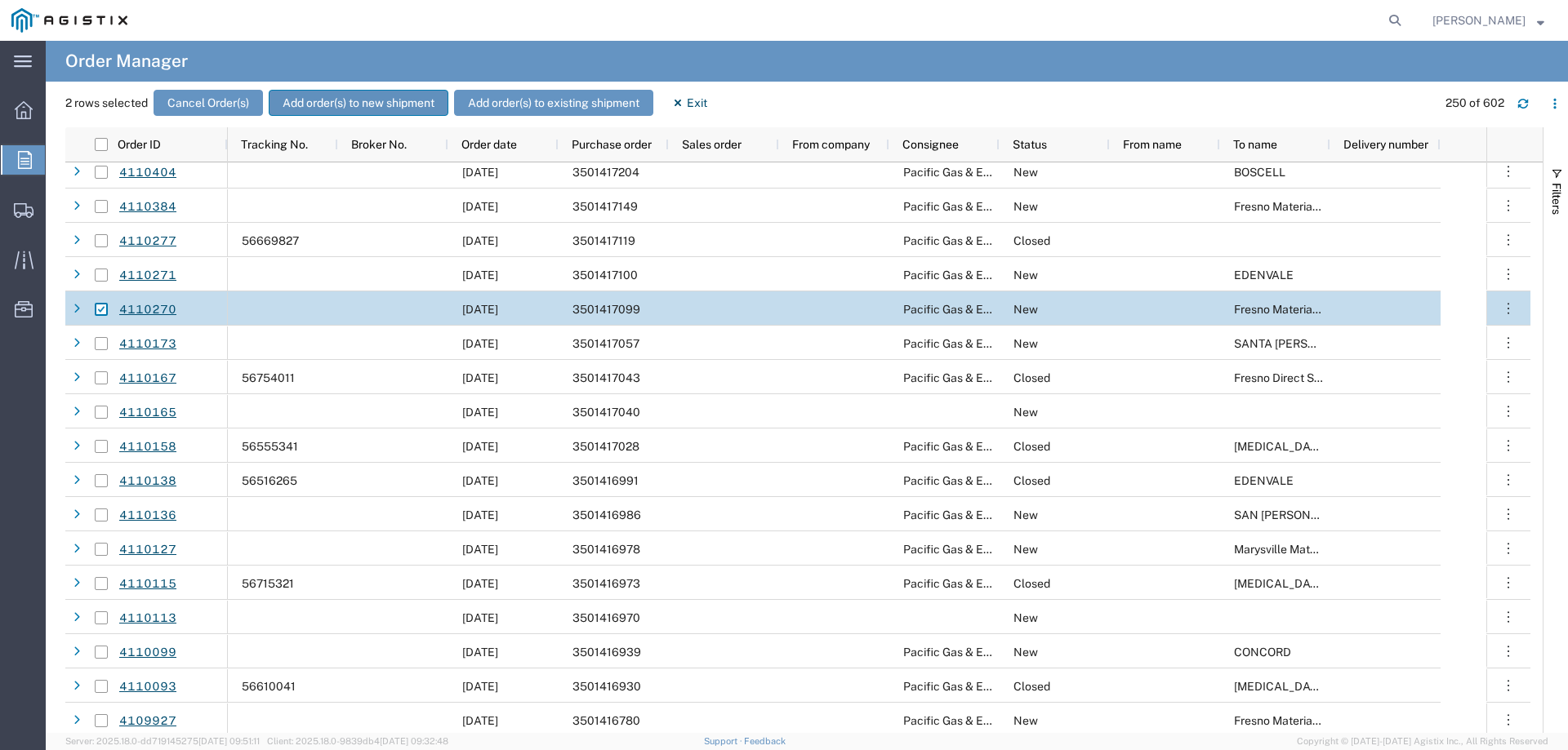
click at [329, 105] on button "Add order(s) to new shipment" at bounding box center [358, 103] width 180 height 26
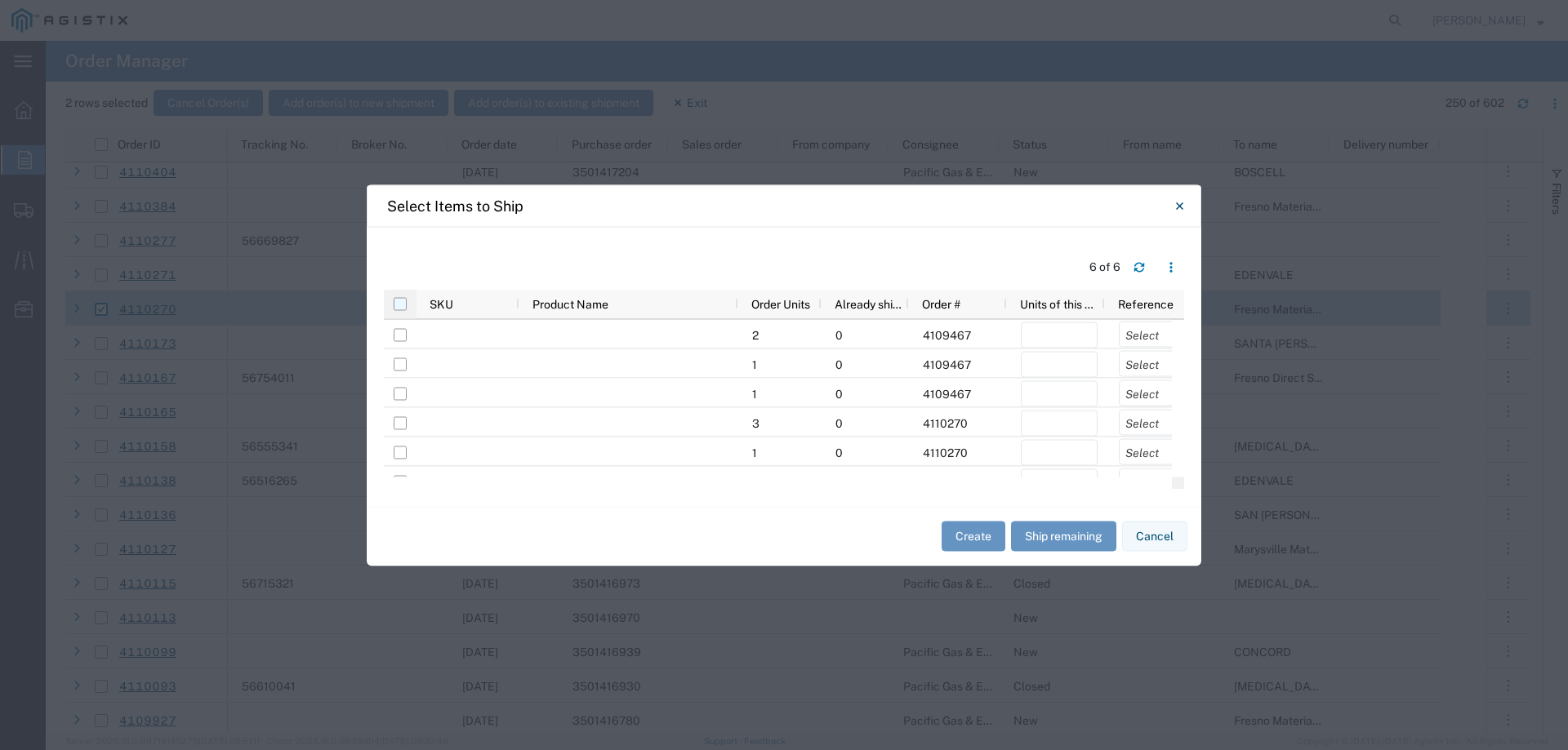
click at [405, 303] on input "checkbox" at bounding box center [400, 303] width 13 height 13
checkbox input "true"
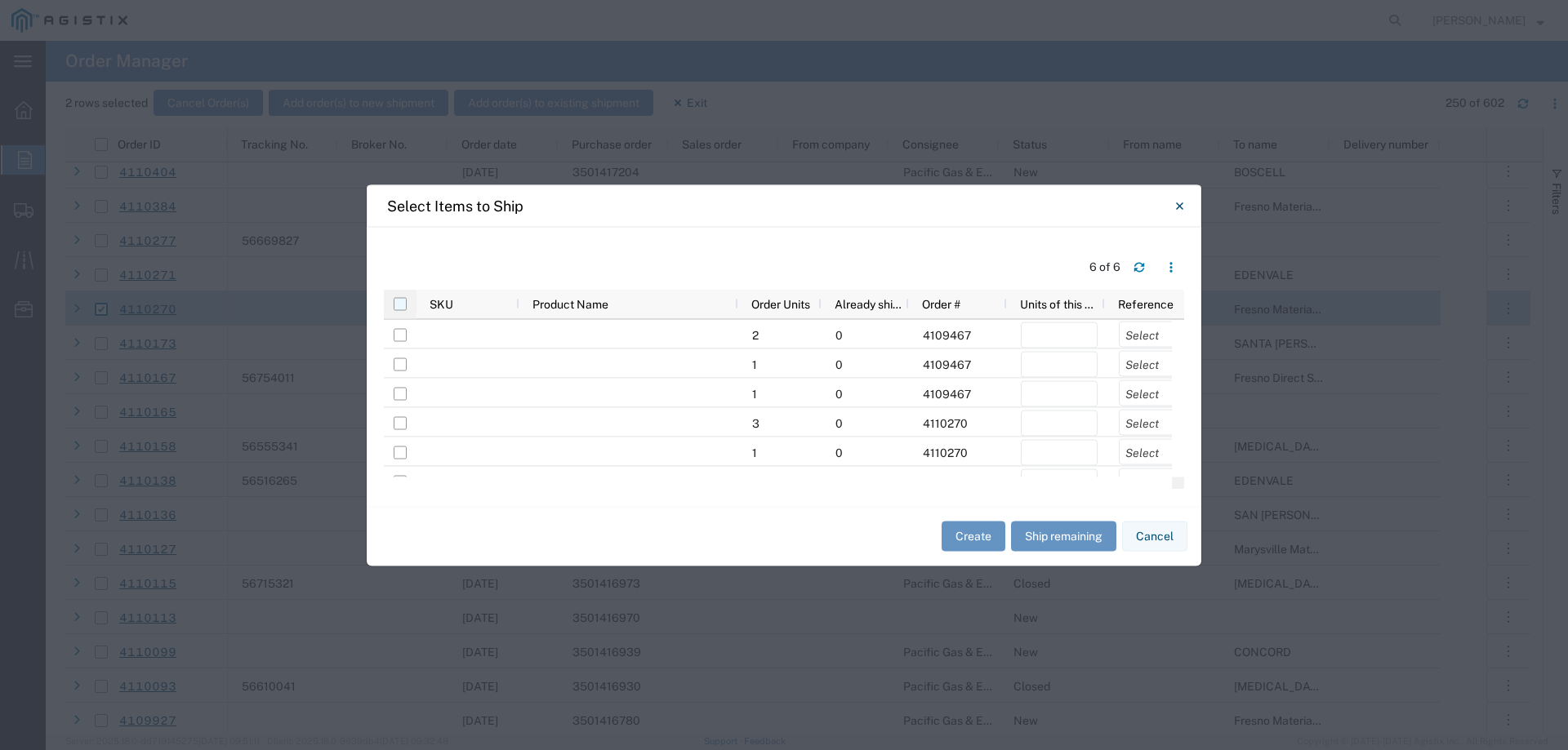
checkbox input "true"
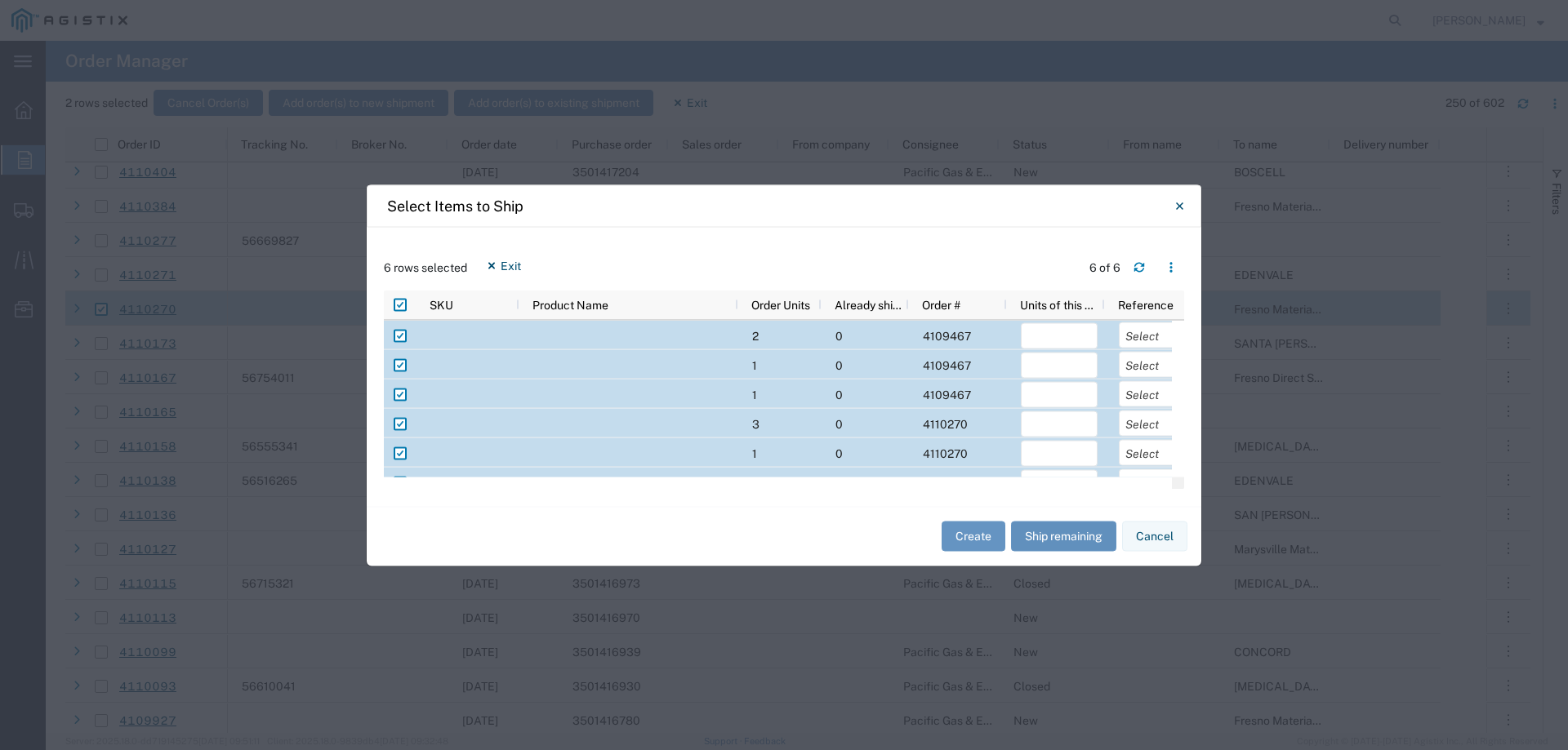
click at [1063, 532] on button "Ship remaining" at bounding box center [1063, 537] width 106 height 31
type input "2"
type input "1"
type input "3"
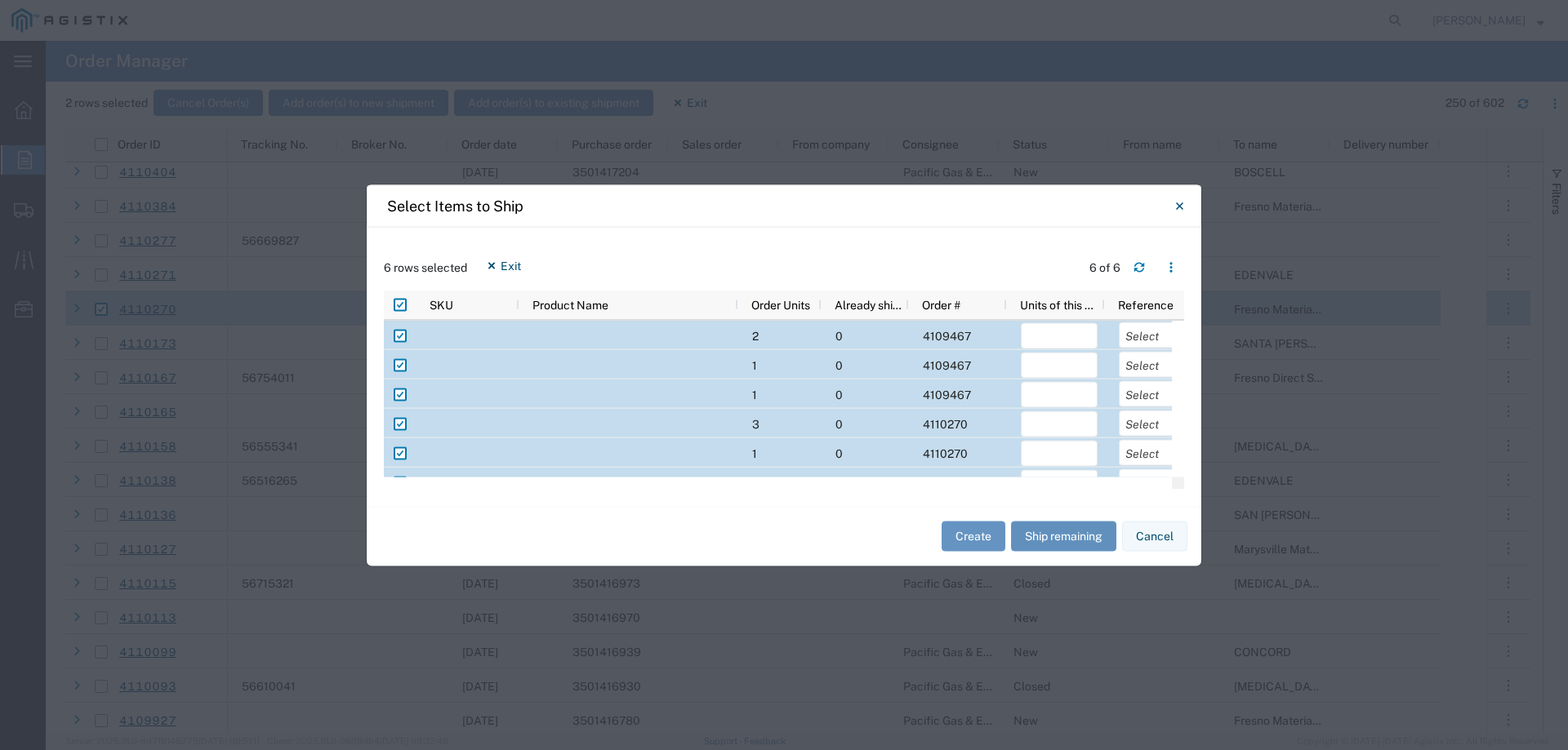
type input "1"
click at [1148, 333] on select "Select Purchase Order Delivery Number" at bounding box center [1157, 335] width 77 height 26
select select "PURCHORD"
click at [1119, 322] on select "Select Purchase Order Delivery Number" at bounding box center [1157, 335] width 77 height 26
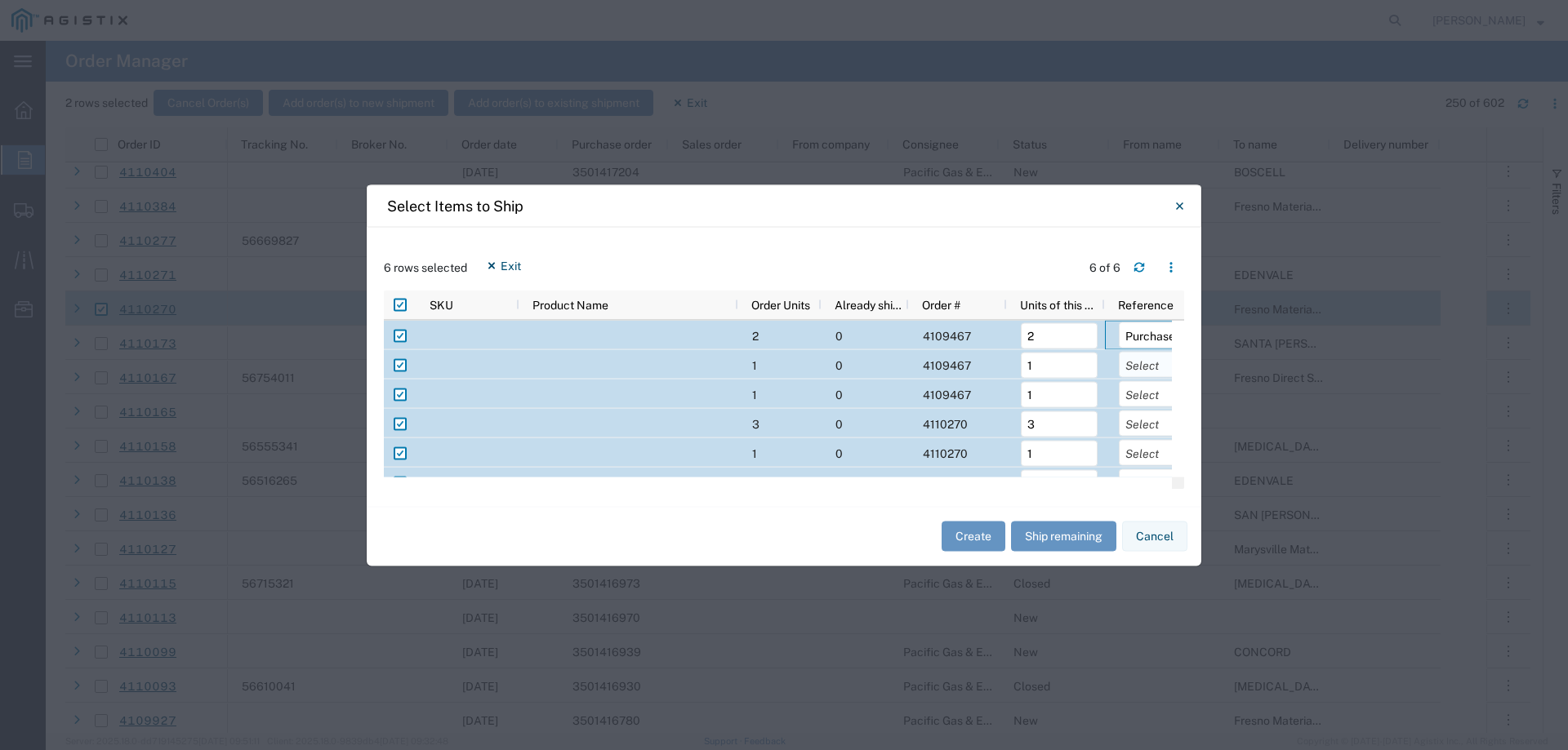
click at [1145, 372] on select "Select Purchase Order Delivery Number" at bounding box center [1157, 364] width 77 height 26
select select "PURCHORD"
click at [1119, 351] on select "Select Purchase Order Delivery Number" at bounding box center [1157, 364] width 77 height 26
click at [1148, 395] on select "Select Purchase Order Delivery Number" at bounding box center [1157, 394] width 77 height 26
select select "PURCHORD"
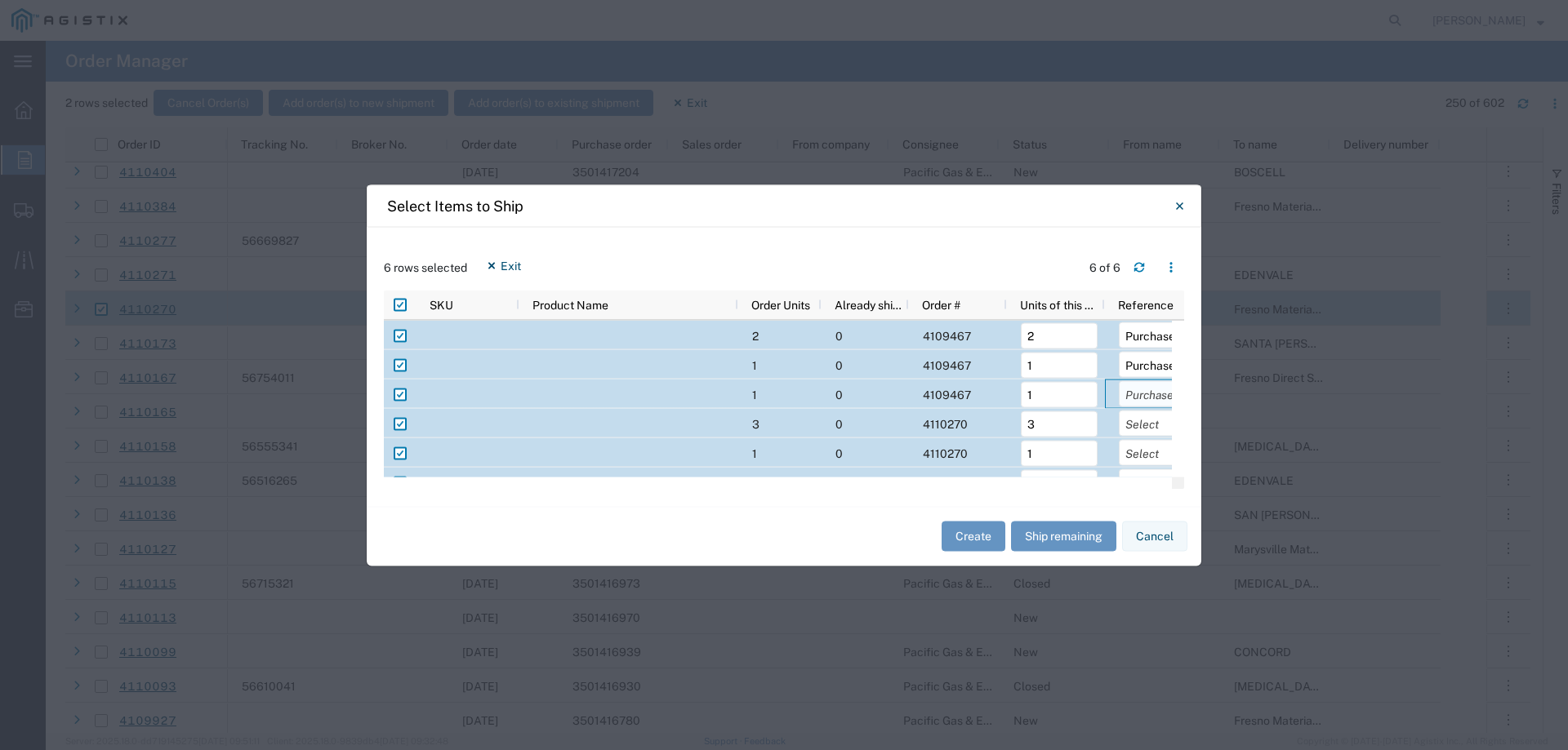
click at [1119, 381] on select "Select Purchase Order Delivery Number" at bounding box center [1157, 394] width 77 height 26
click at [1147, 425] on select "Select Purchase Order Delivery Number" at bounding box center [1157, 422] width 77 height 26
select select "PURCHORD"
click at [1119, 410] on select "Select Purchase Order Delivery Number" at bounding box center [1157, 422] width 77 height 26
click at [1142, 452] on select "Select Purchase Order Delivery Number" at bounding box center [1157, 452] width 77 height 26
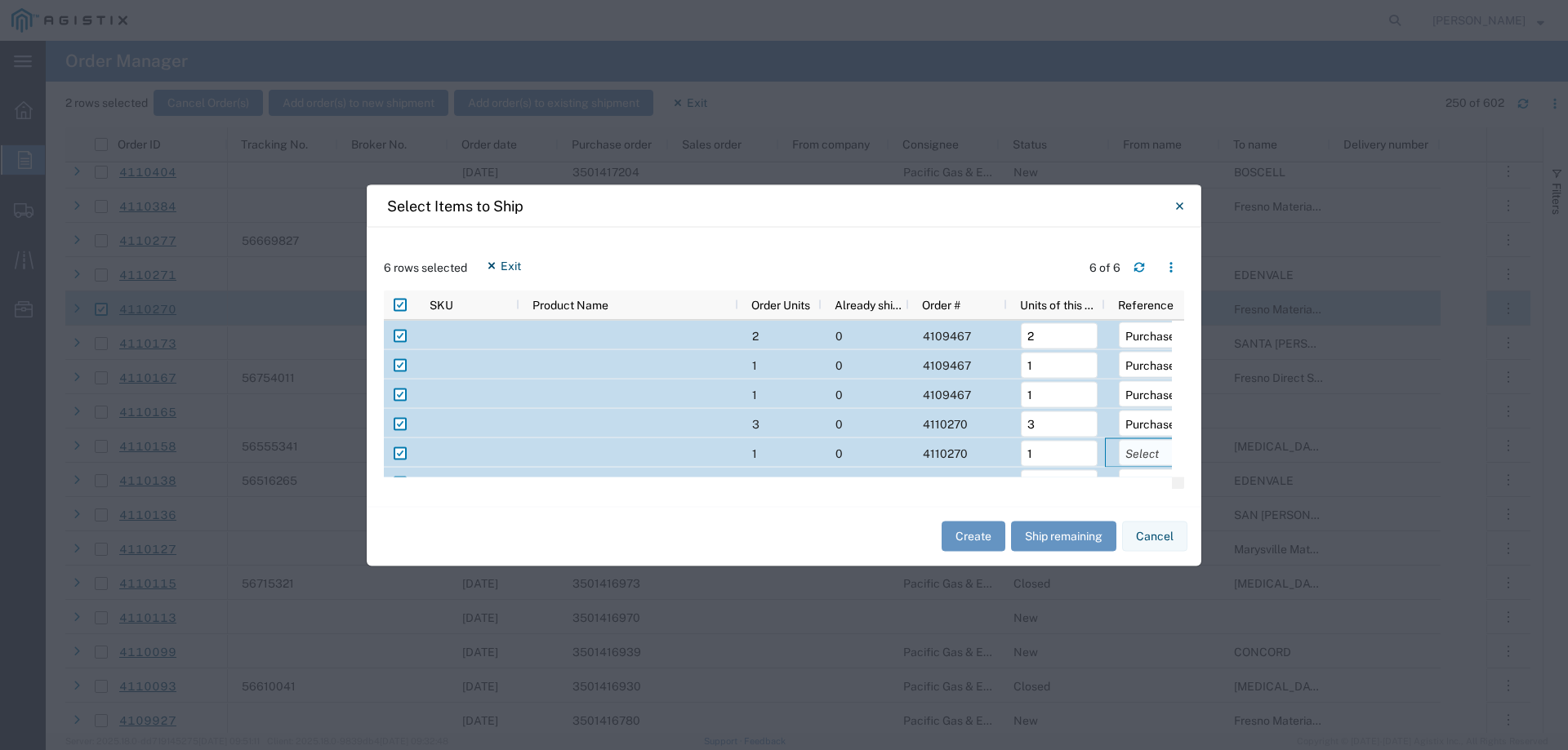
select select "PURCHORD"
click at [1119, 439] on select "Select Purchase Order Delivery Number" at bounding box center [1157, 452] width 77 height 26
click at [1147, 466] on select "Select Purchase Order Delivery Number" at bounding box center [1157, 462] width 77 height 26
click at [1143, 466] on select "Select Purchase Order Delivery Number" at bounding box center [1157, 462] width 77 height 26
select select "PURCHORD"
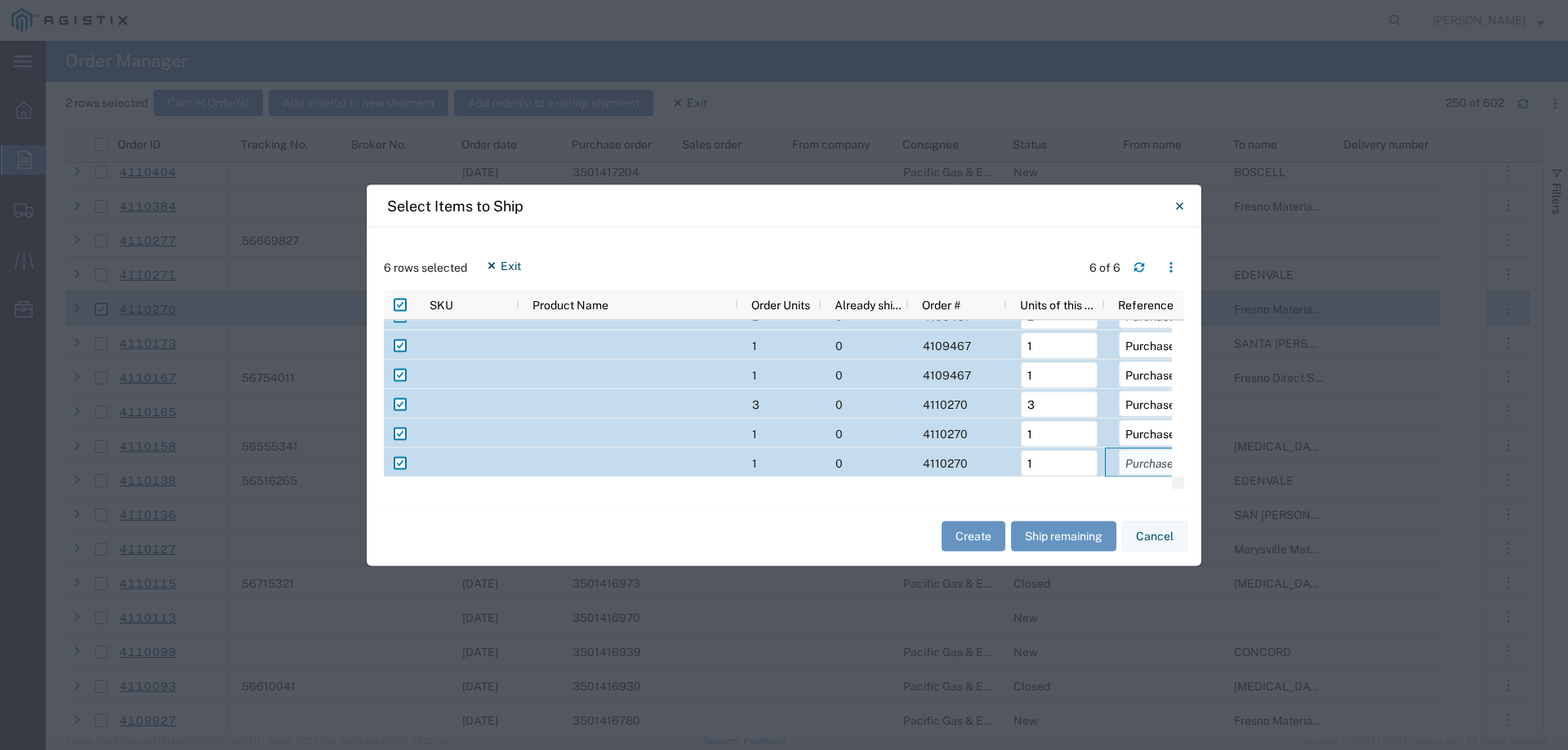
click at [1119, 449] on select "Select Purchase Order Delivery Number" at bounding box center [1157, 462] width 77 height 26
click at [958, 532] on button "Create" at bounding box center [974, 537] width 64 height 31
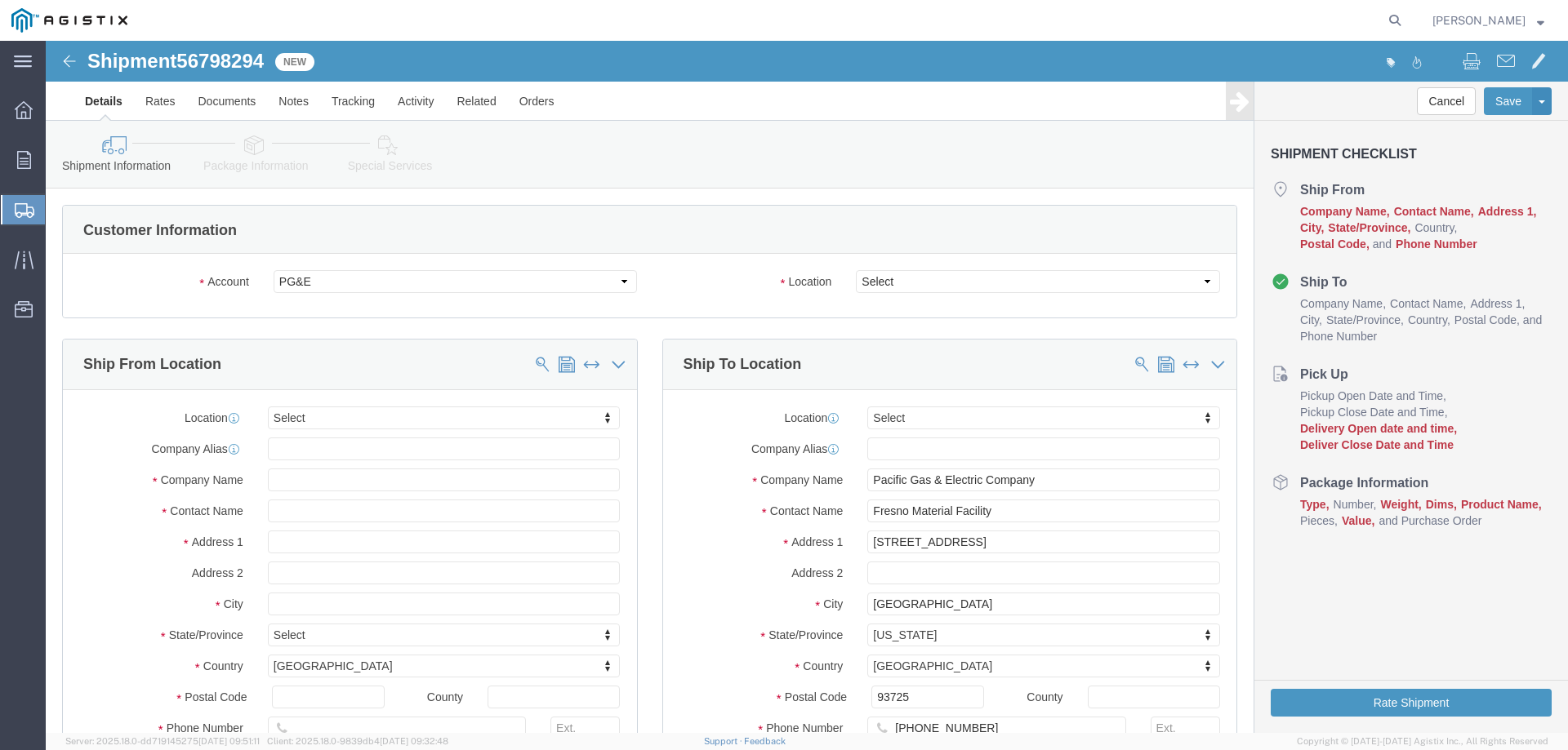
select select
click select "Select All Others [GEOGRAPHIC_DATA] [GEOGRAPHIC_DATA] [GEOGRAPHIC_DATA] [GEOGRA…"
select select "23082"
click select "Select All Others [GEOGRAPHIC_DATA] [GEOGRAPHIC_DATA] [GEOGRAPHIC_DATA] [GEOGRA…"
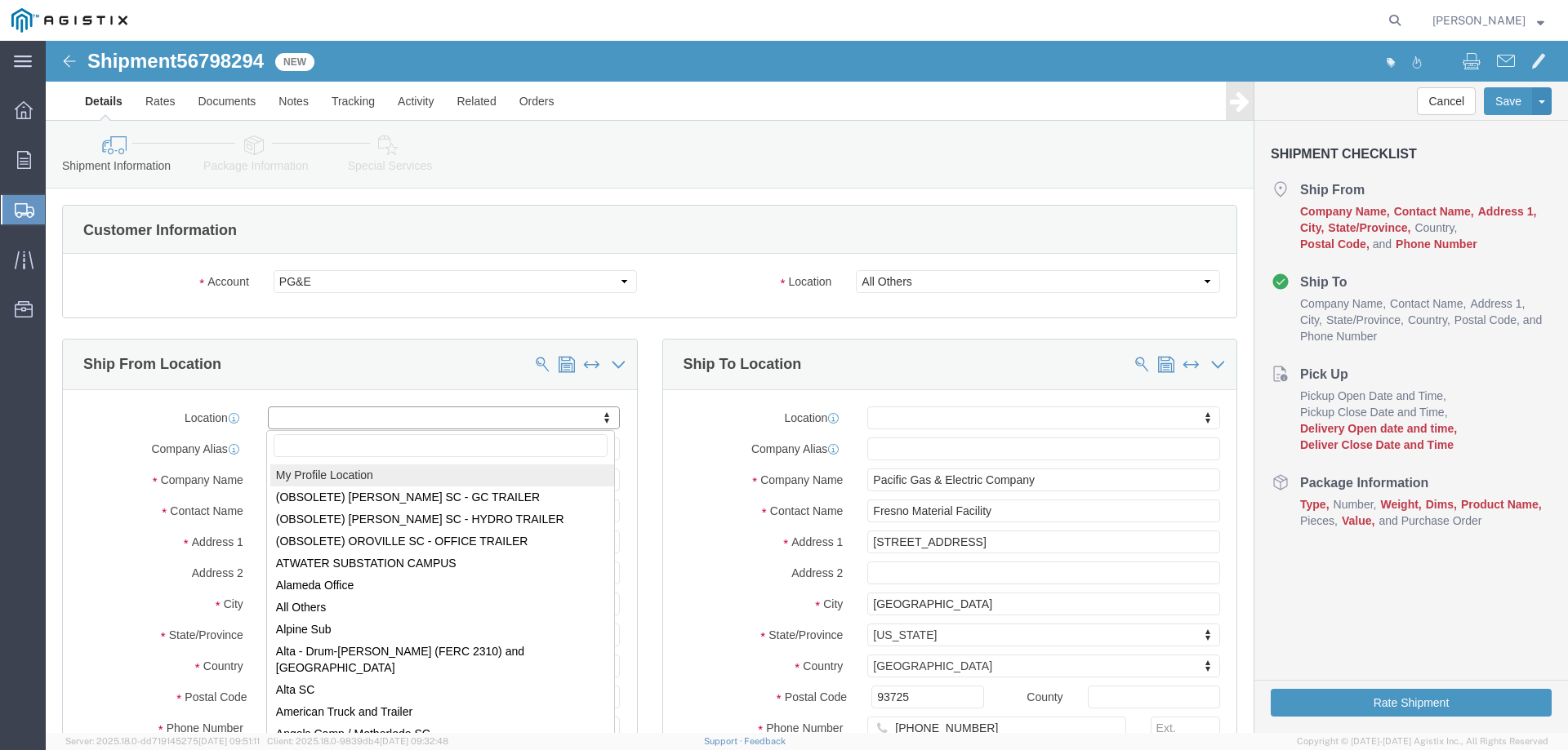
select select "MYPROFILE"
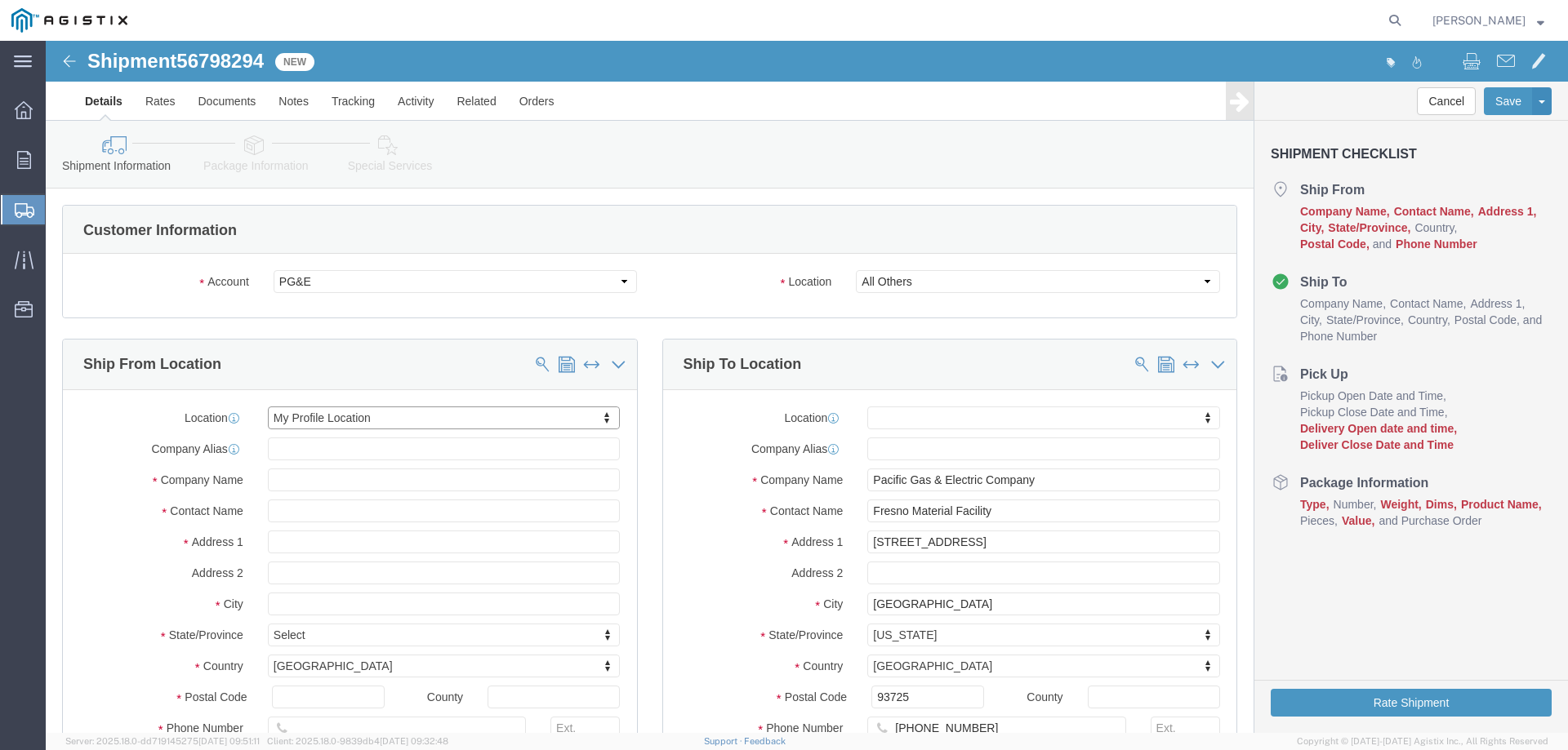
select select "CA"
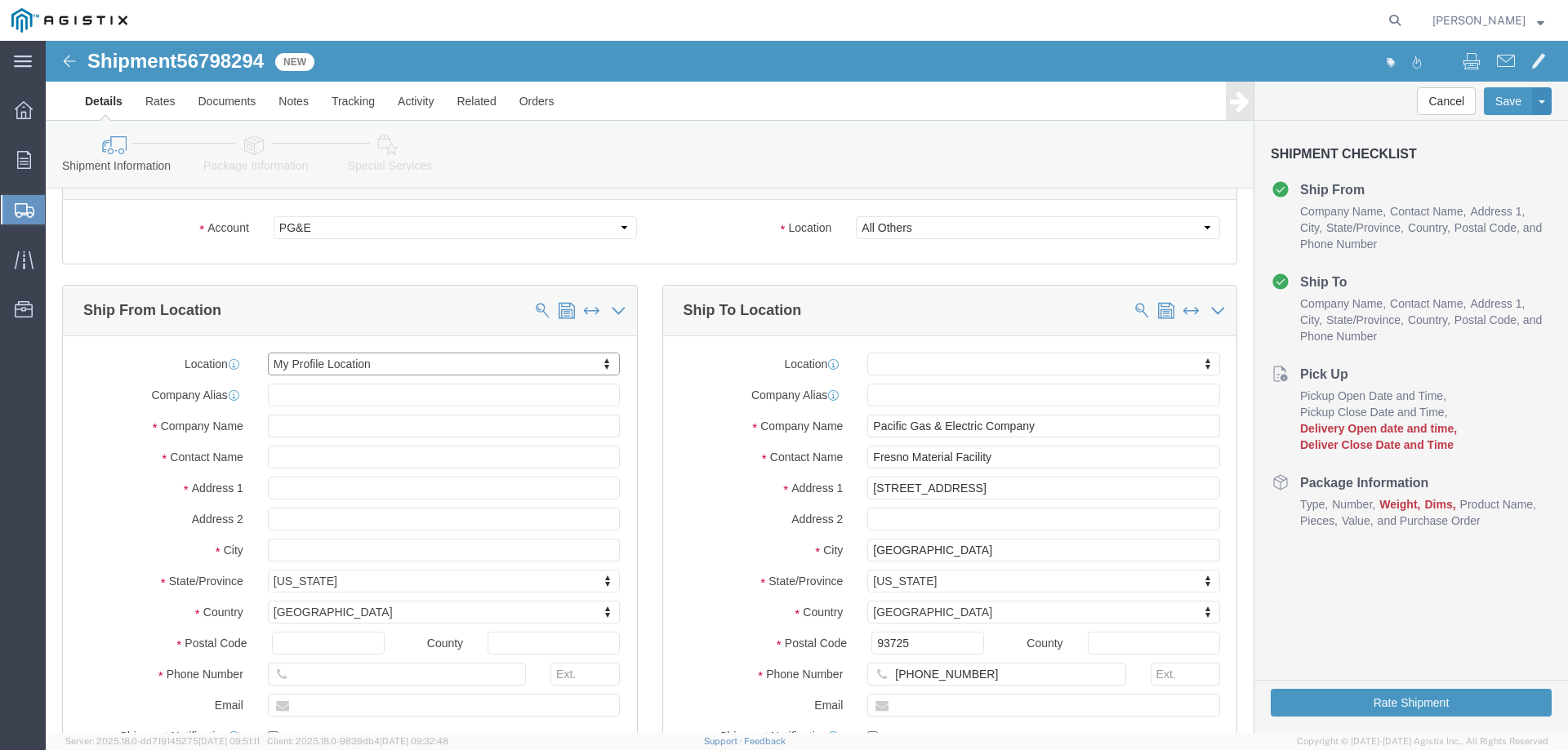
scroll to position [82, 0]
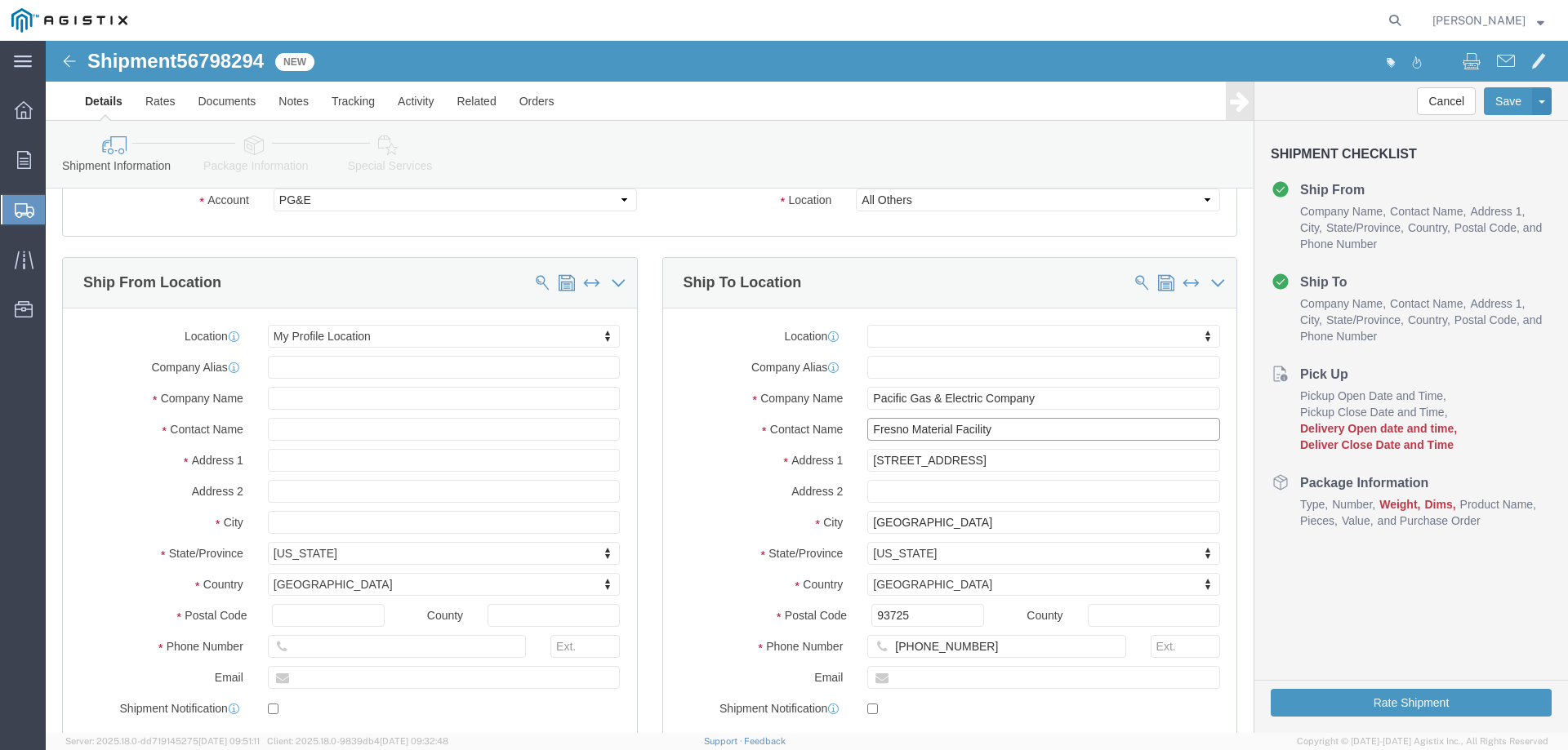
click input "Fresno Material Facility"
drag, startPoint x: 958, startPoint y: 391, endPoint x: 805, endPoint y: 381, distance: 153.3
click div "Fresno Material Facility"
paste input "25400 CA-88"
type input "25400 CA-88"
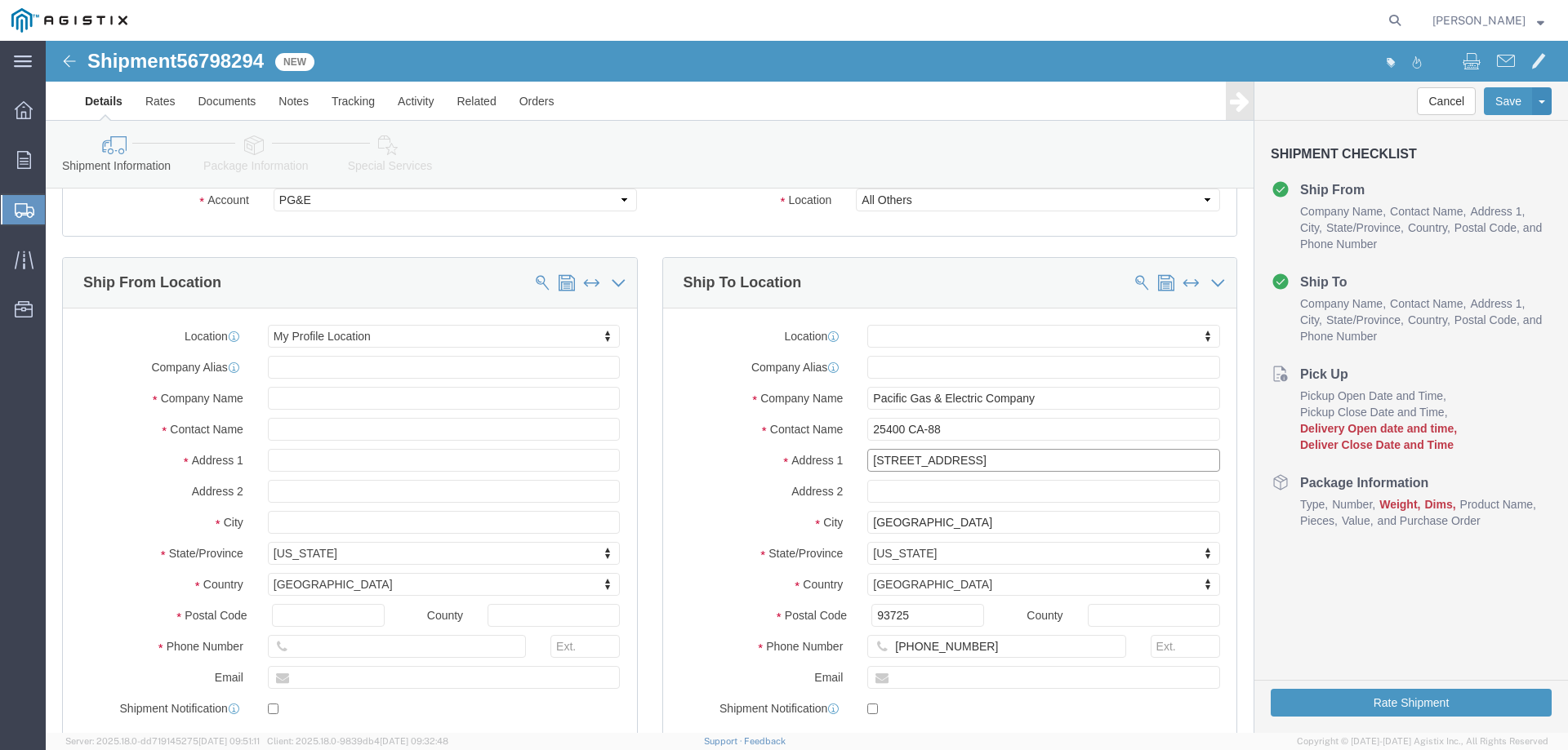
paste input "25400 CA-88"
type input "25400 CA-88"
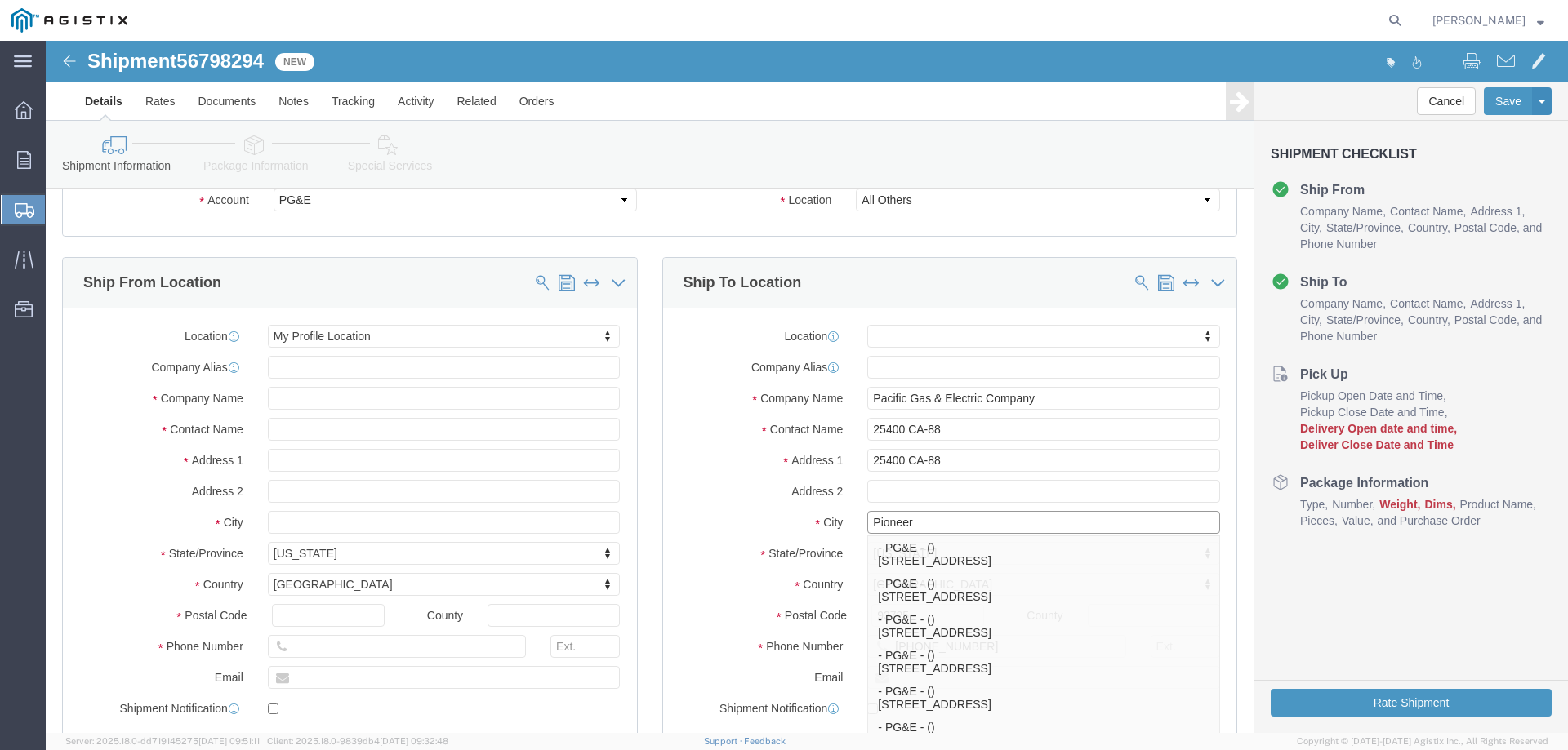
type input "Pioneer"
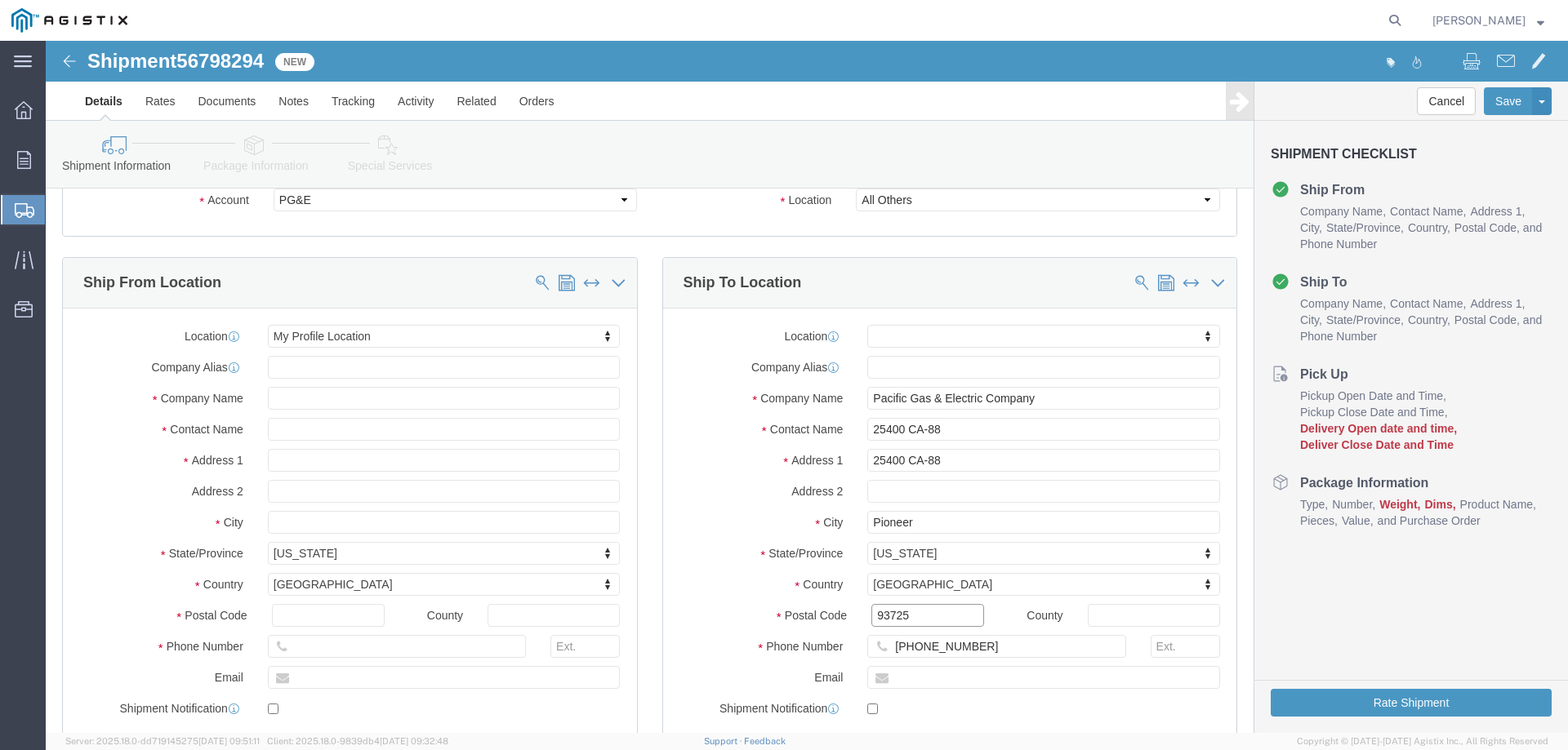
drag, startPoint x: 802, startPoint y: 578, endPoint x: 735, endPoint y: 578, distance: 67.0
click div "Postal Code 93725"
type input "95666"
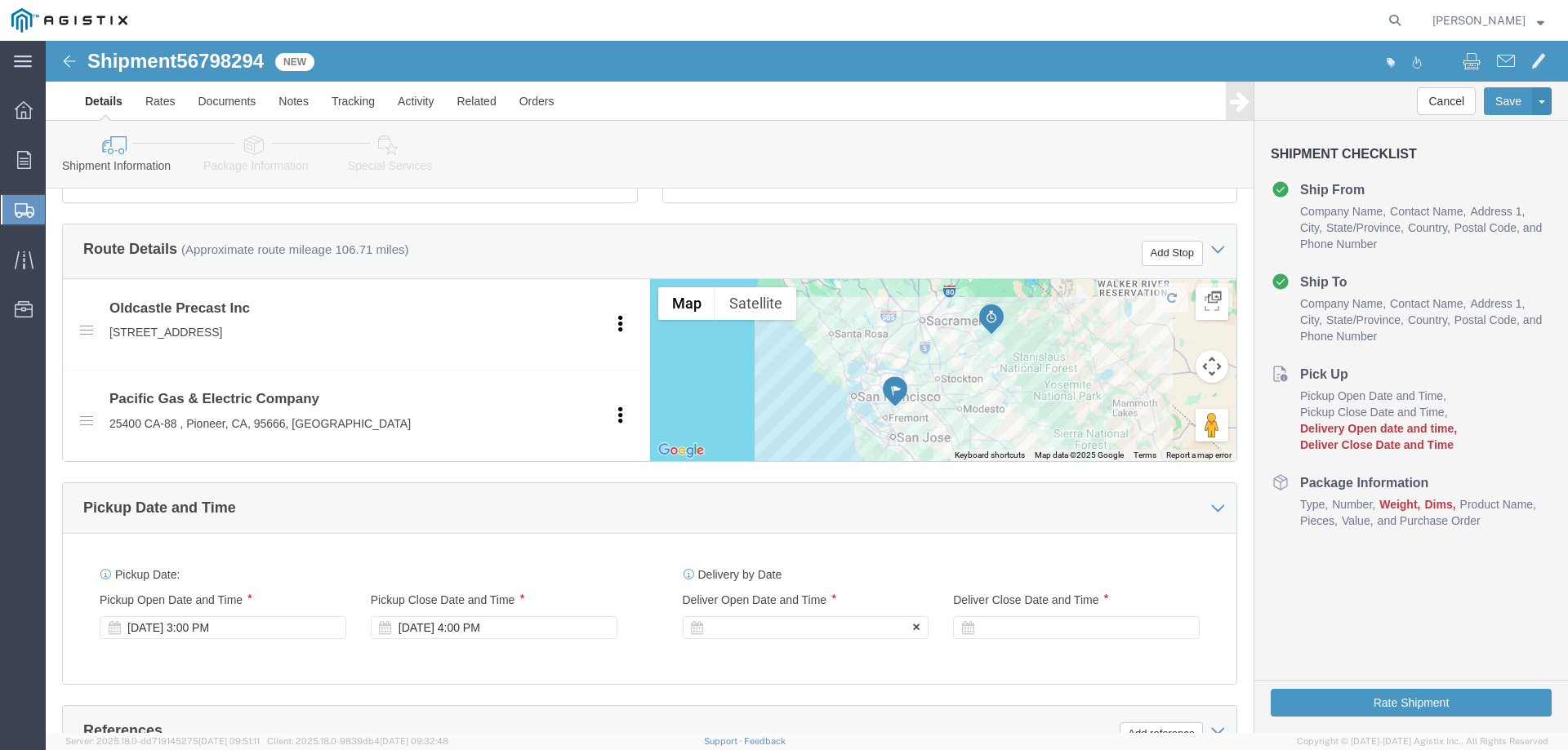
click div
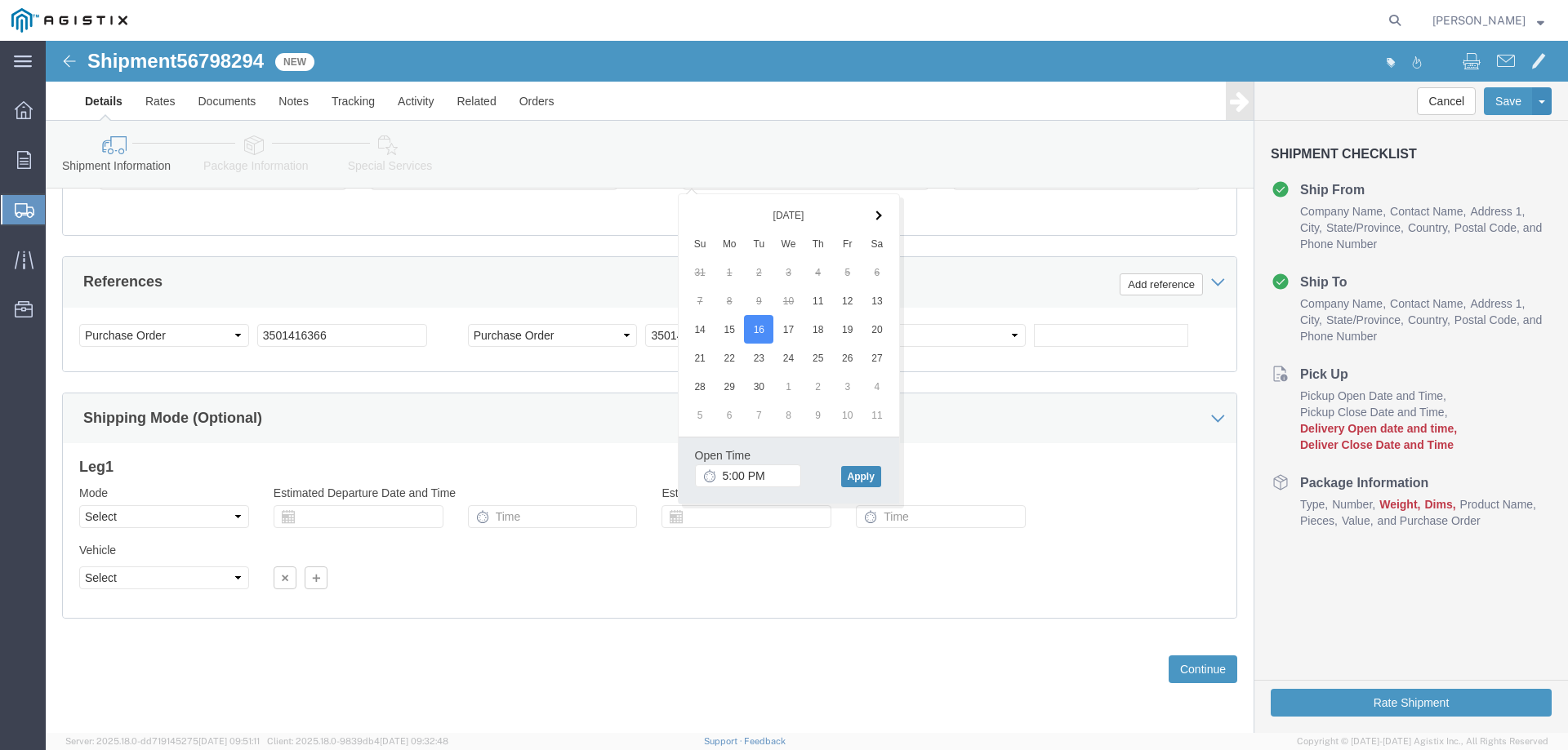
click button "Apply"
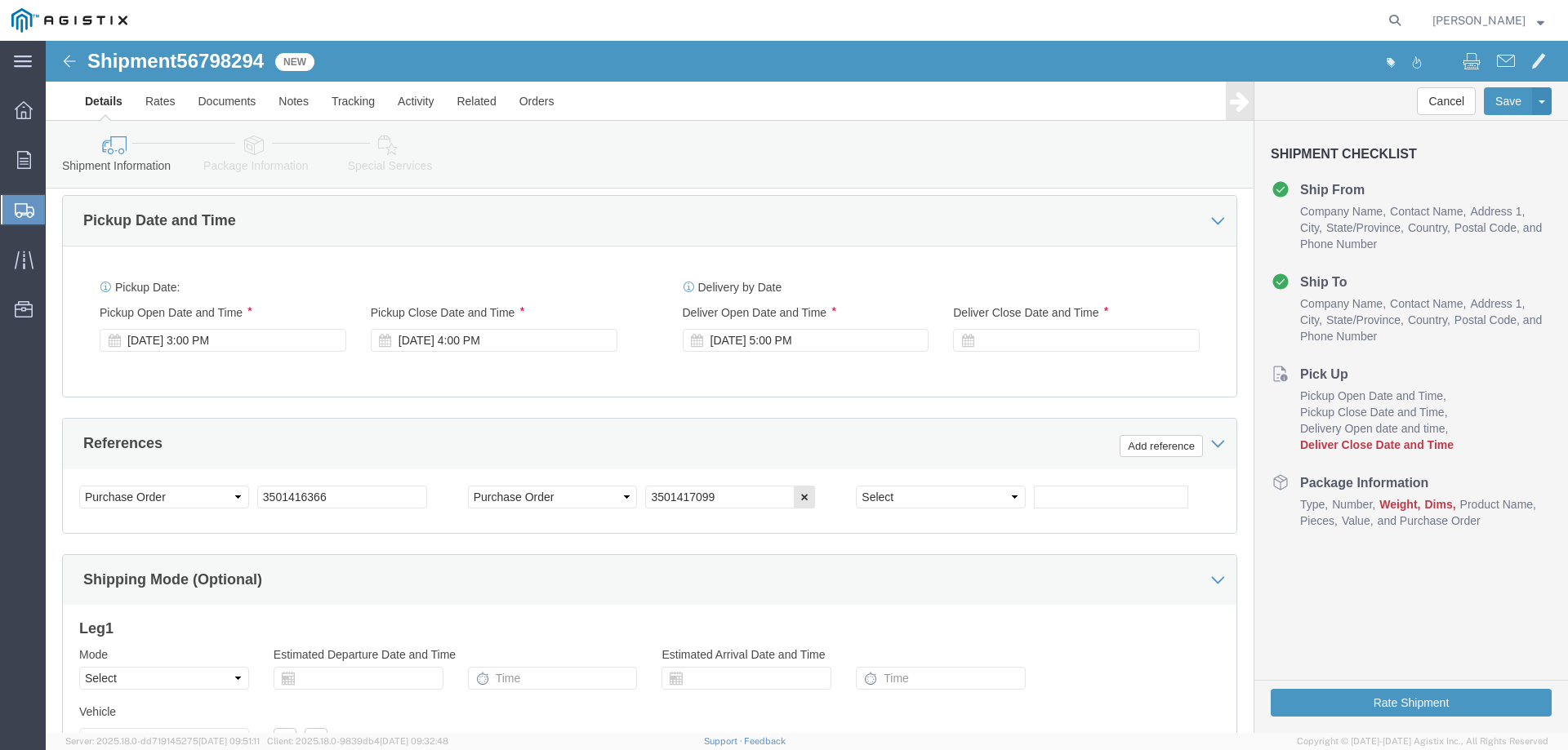
scroll to position [938, 0]
click div
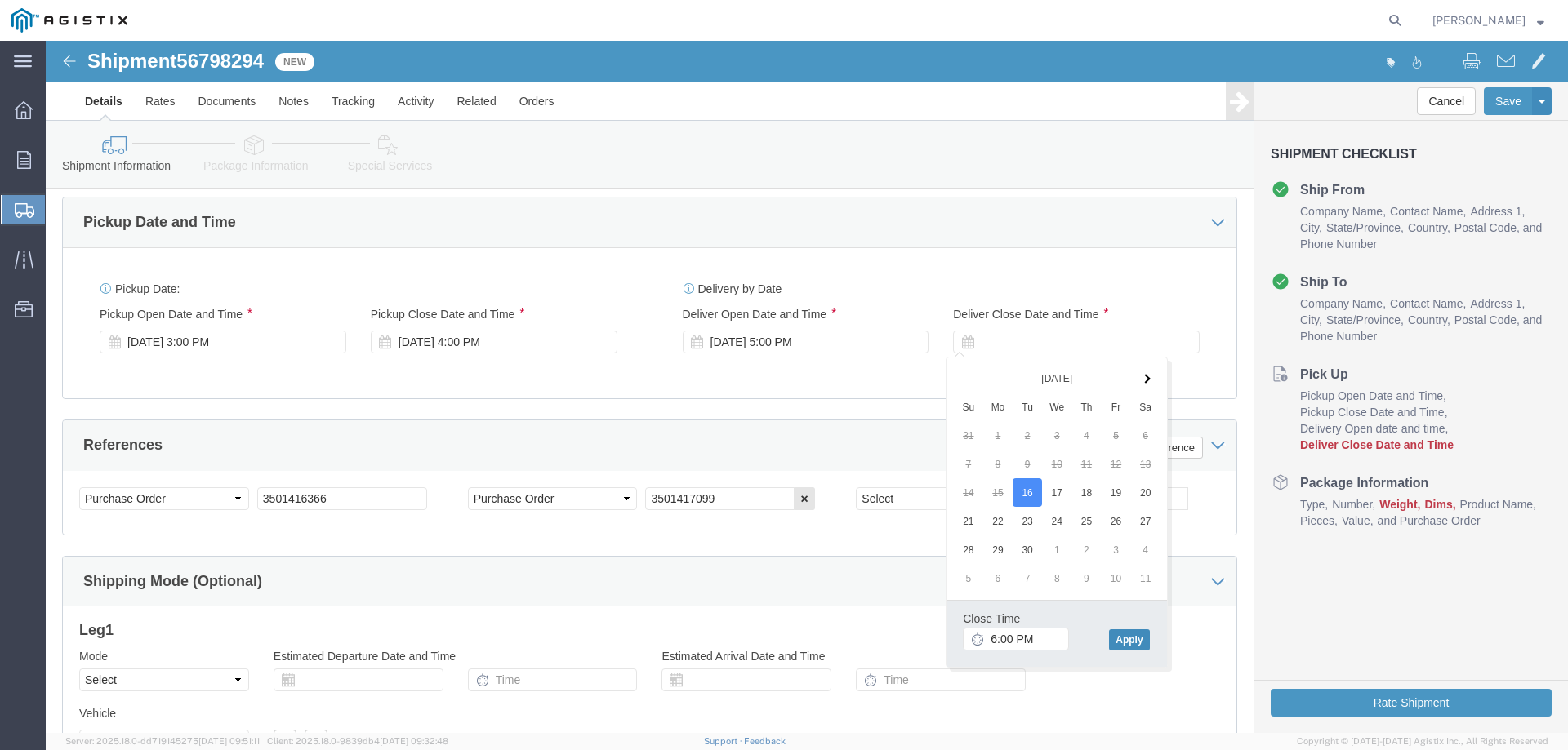
click button "Apply"
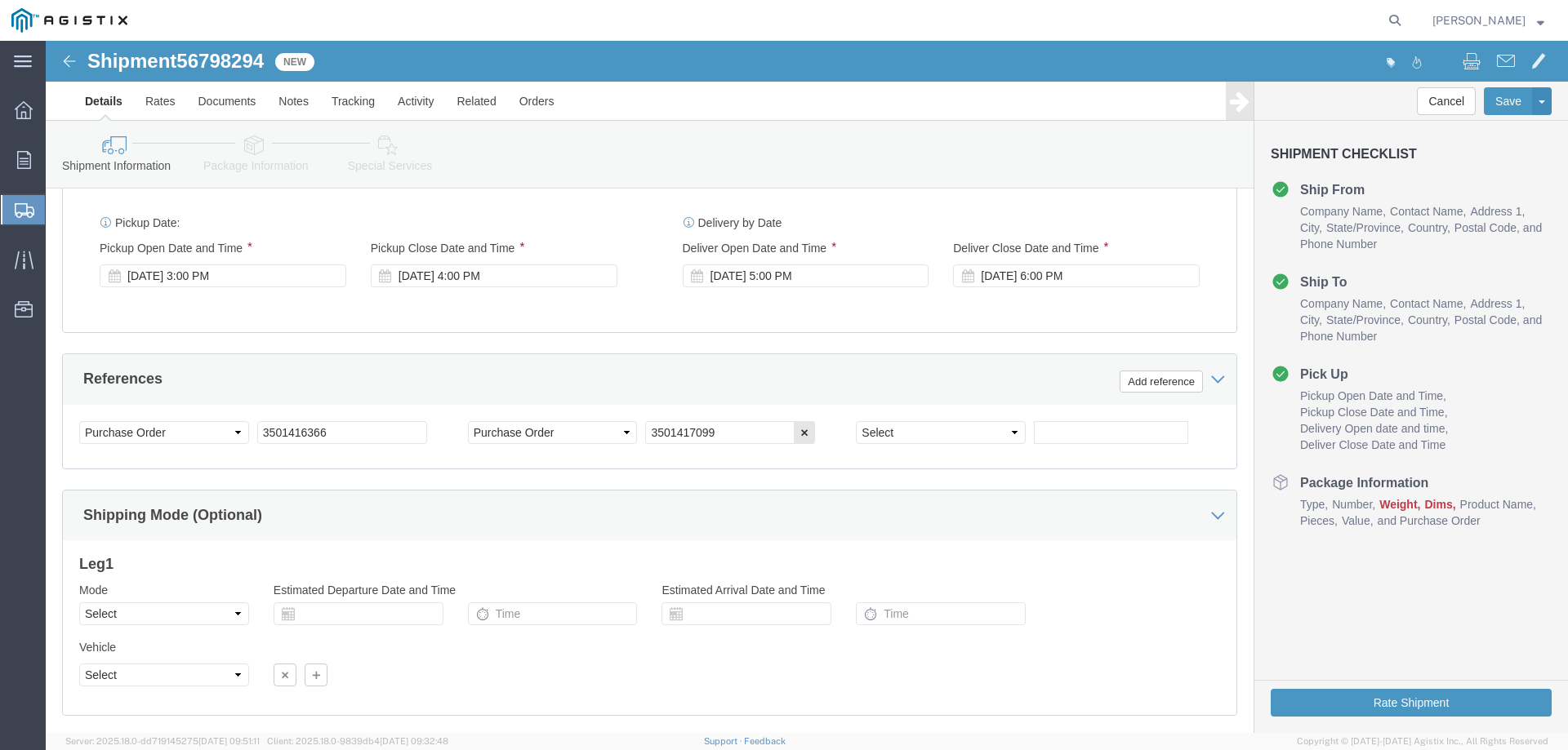
scroll to position [1102, 0]
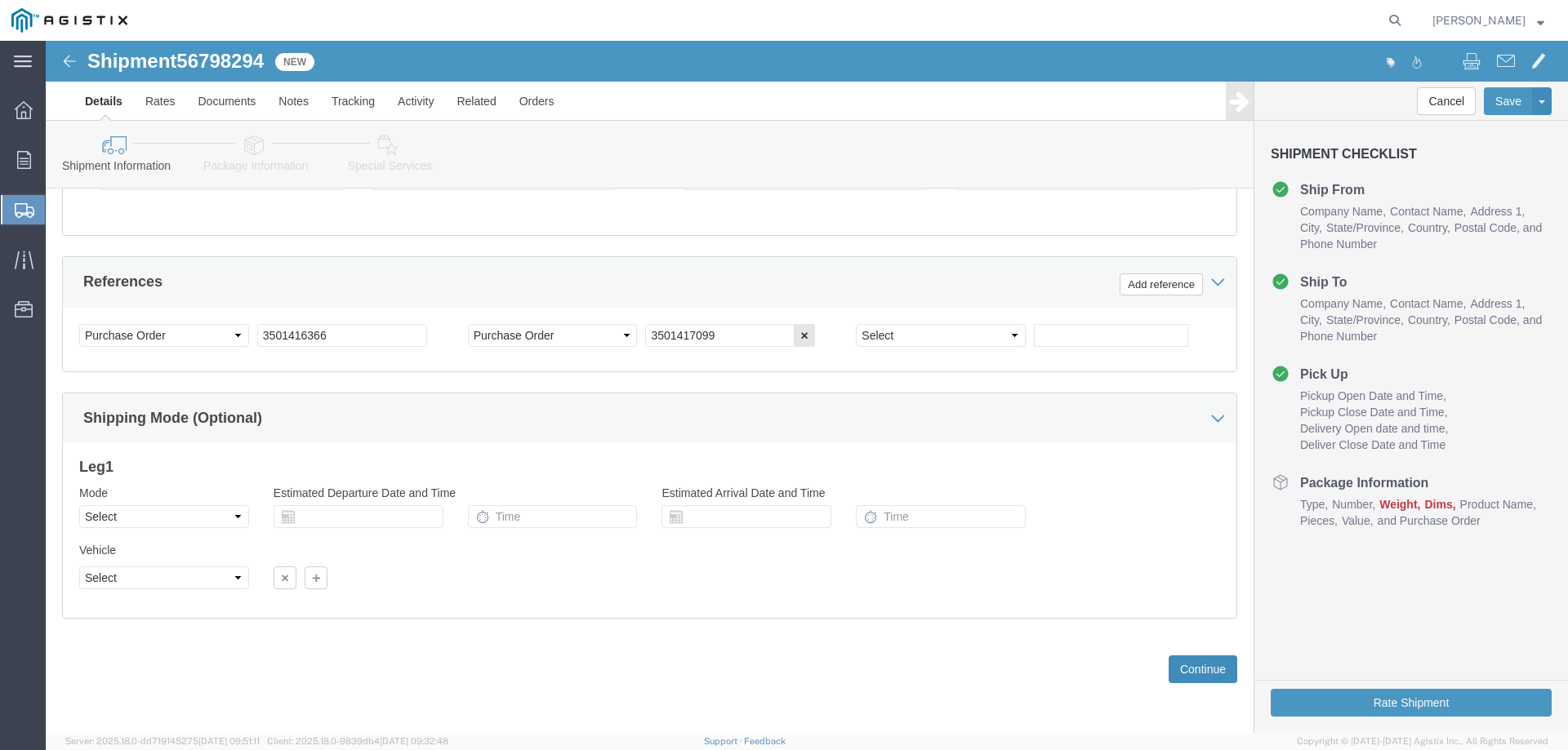
click button "Continue"
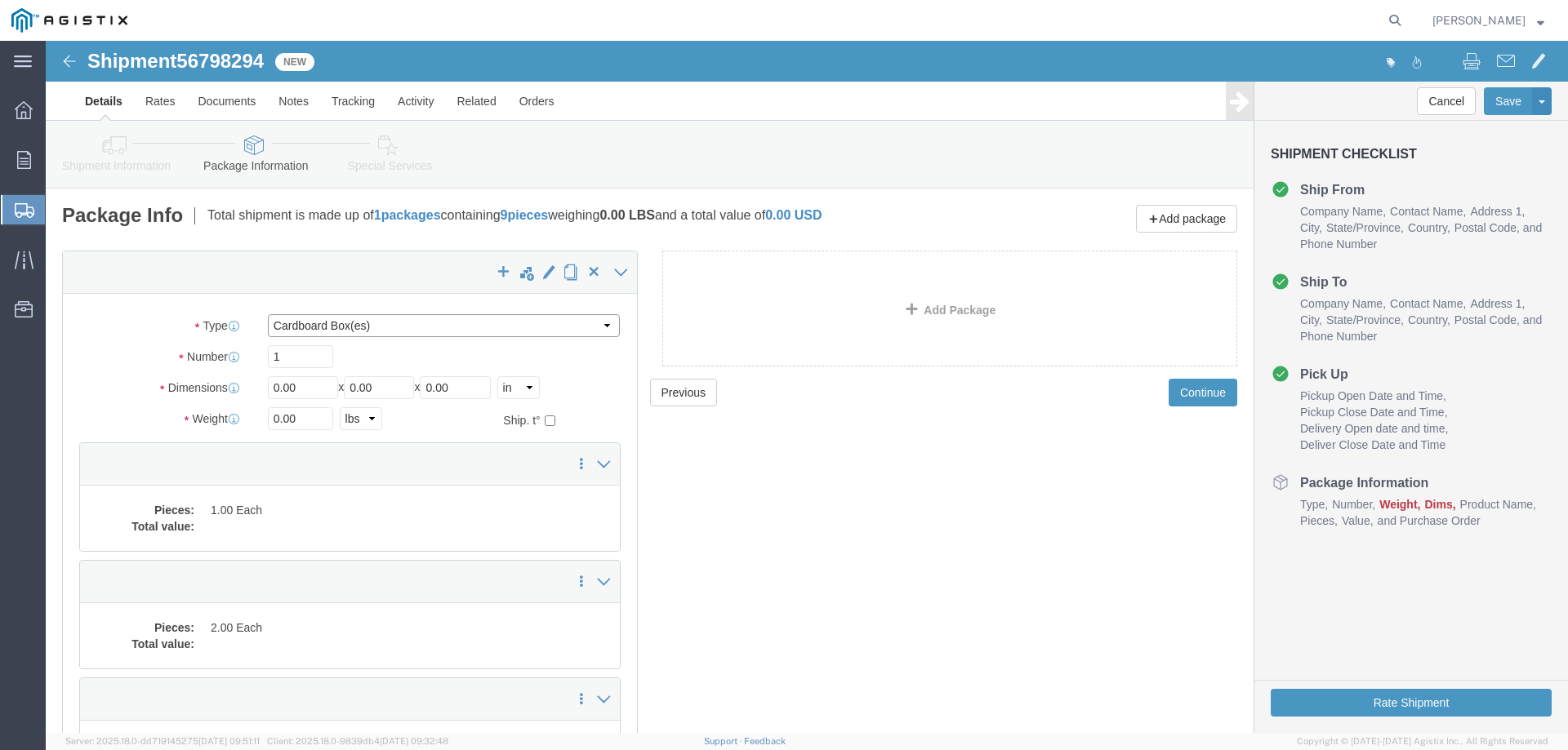
click select "Select Bulk Bundle(s) Cardboard Box(es) Carton(s) Crate(s) Drum(s) (Fiberboard)…"
select select "YRPK"
click select "Select Bulk Bundle(s) Cardboard Box(es) Carton(s) Crate(s) Drum(s) (Fiberboard)…"
drag, startPoint x: 247, startPoint y: 319, endPoint x: 199, endPoint y: 311, distance: 48.7
click div "Number 1"
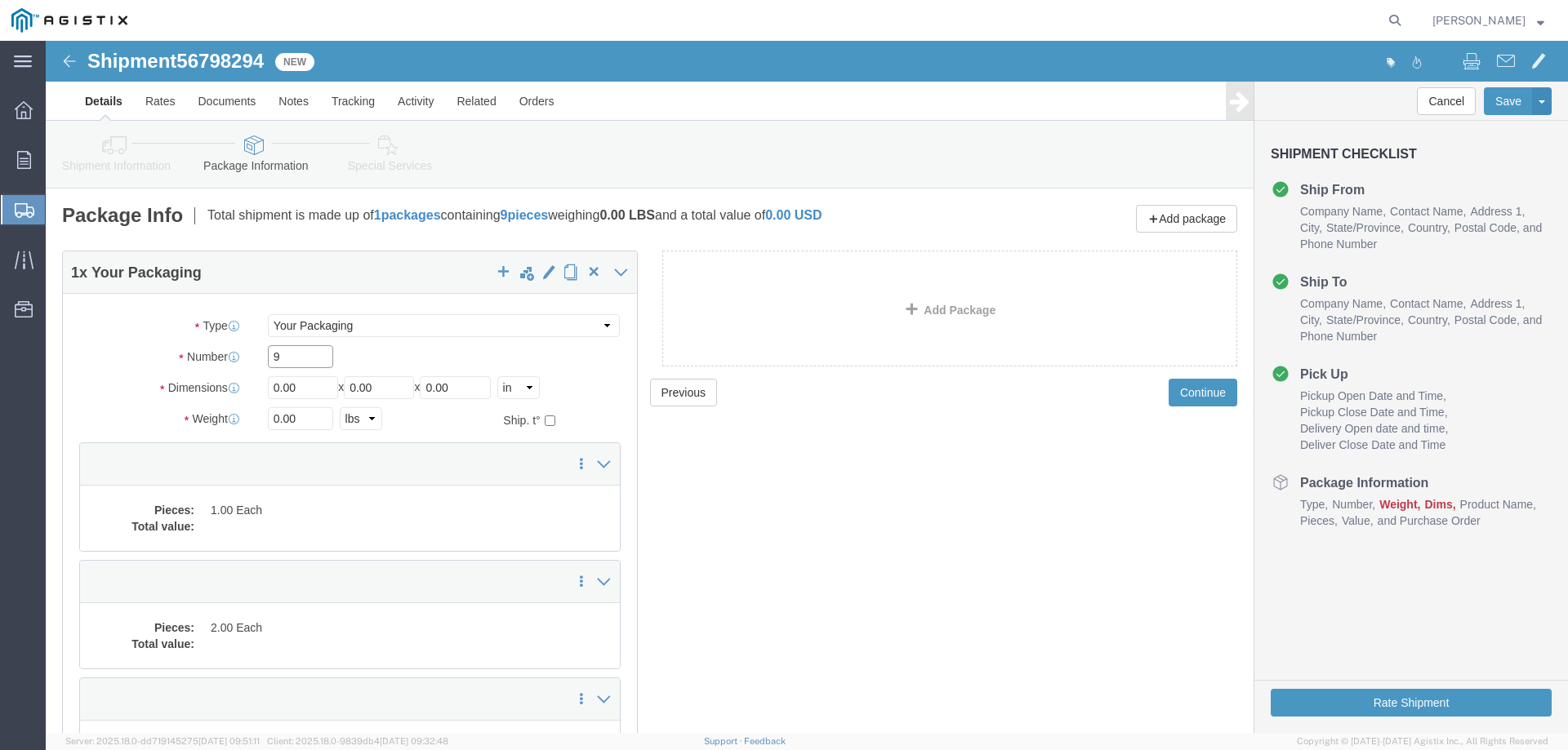
type input "9"
click input "0.00"
drag, startPoint x: 201, startPoint y: 341, endPoint x: 181, endPoint y: 341, distance: 20.0
click div "Dimensions Separate dimensions for each package, Length x Width x Height Length…"
type input "54"
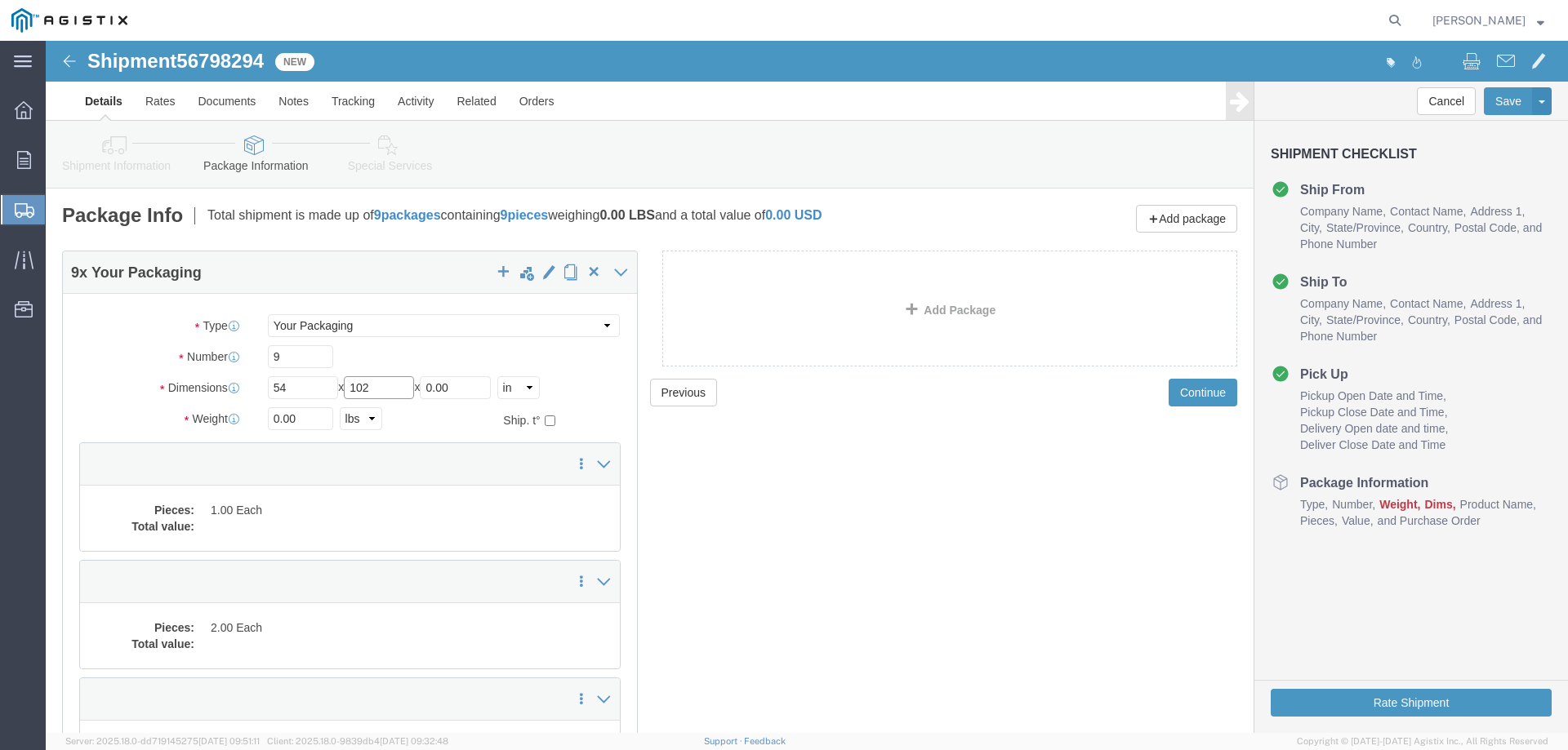
type input "102"
type input "6"
click input "0.00"
type input "5500"
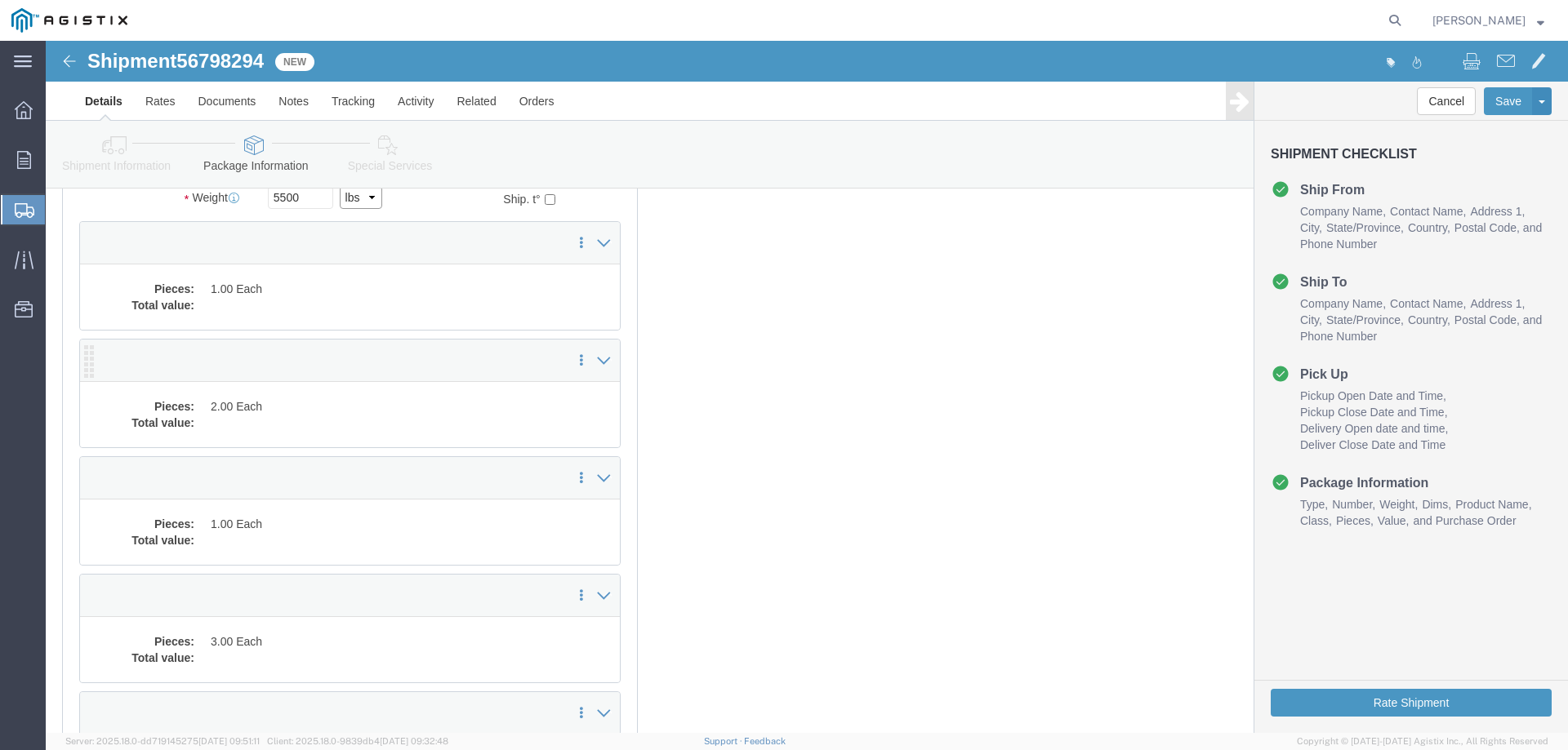
scroll to position [245, 0]
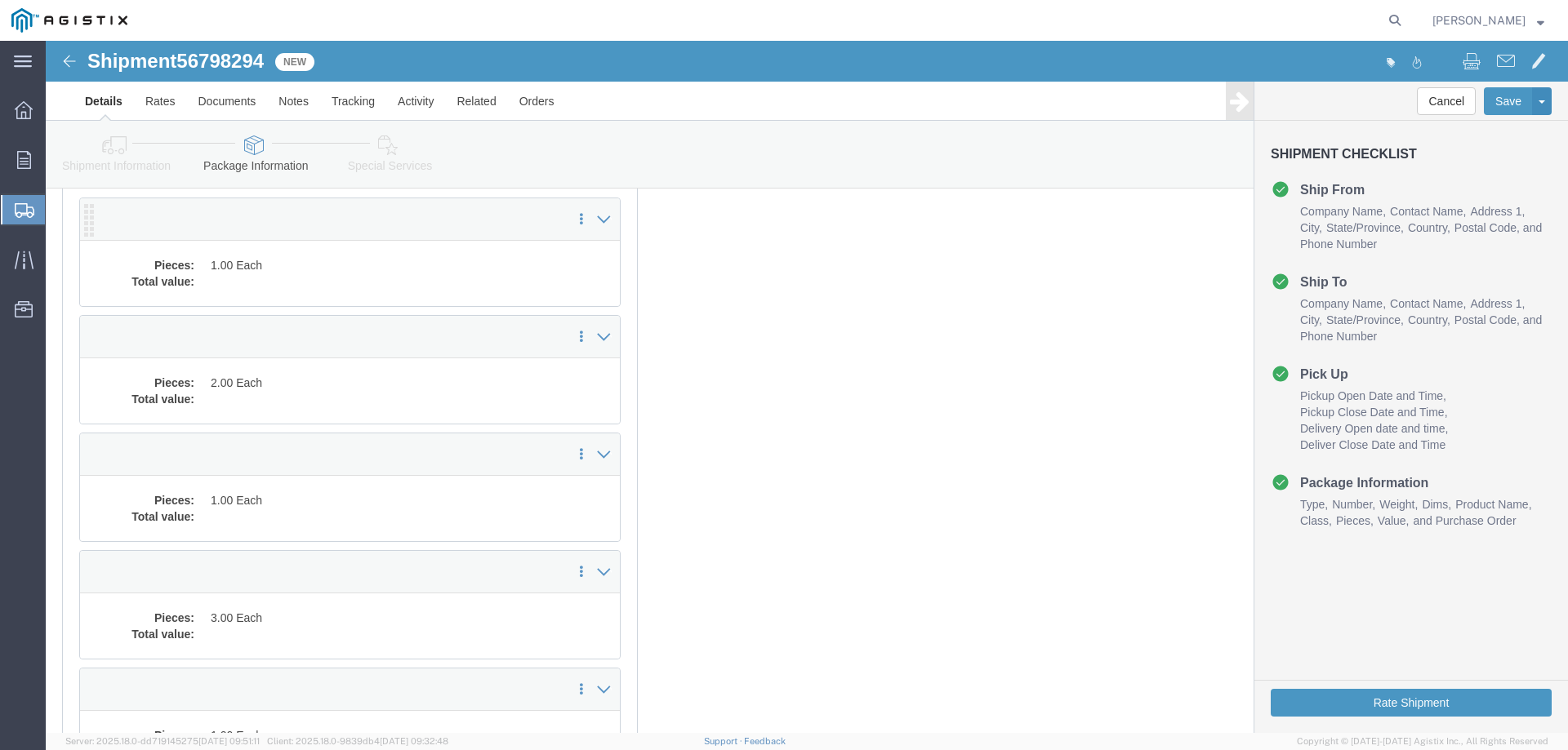
click dd "1.00 Each"
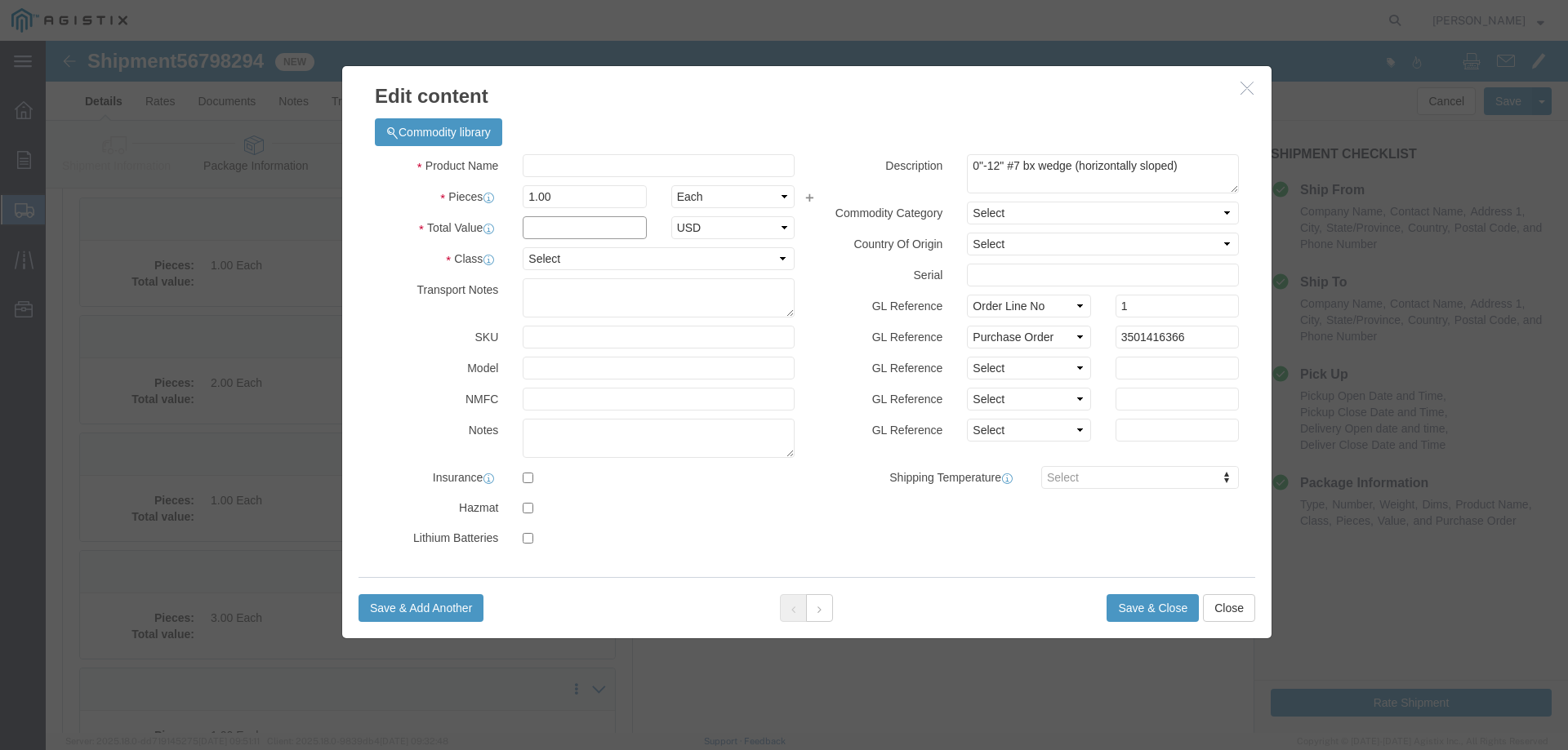
click input "text"
type input "Wedge"
type input "1"
select select "USD"
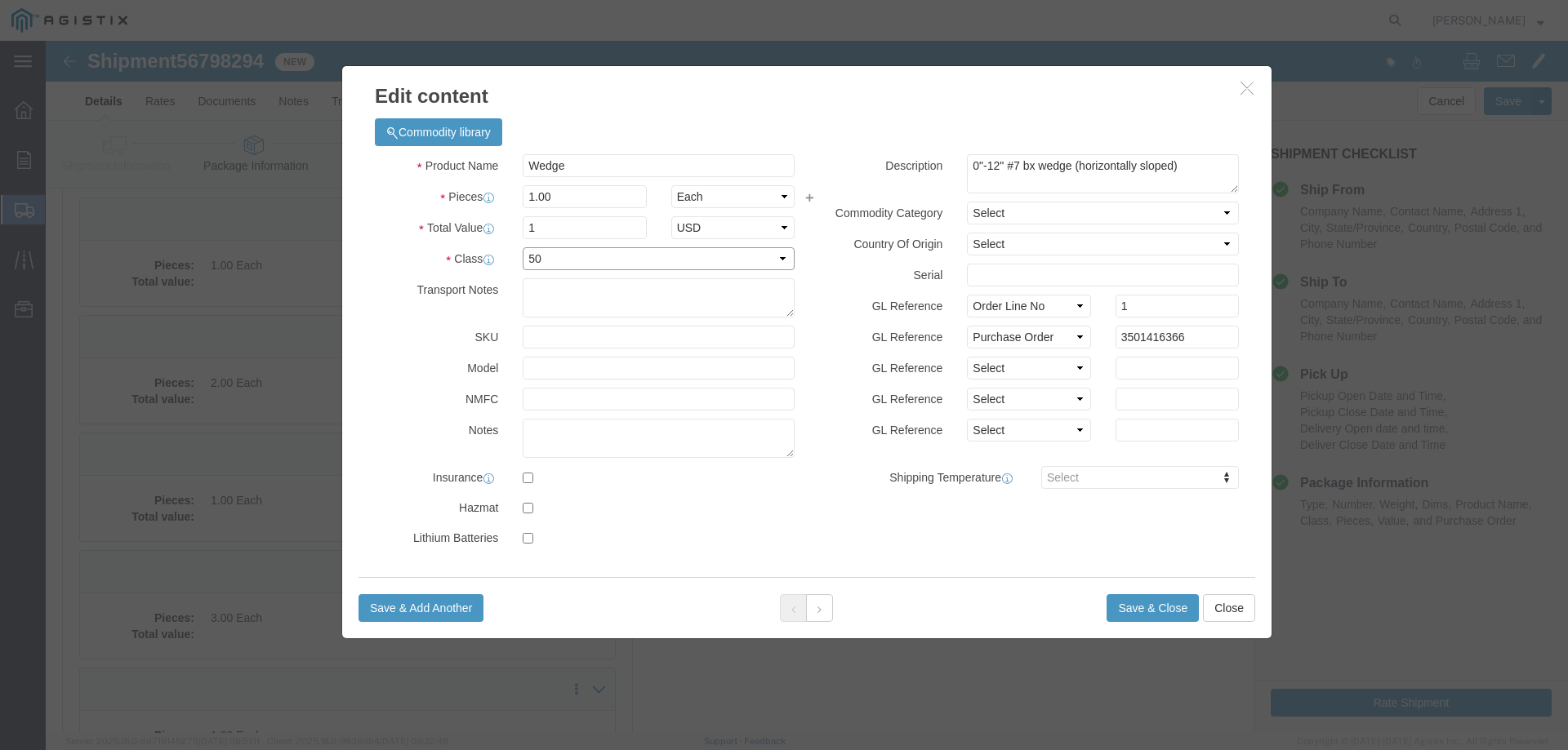
select select "55"
click button "Save & Close"
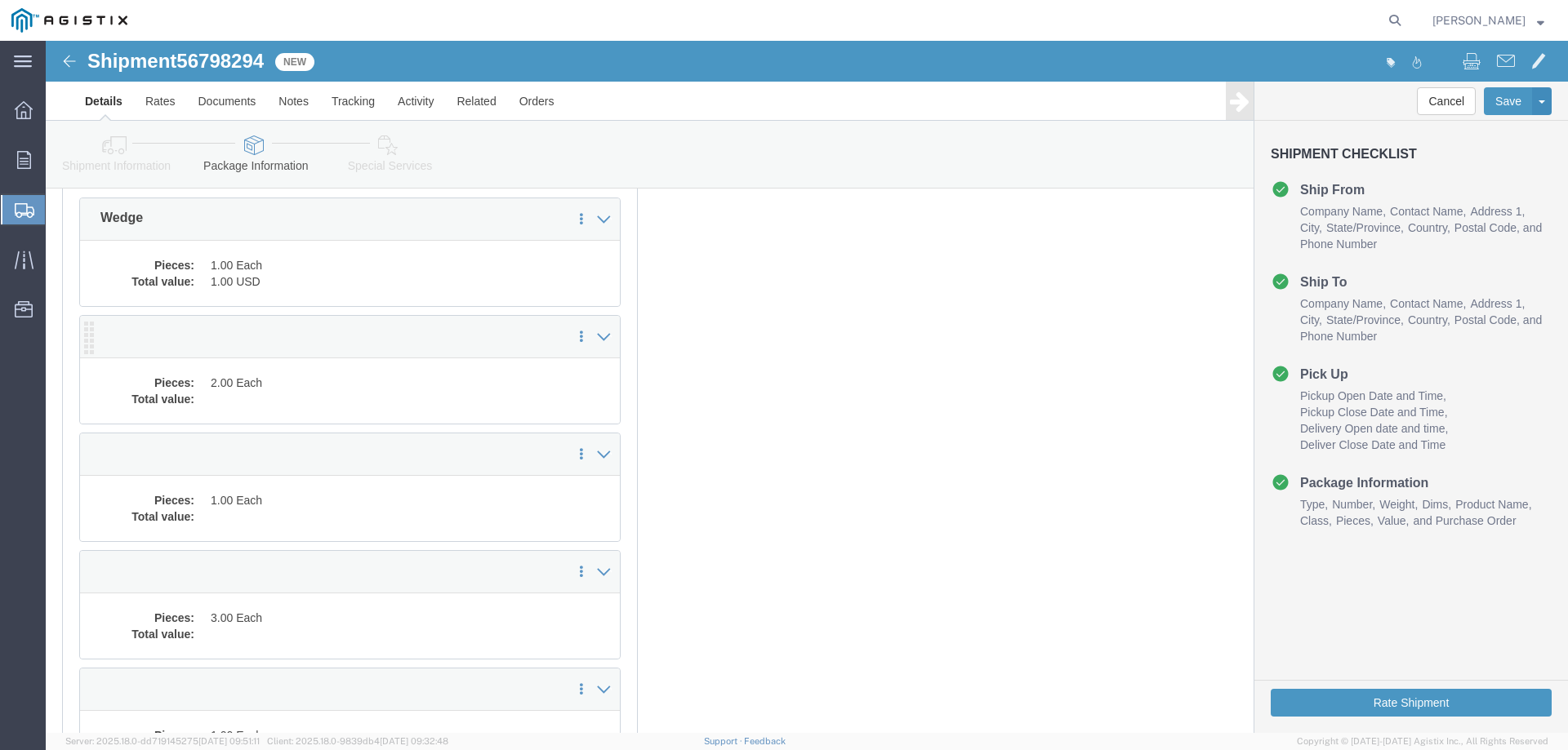
click dd "2.00 Each"
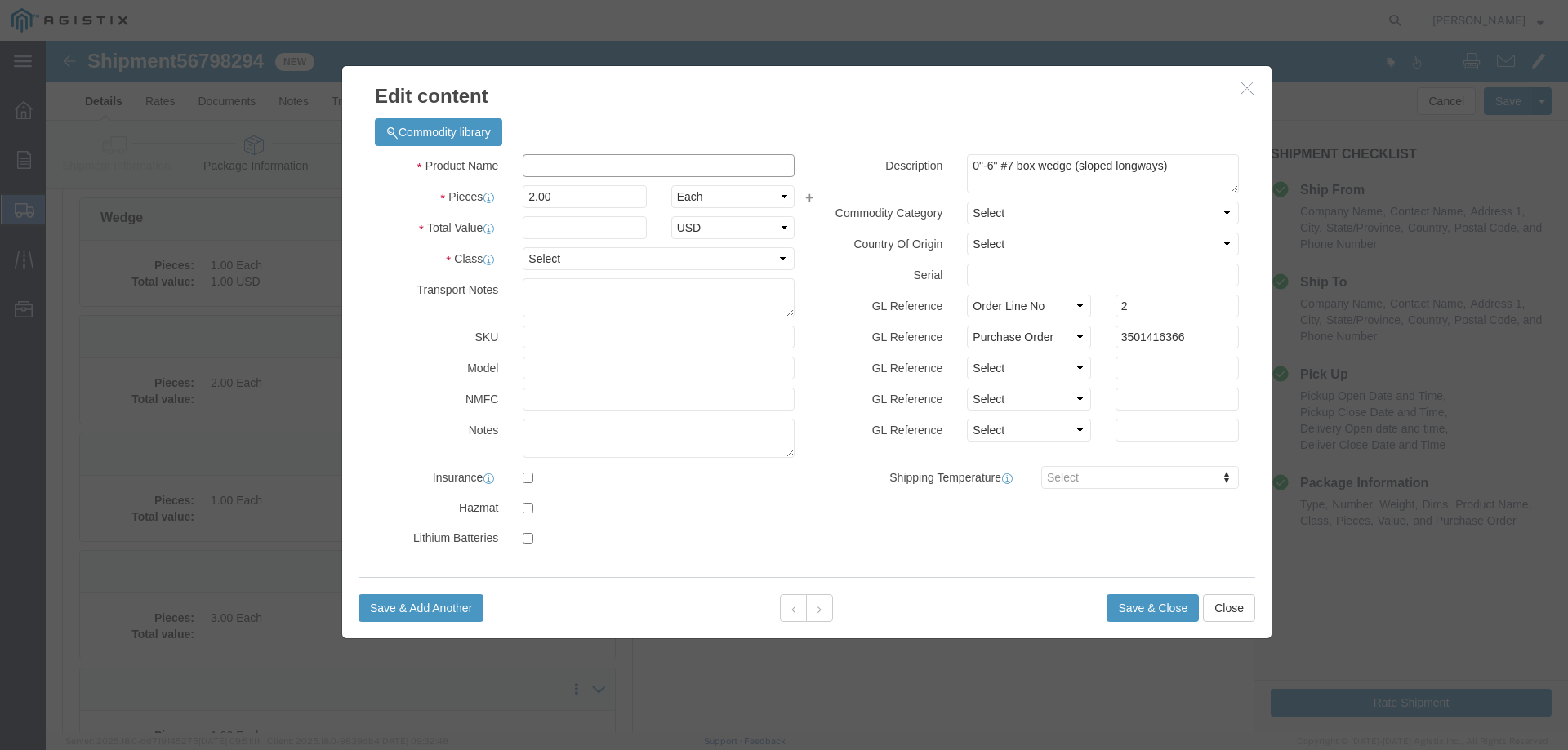
click input "text"
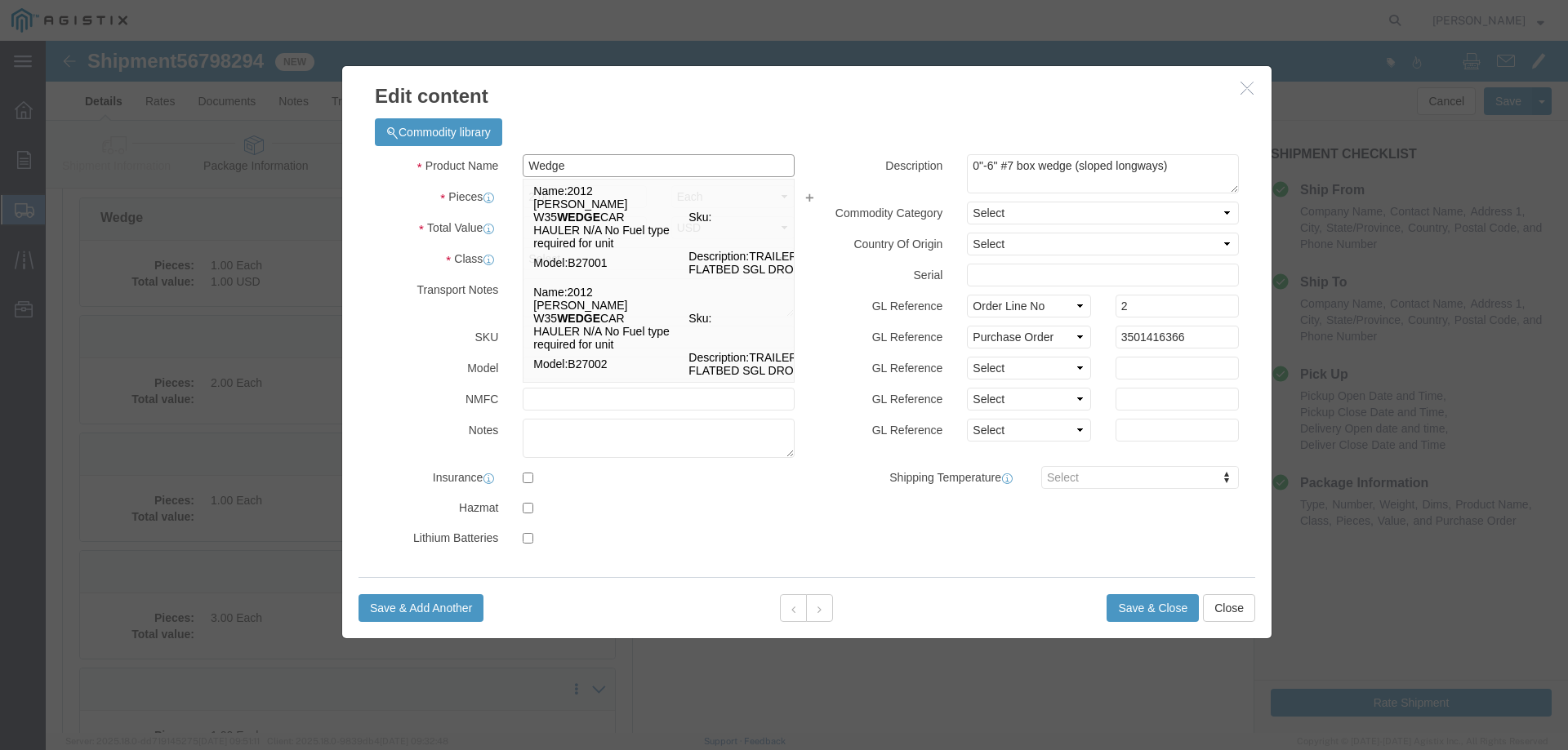
type input "Wedge"
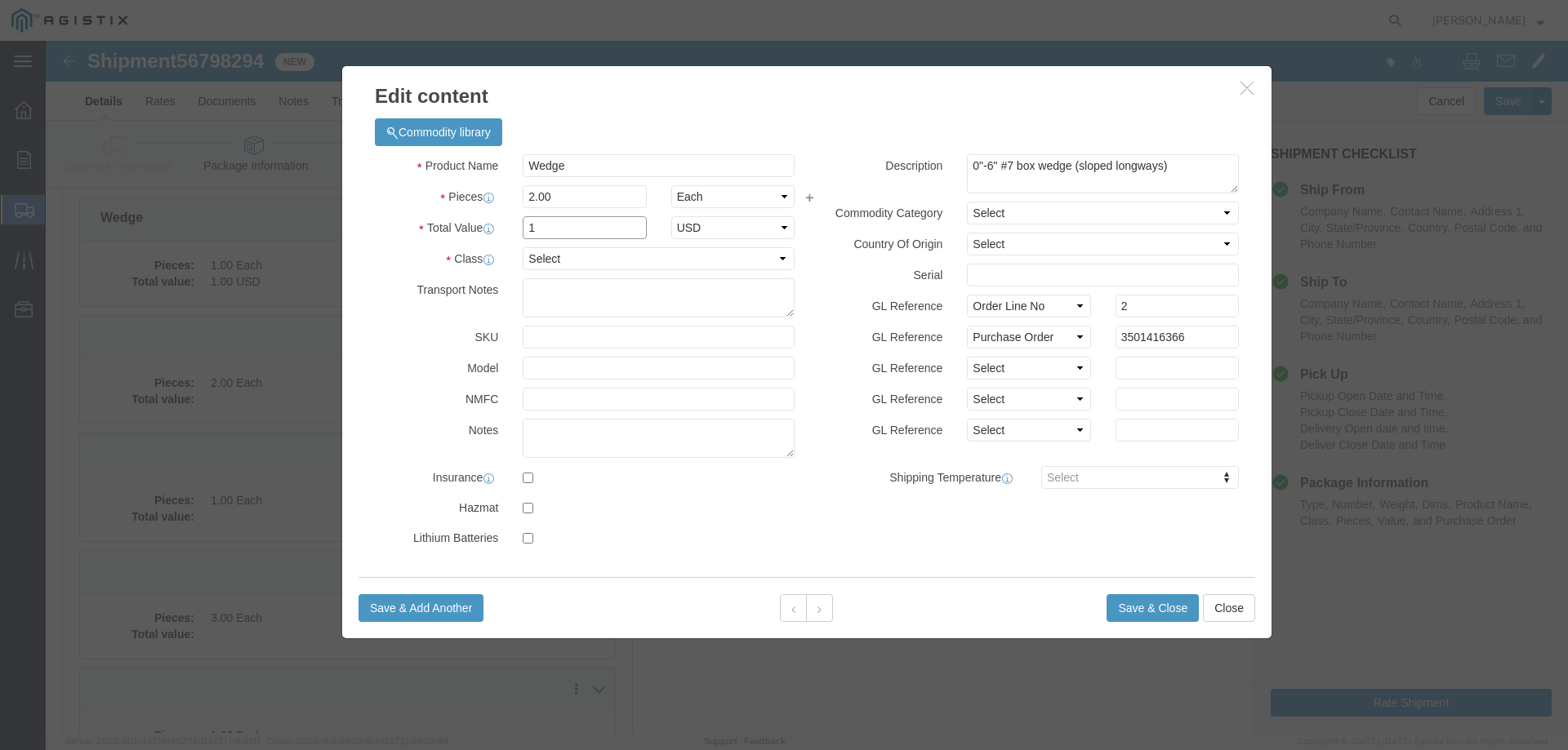
type input "1"
select select "USD"
click select "Select 50 55 60 65 70 85 92.5 100 125 175 250 300 400"
select select "55"
click select "Select 50 55 60 65 70 85 92.5 100 125 175 250 300 400"
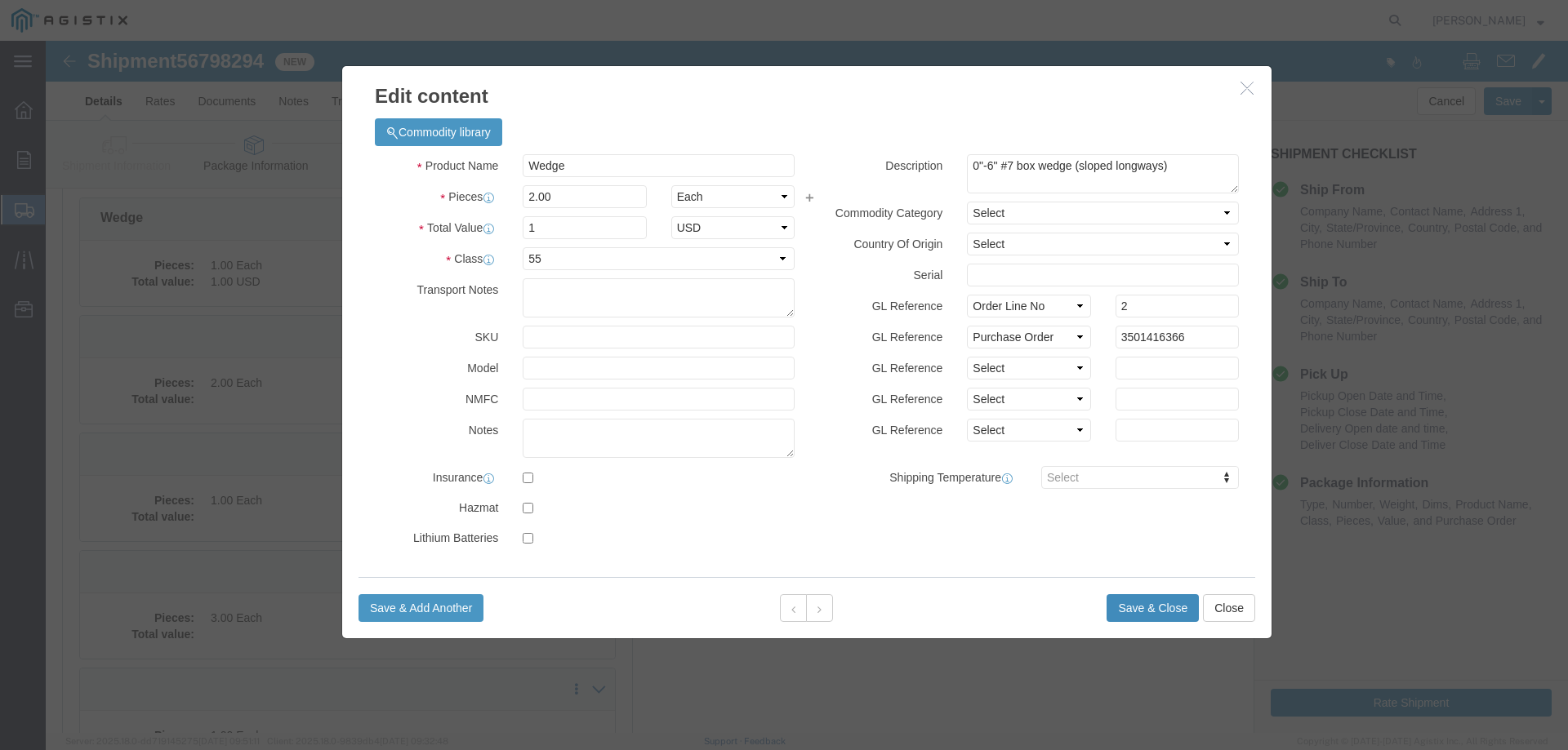
click button "Save & Close"
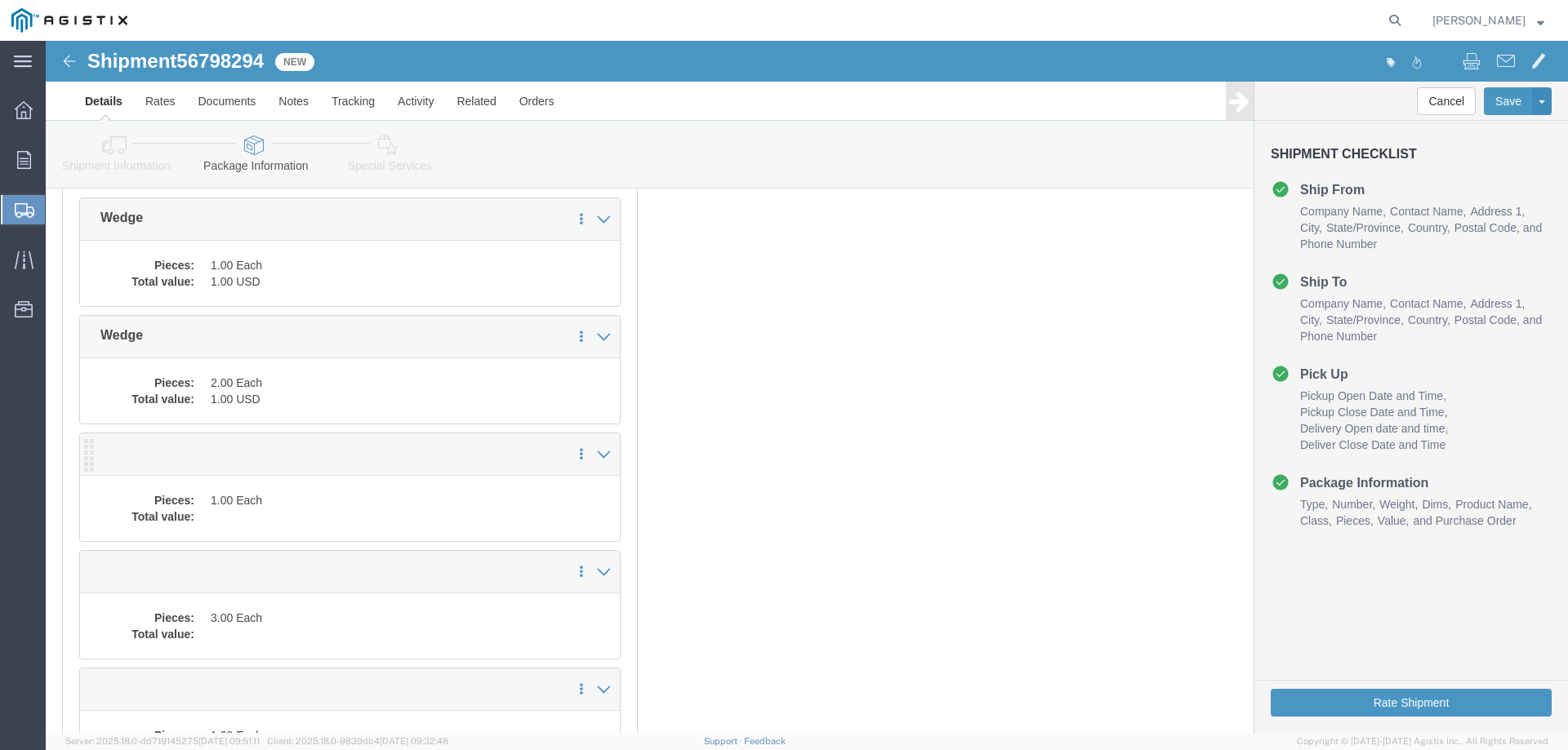
click dd "1.00 Each"
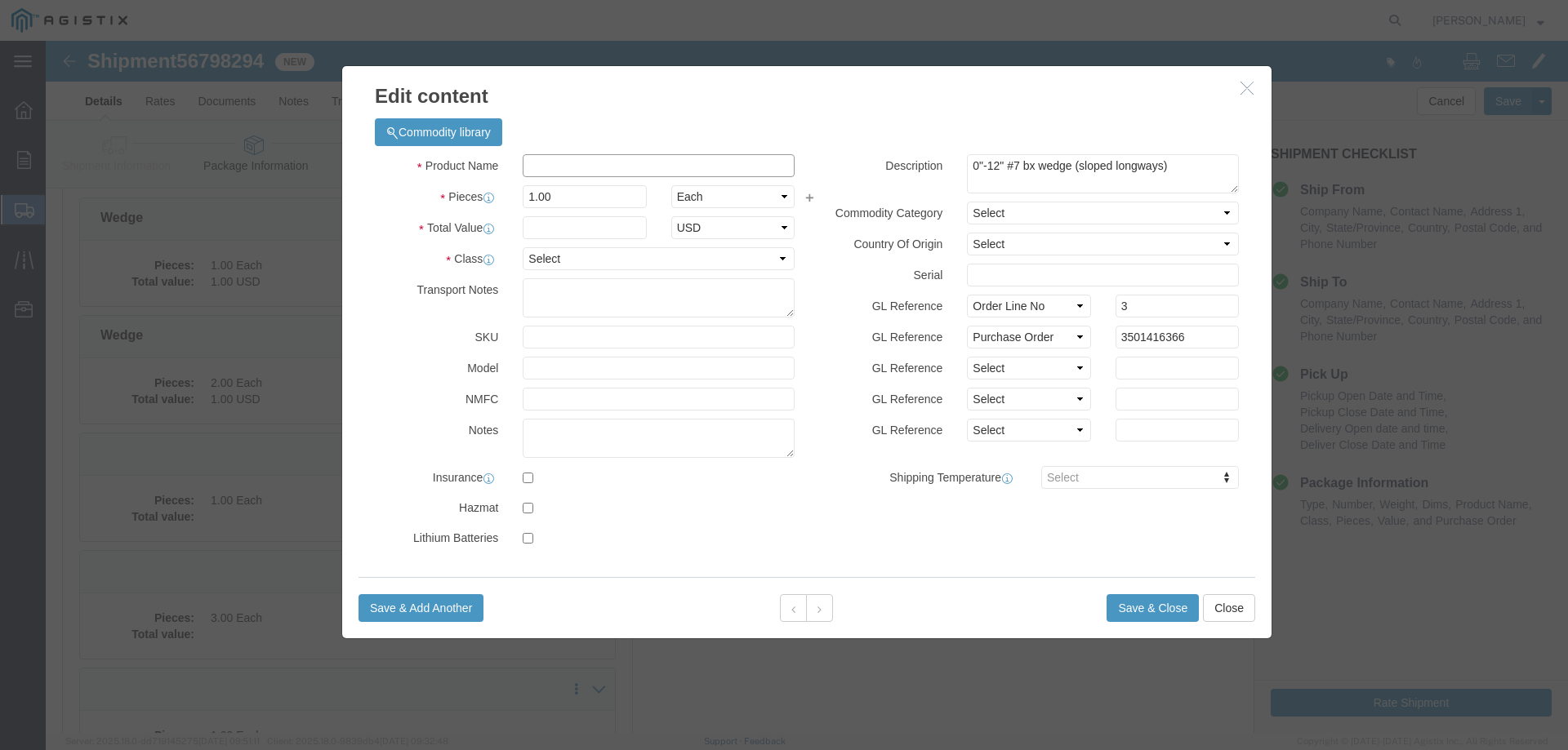
click input "text"
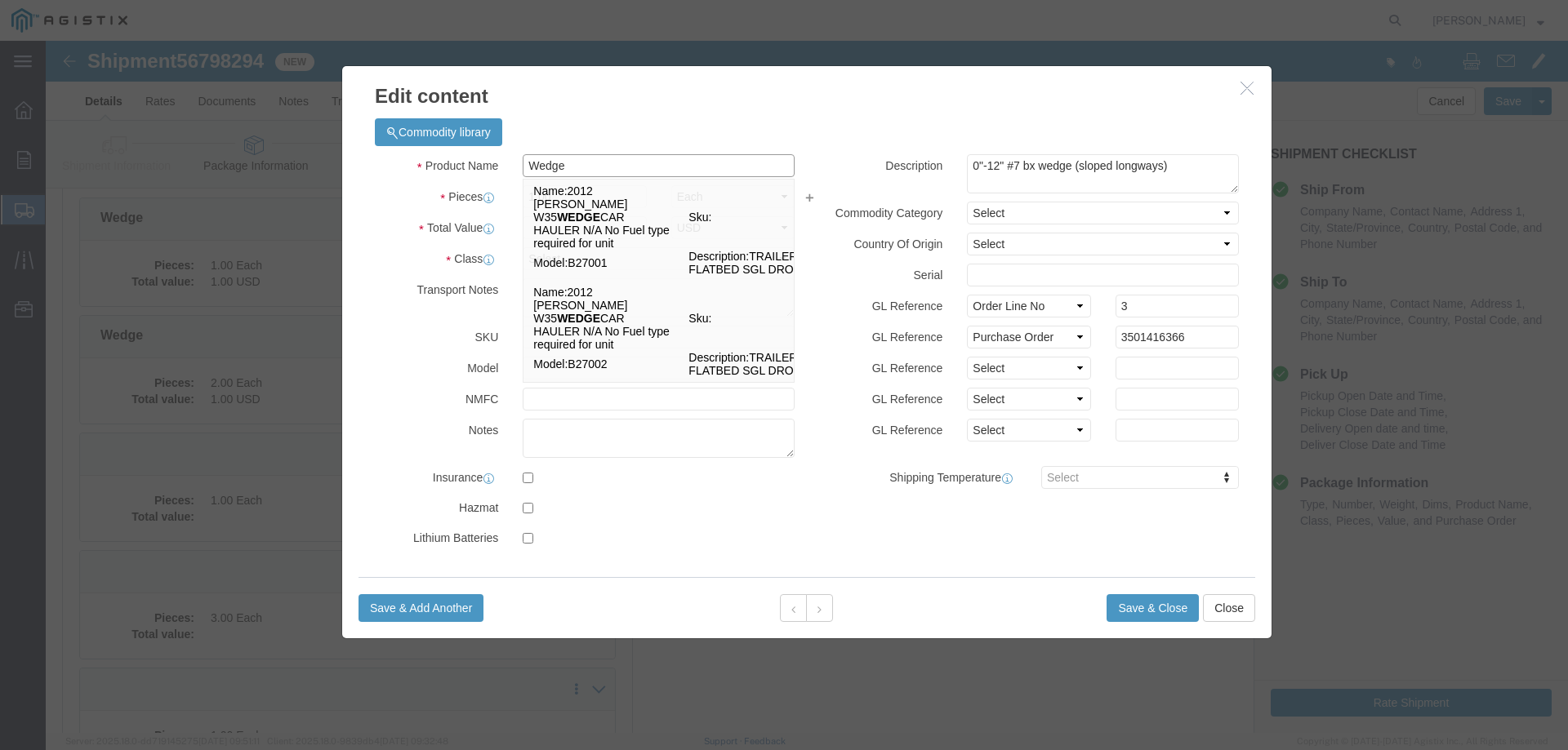
type input "Wedge"
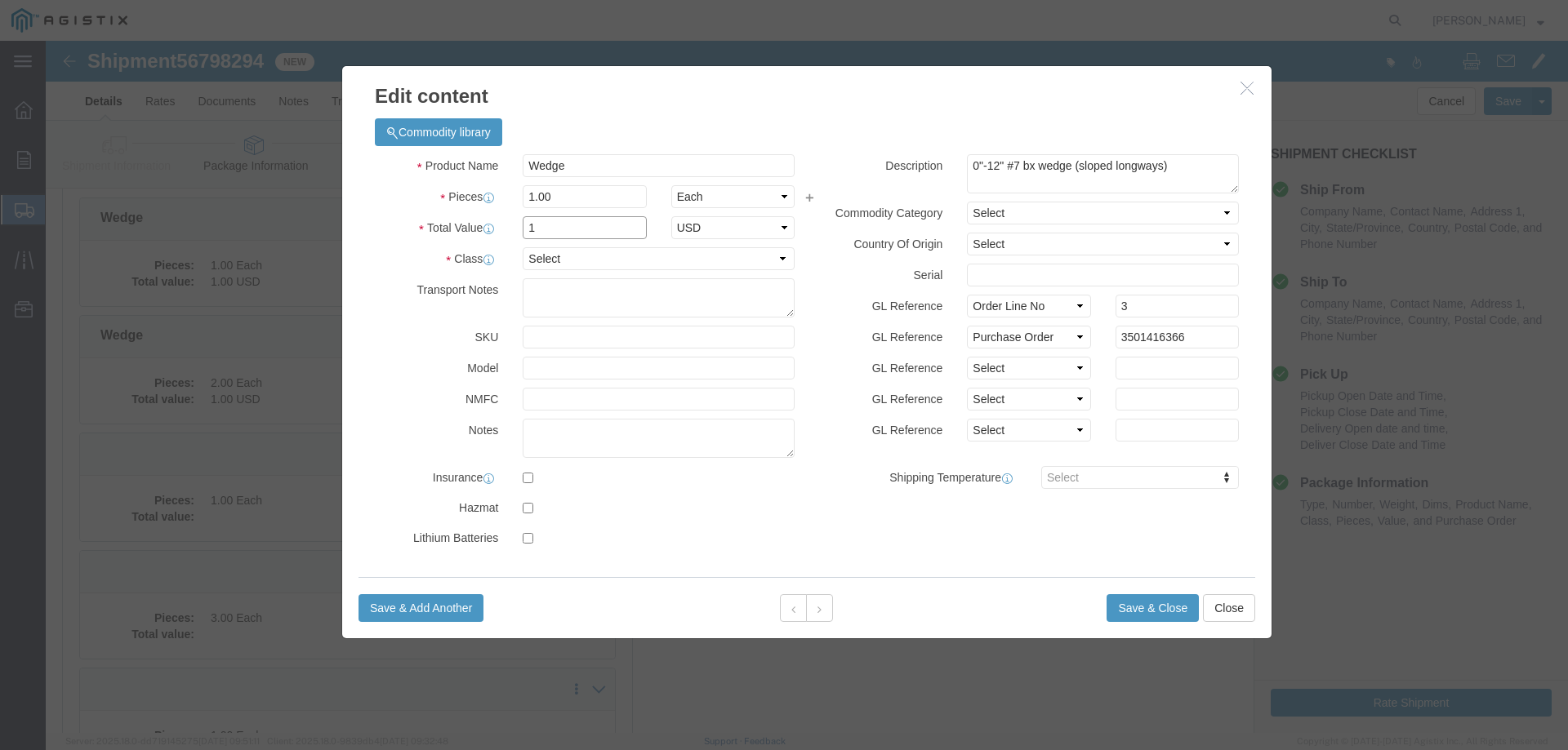
type input "1"
select select "USD"
click select "Select 50 55 60 65 70 85 92.5 100 125 175 250 300 400"
select select "55"
click select "Select 50 55 60 65 70 85 92.5 100 125 175 250 300 400"
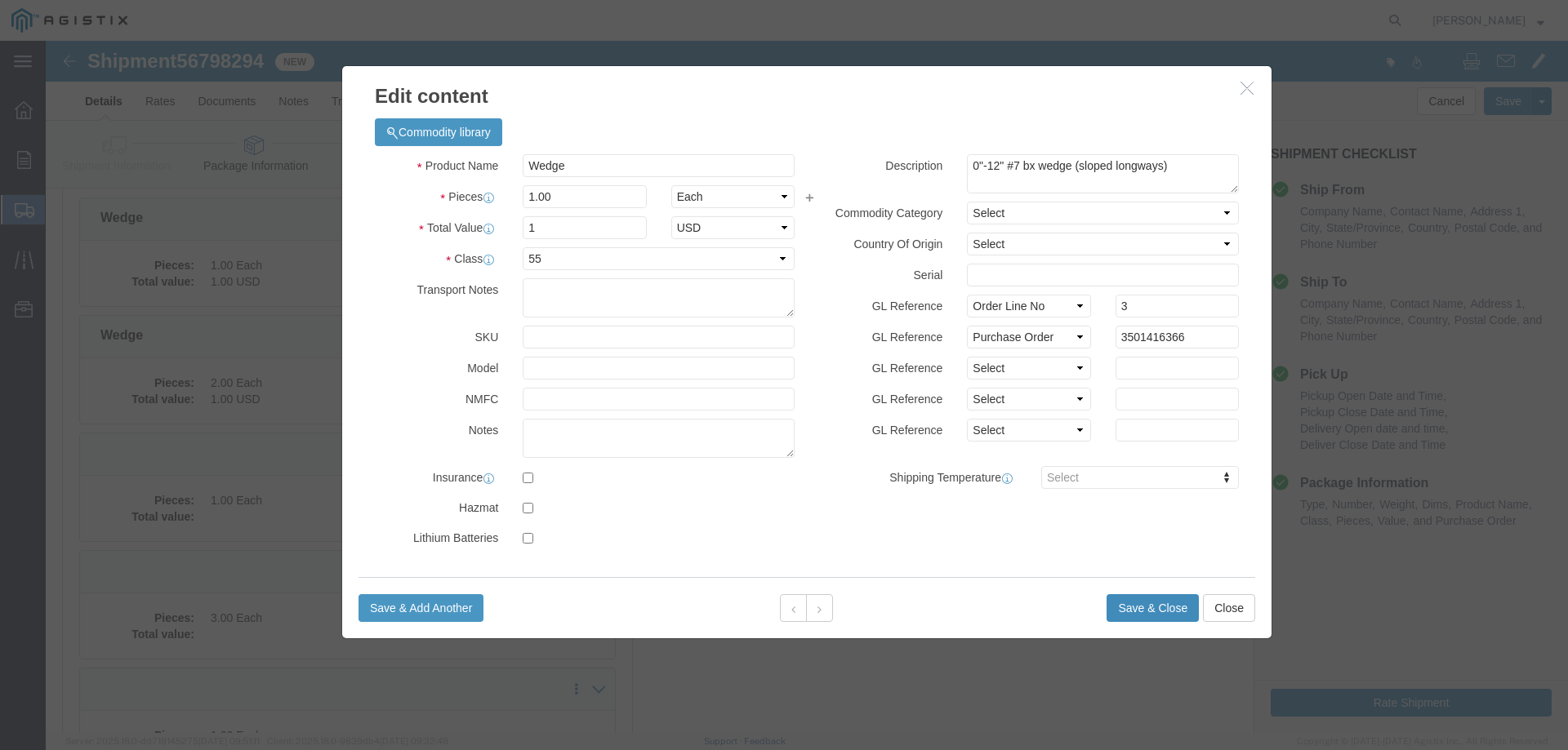
click button "Save & Close"
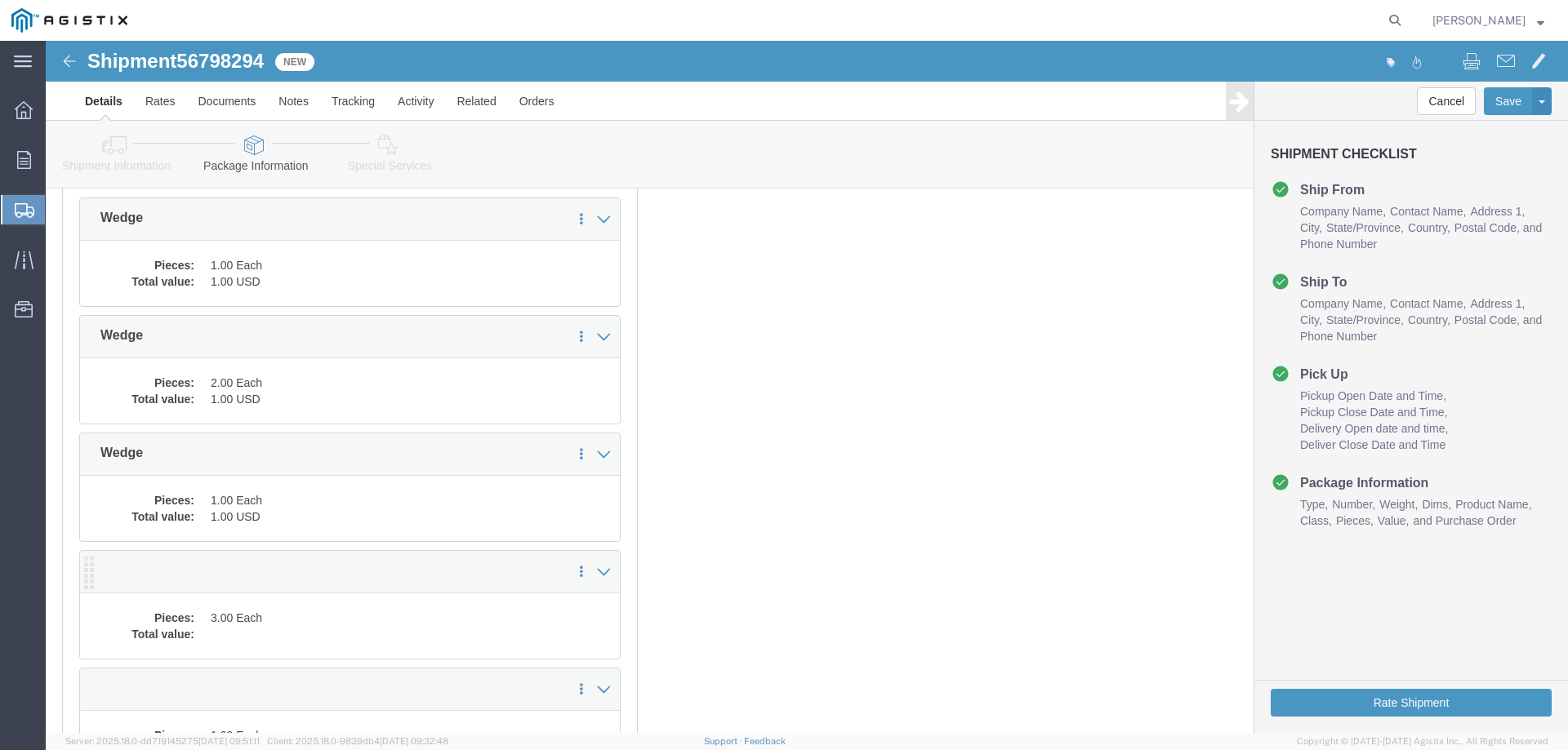
click dd "3.00 Each"
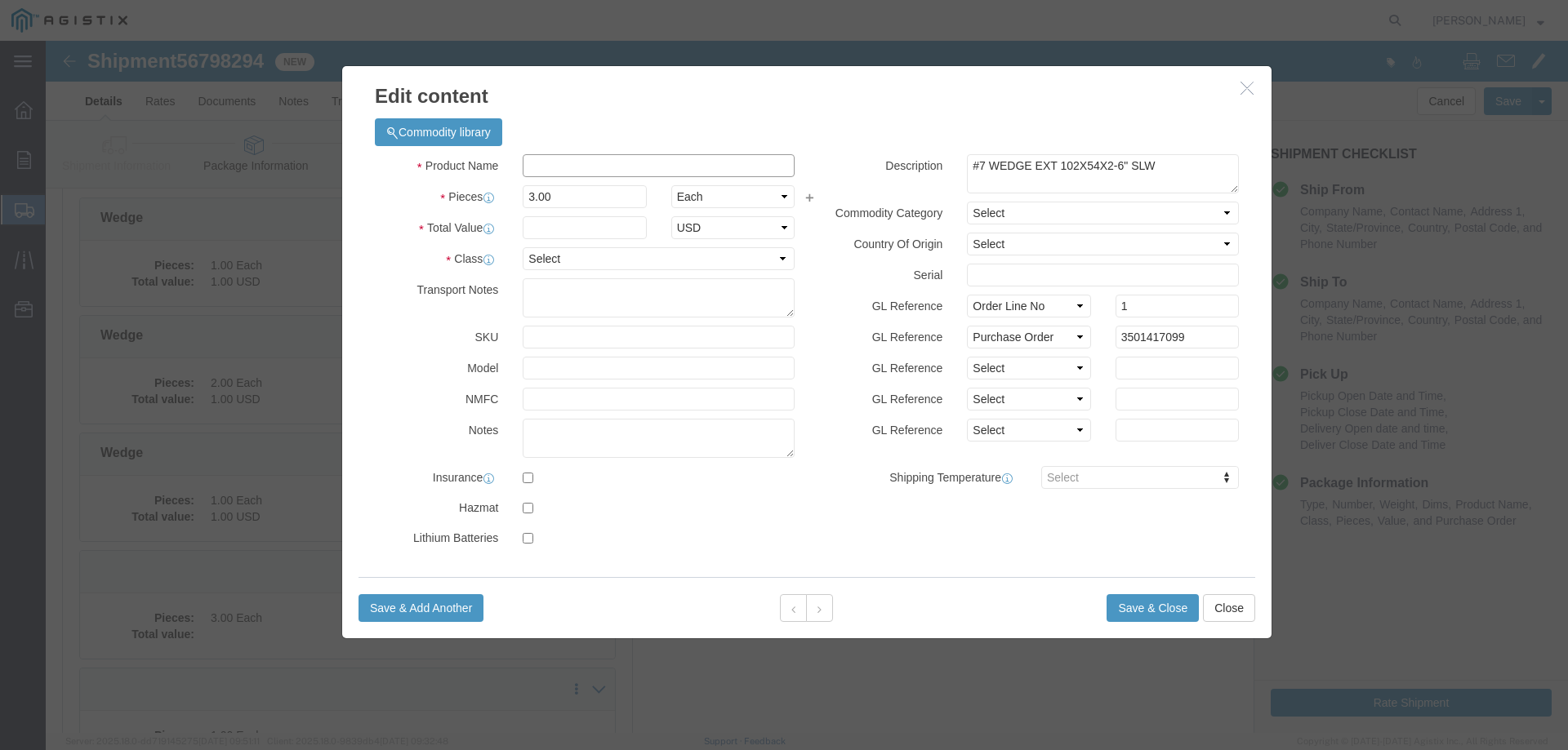
click input "text"
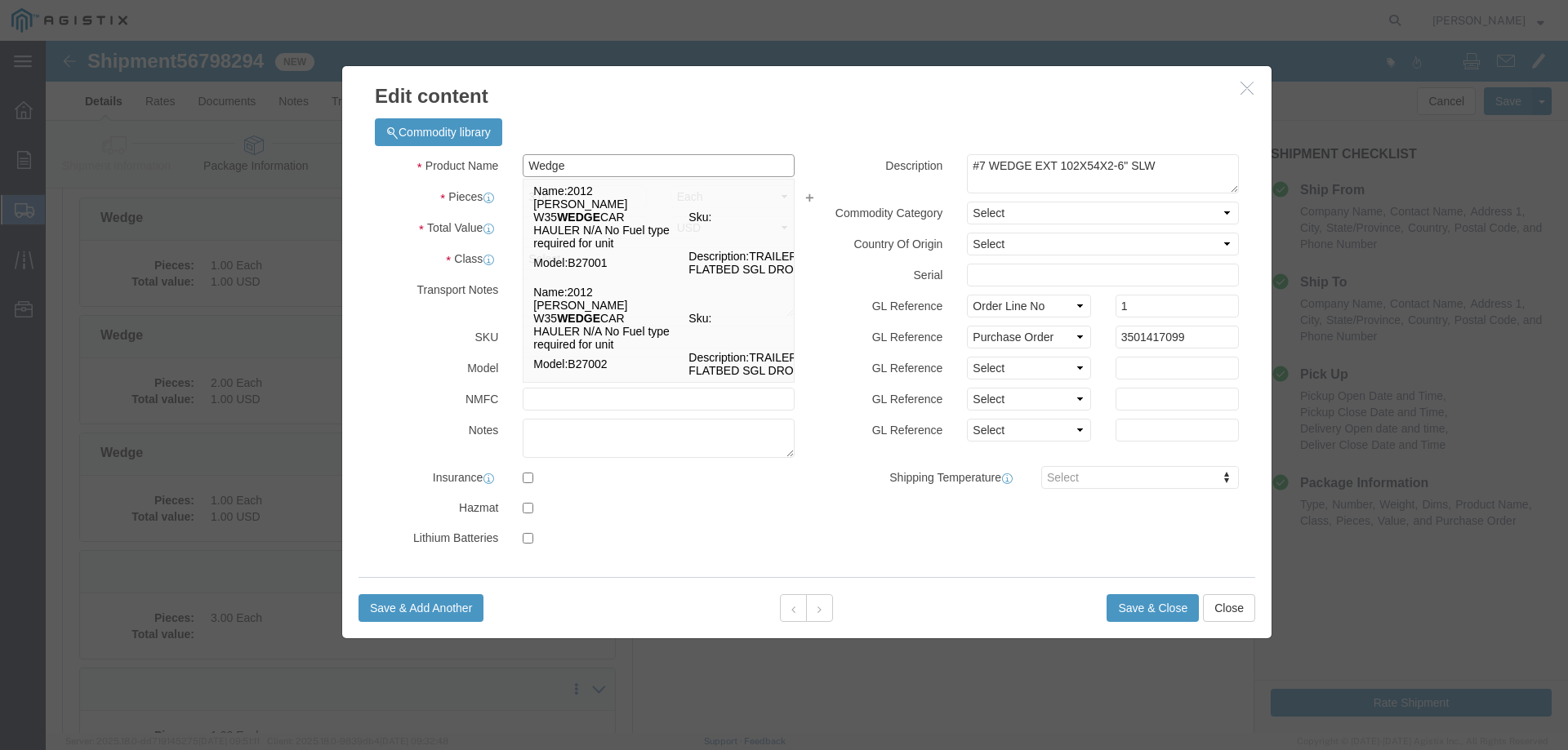
type input "Wedge"
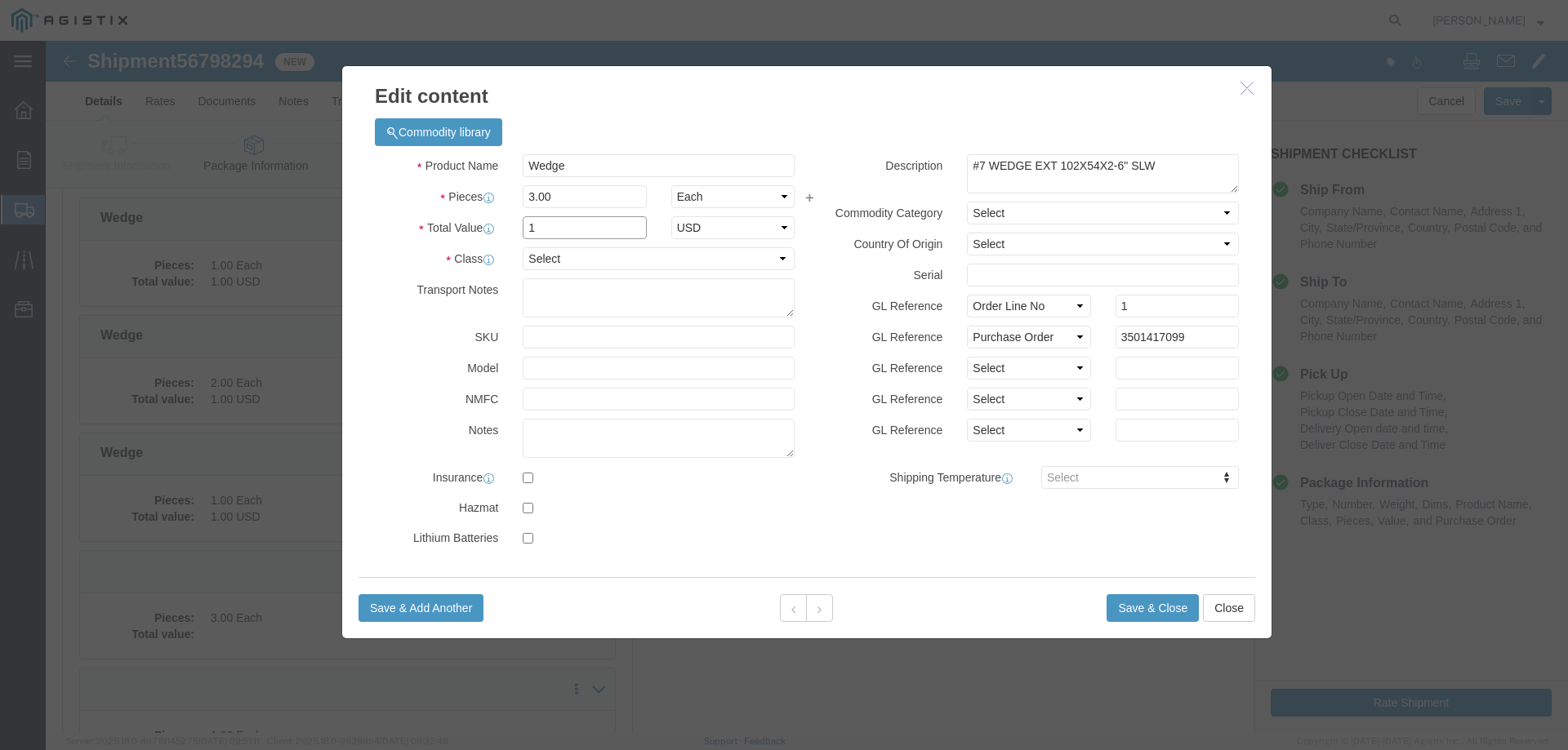
type input "1"
select select "USD"
select select "55"
click button "Save & Close"
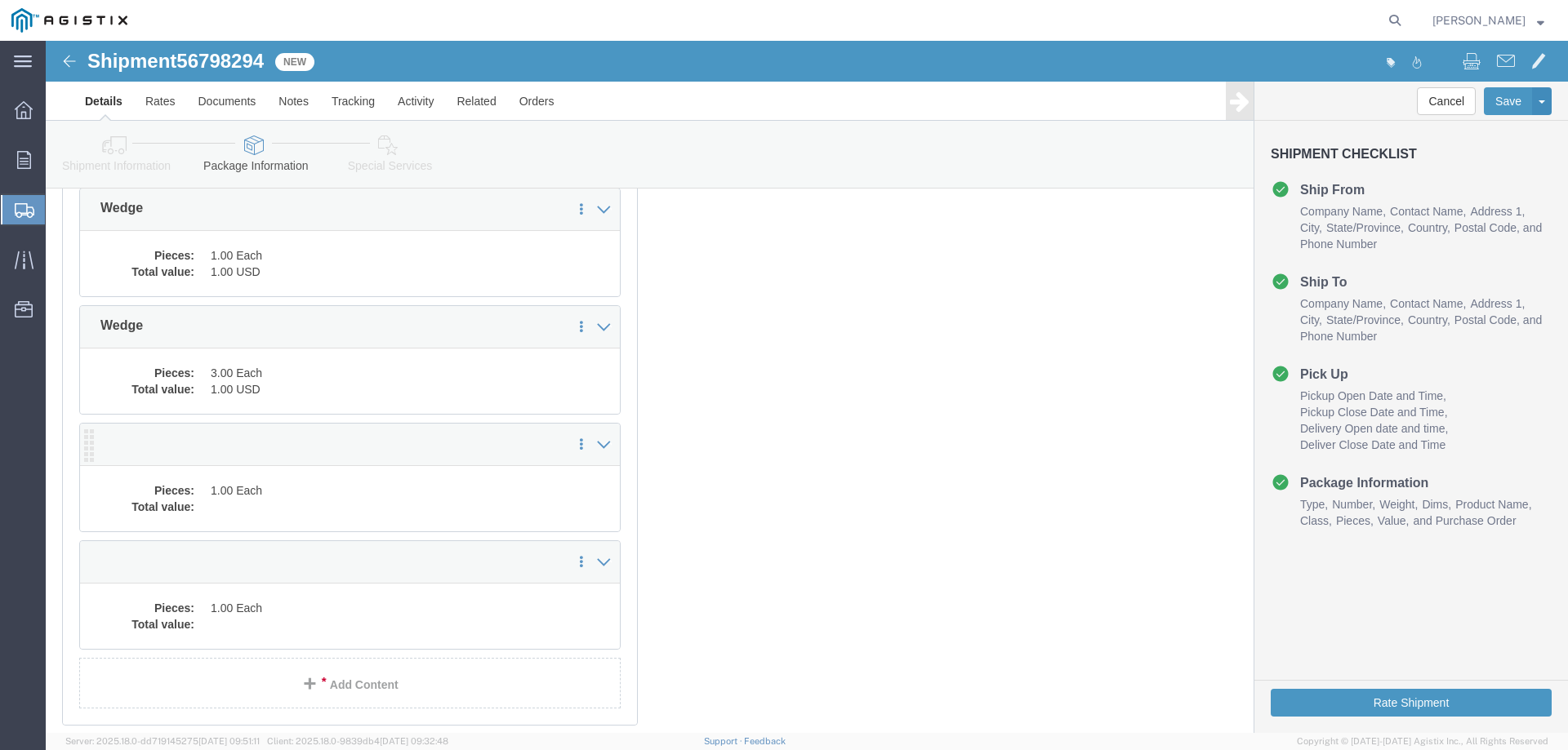
scroll to position [553, 0]
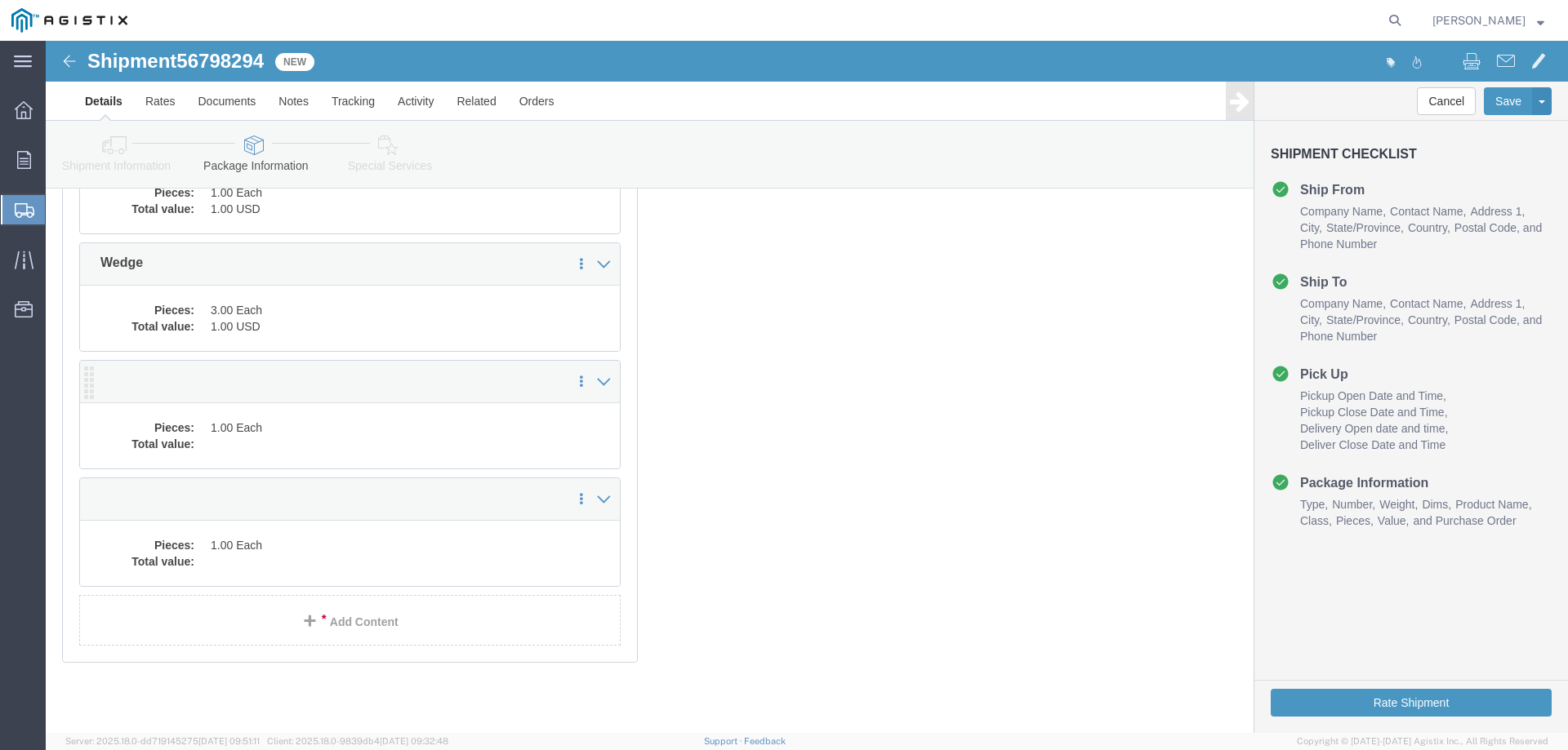
click dd "1.00 Each"
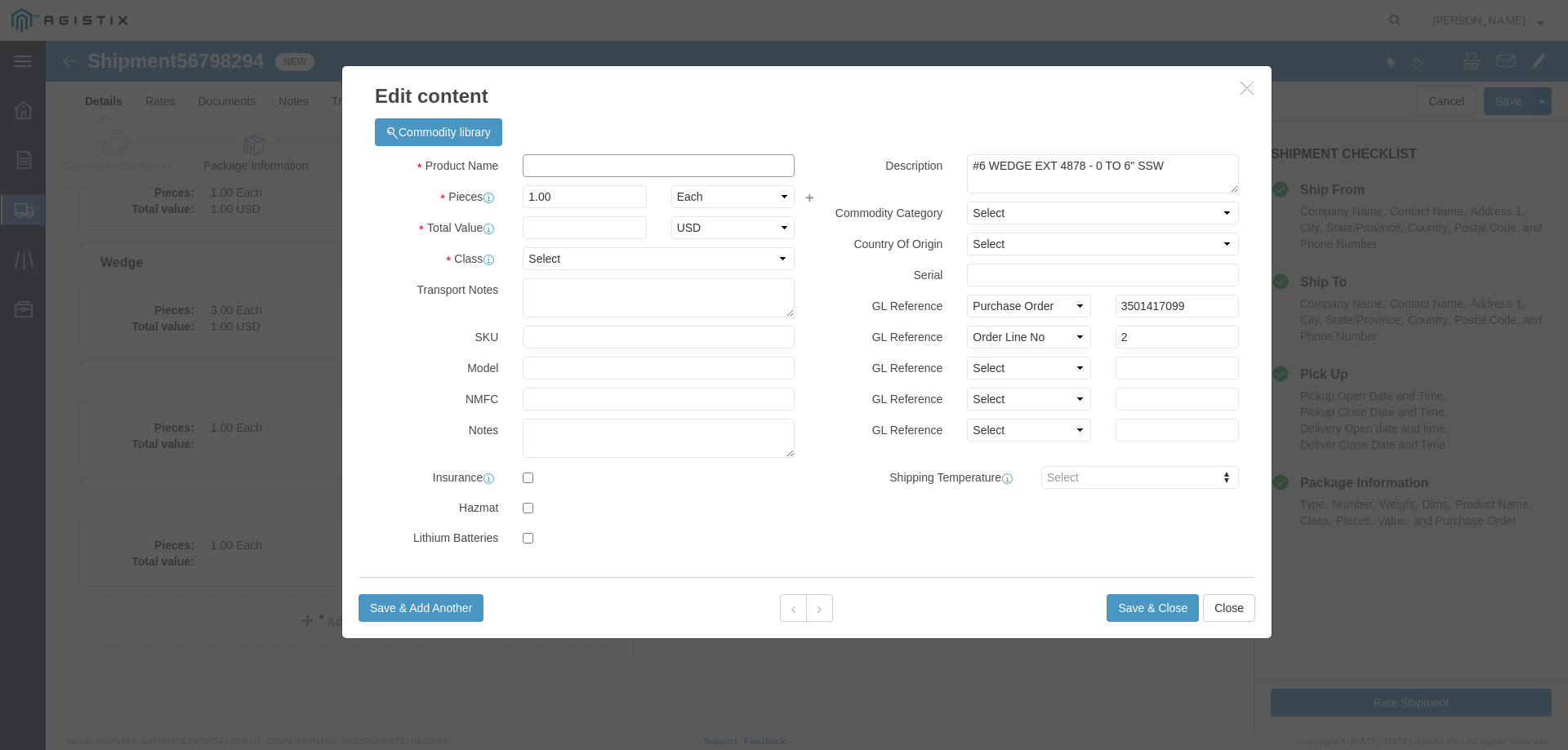
click input "text"
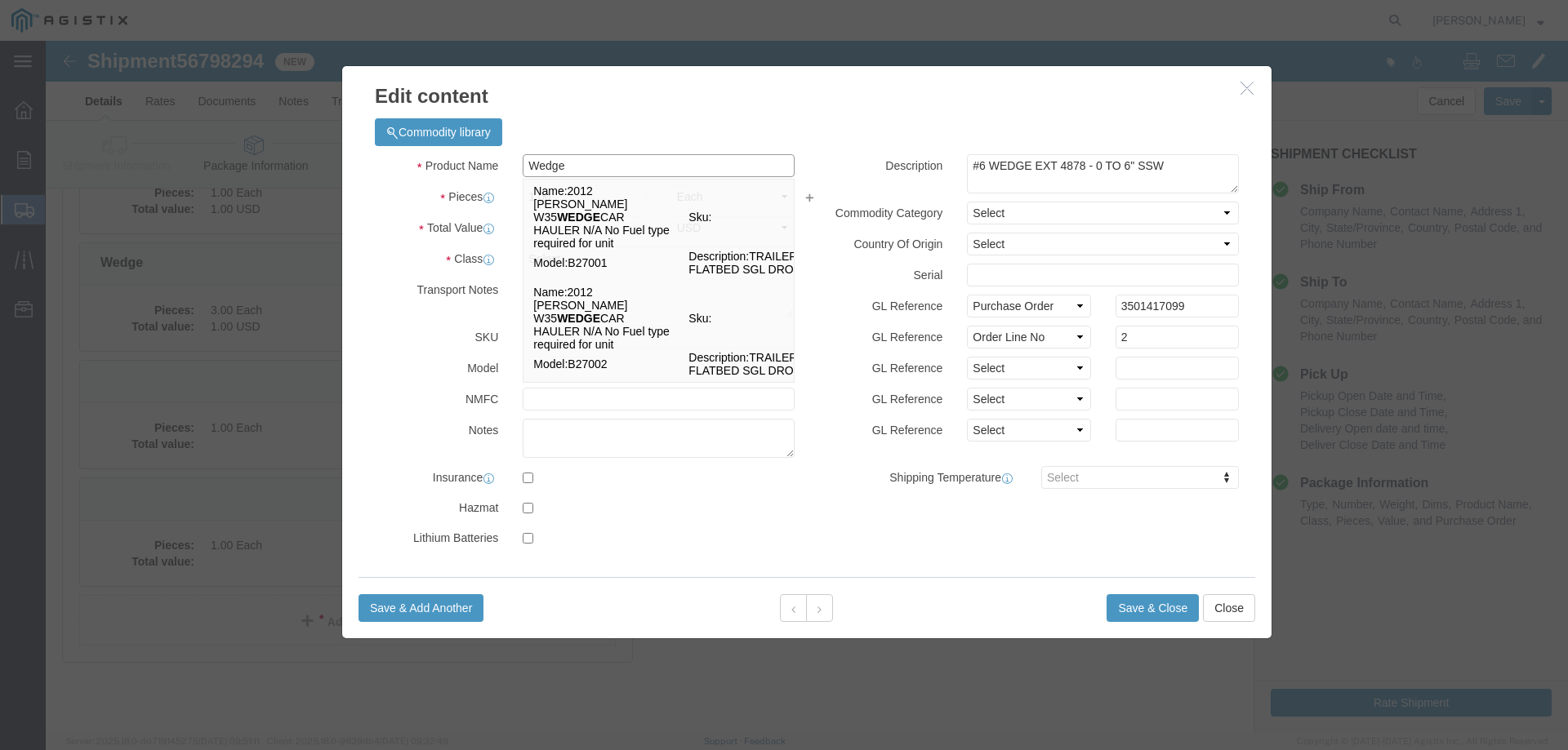
type input "Wedge"
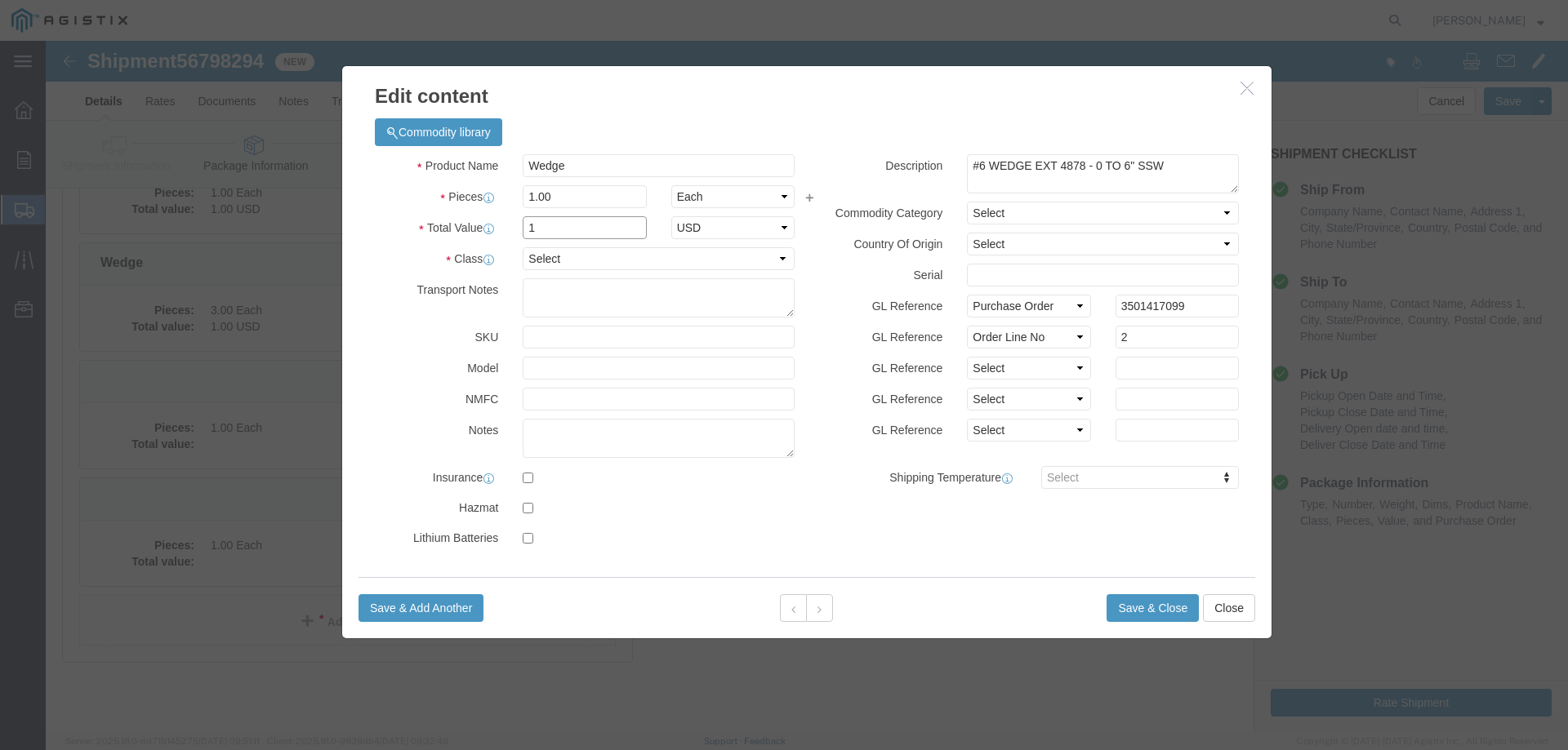
type input "1"
select select "USD"
click select "Select 50 55 60 65 70 85 92.5 100 125 175 250 300 400"
select select "55"
click select "Select 50 55 60 65 70 85 92.5 100 125 175 250 300 400"
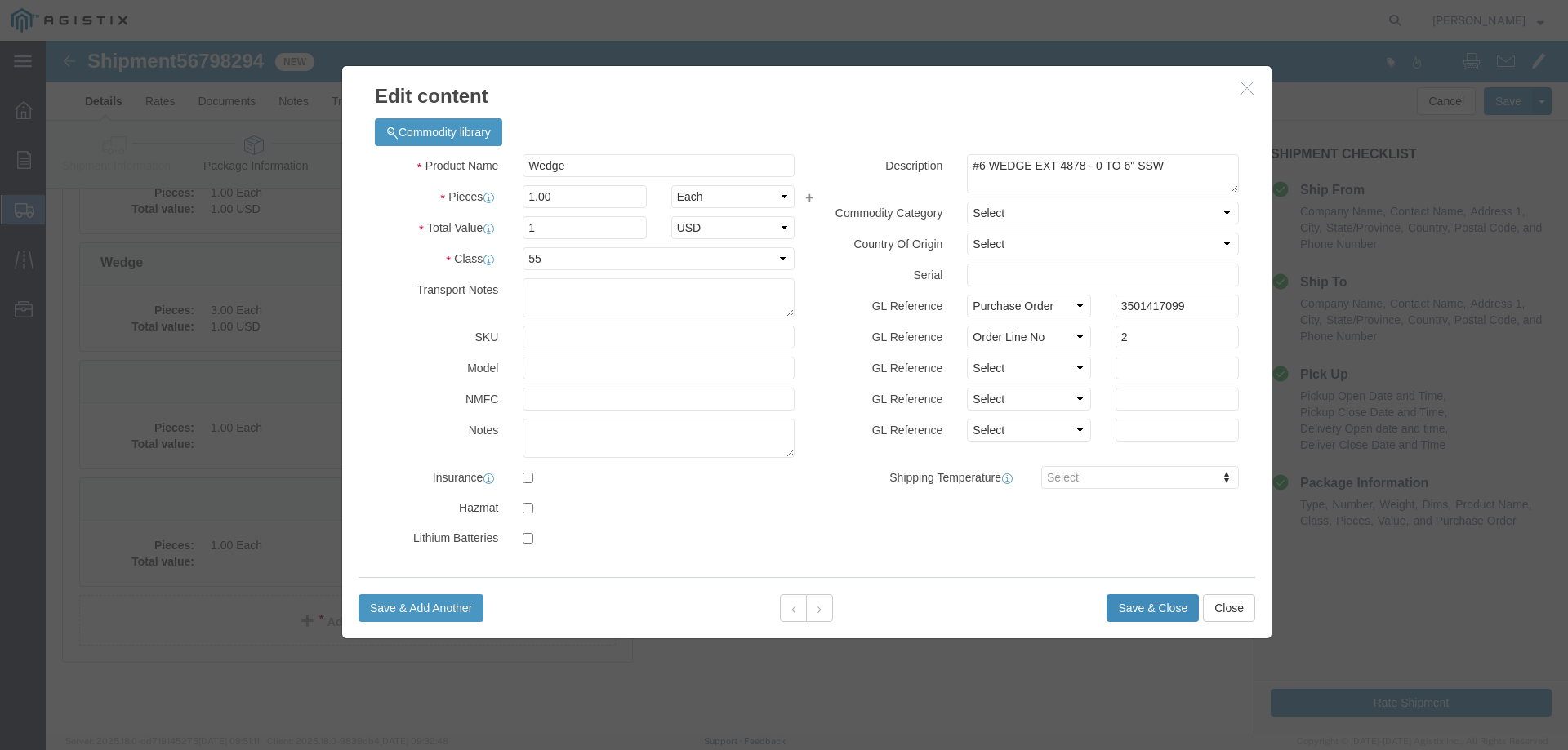
click button "Save & Close"
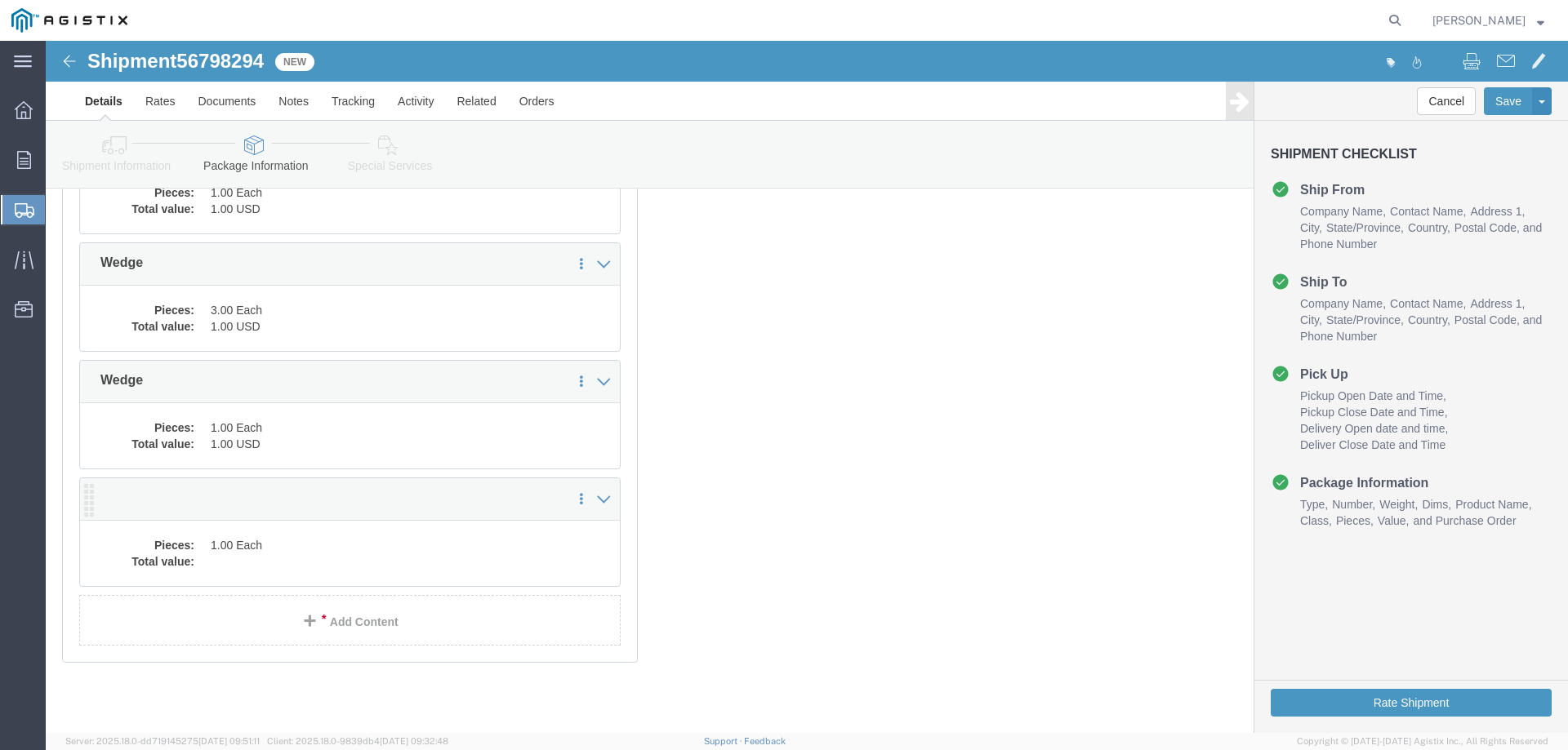
click dd "1.00 Each"
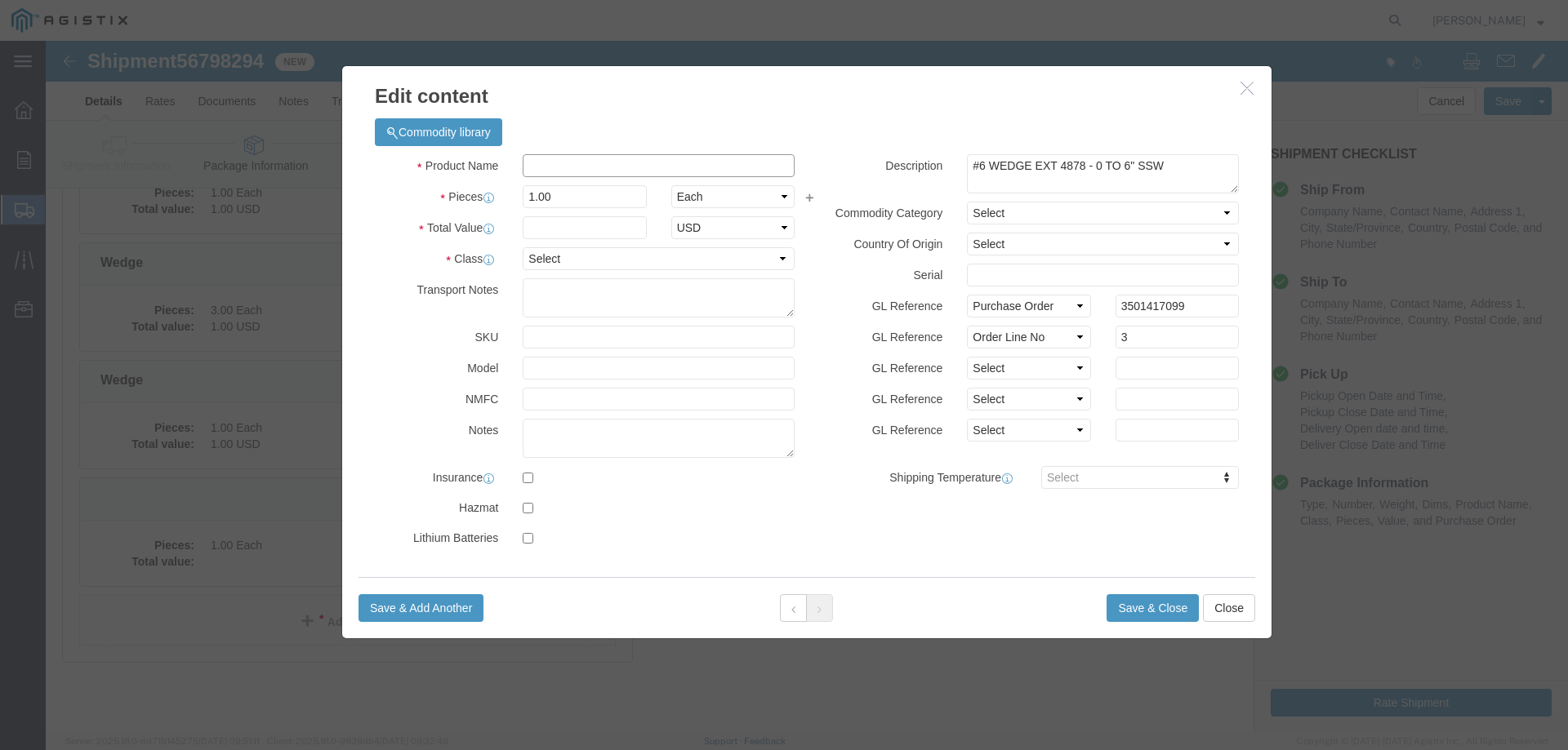
click input "text"
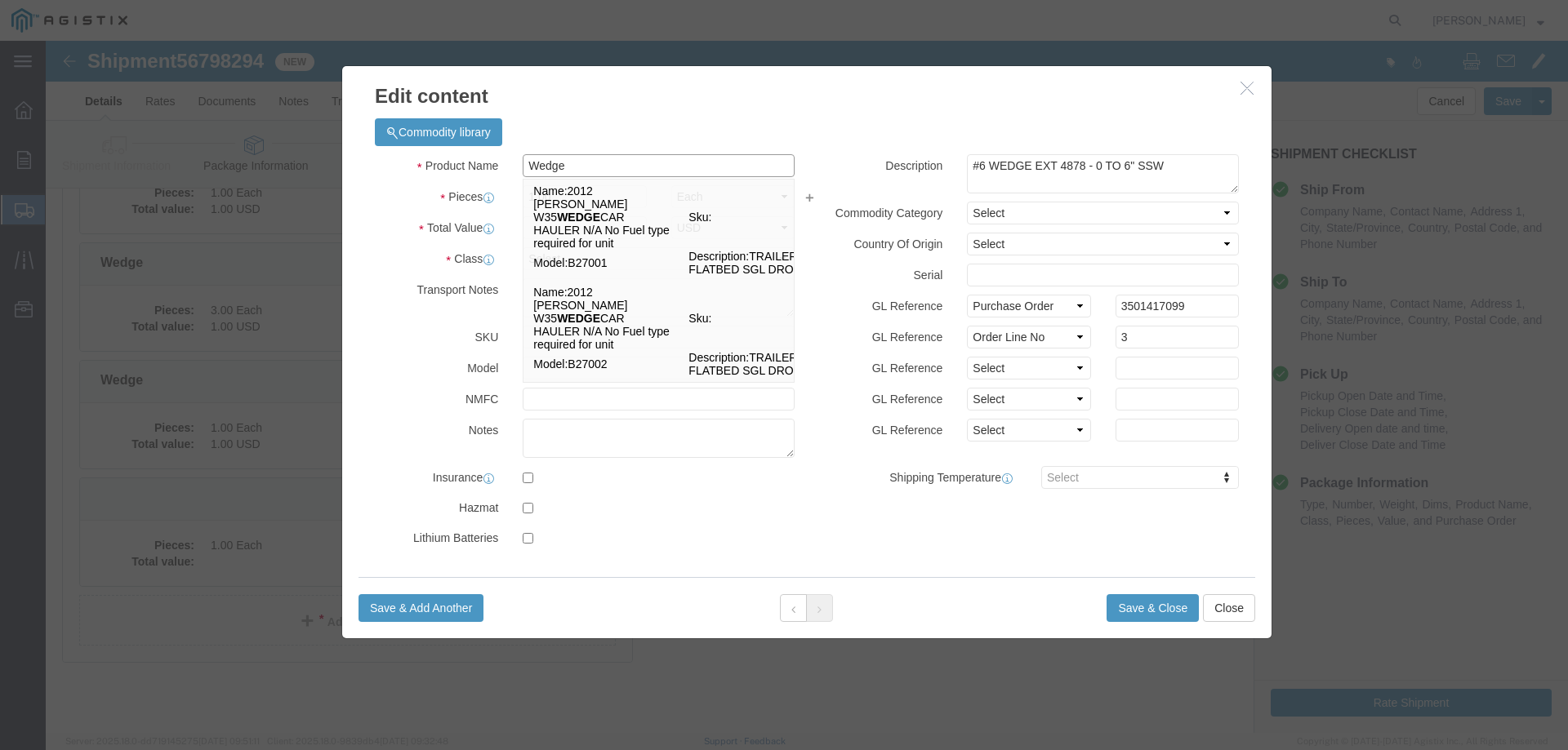
type input "Wedge"
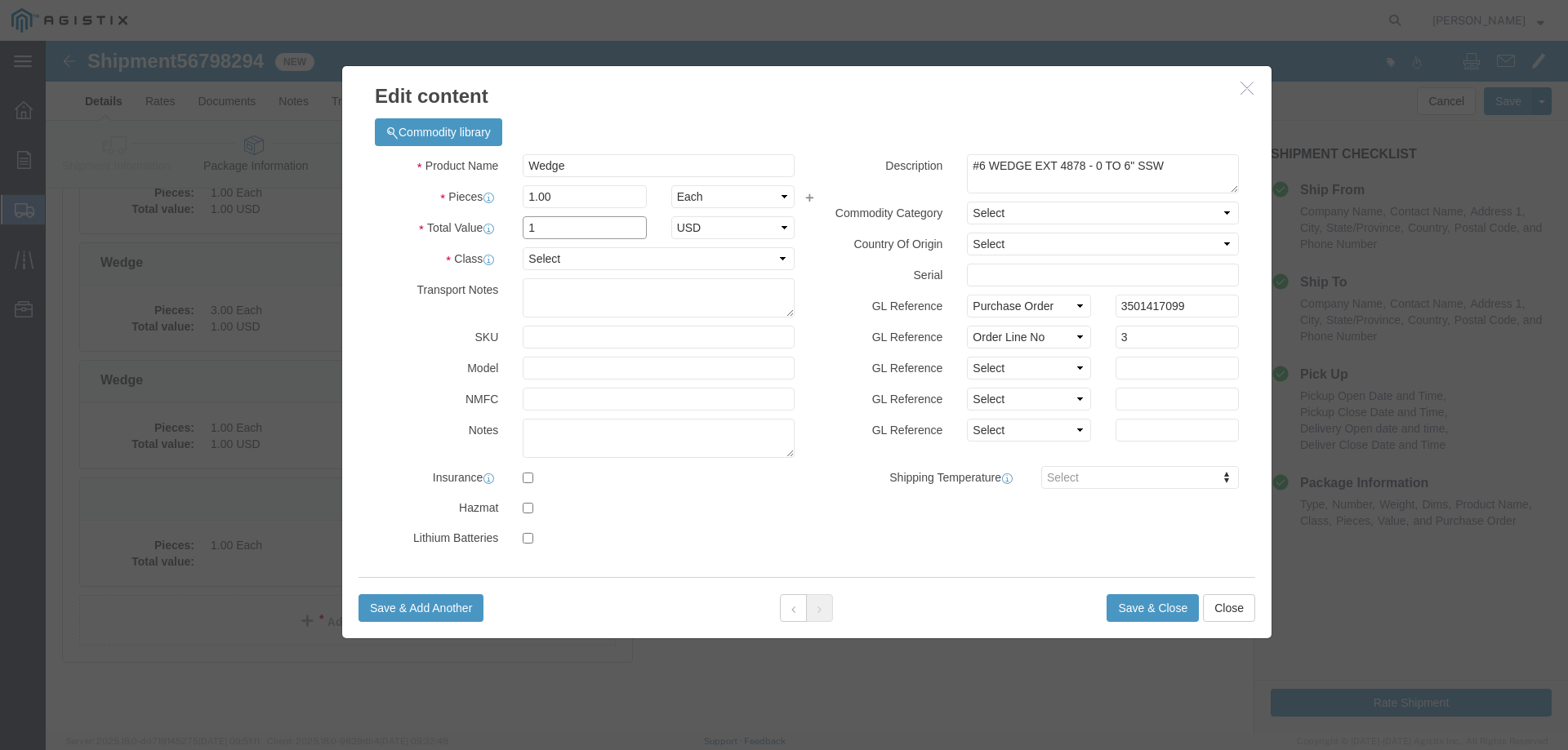
type input "1"
select select "USD"
select select "55"
click button "Save & Close"
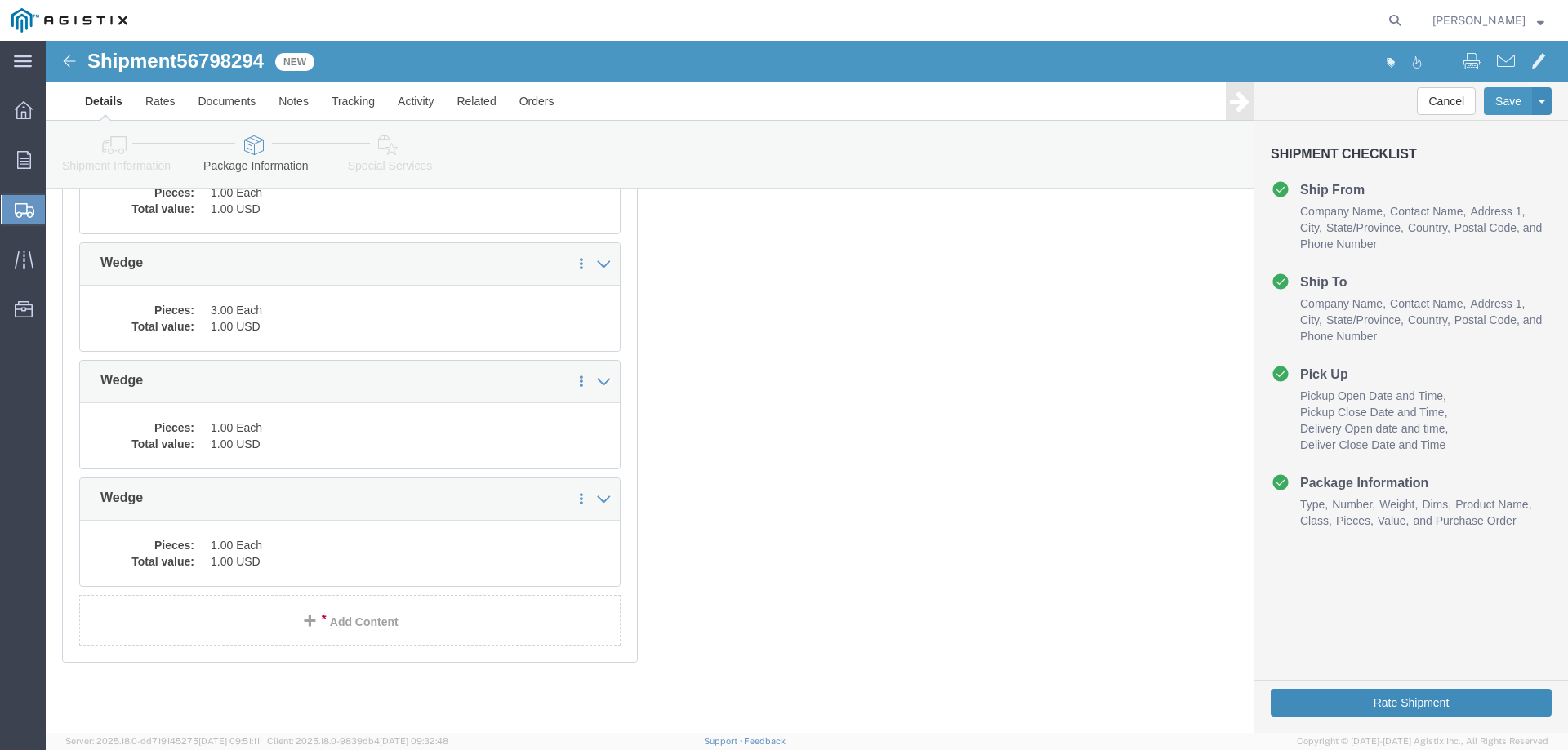
click button "Rate Shipment"
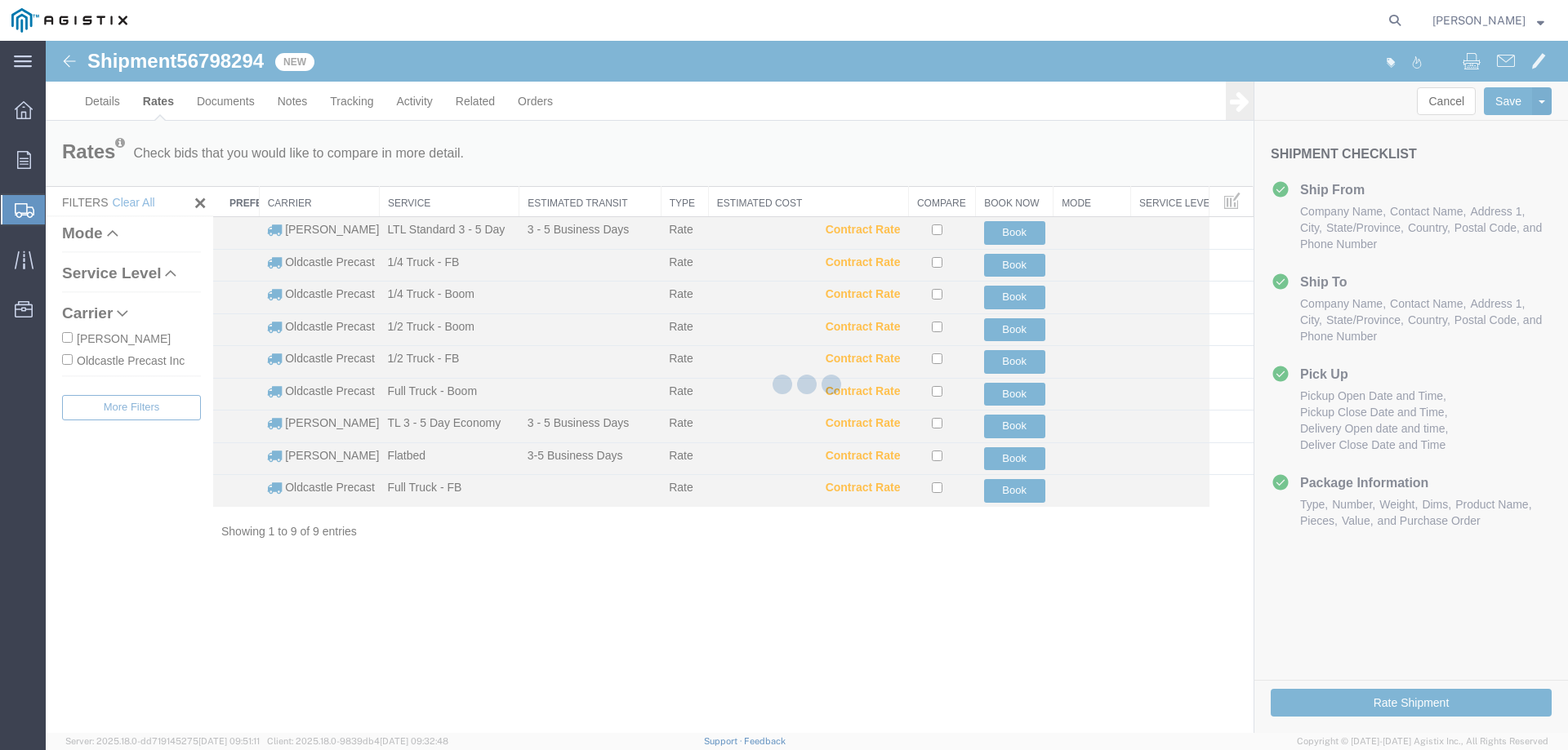
scroll to position [0, 0]
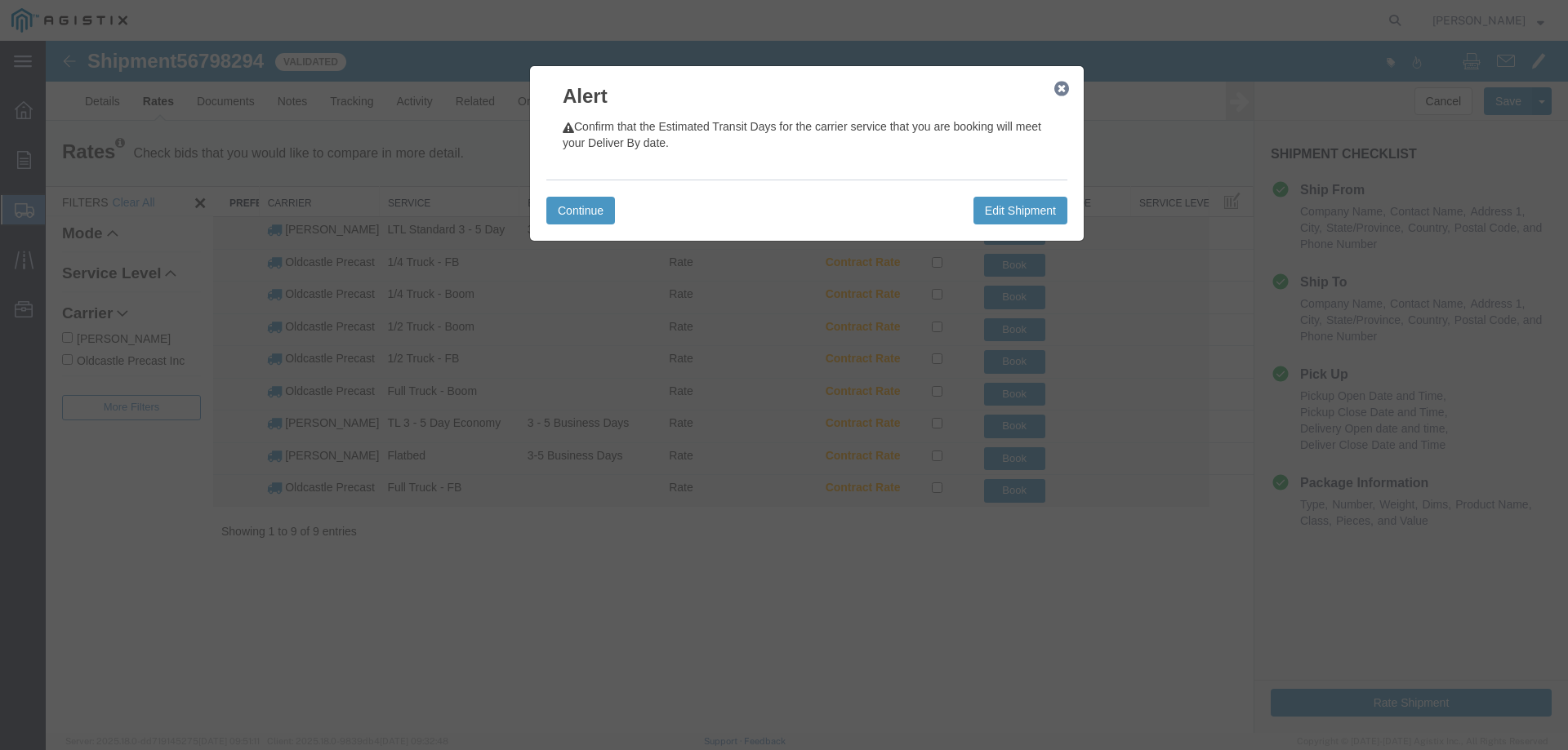
click at [1062, 86] on icon "button" at bounding box center [1061, 89] width 15 height 13
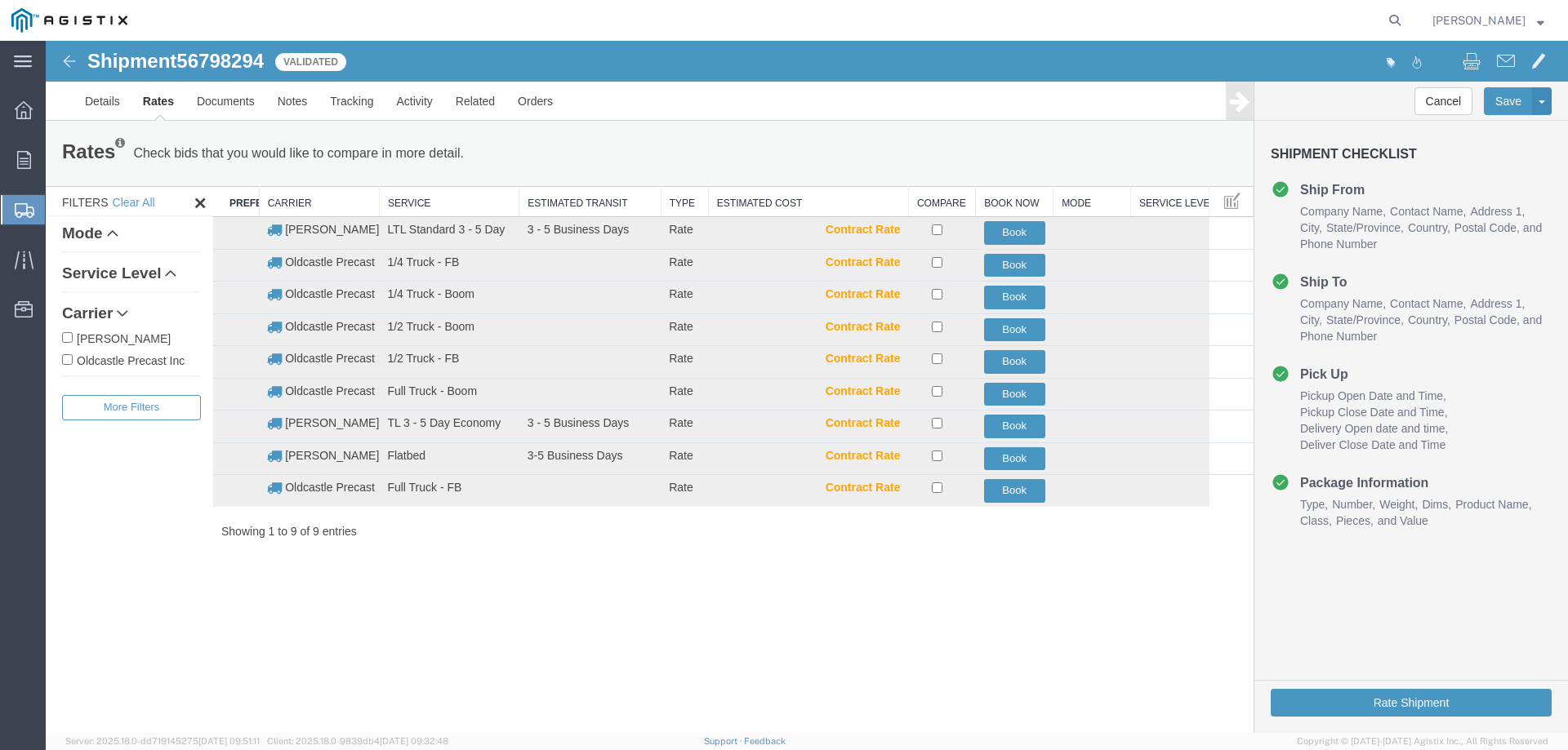
click at [117, 357] on label "Oldcastle Precast Inc" at bounding box center [131, 360] width 139 height 18
click at [73, 357] on input "Oldcastle Precast Inc" at bounding box center [67, 359] width 11 height 11
checkbox input "true"
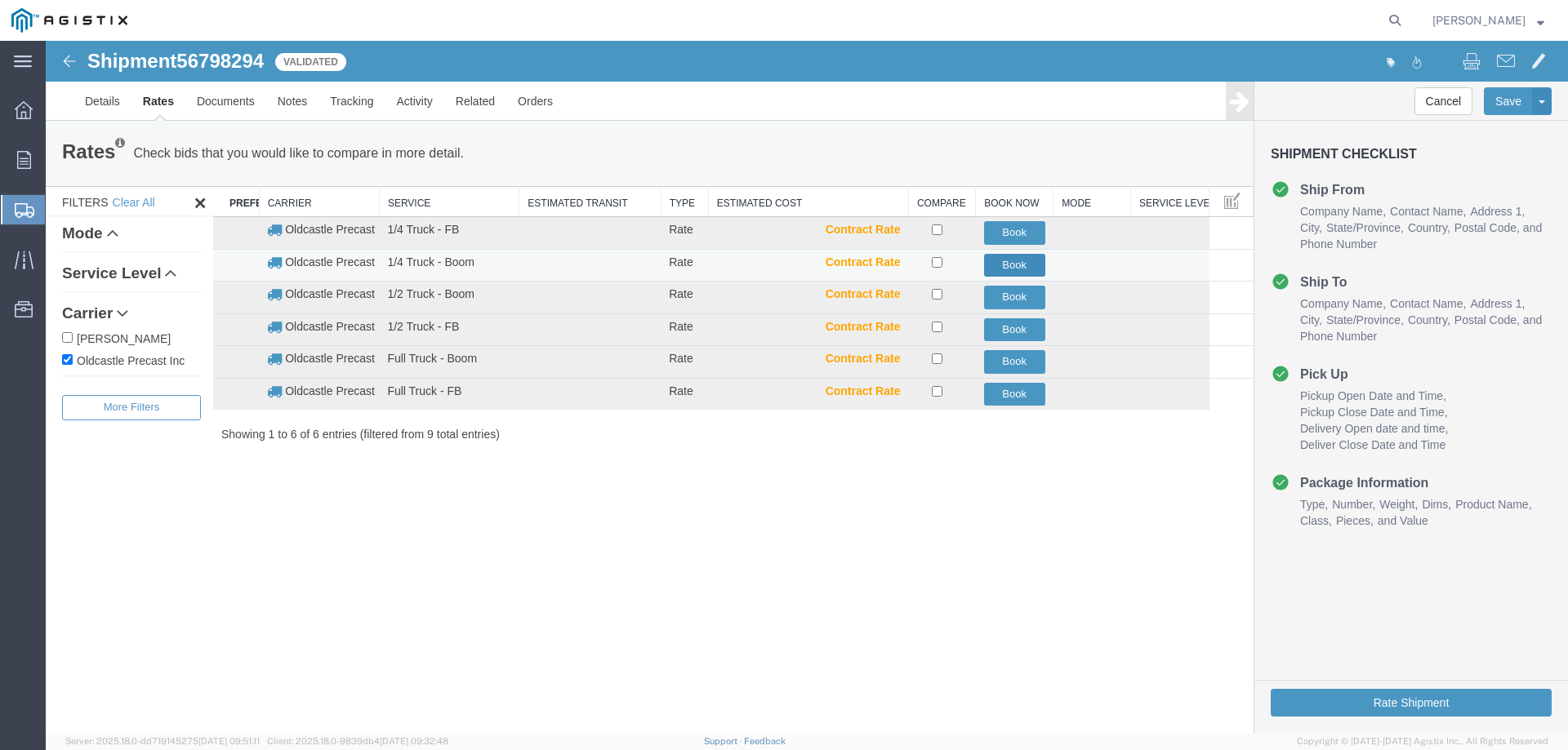
click at [1014, 262] on button "Book" at bounding box center [1015, 265] width 61 height 24
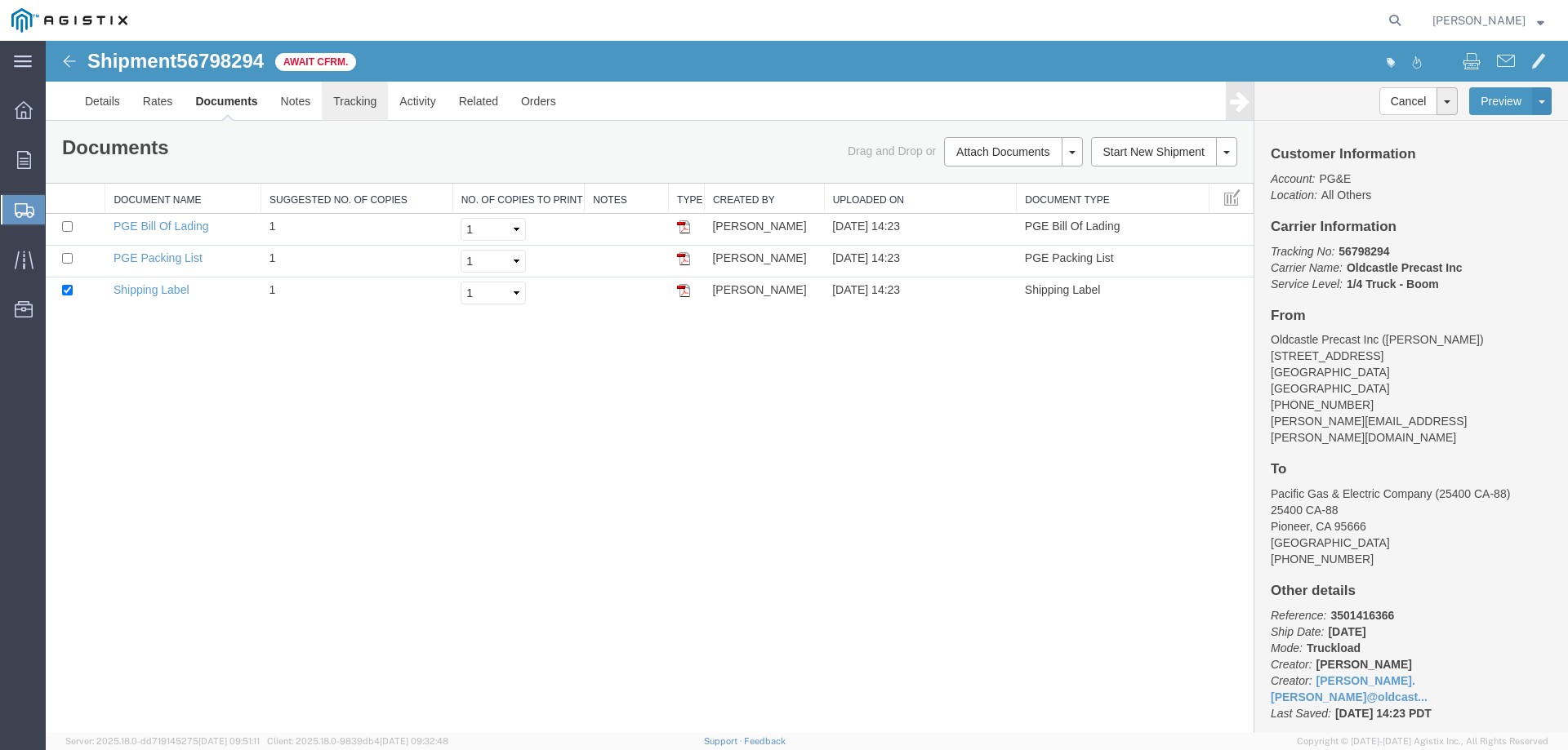
click at [353, 102] on link "Tracking" at bounding box center [354, 102] width 66 height 39
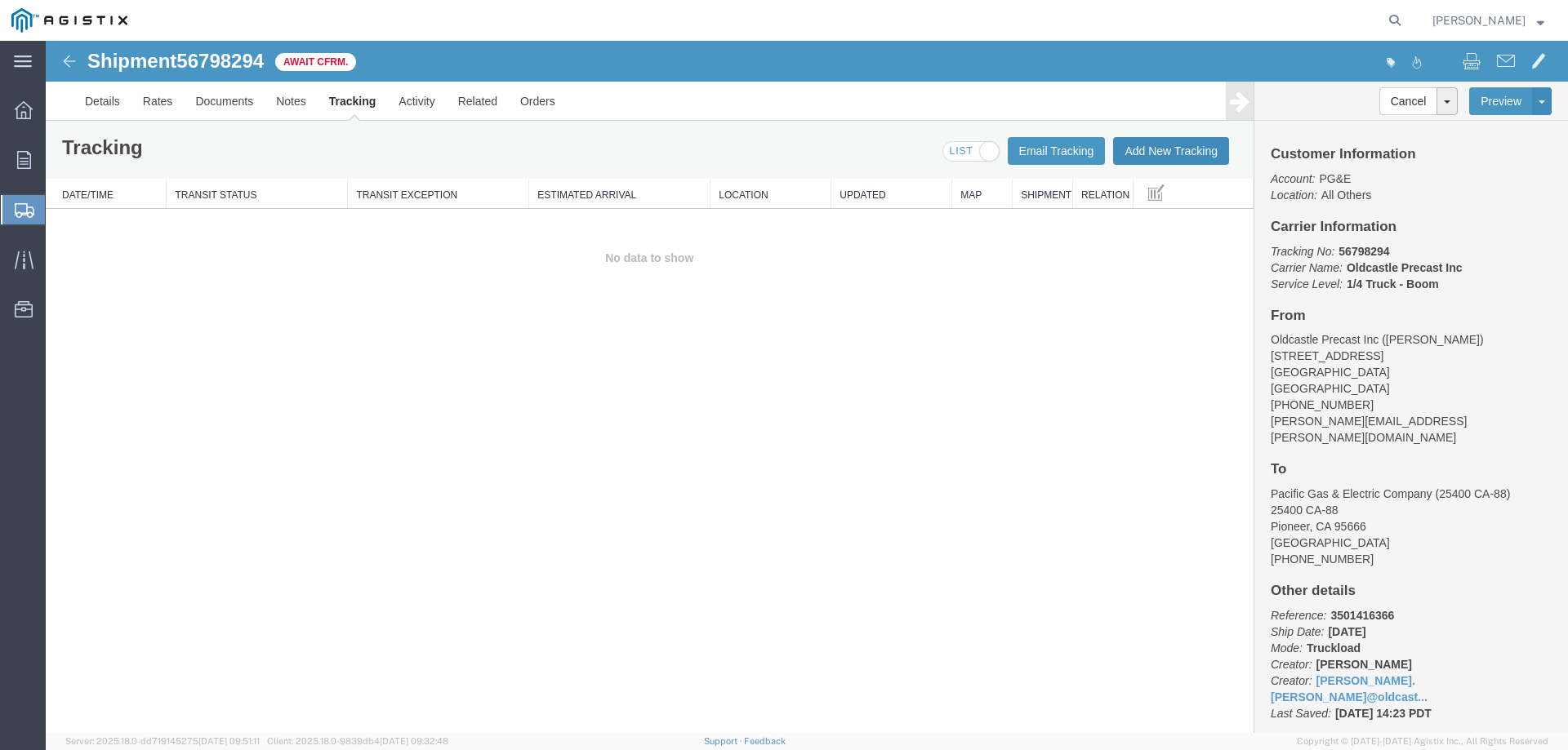
click at [1171, 149] on button "Add New Tracking" at bounding box center [1171, 151] width 116 height 28
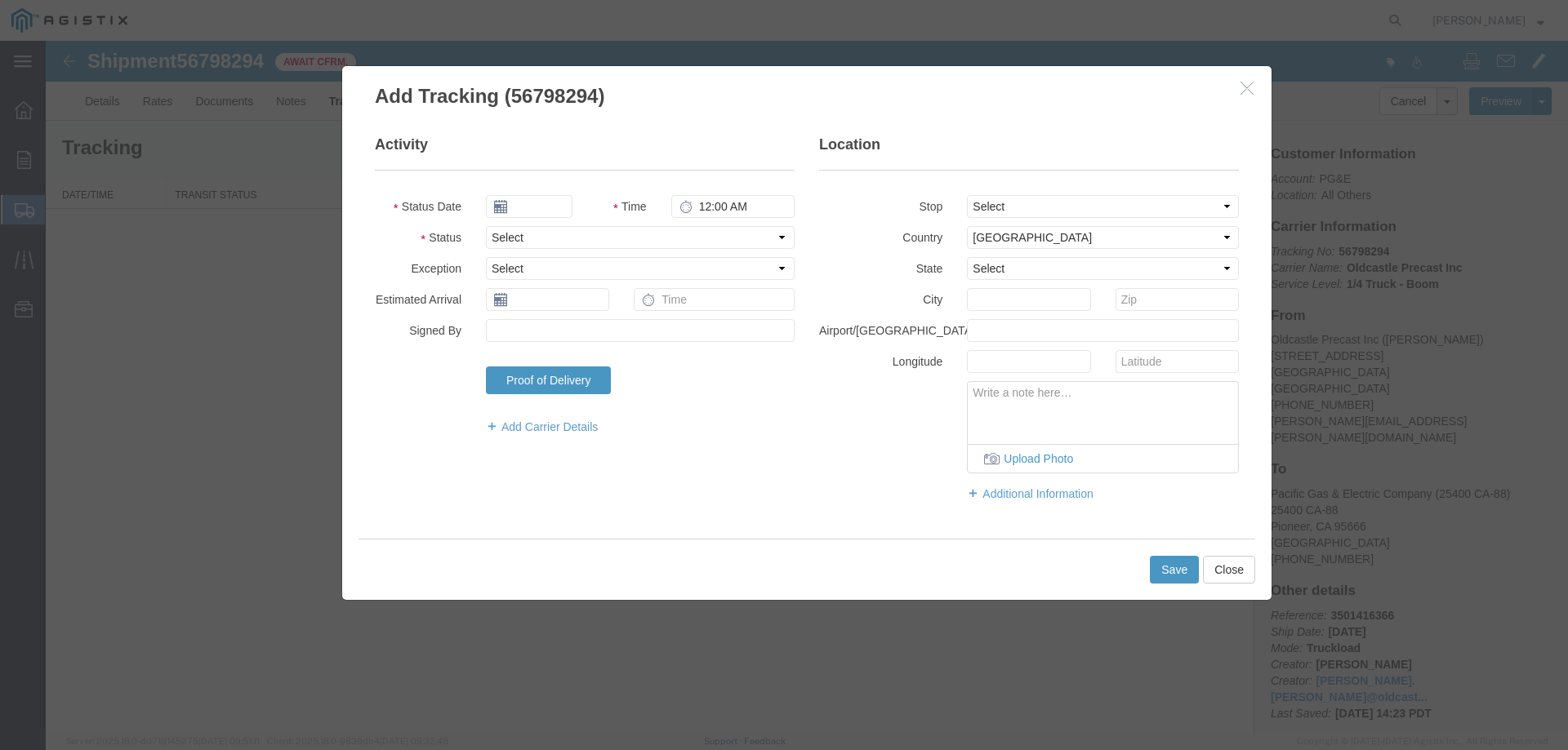
type input "[DATE]"
type input "3:00 PM"
click at [631, 239] on select "Select Arrival Notice Available Arrival Notice Imported Arrive at Delivery Loca…" at bounding box center [640, 237] width 309 height 23
select select "DELIVRED"
click at [486, 226] on select "Select Arrival Notice Available Arrival Notice Imported Arrive at Delivery Loca…" at bounding box center [640, 237] width 309 height 23
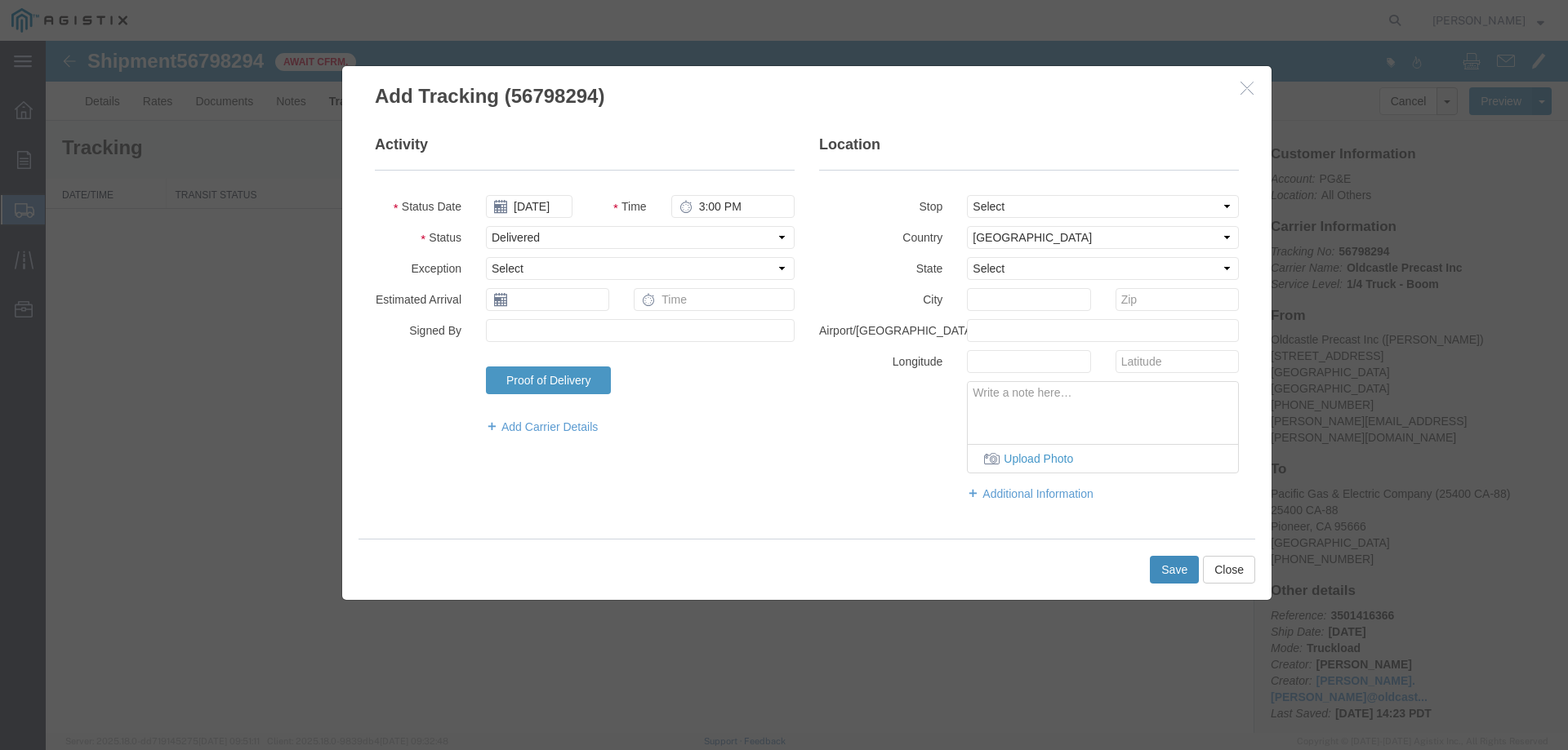
click at [1178, 564] on button "Save" at bounding box center [1175, 569] width 49 height 28
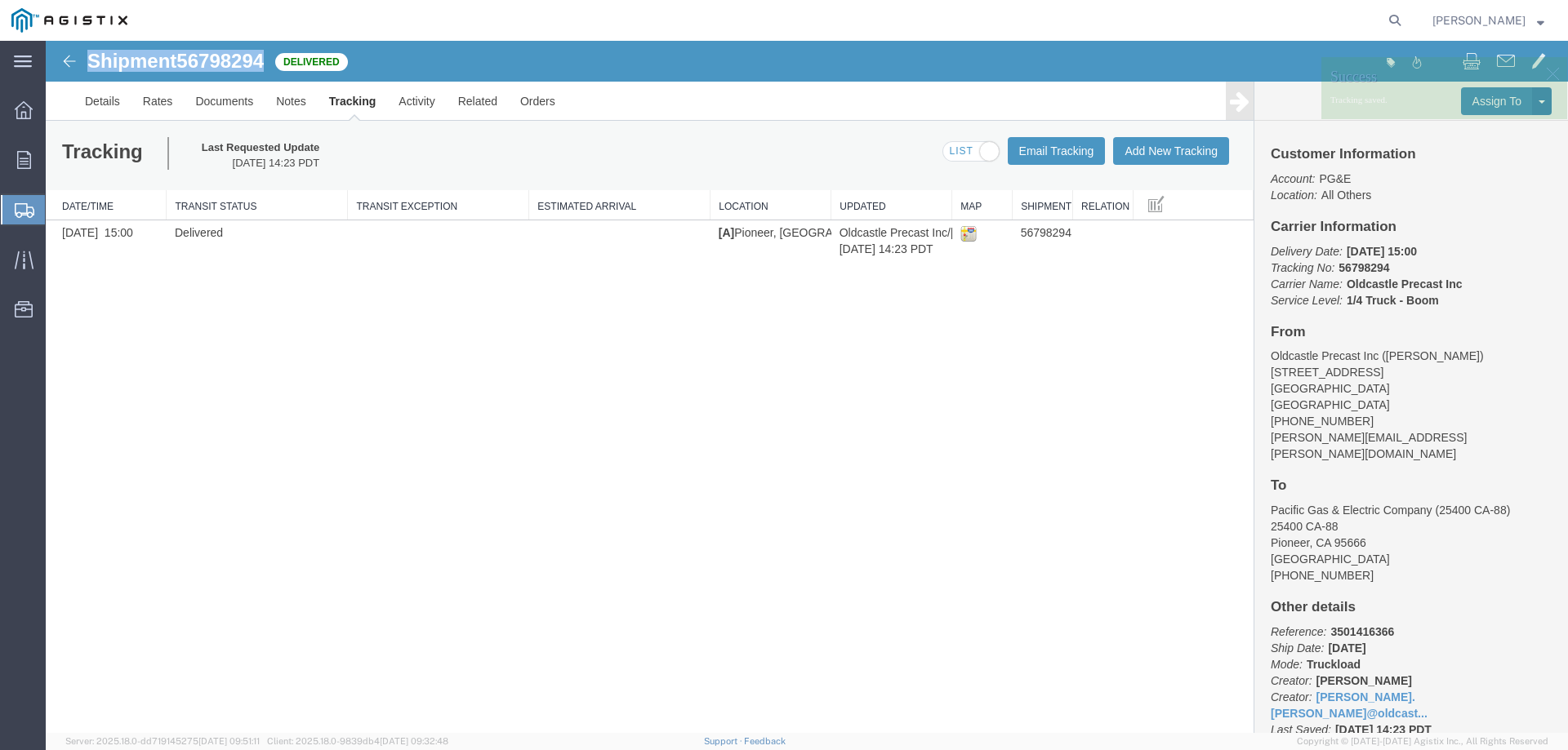
drag, startPoint x: 88, startPoint y: 59, endPoint x: 263, endPoint y: 64, distance: 175.1
click at [264, 62] on h1 "Shipment 56798294" at bounding box center [176, 61] width 177 height 22
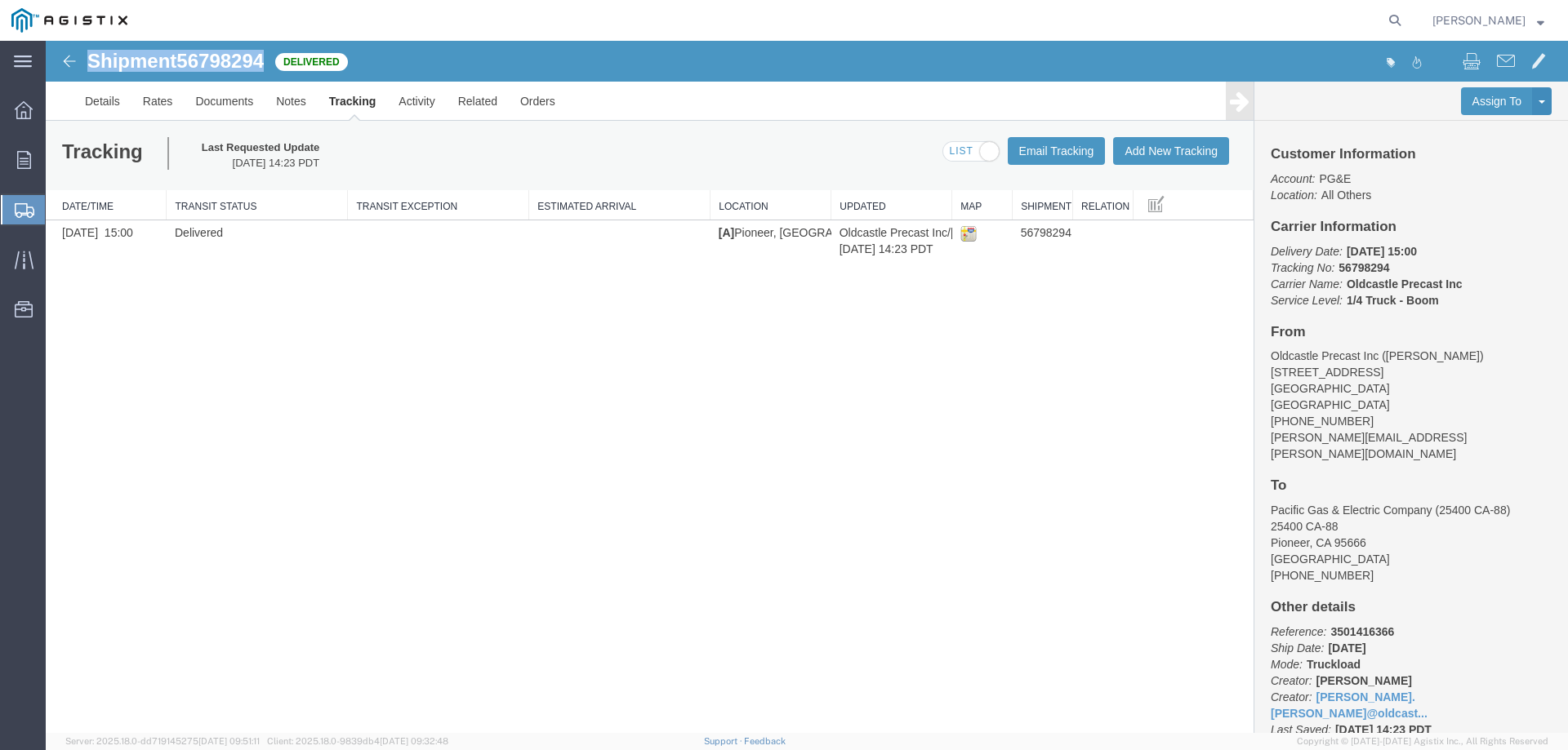
copy h1 "Shipment 56798294"
